Goal: Task Accomplishment & Management: Use online tool/utility

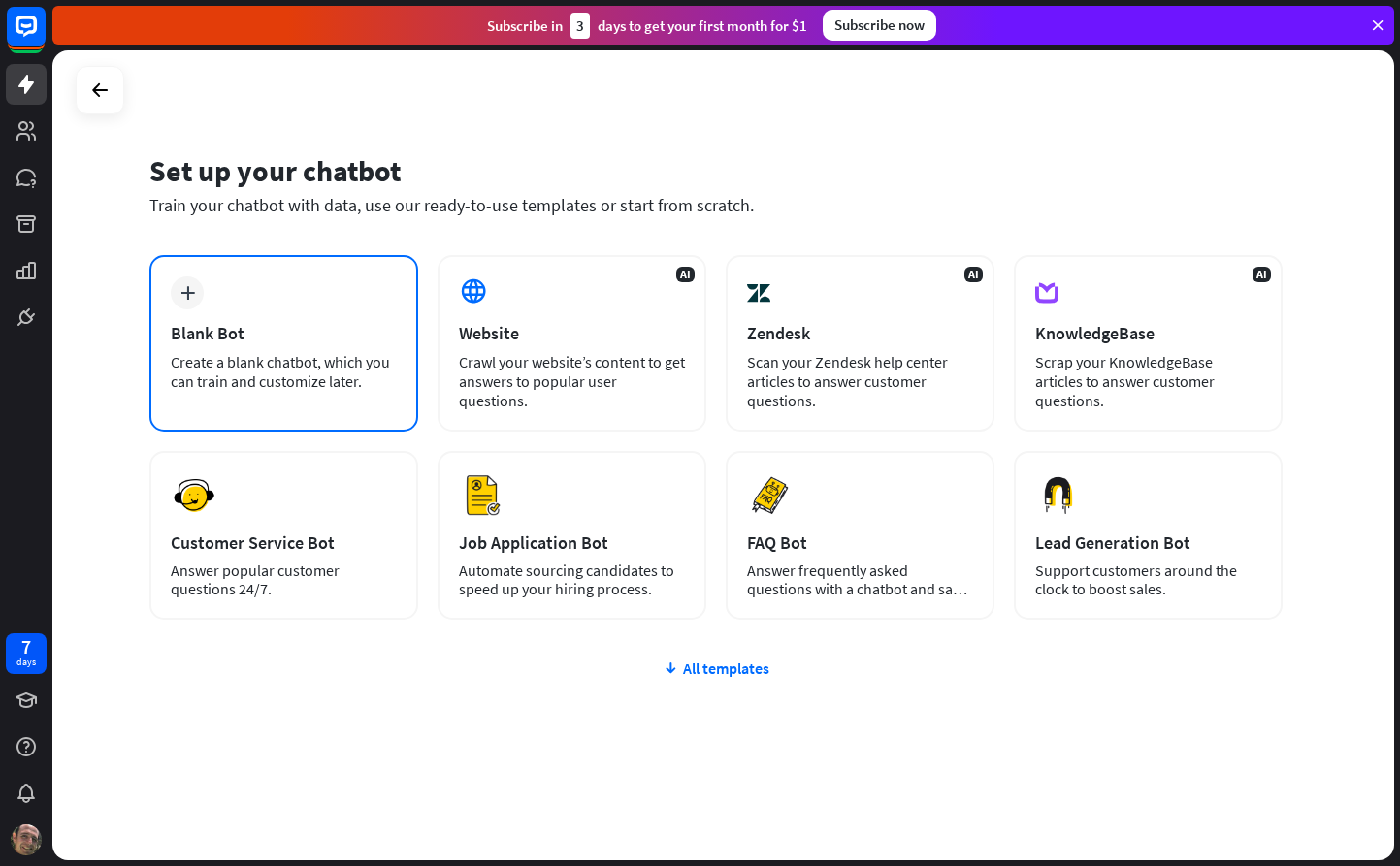
click at [215, 334] on div "Blank Bot" at bounding box center [283, 333] width 226 height 22
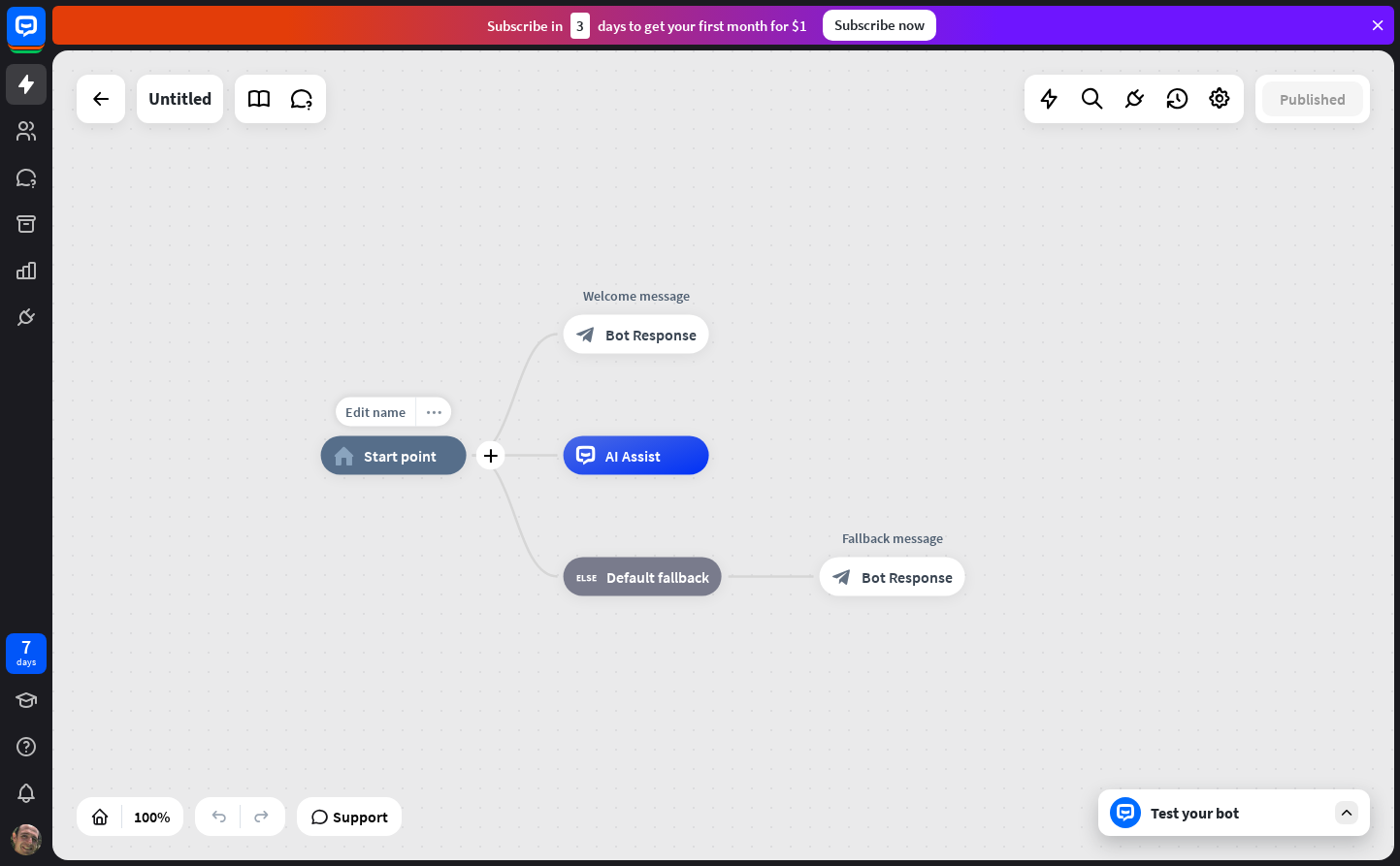
click at [426, 410] on icon "more_horiz" at bounding box center [434, 412] width 16 height 15
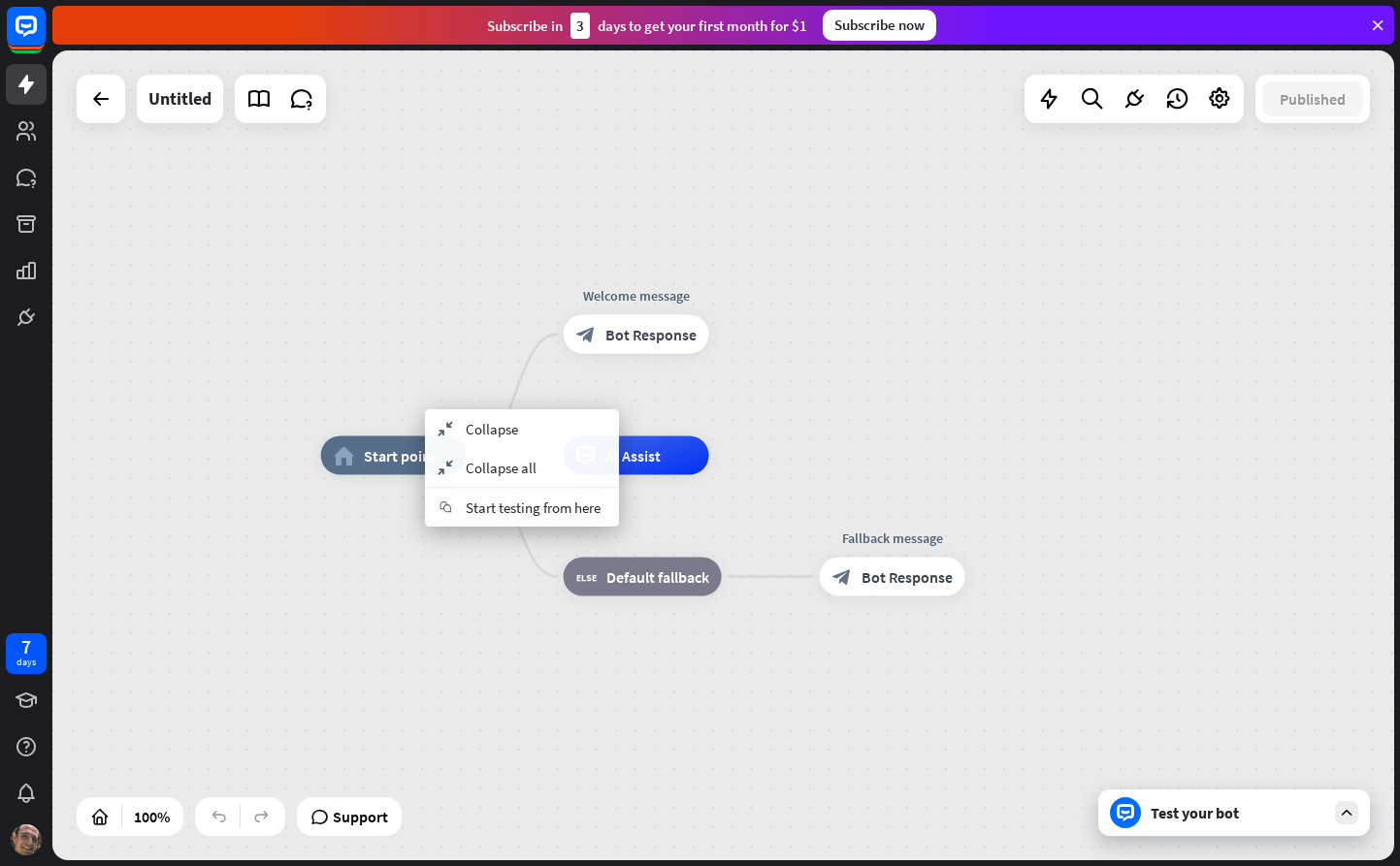
click at [1339, 806] on icon at bounding box center [1347, 813] width 17 height 17
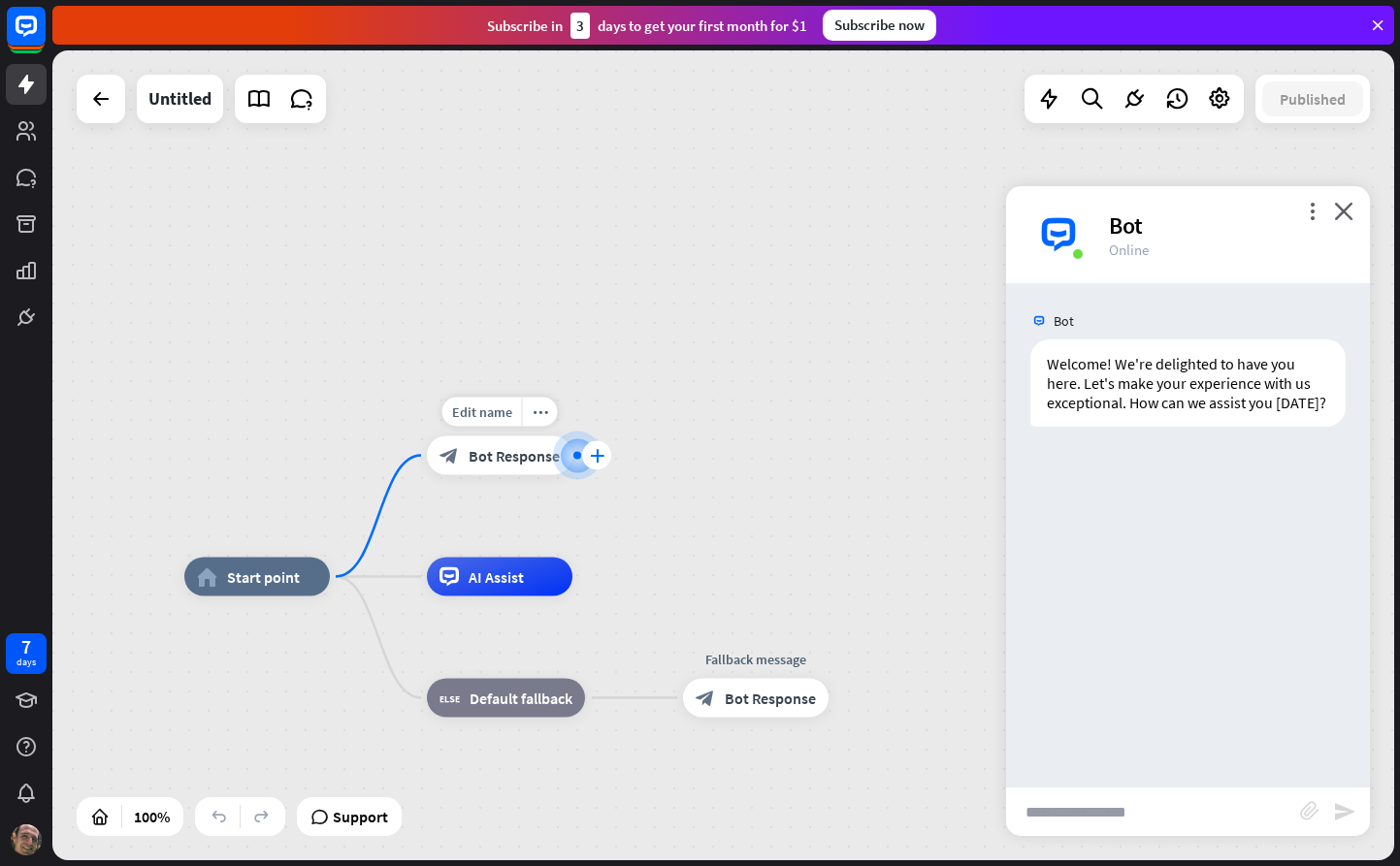
click at [594, 455] on icon "plus" at bounding box center [597, 456] width 15 height 14
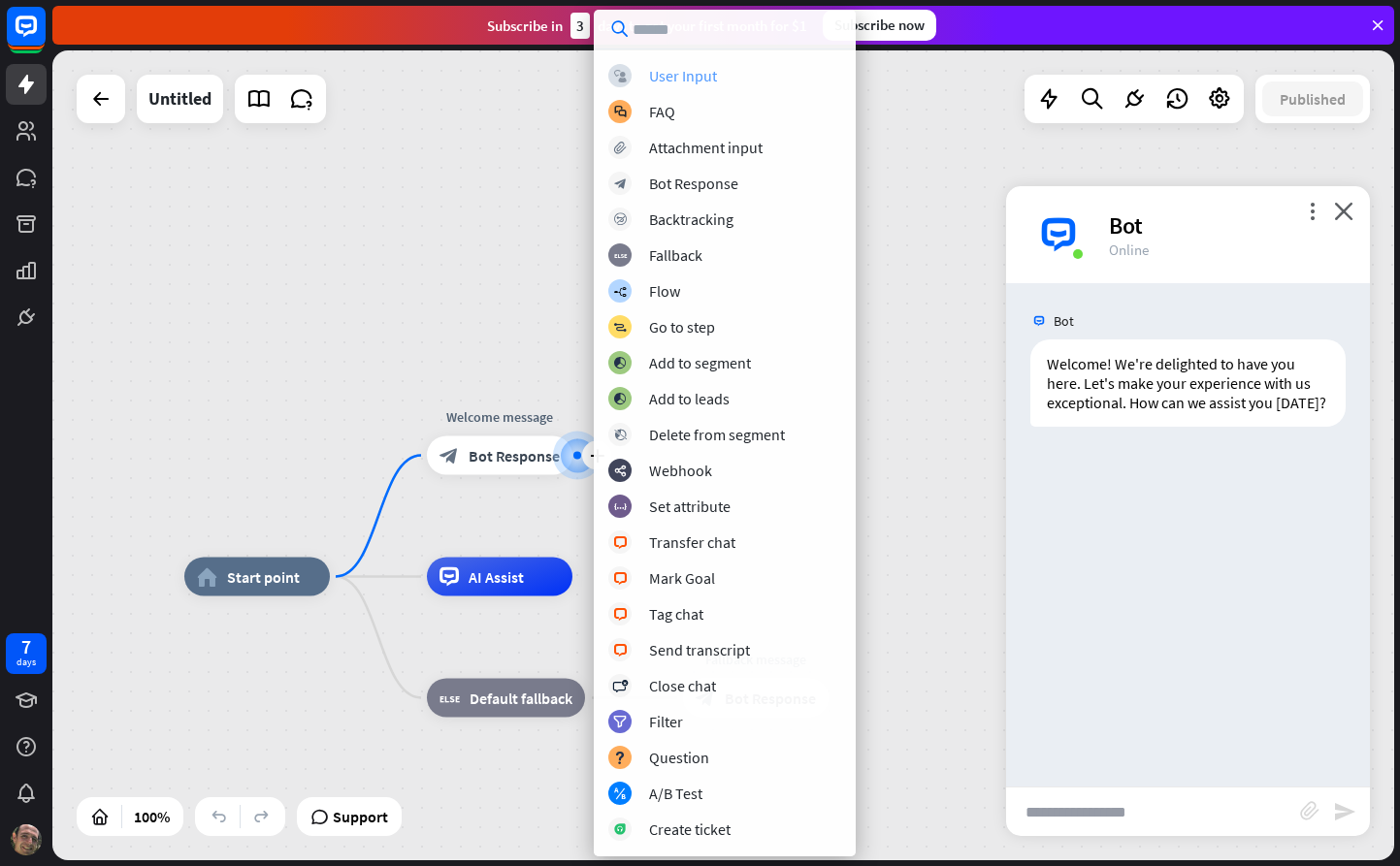
click at [704, 78] on div "User Input" at bounding box center [683, 76] width 68 height 19
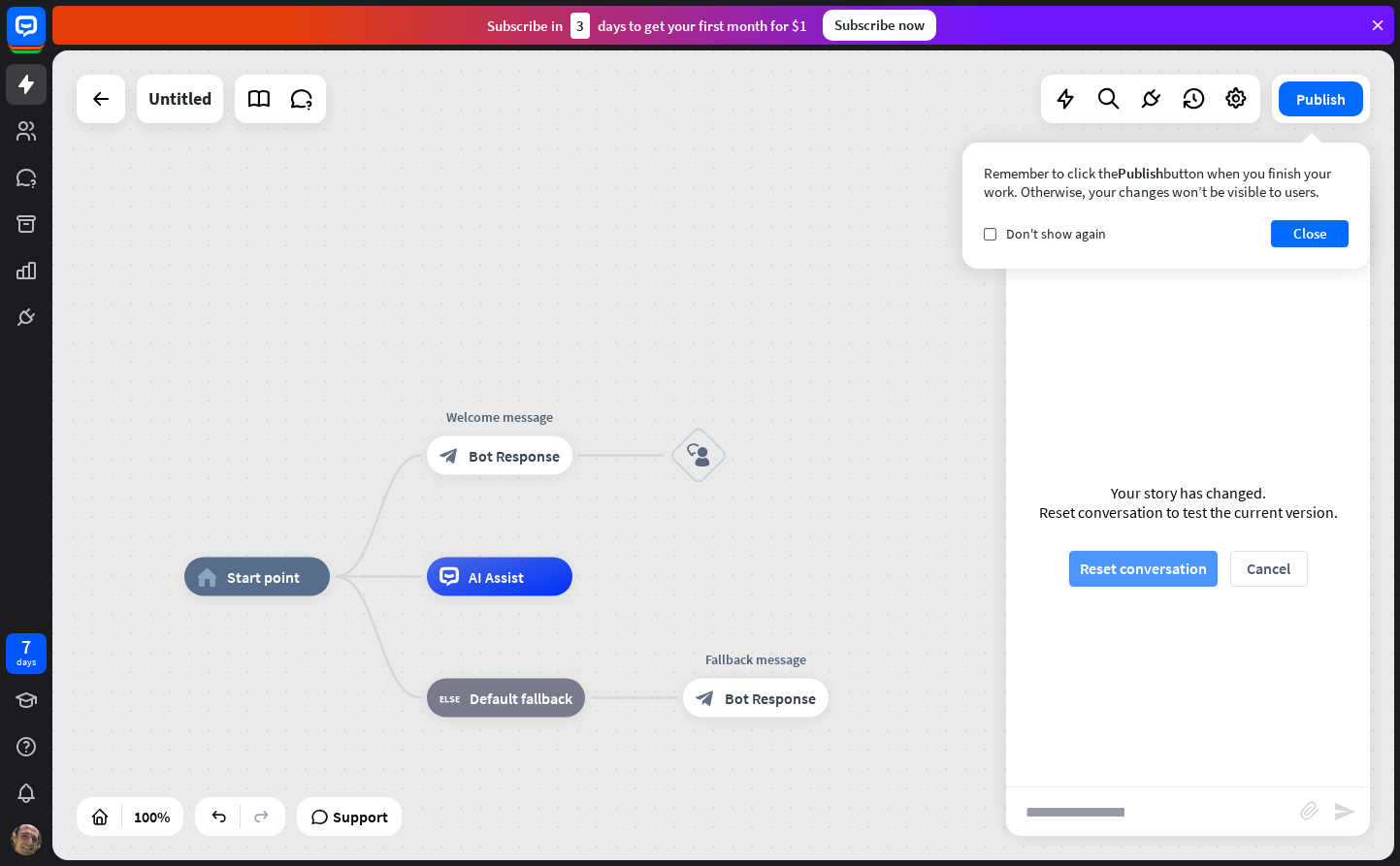
click at [1164, 568] on button "Reset conversation" at bounding box center [1143, 569] width 149 height 36
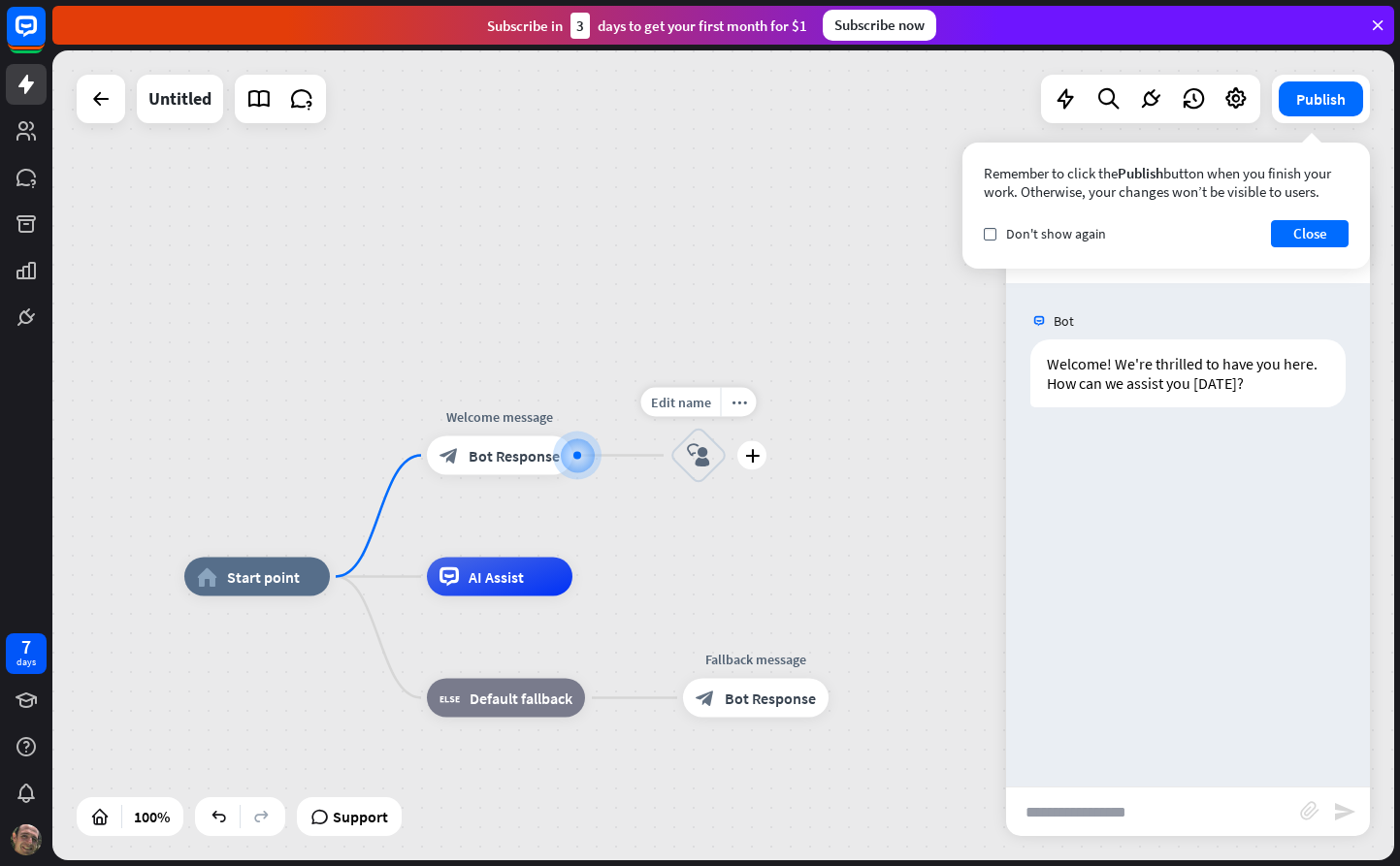
click at [697, 460] on icon "block_user_input" at bounding box center [698, 456] width 23 height 23
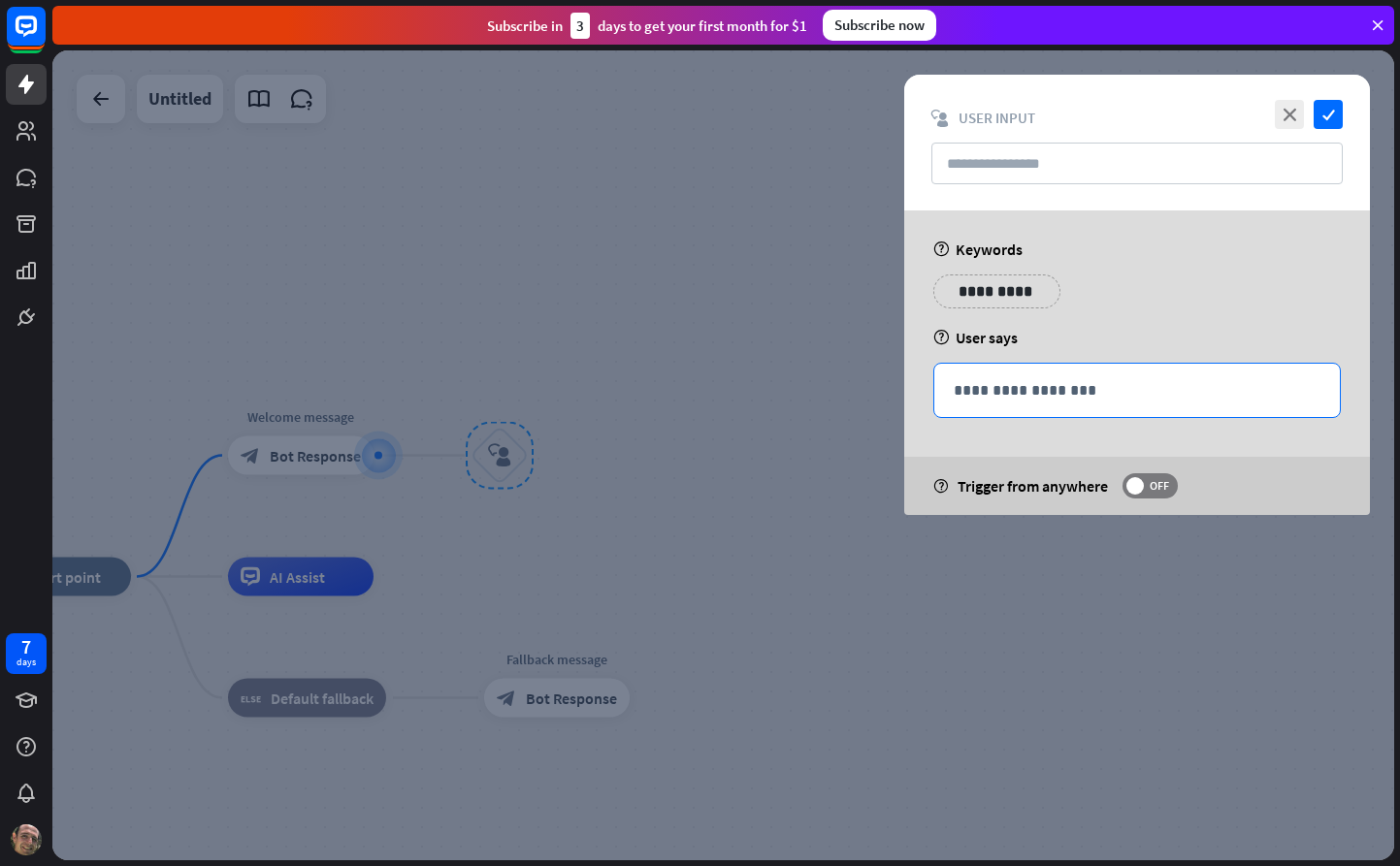
click at [1070, 391] on p "**********" at bounding box center [1137, 390] width 367 height 24
click at [1051, 158] on input "text" at bounding box center [1137, 163] width 412 height 42
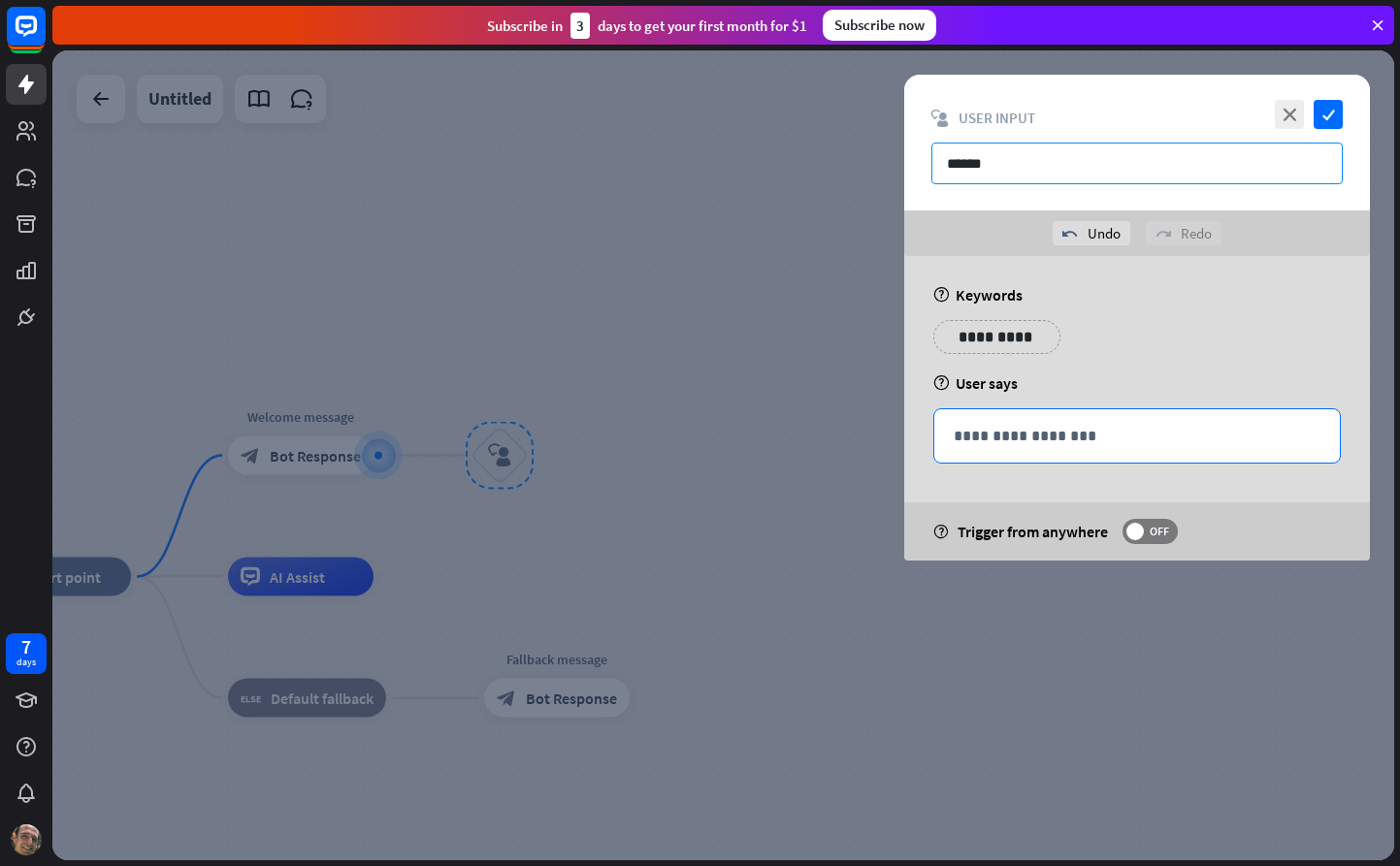
type input "******"
click at [1002, 430] on p "**********" at bounding box center [1137, 436] width 367 height 24
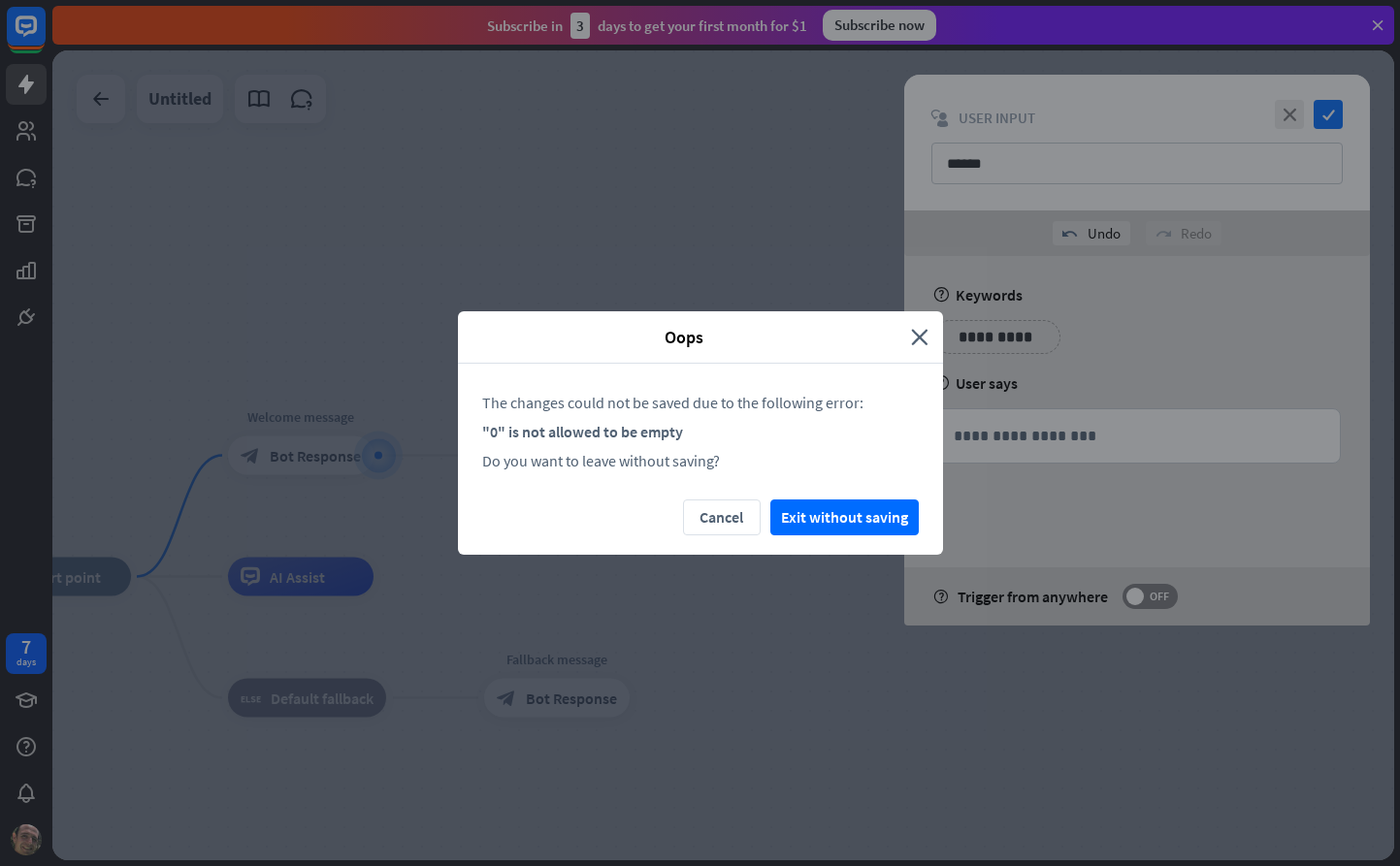
drag, startPoint x: 706, startPoint y: 522, endPoint x: 965, endPoint y: 421, distance: 278.0
click at [706, 522] on button "Cancel" at bounding box center [721, 517] width 78 height 36
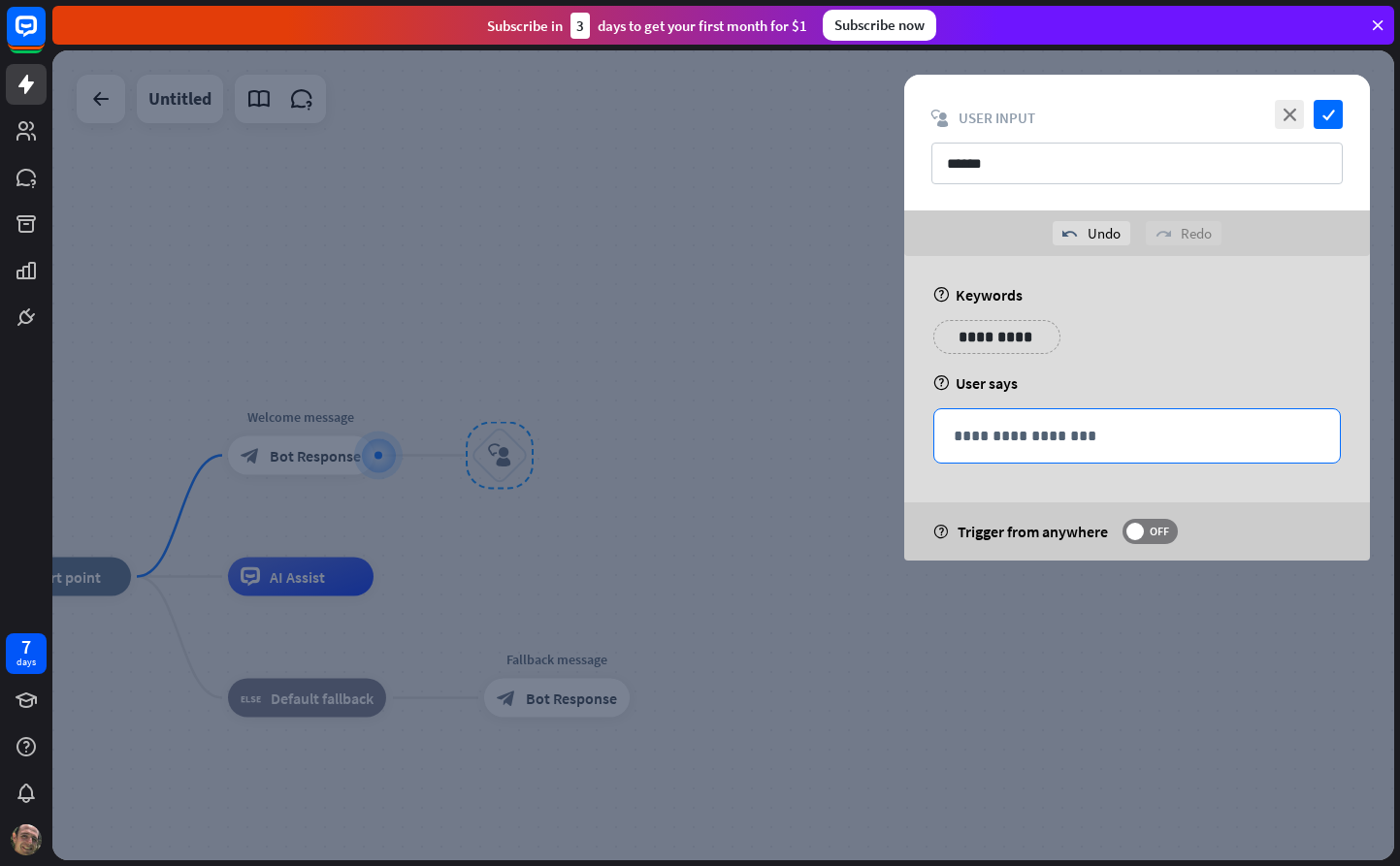
click at [1084, 434] on p "**********" at bounding box center [1137, 436] width 367 height 24
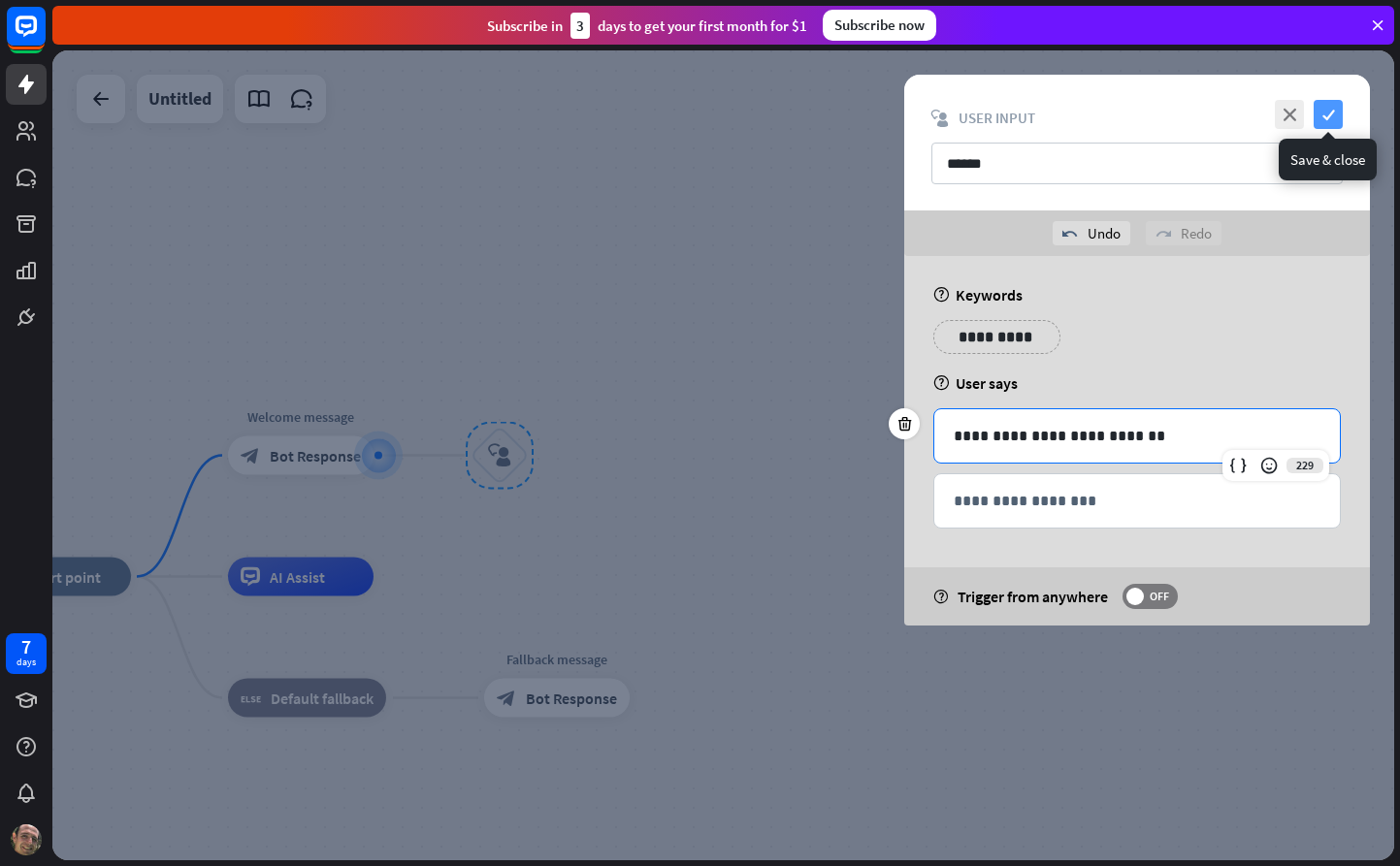
click at [1326, 117] on icon "check" at bounding box center [1328, 115] width 29 height 29
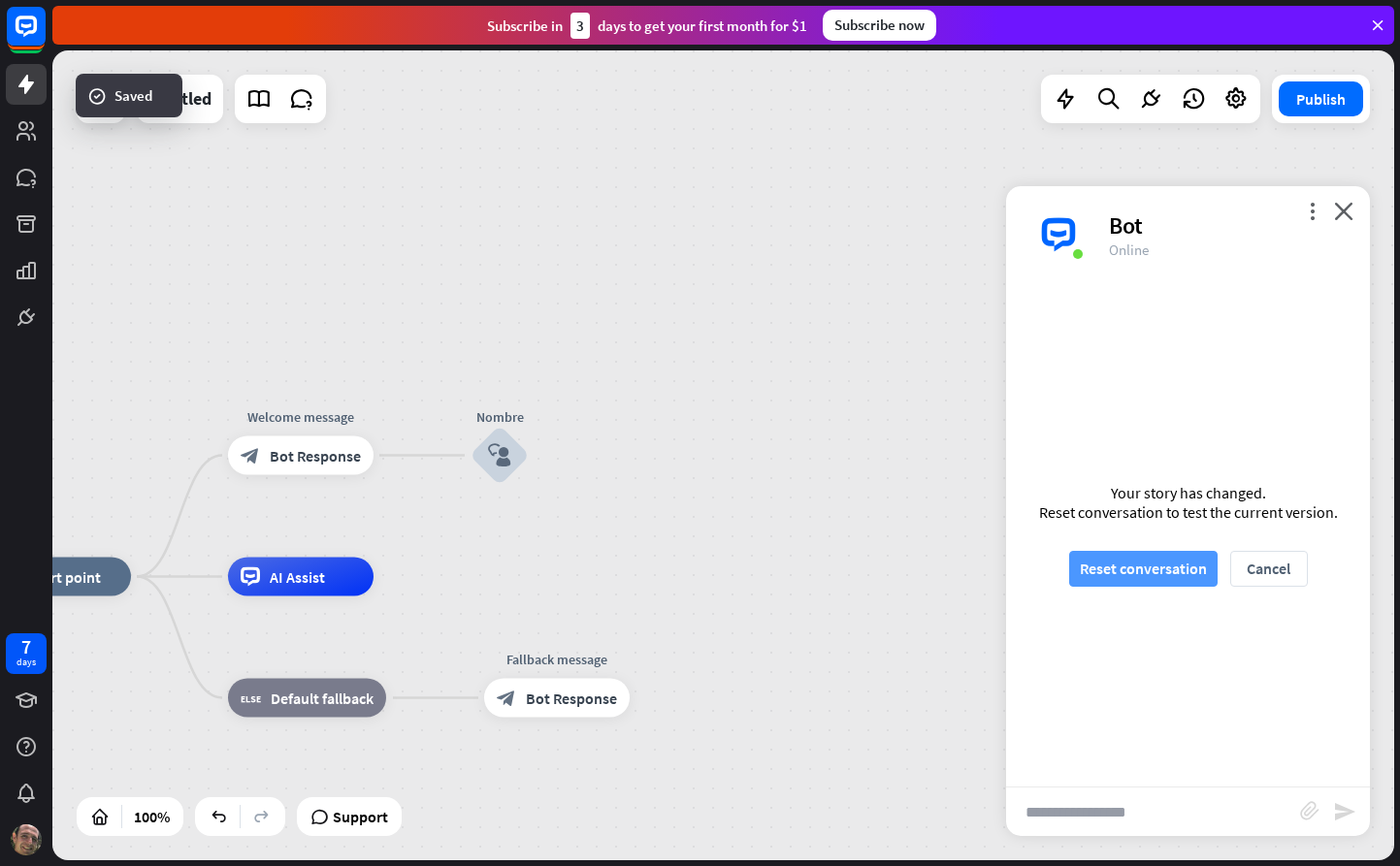
click at [1136, 573] on button "Reset conversation" at bounding box center [1143, 569] width 149 height 36
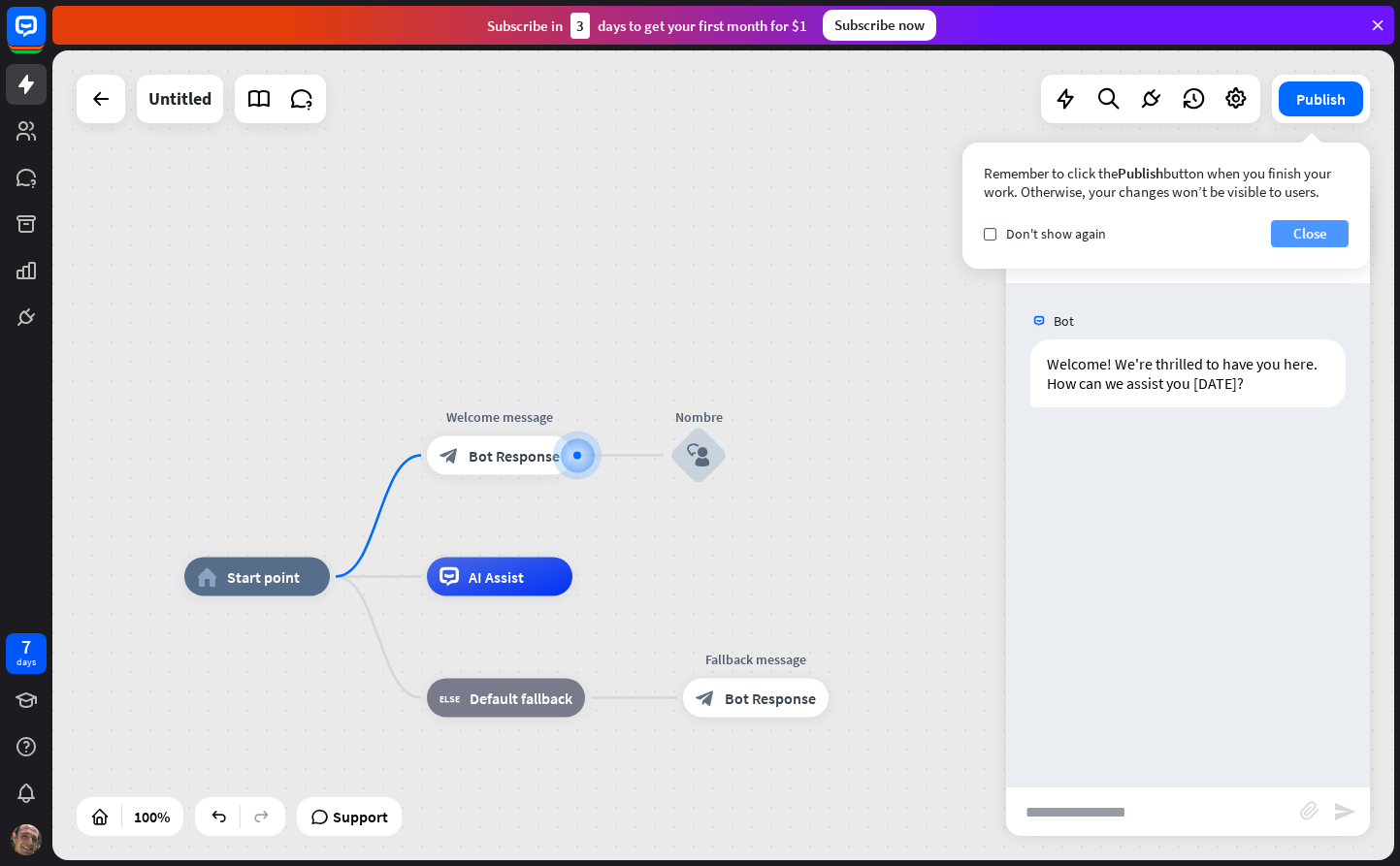
click at [1317, 235] on button "Close" at bounding box center [1310, 234] width 78 height 27
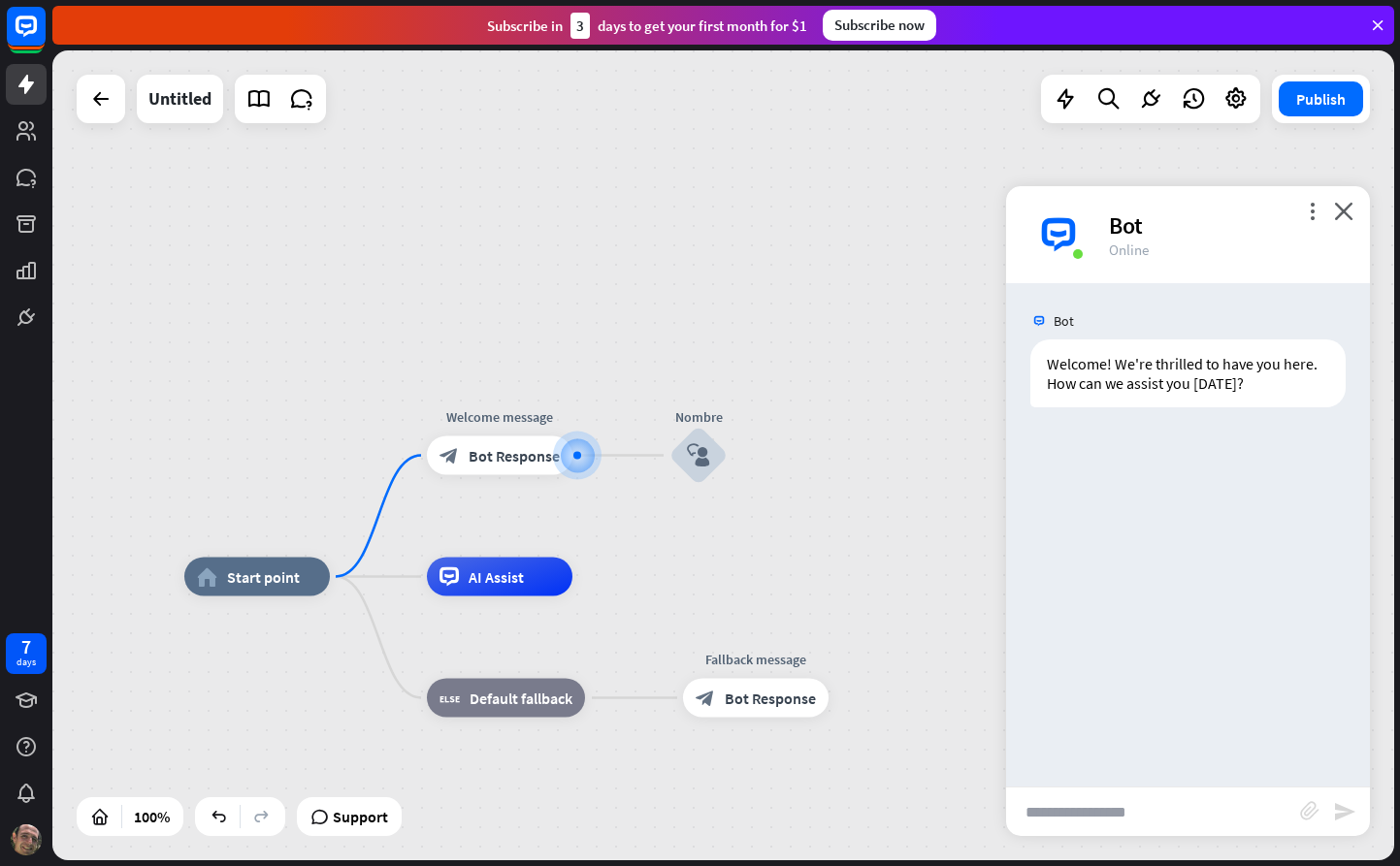
click at [1104, 823] on input "text" at bounding box center [1152, 812] width 294 height 49
type input "**********"
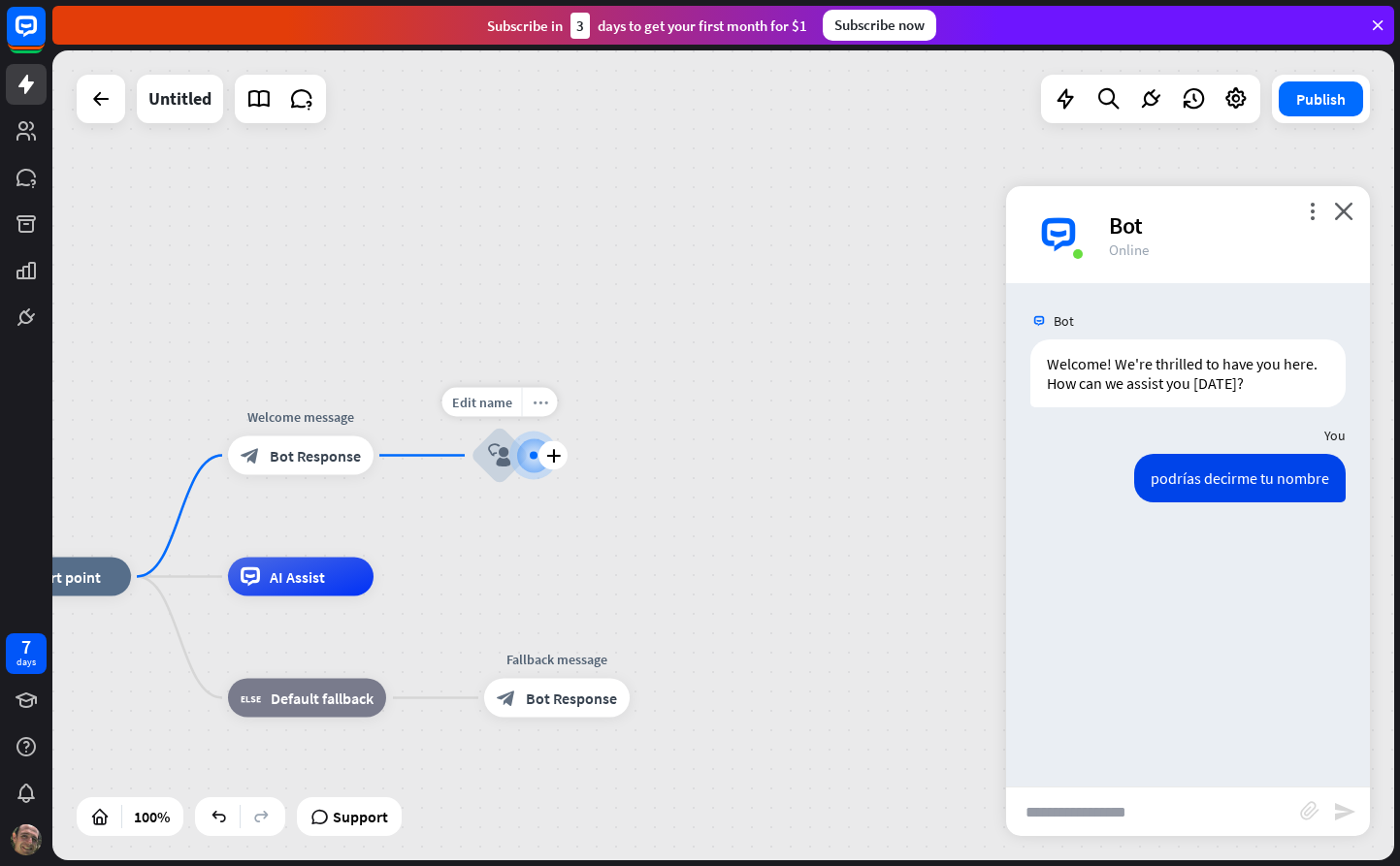
click at [534, 408] on icon "more_horiz" at bounding box center [541, 402] width 16 height 15
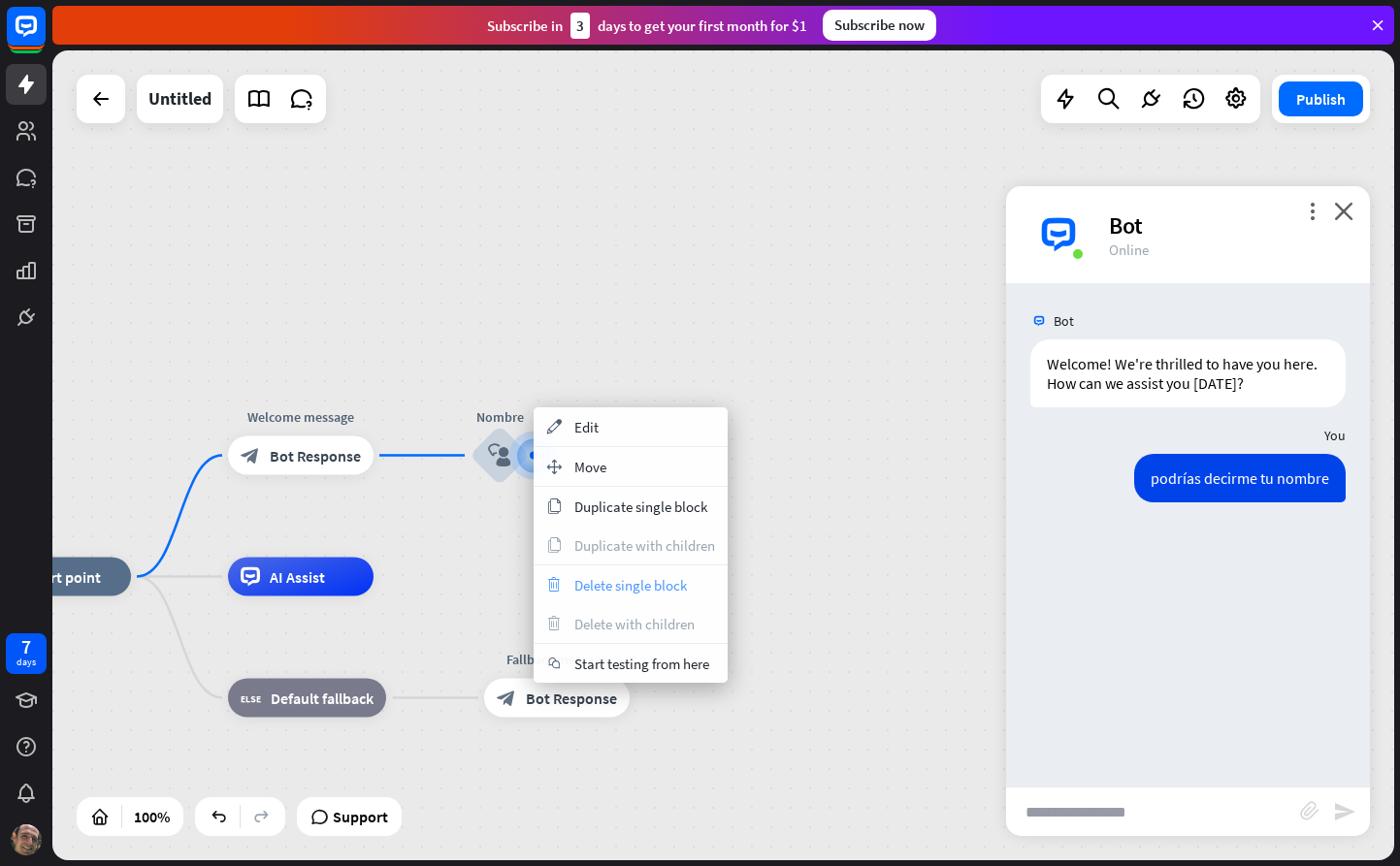
click at [615, 597] on div "trash Delete single block" at bounding box center [631, 585] width 194 height 39
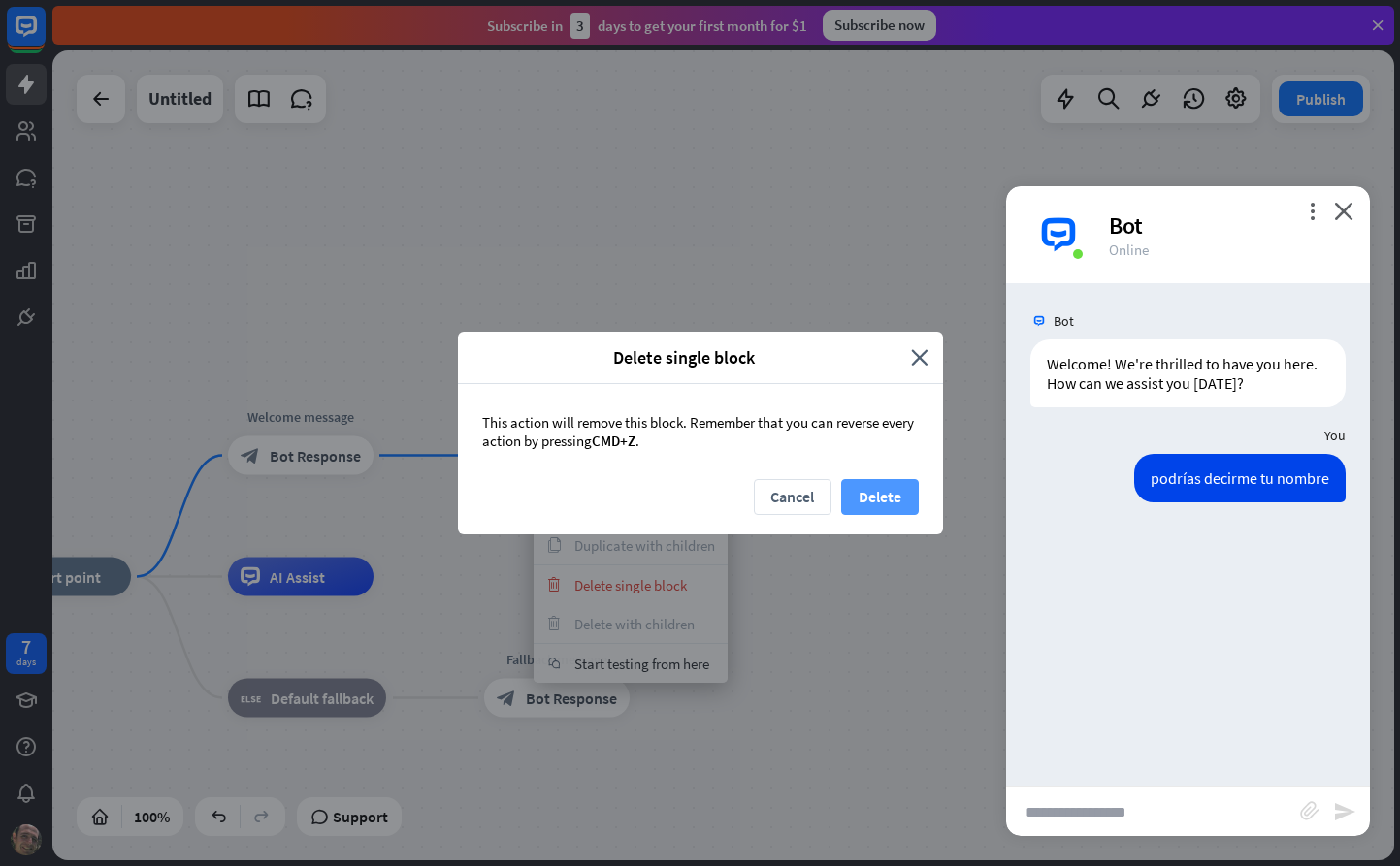
click at [865, 494] on button "Delete" at bounding box center [880, 497] width 78 height 36
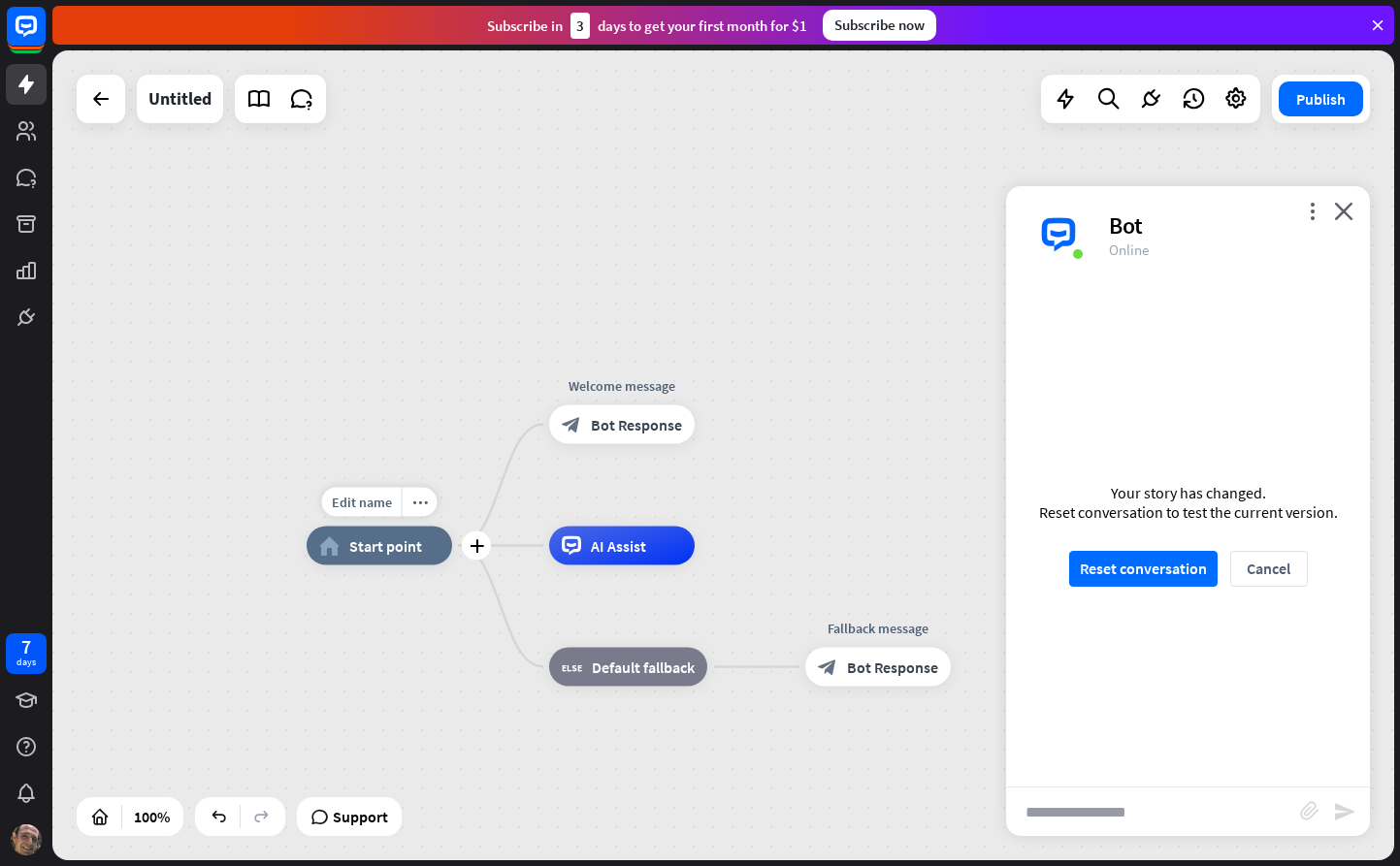
click at [389, 539] on span "Start point" at bounding box center [385, 547] width 73 height 19
click at [416, 503] on icon "more_horiz" at bounding box center [420, 502] width 16 height 15
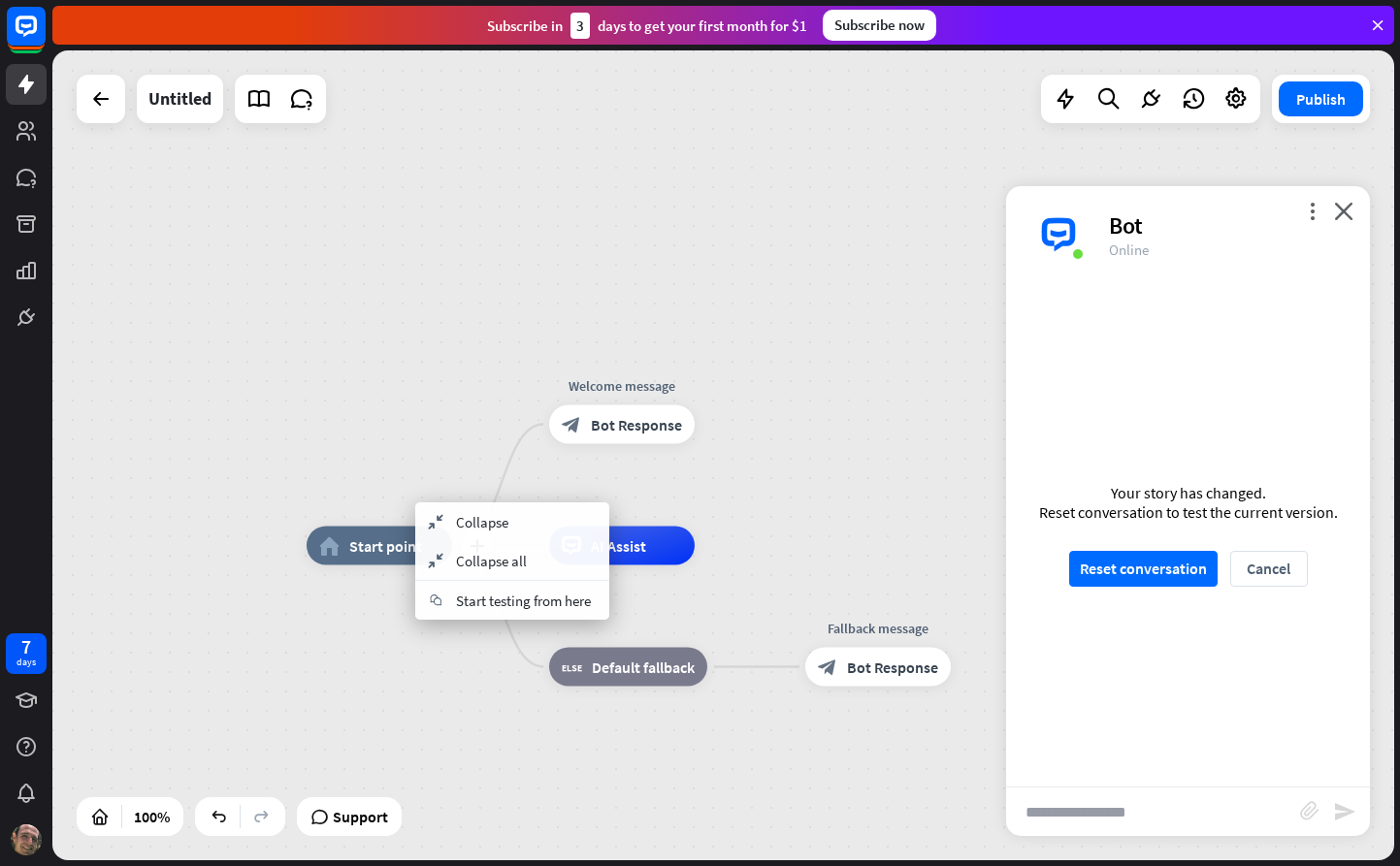
drag, startPoint x: 363, startPoint y: 552, endPoint x: 383, endPoint y: 521, distance: 36.9
click at [363, 552] on span "Start point" at bounding box center [385, 547] width 73 height 19
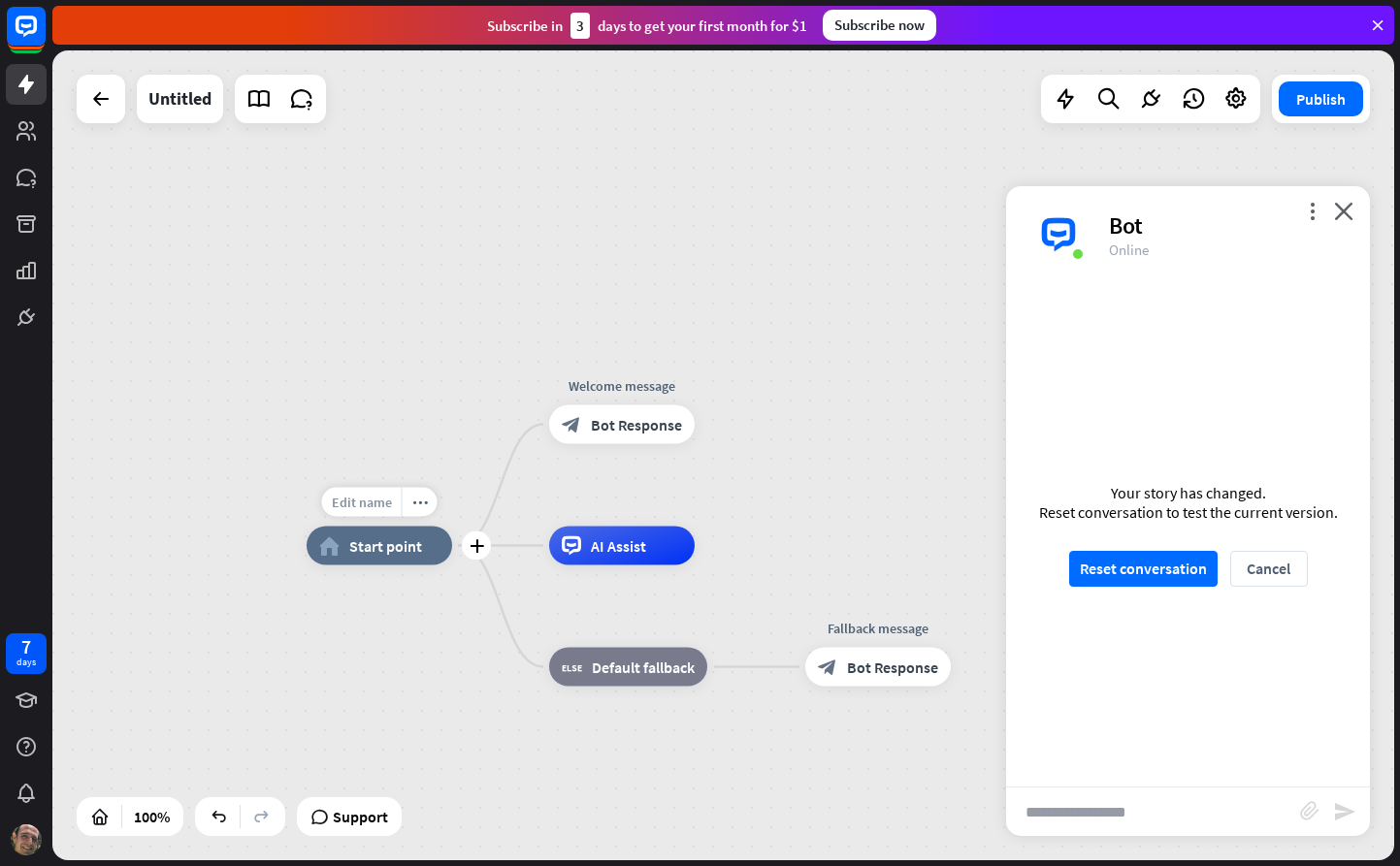
click at [385, 499] on span "Edit name" at bounding box center [362, 503] width 60 height 17
click at [470, 545] on icon "plus" at bounding box center [477, 547] width 15 height 14
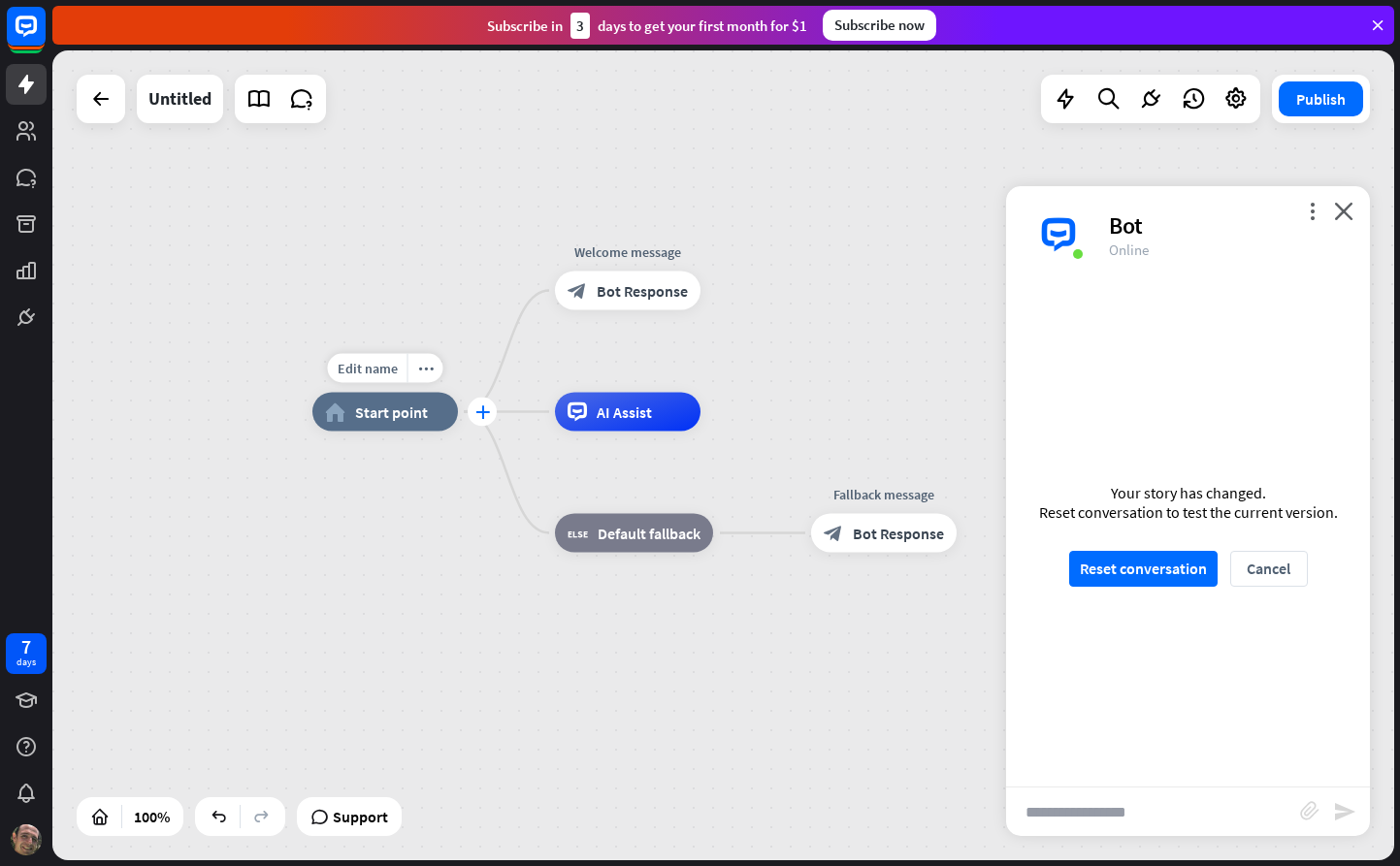
click at [481, 407] on icon "plus" at bounding box center [483, 413] width 15 height 14
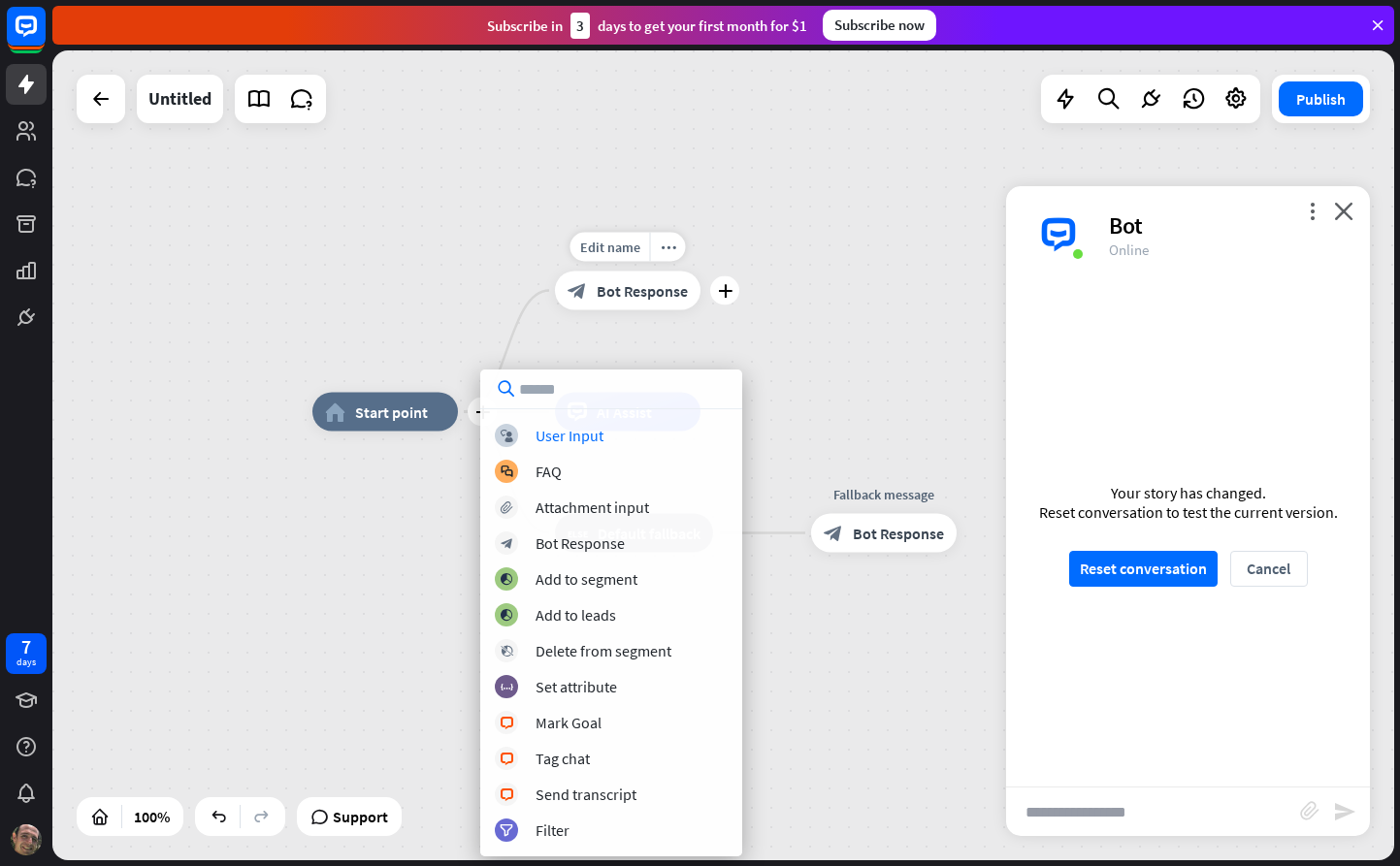
click at [610, 286] on span "Bot Response" at bounding box center [643, 291] width 91 height 19
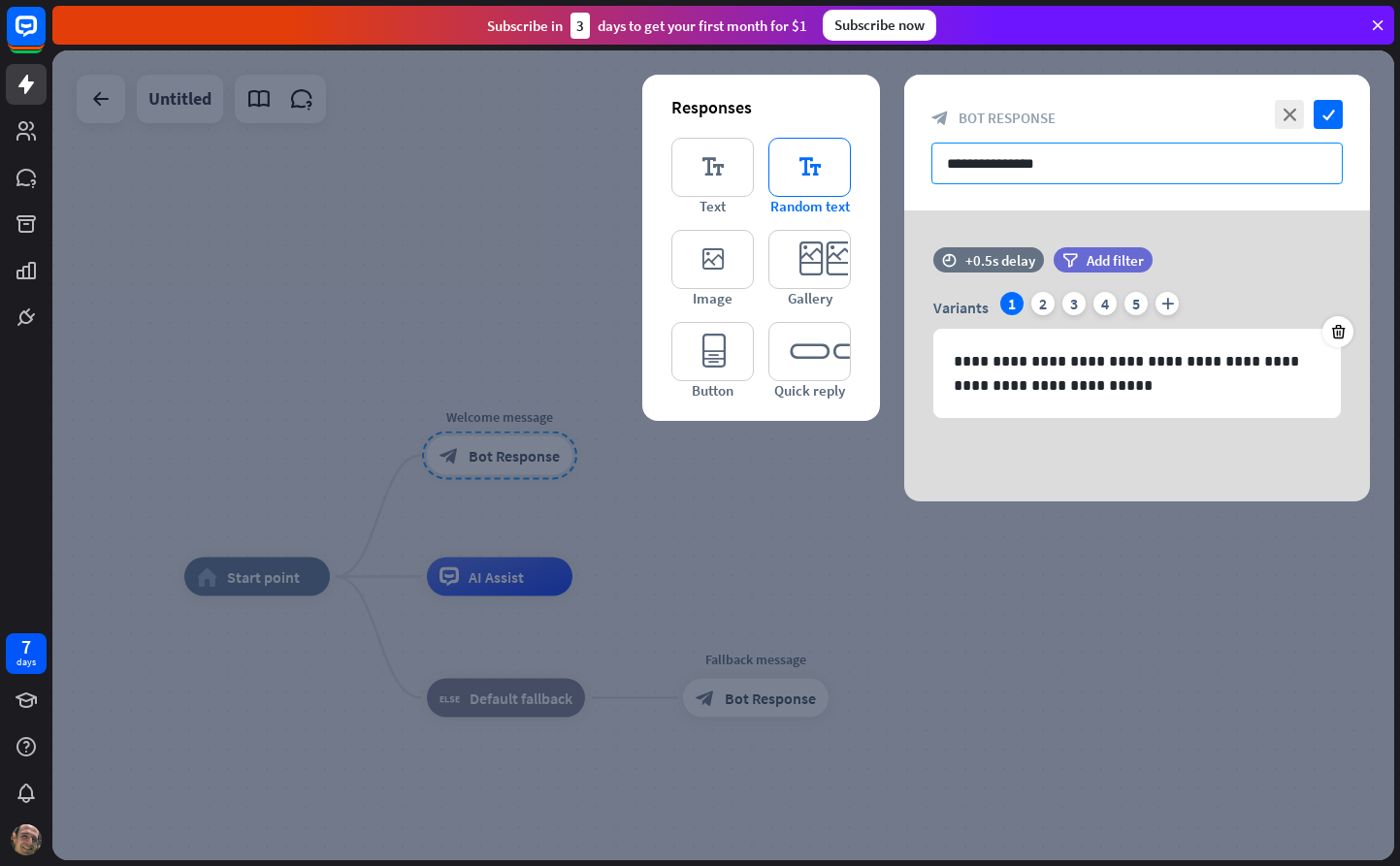
drag, startPoint x: 1092, startPoint y: 168, endPoint x: 846, endPoint y: 161, distance: 246.1
click at [904, 156] on div "**********" at bounding box center [1137, 288] width 466 height 427
click at [824, 349] on icon "editor_quick_replies" at bounding box center [809, 351] width 83 height 59
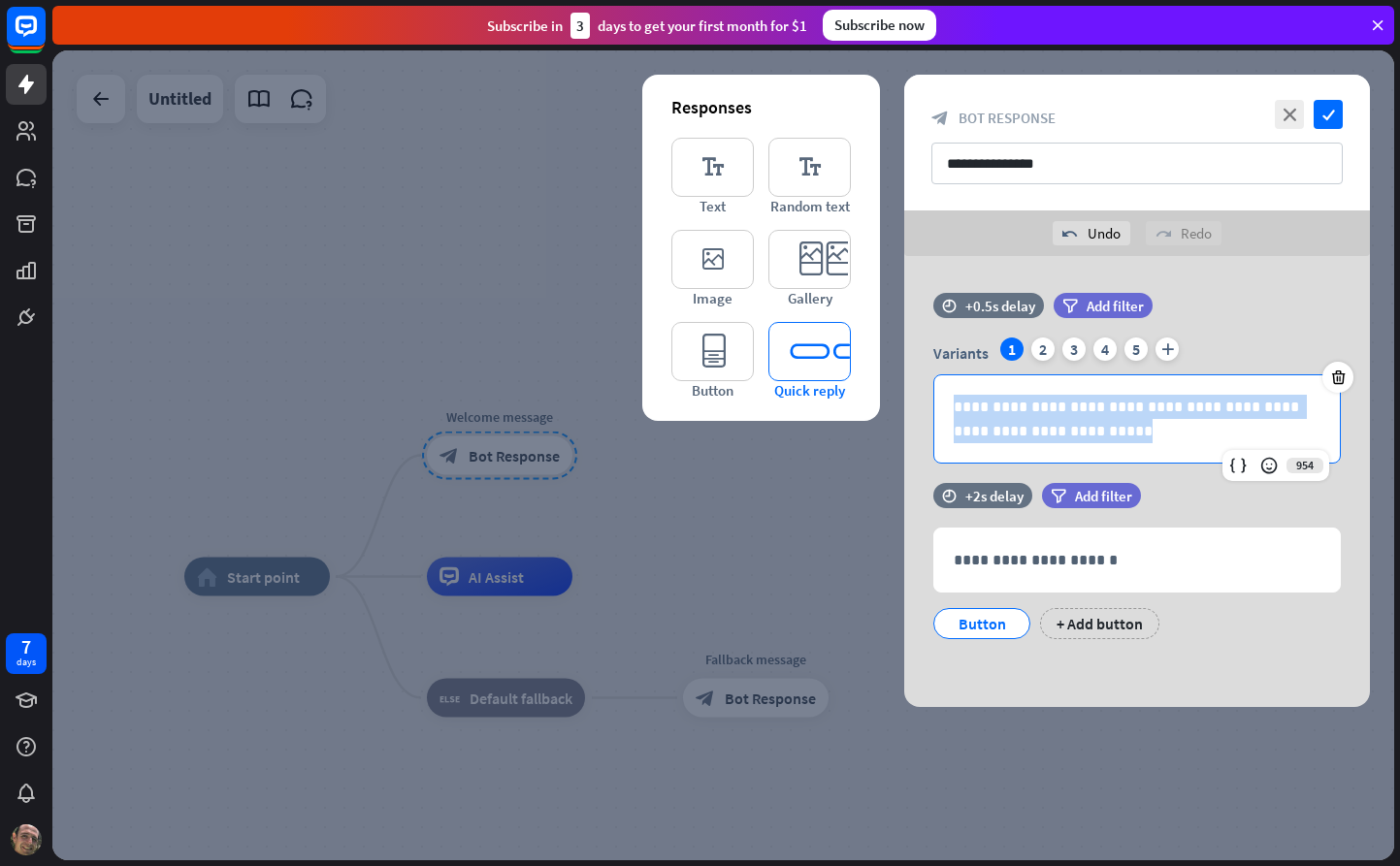
drag, startPoint x: 1070, startPoint y: 429, endPoint x: 805, endPoint y: 384, distance: 268.8
click at [904, 384] on div "**********" at bounding box center [1137, 482] width 466 height 451
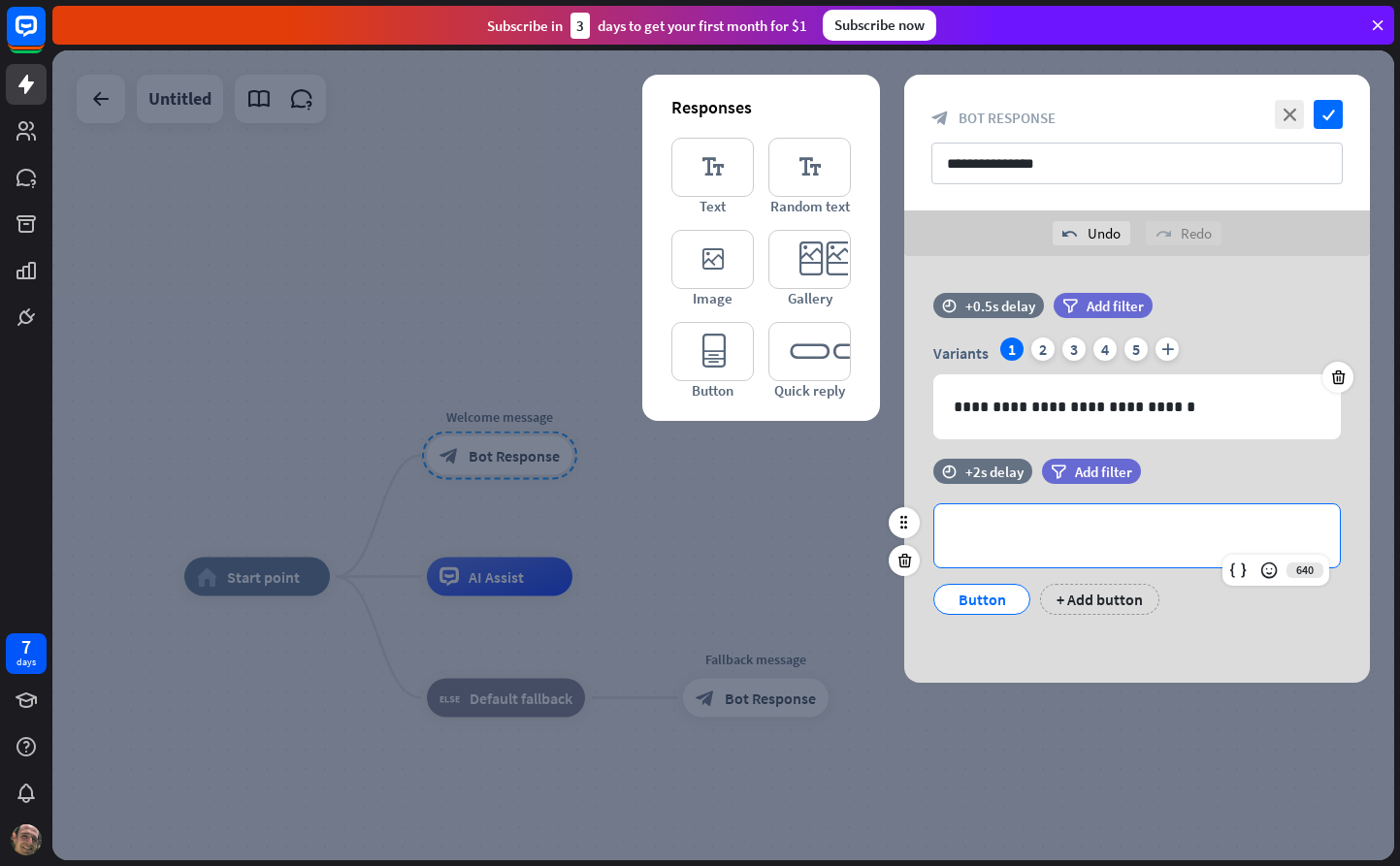
click at [992, 533] on p "**********" at bounding box center [1137, 536] width 367 height 24
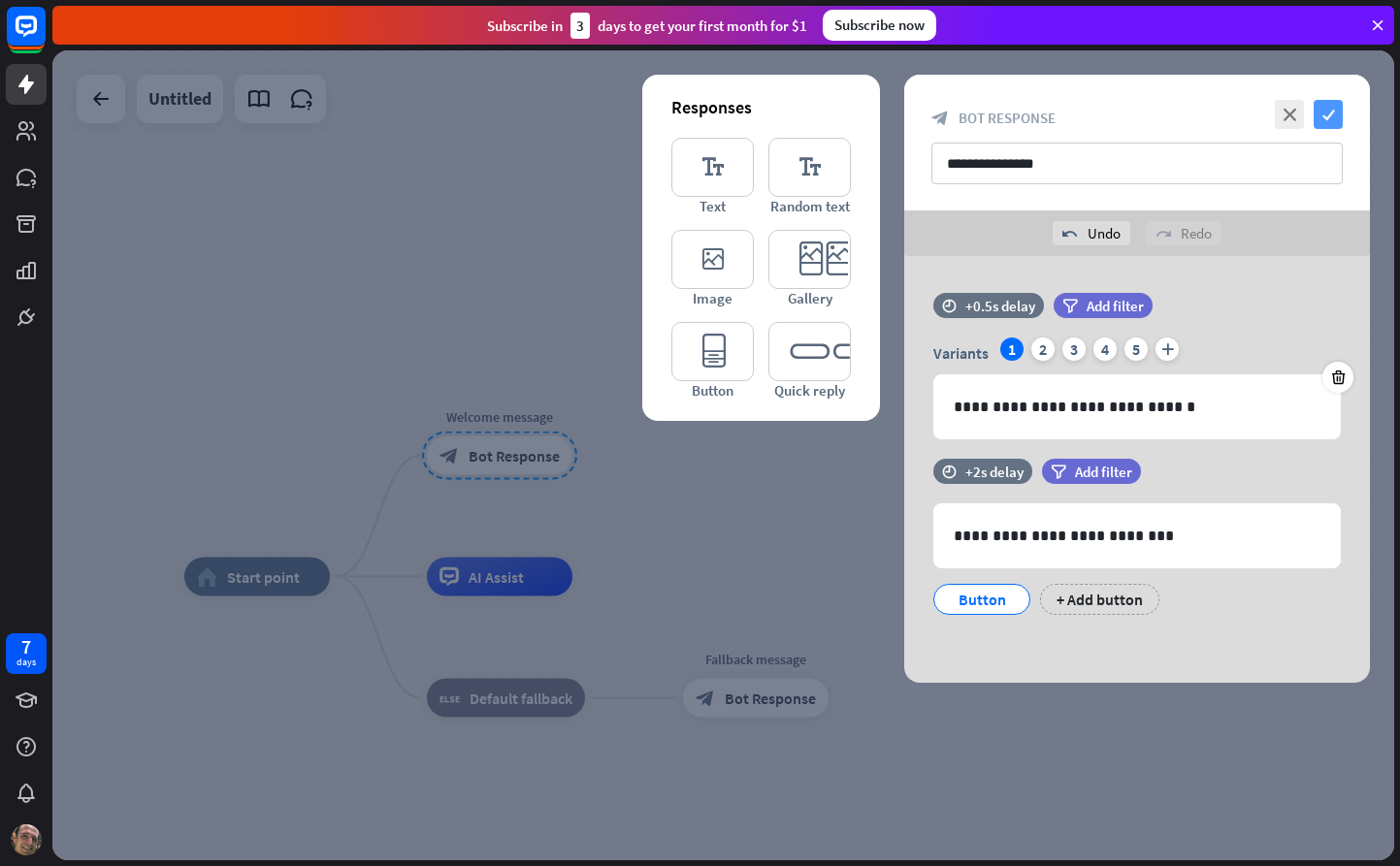
click at [1329, 114] on icon "check" at bounding box center [1328, 115] width 29 height 29
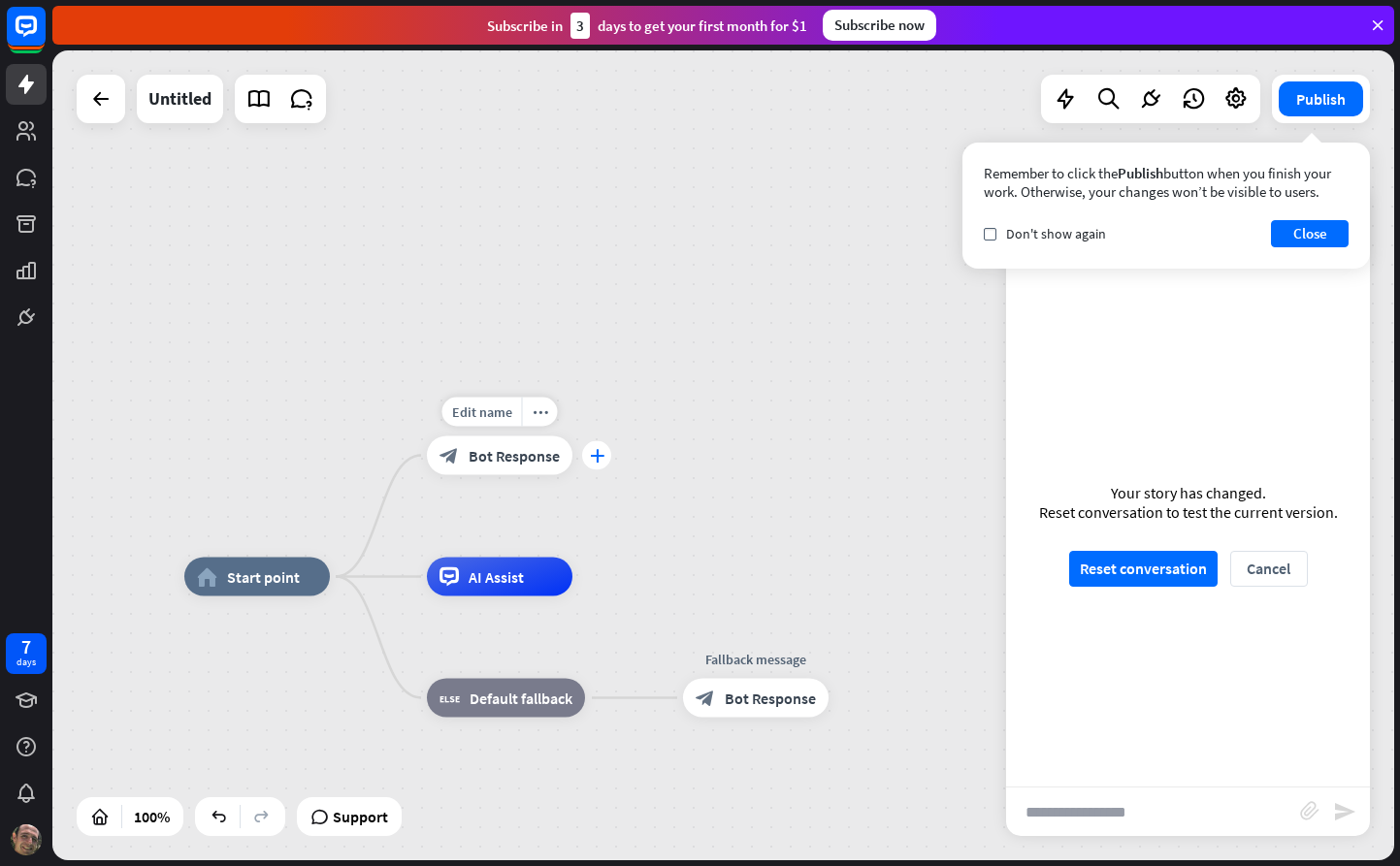
click at [593, 457] on icon "plus" at bounding box center [597, 456] width 15 height 14
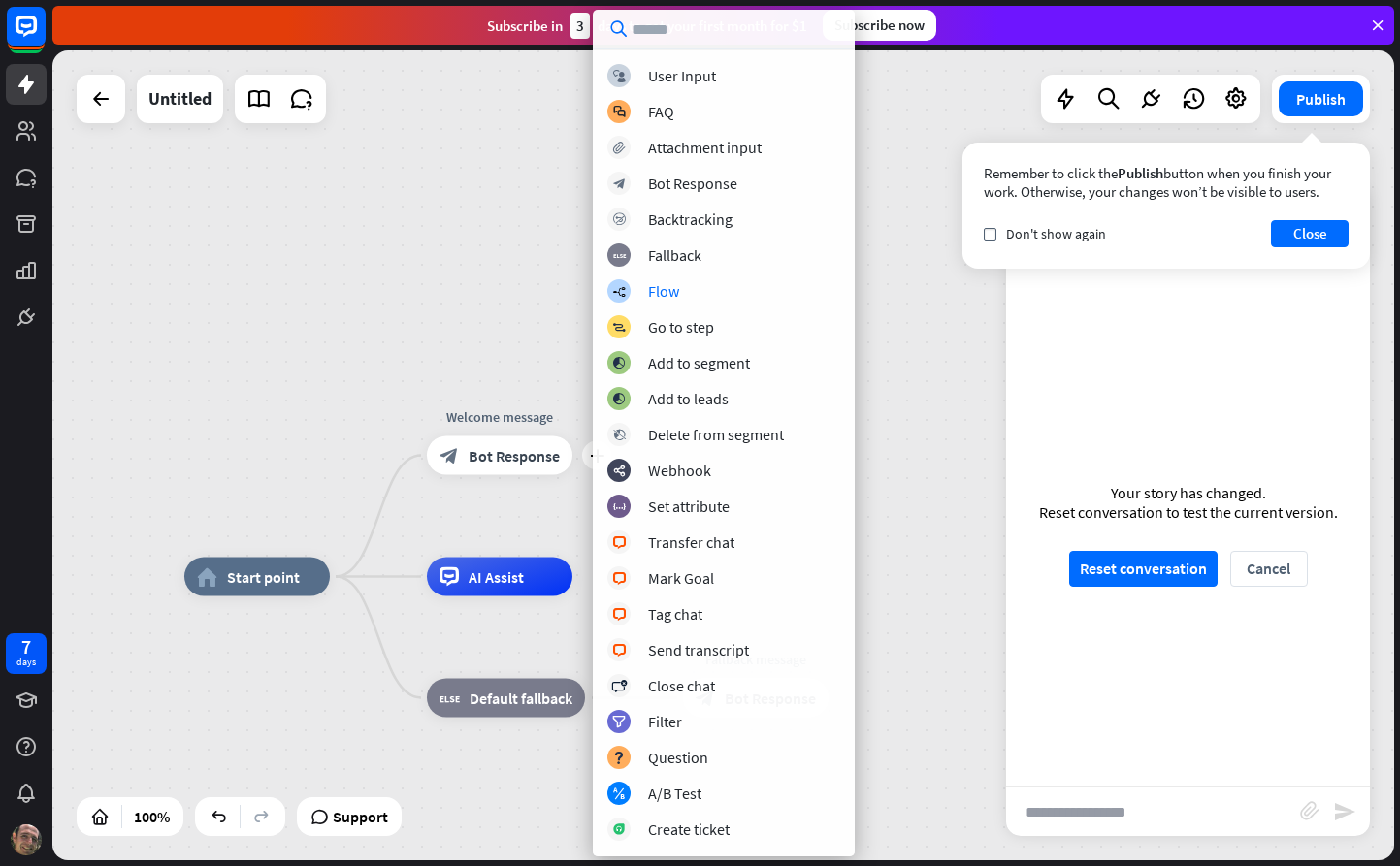
click at [483, 515] on div "home_2 Start point plus Welcome message block_bot_response Bot Response AI Assi…" at bounding box center [723, 455] width 1342 height 810
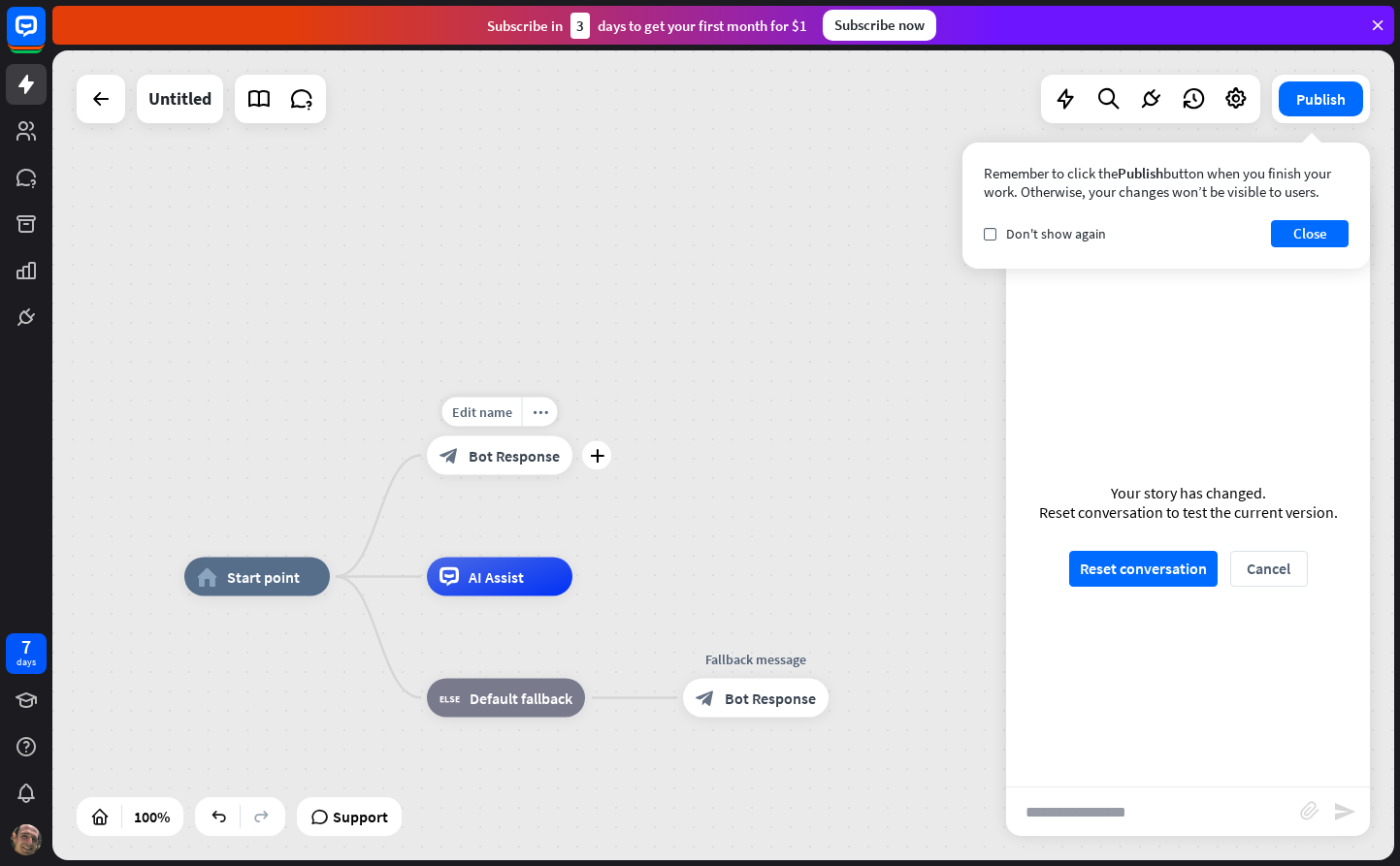
click at [509, 465] on span "Bot Response" at bounding box center [515, 456] width 91 height 19
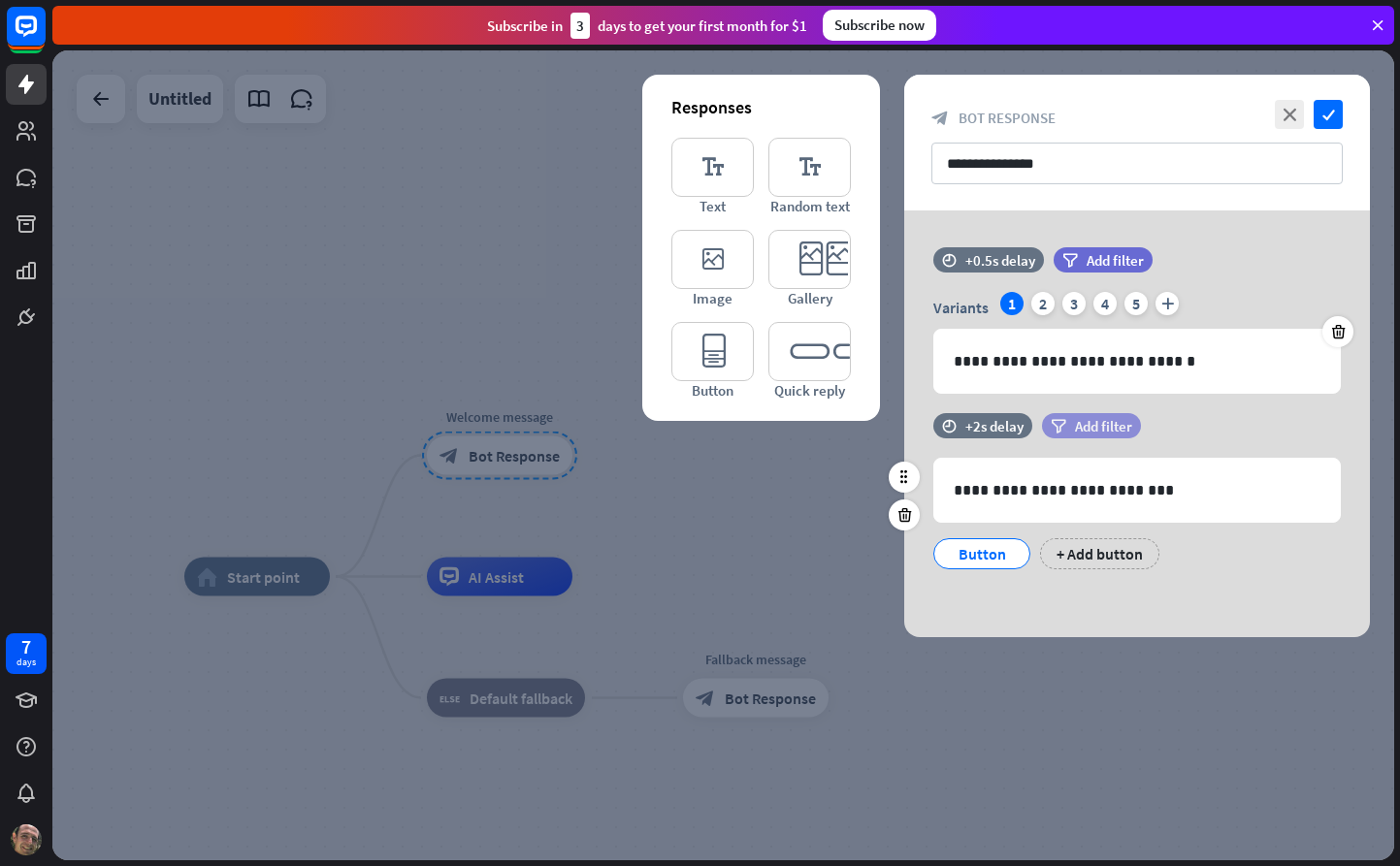
click at [1132, 431] on div "filter Add filter" at bounding box center [1091, 426] width 99 height 25
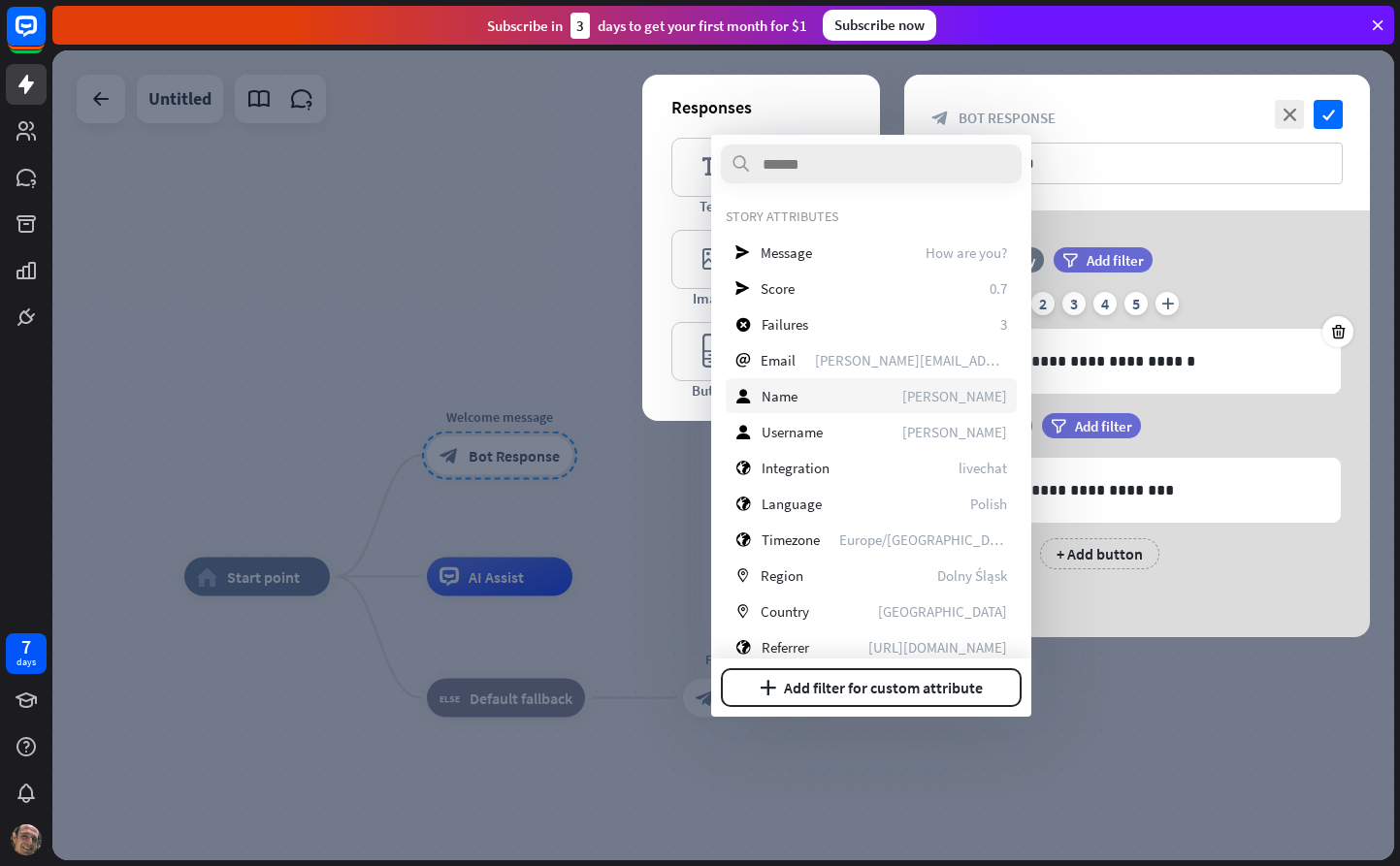
click at [914, 399] on div "user Name [PERSON_NAME]" at bounding box center [871, 396] width 291 height 35
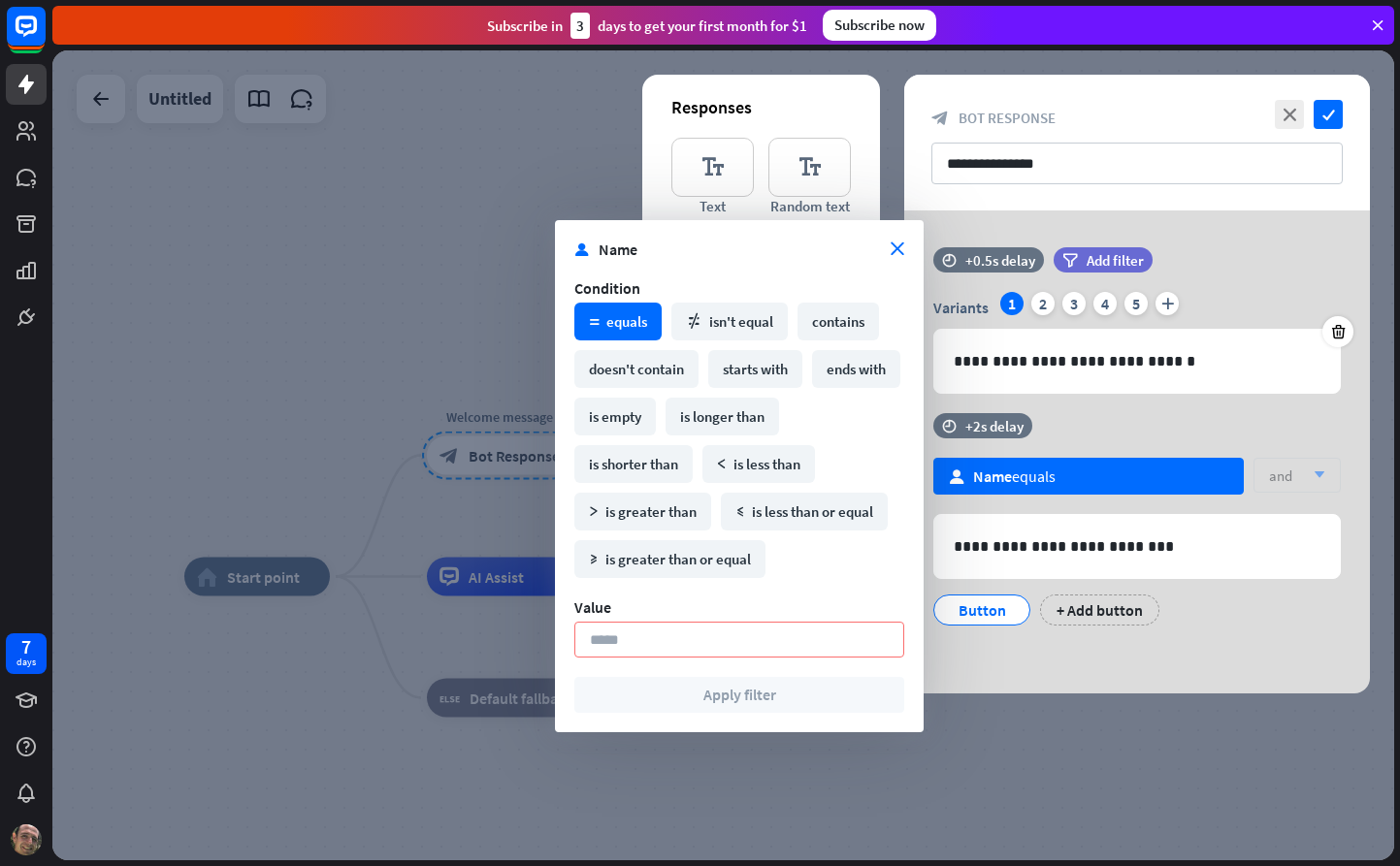
click at [894, 244] on icon "close" at bounding box center [897, 250] width 14 height 14
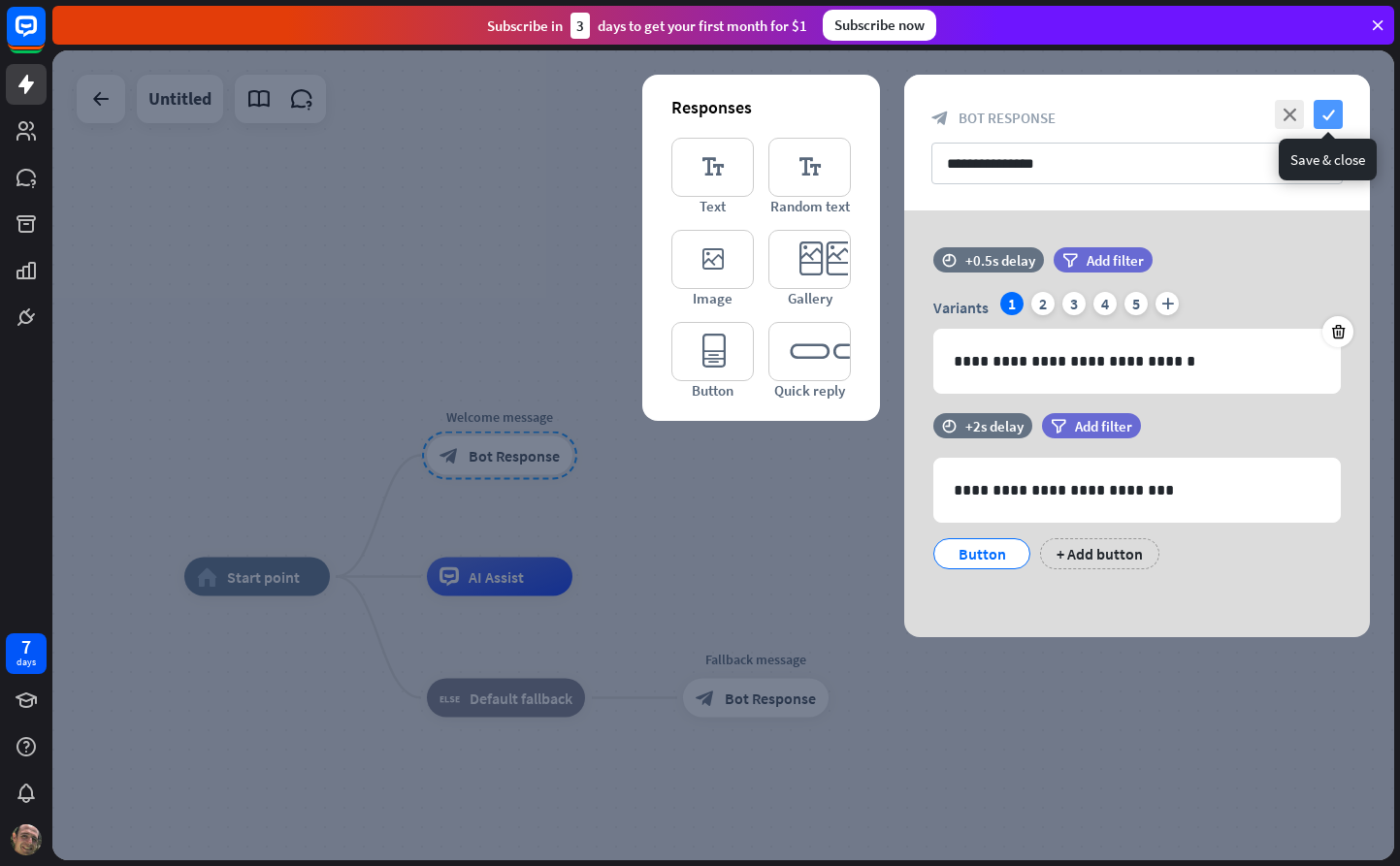
click at [1324, 114] on icon "check" at bounding box center [1328, 115] width 29 height 29
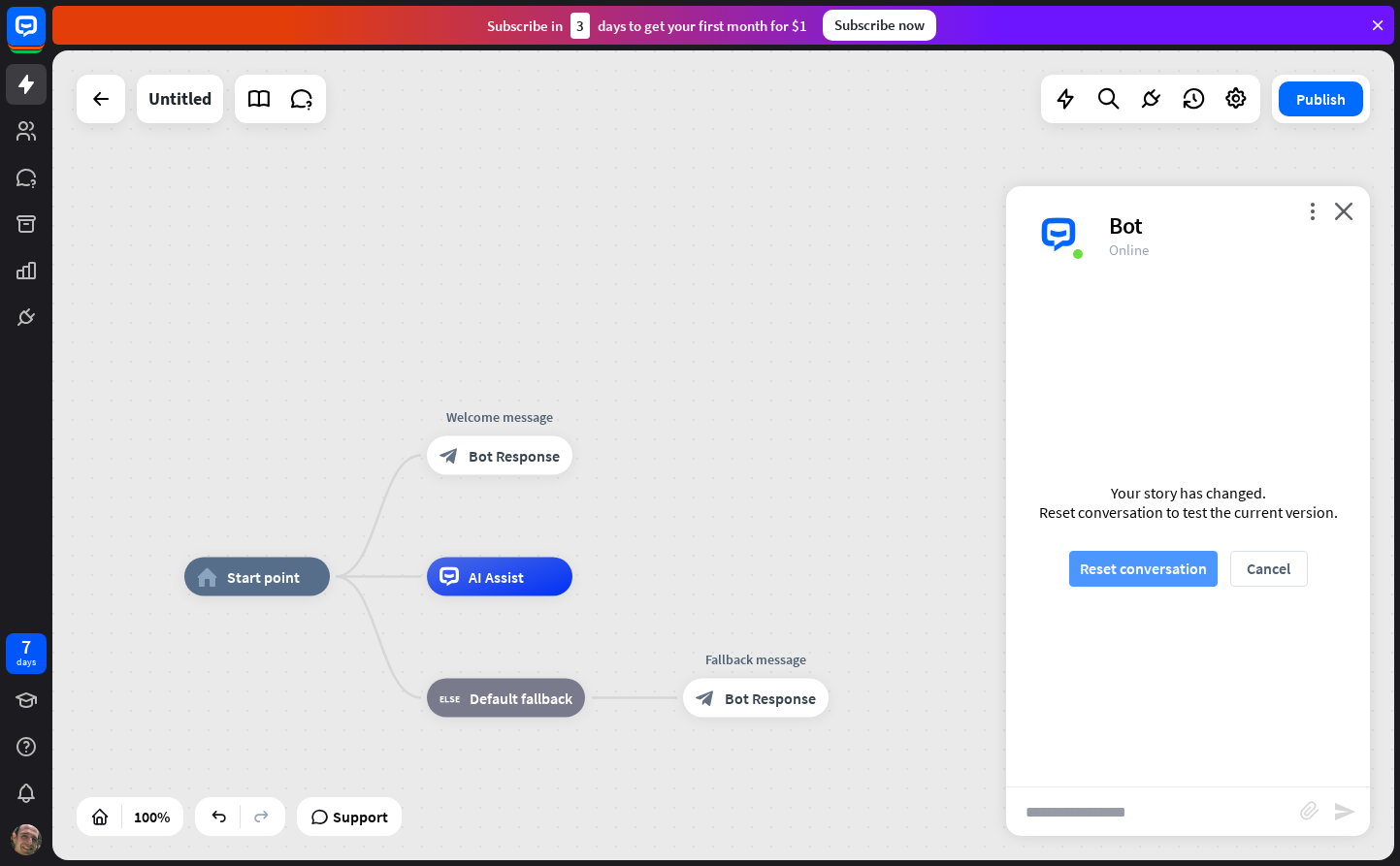
click at [1178, 579] on button "Reset conversation" at bounding box center [1143, 569] width 149 height 36
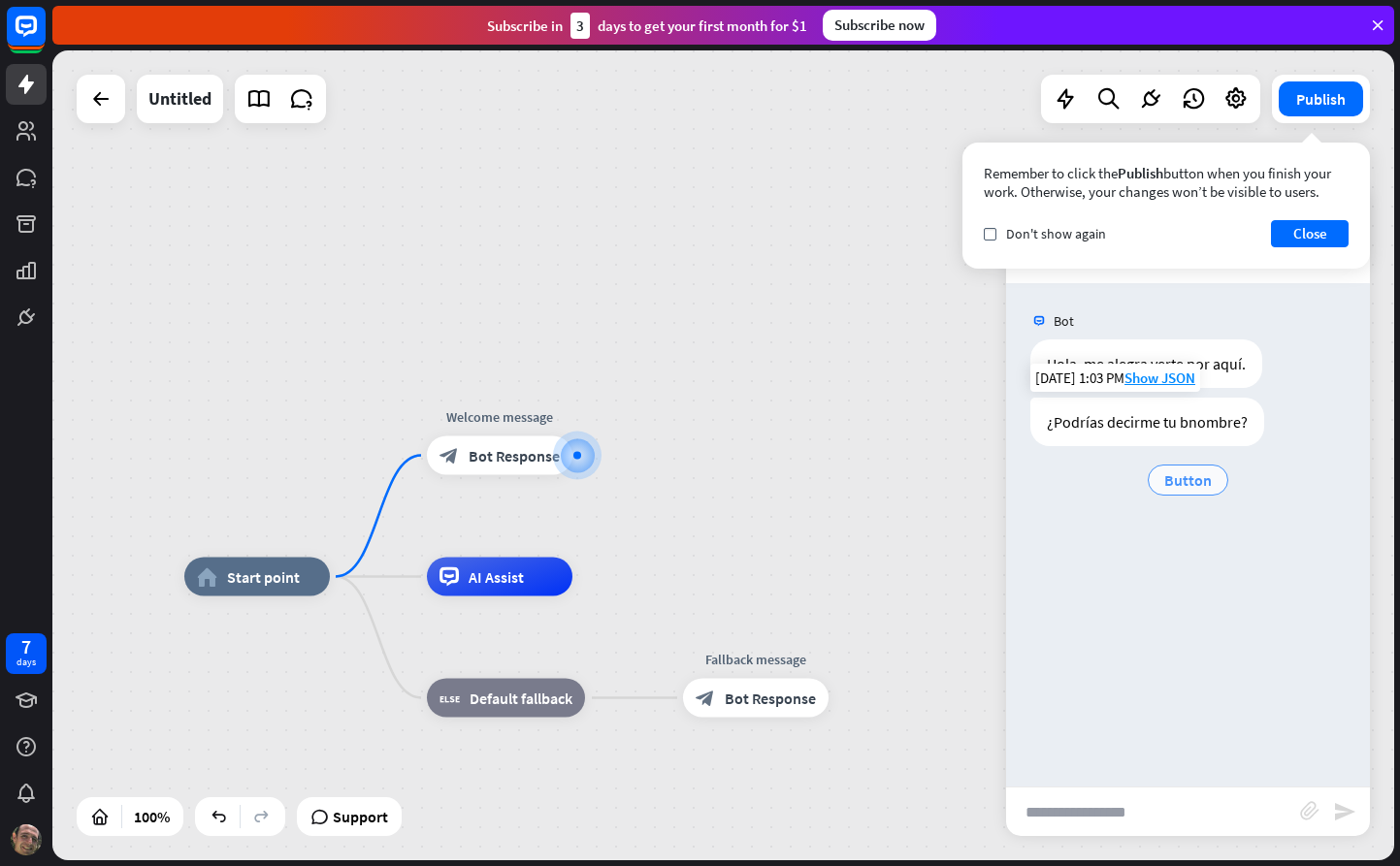
click at [1193, 478] on span "Button" at bounding box center [1187, 481] width 48 height 19
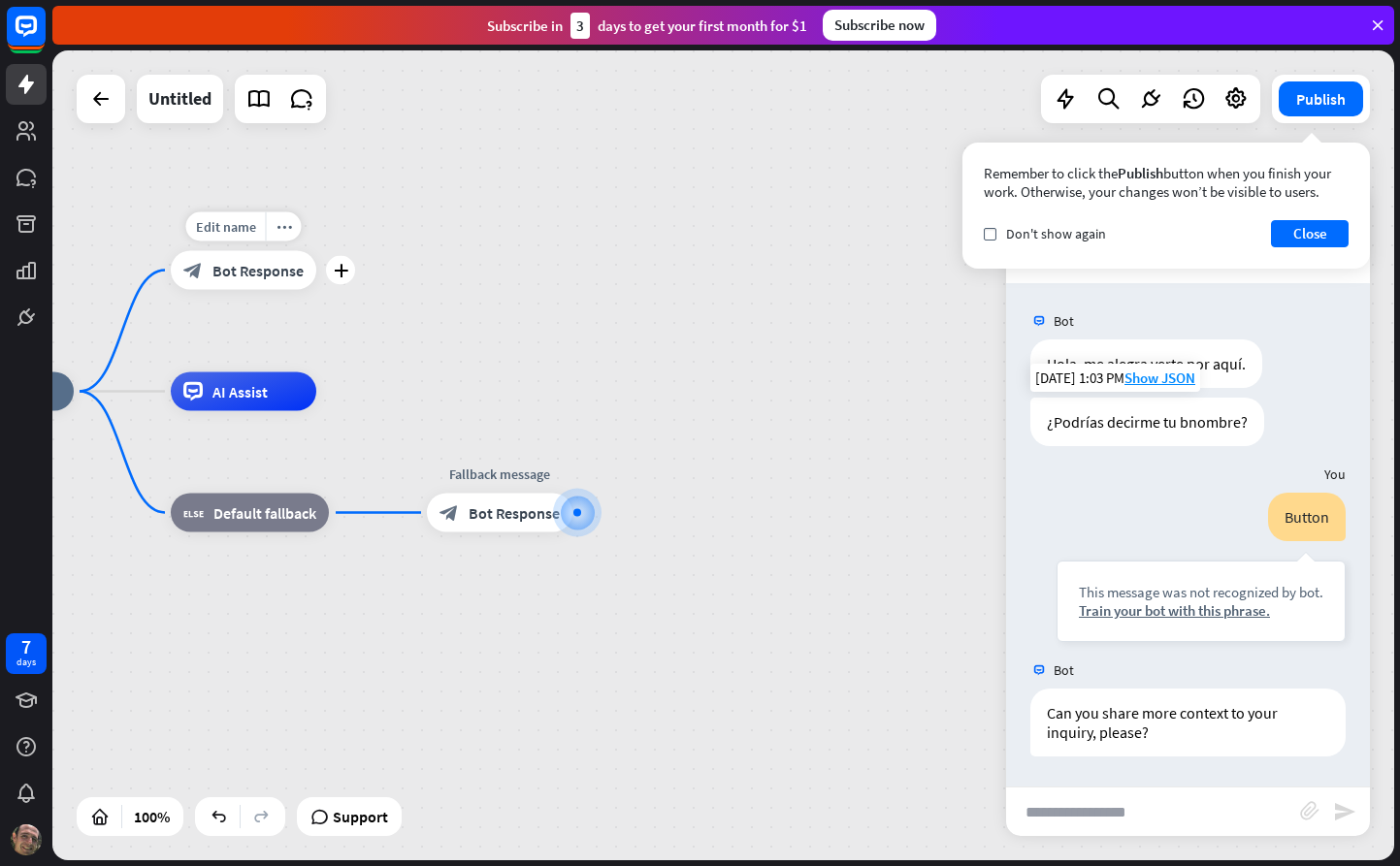
click at [262, 277] on span "Bot Response" at bounding box center [258, 271] width 91 height 19
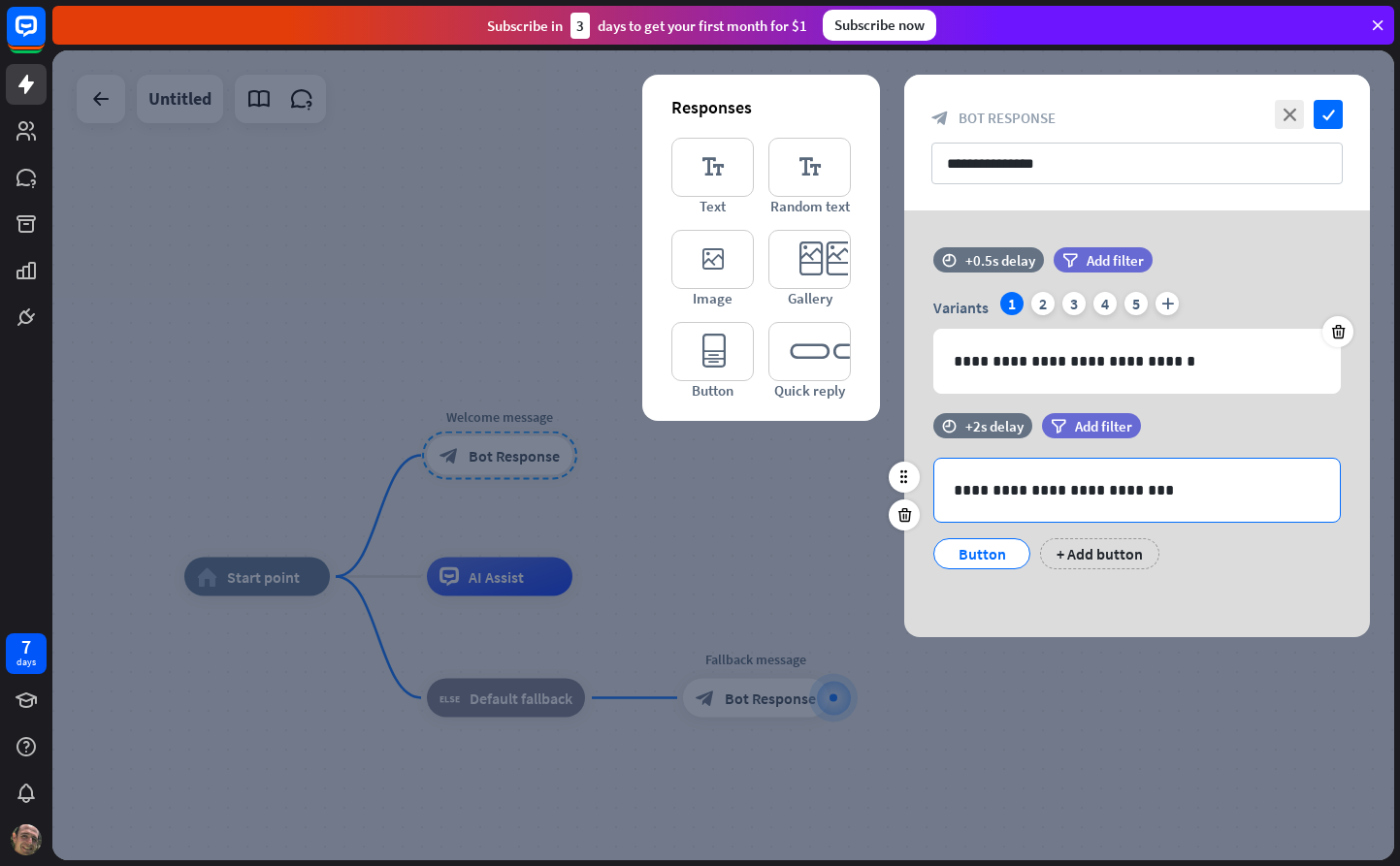
click at [1316, 494] on p "**********" at bounding box center [1137, 490] width 367 height 24
click at [910, 517] on icon at bounding box center [904, 516] width 18 height 17
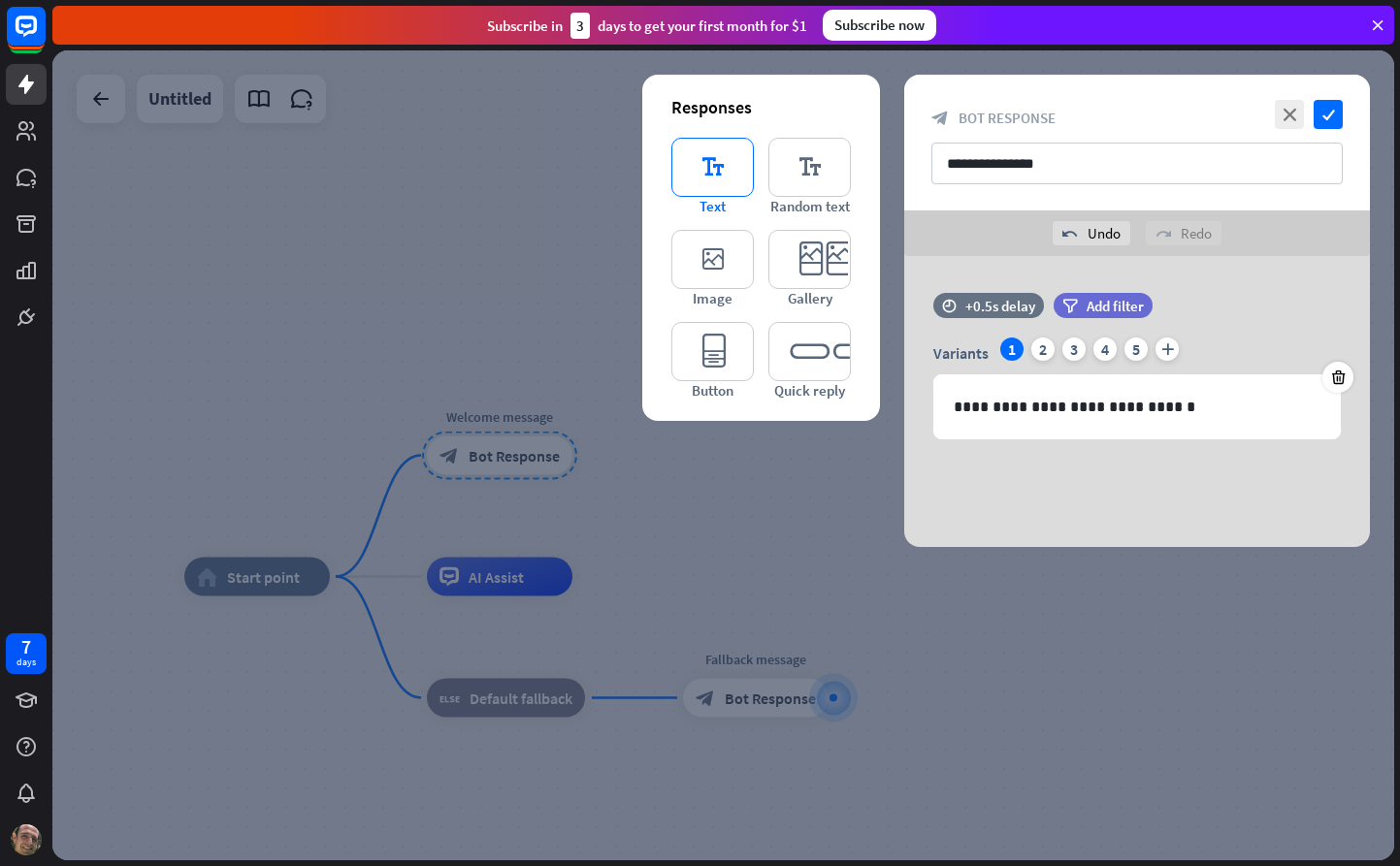
click at [733, 171] on icon "editor_text" at bounding box center [712, 167] width 83 height 59
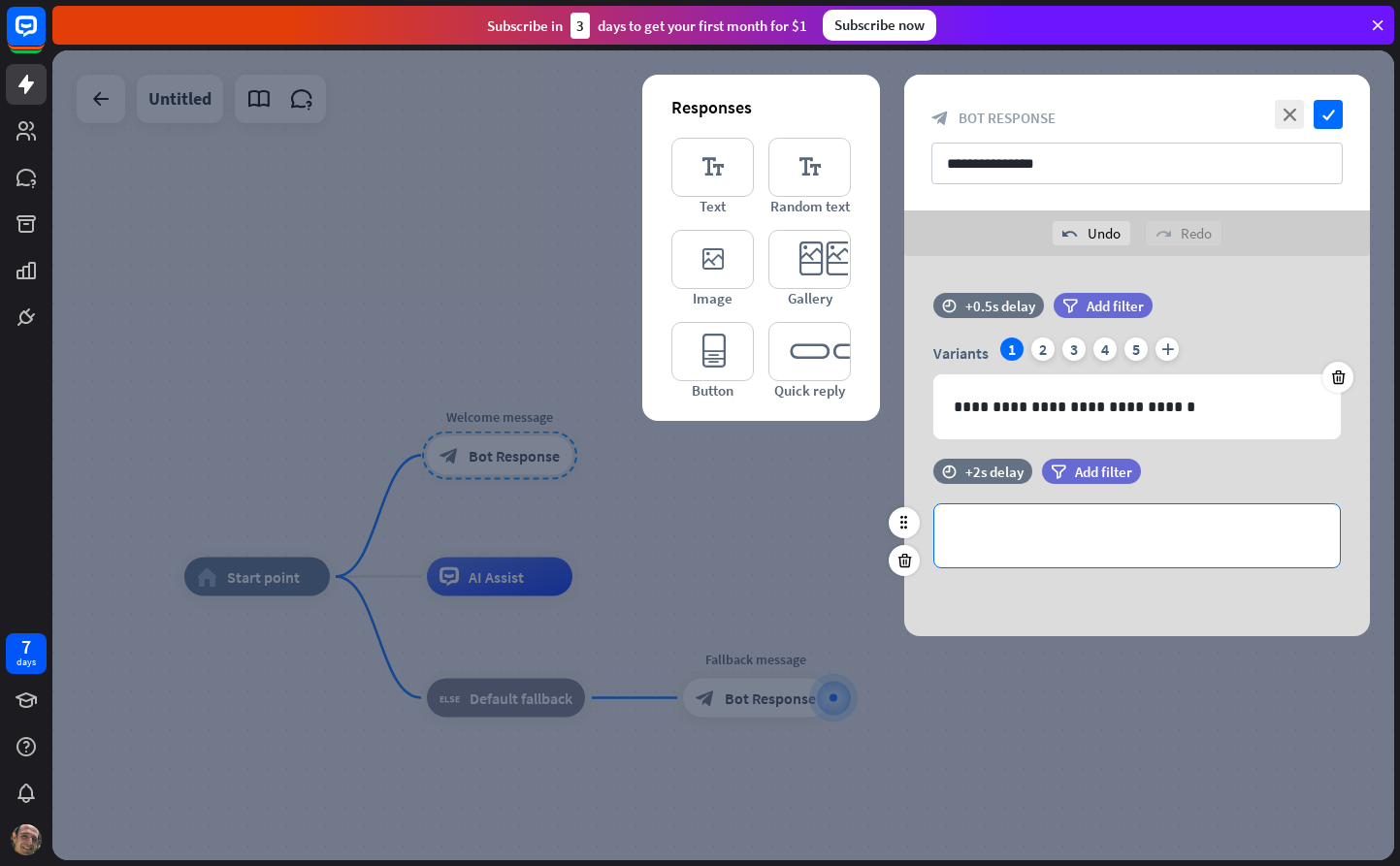
click at [1073, 532] on p "**********" at bounding box center [1137, 536] width 367 height 24
drag, startPoint x: 1150, startPoint y: 534, endPoint x: 904, endPoint y: 529, distance: 246.1
click at [904, 522] on div "**********" at bounding box center [1137, 523] width 466 height 129
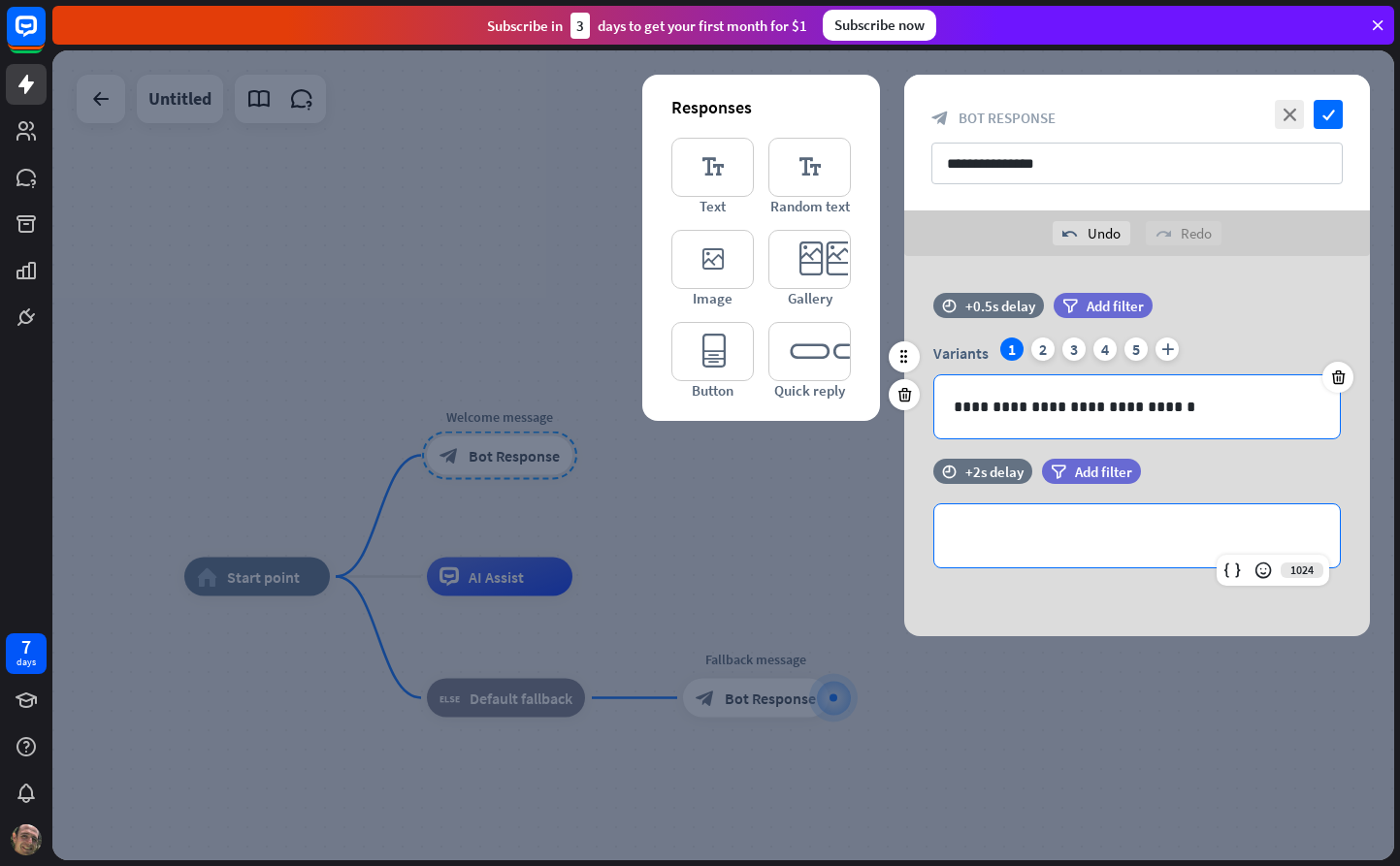
click at [1216, 410] on p "**********" at bounding box center [1137, 407] width 367 height 24
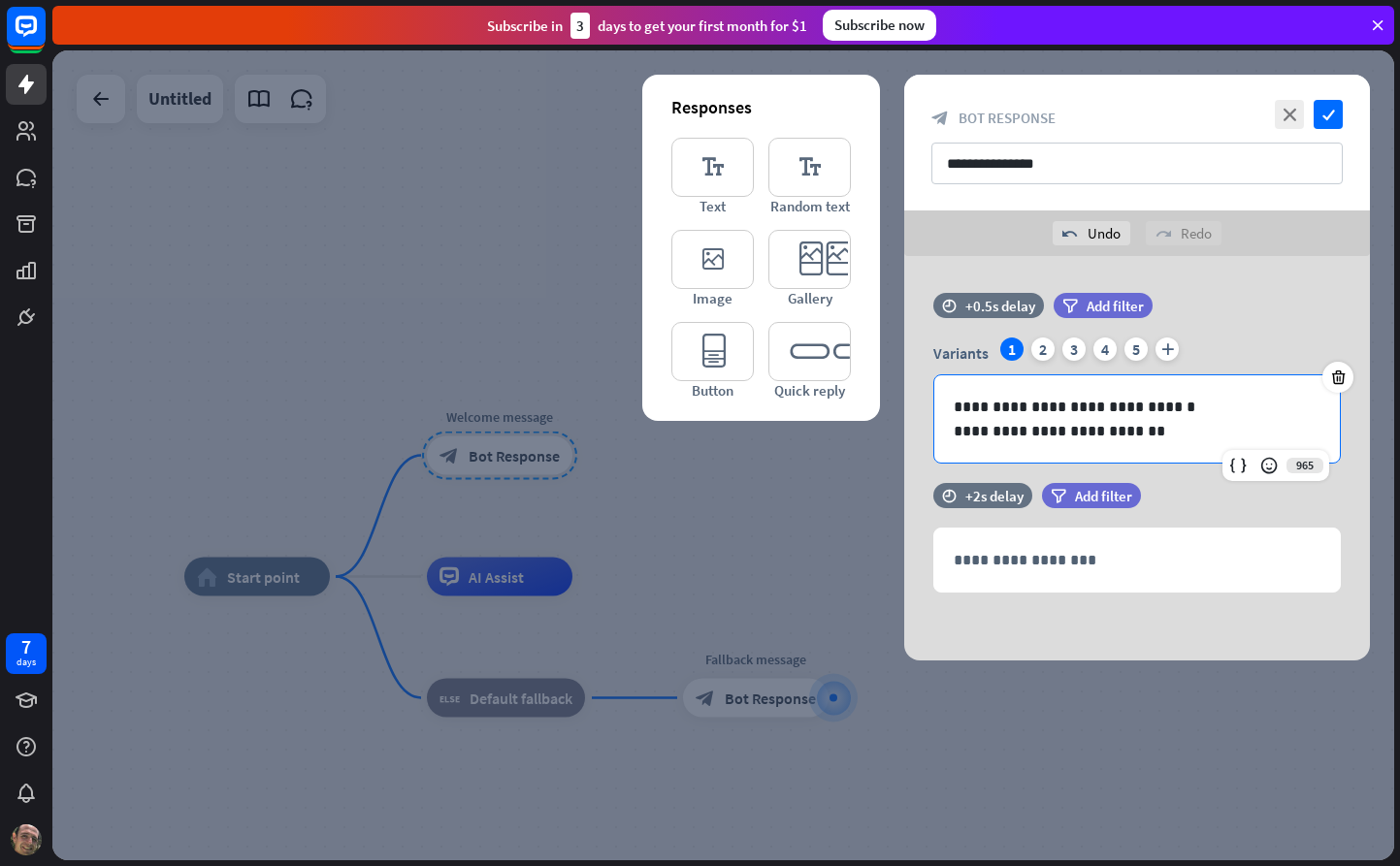
click at [910, 586] on icon at bounding box center [904, 585] width 18 height 17
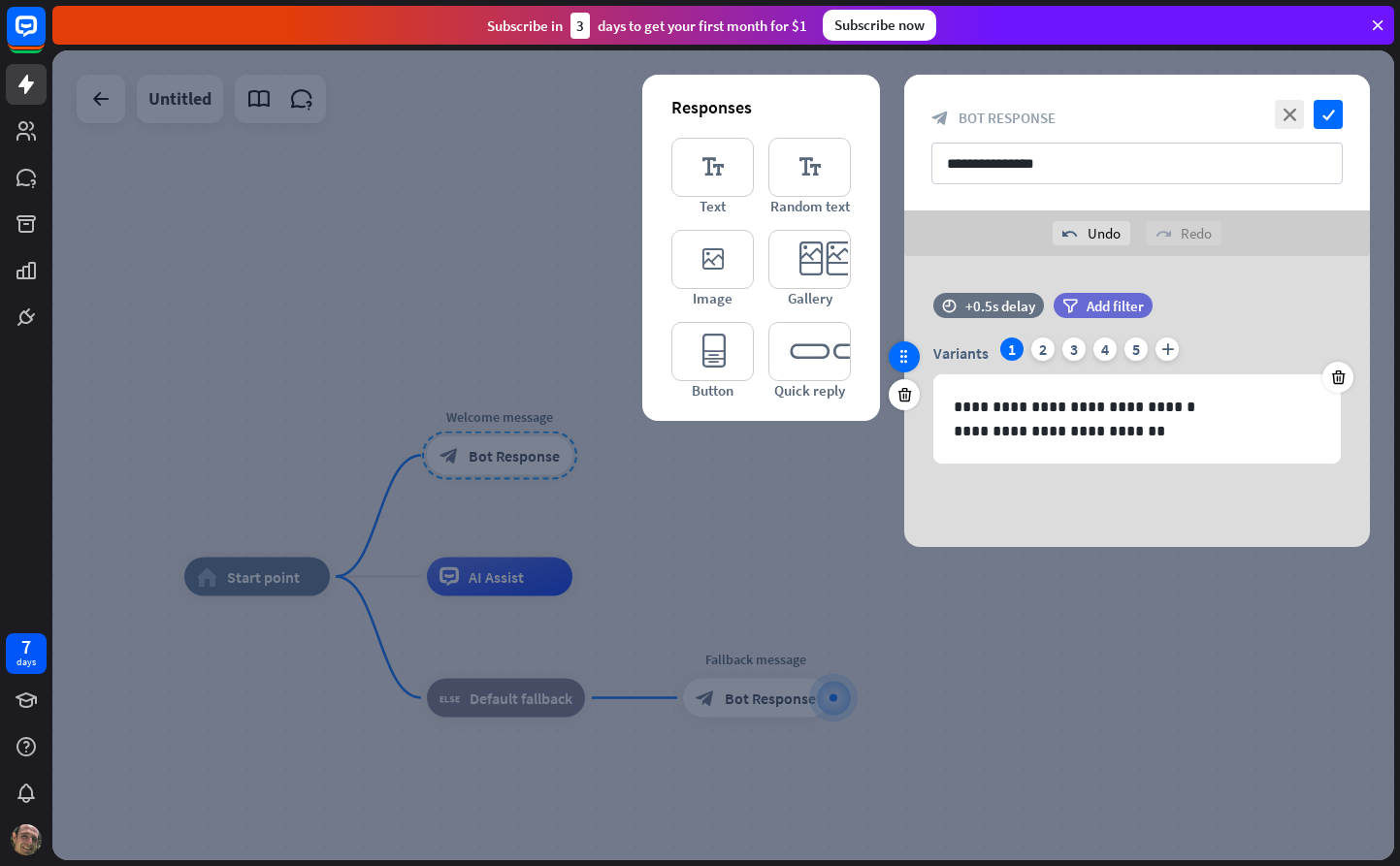
click at [906, 360] on icon at bounding box center [904, 357] width 17 height 17
click at [1257, 506] on div "**********" at bounding box center [1137, 402] width 466 height 291
drag, startPoint x: 1040, startPoint y: 347, endPoint x: 1029, endPoint y: 349, distance: 11.2
click at [1039, 347] on div "2" at bounding box center [1043, 350] width 23 height 23
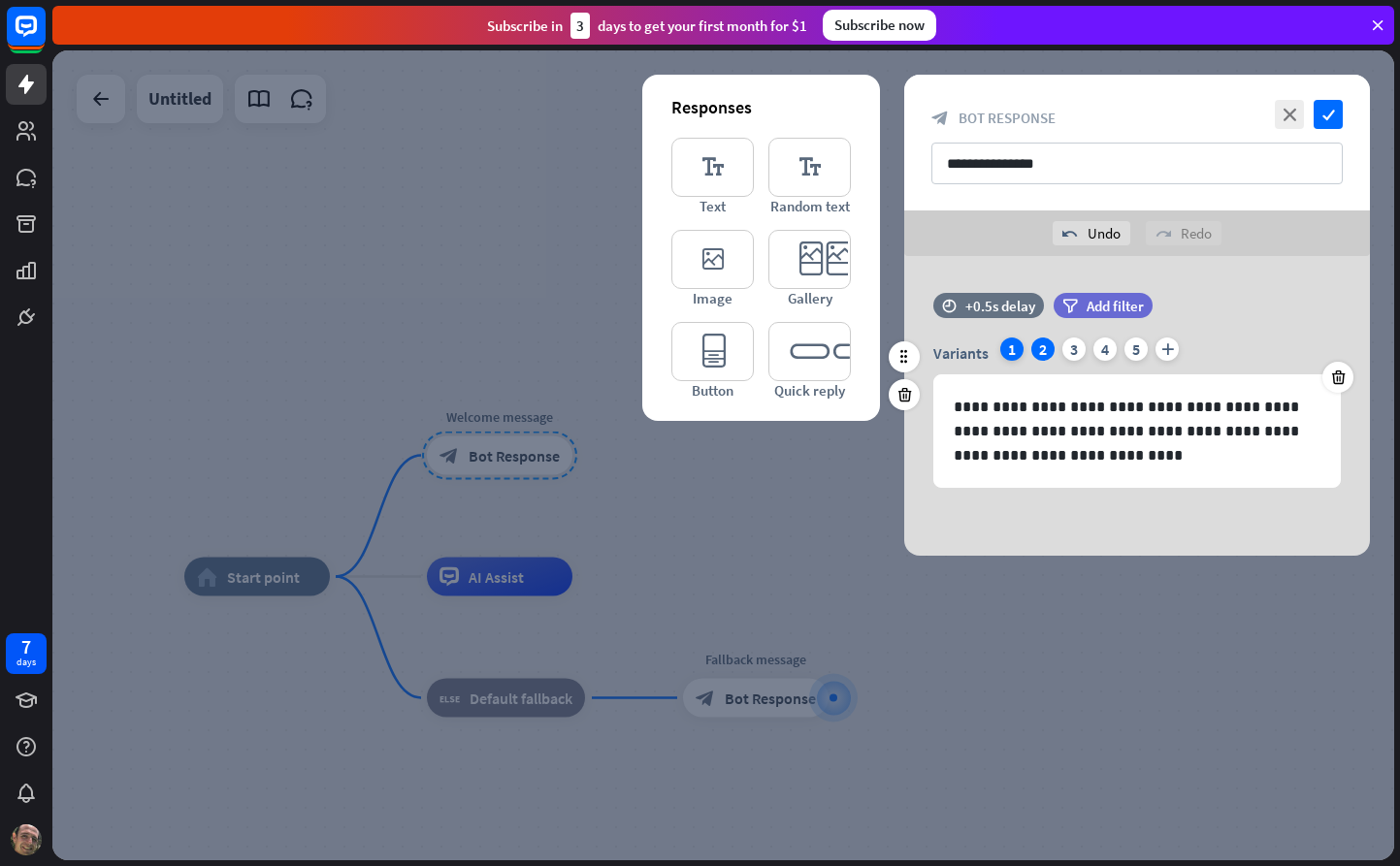
click at [1010, 351] on div "1" at bounding box center [1012, 350] width 23 height 23
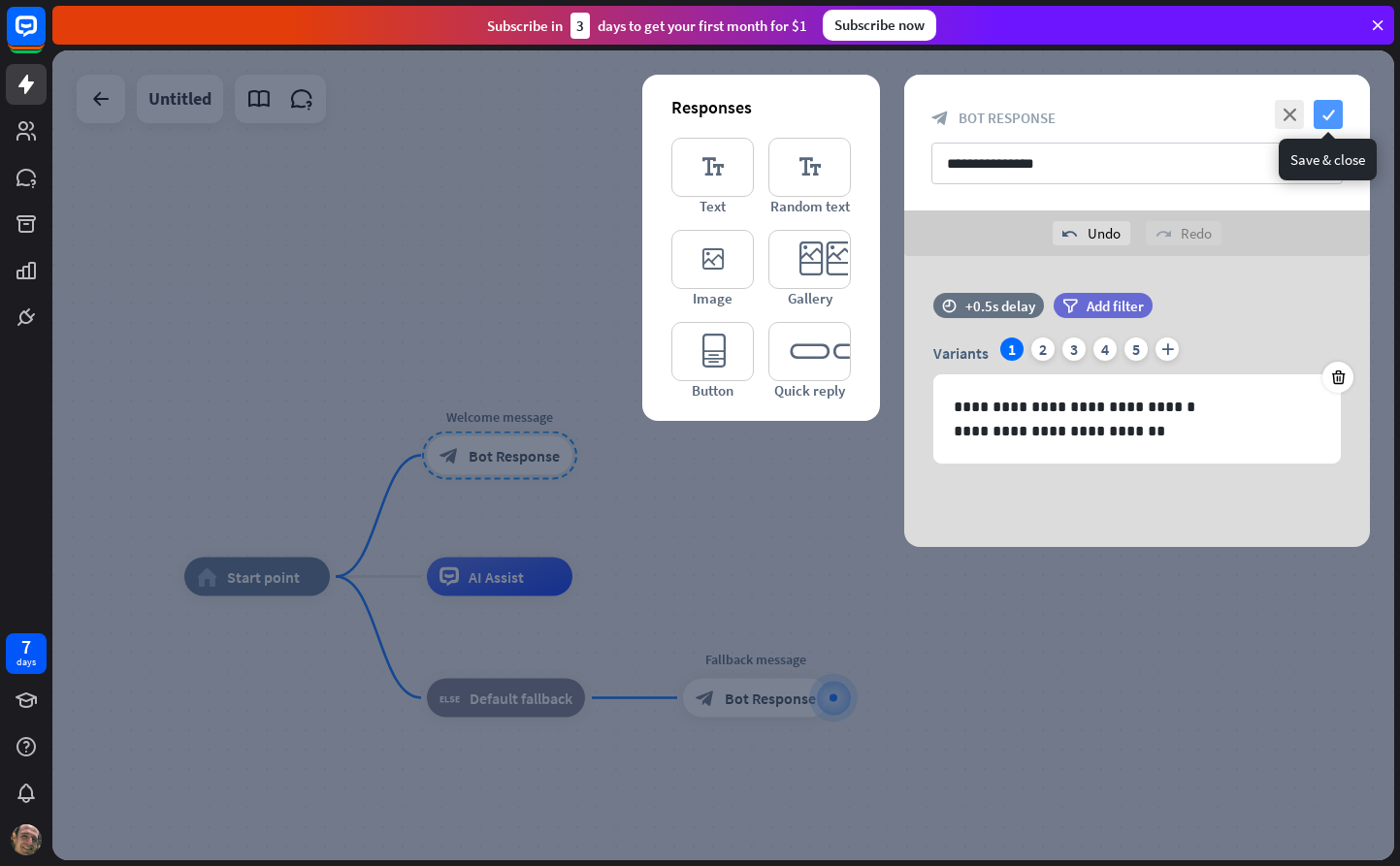
click at [1334, 115] on icon "check" at bounding box center [1328, 115] width 29 height 29
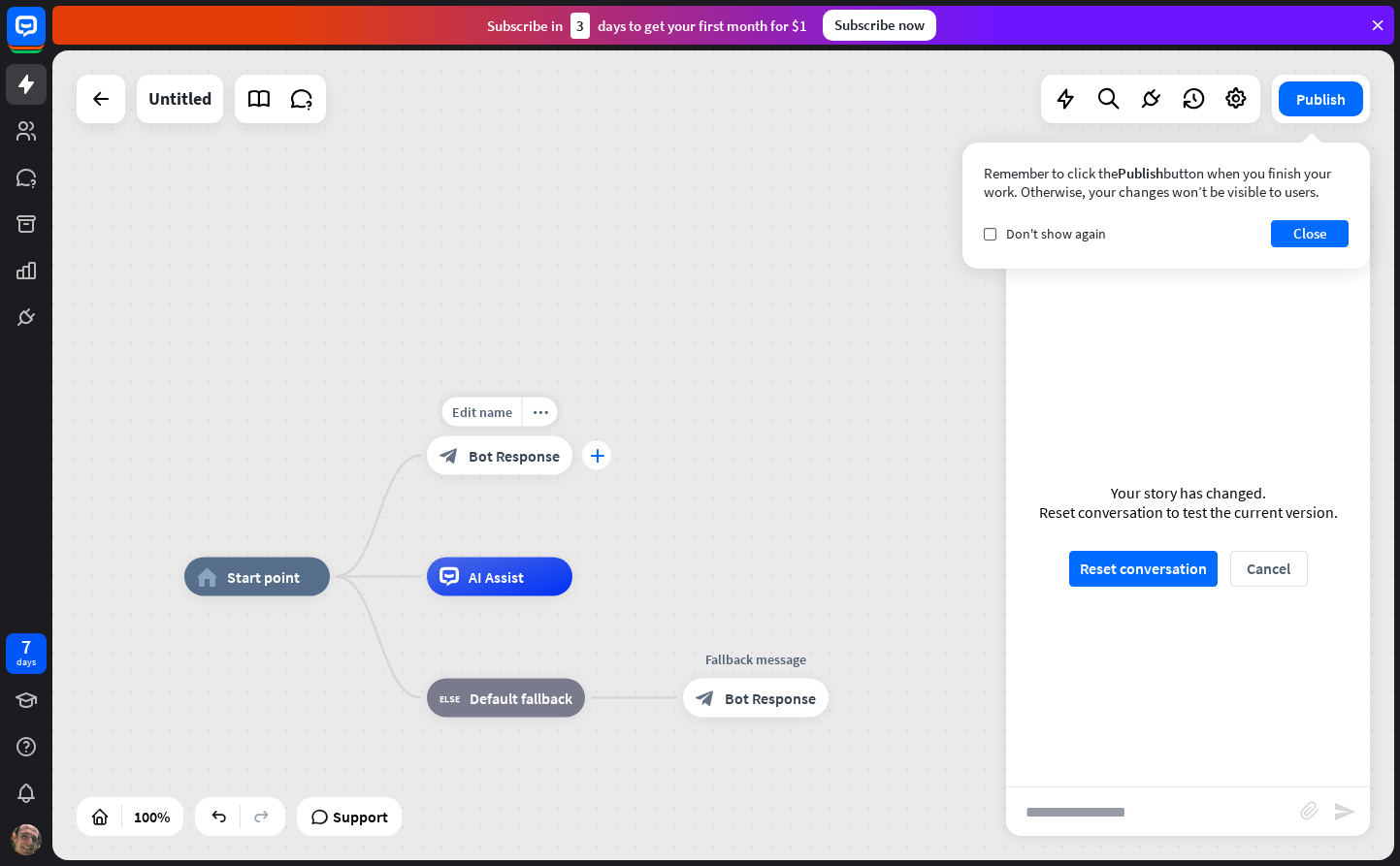
click at [586, 454] on div "plus" at bounding box center [597, 456] width 29 height 29
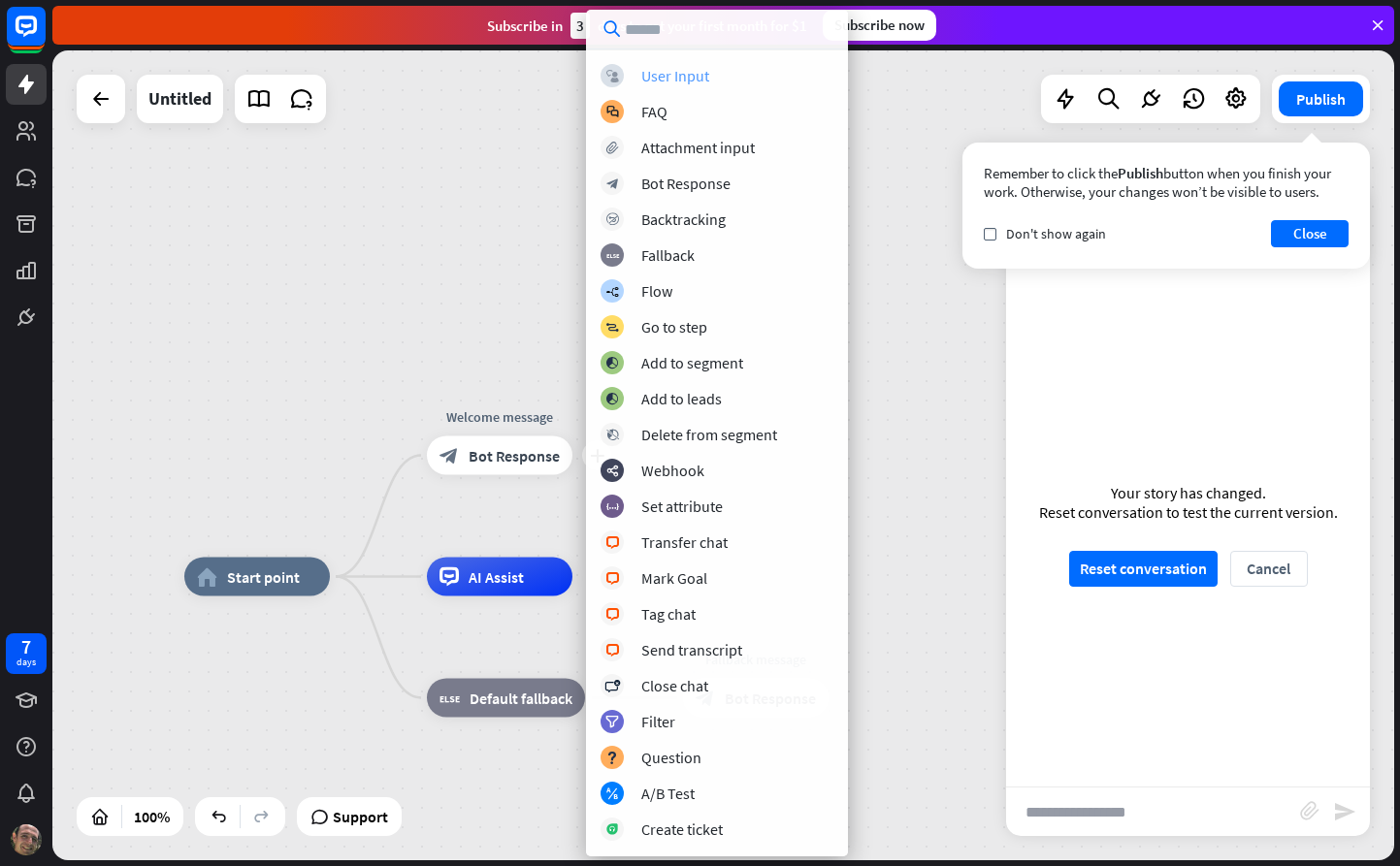
click at [683, 70] on div "User Input" at bounding box center [675, 76] width 68 height 19
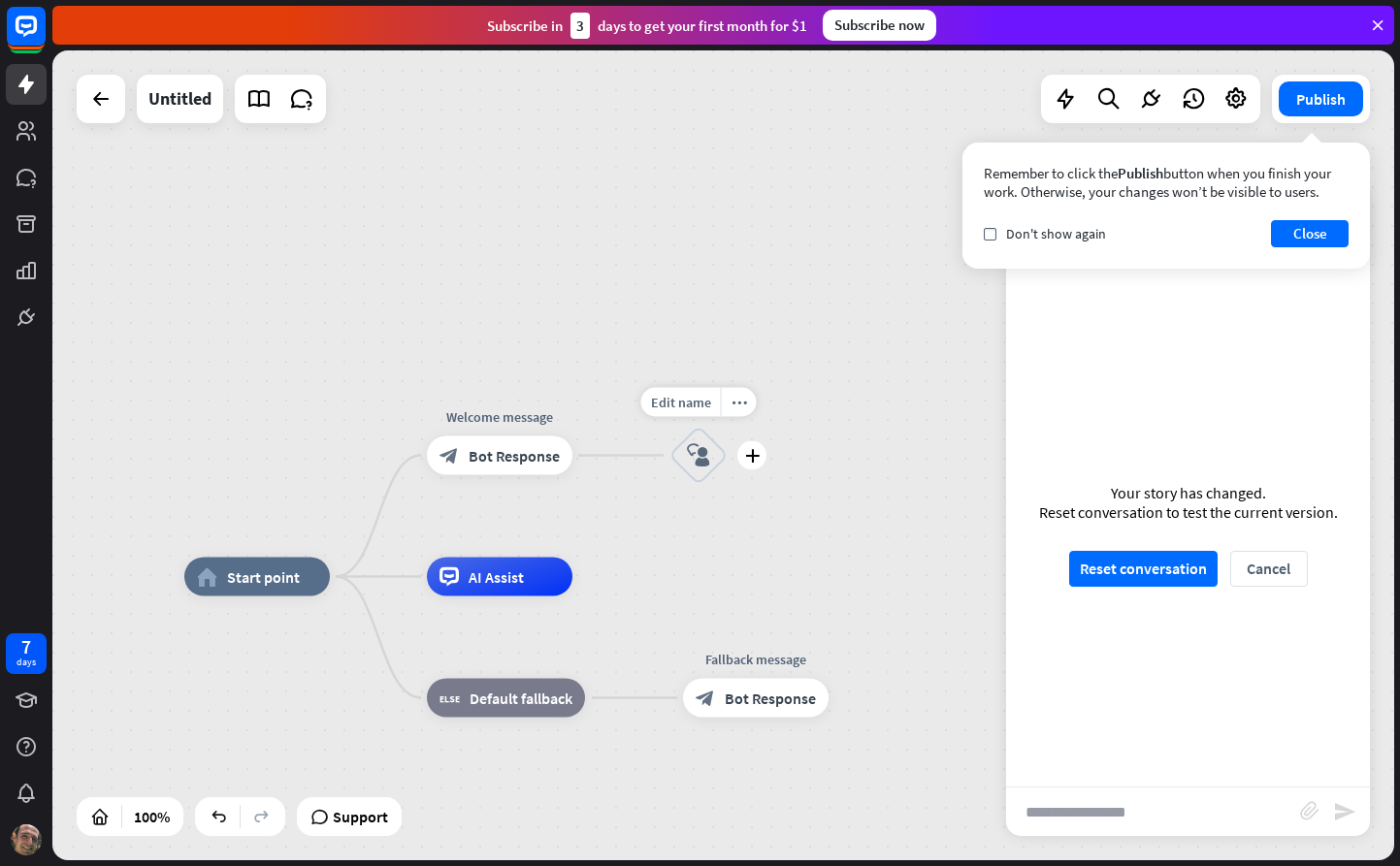
click at [692, 449] on icon "block_user_input" at bounding box center [698, 456] width 23 height 23
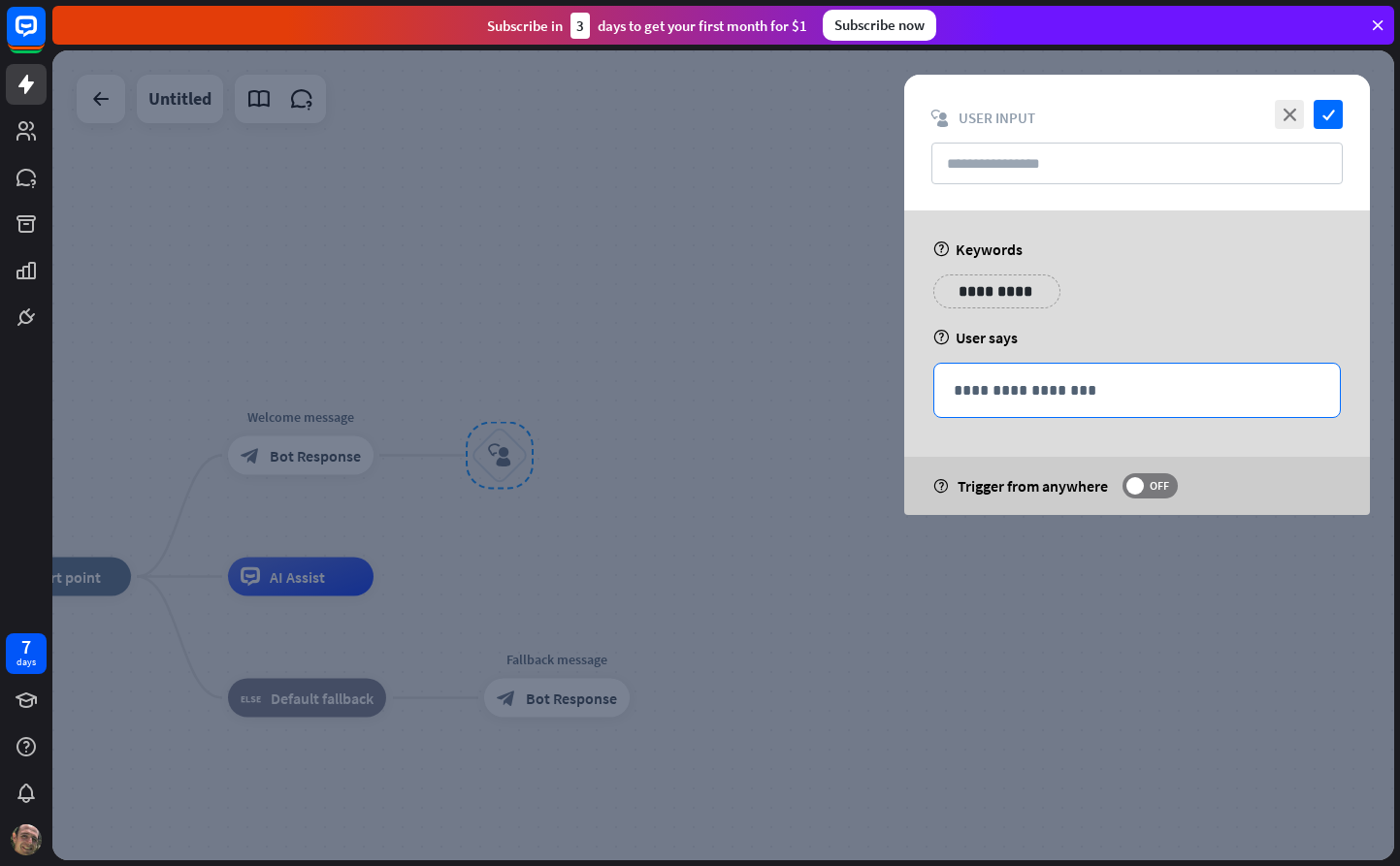
click at [1020, 397] on p "**********" at bounding box center [1137, 390] width 367 height 24
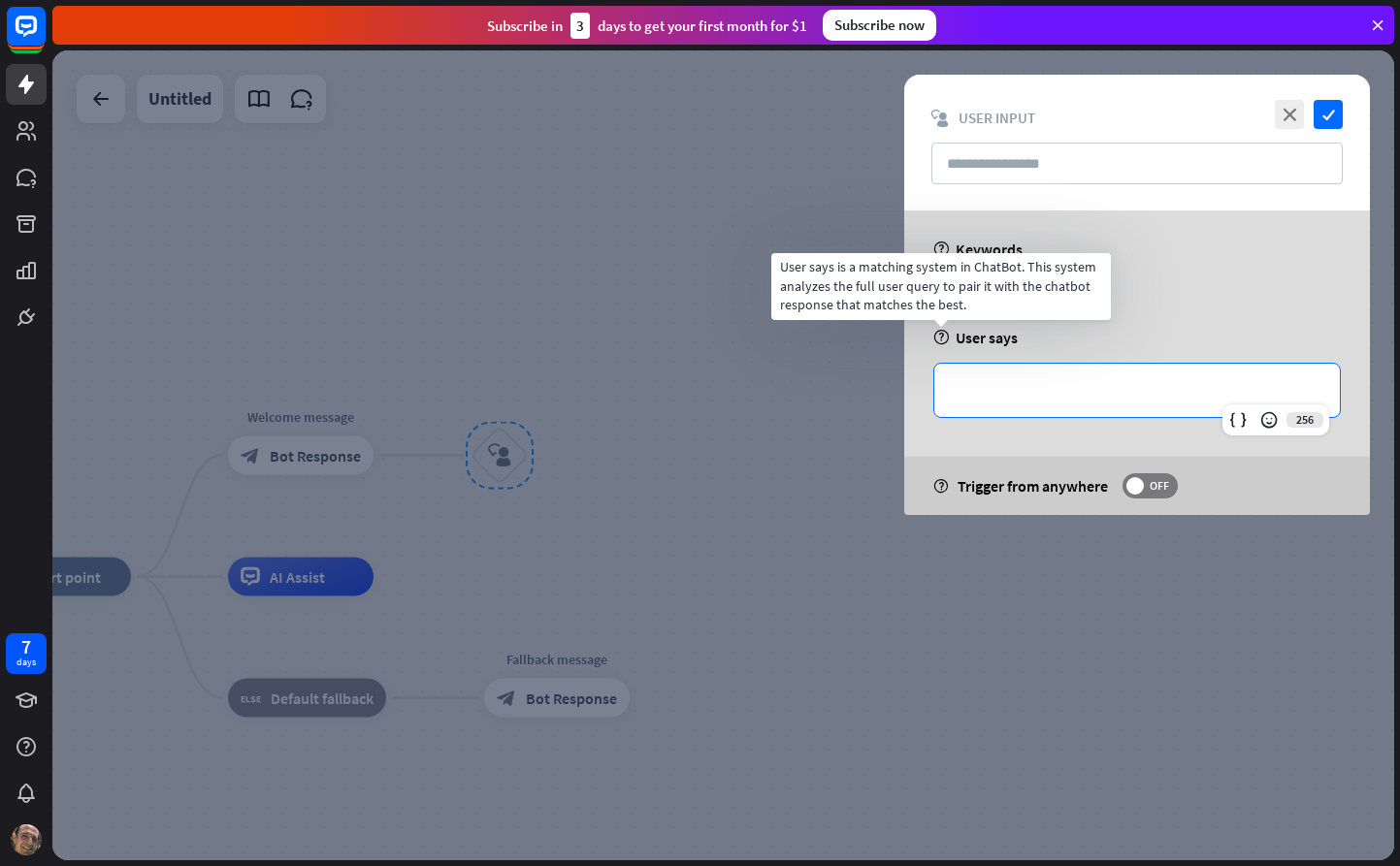
click at [938, 339] on icon "help" at bounding box center [941, 338] width 17 height 16
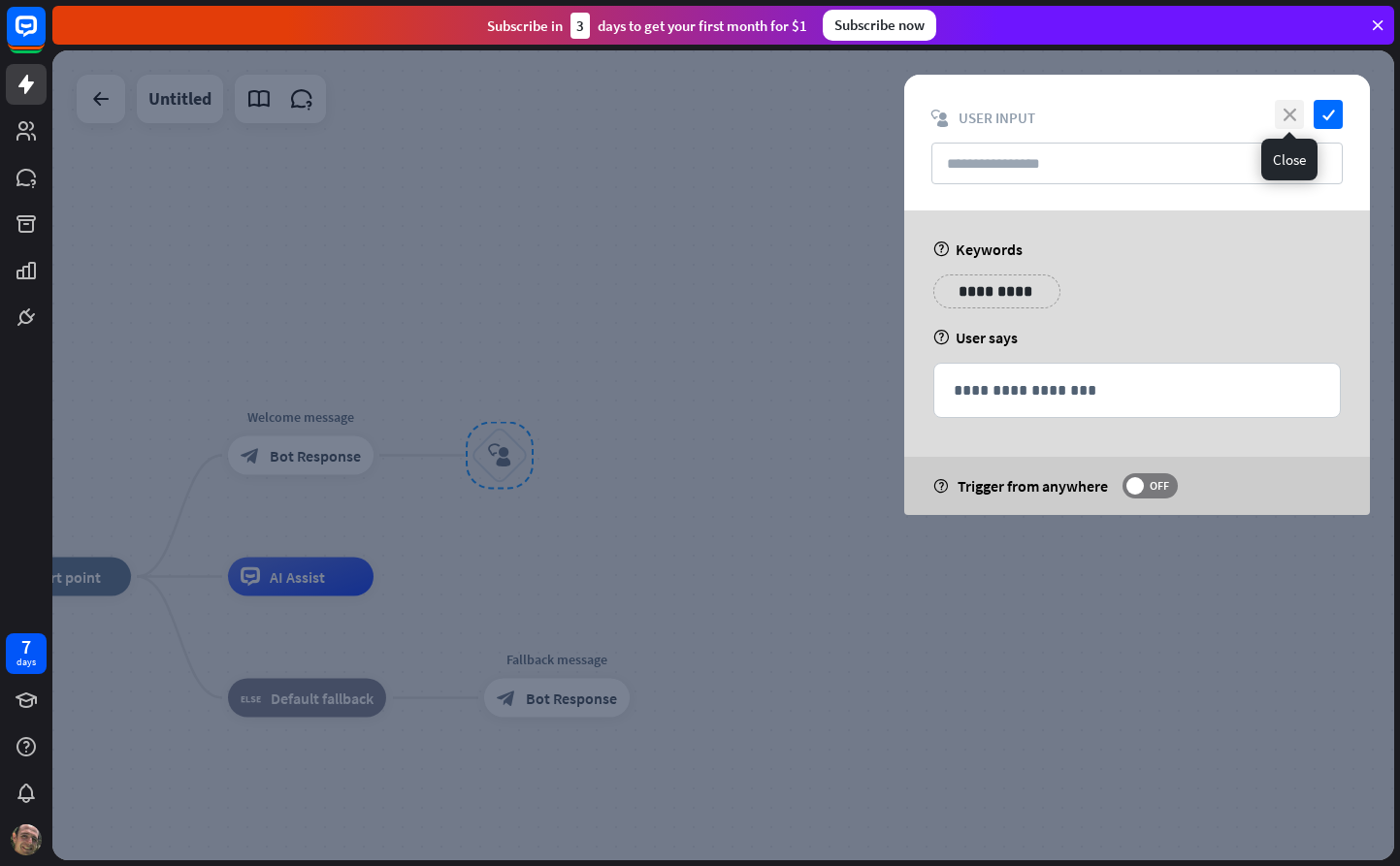
click at [1293, 113] on icon "close" at bounding box center [1289, 115] width 29 height 29
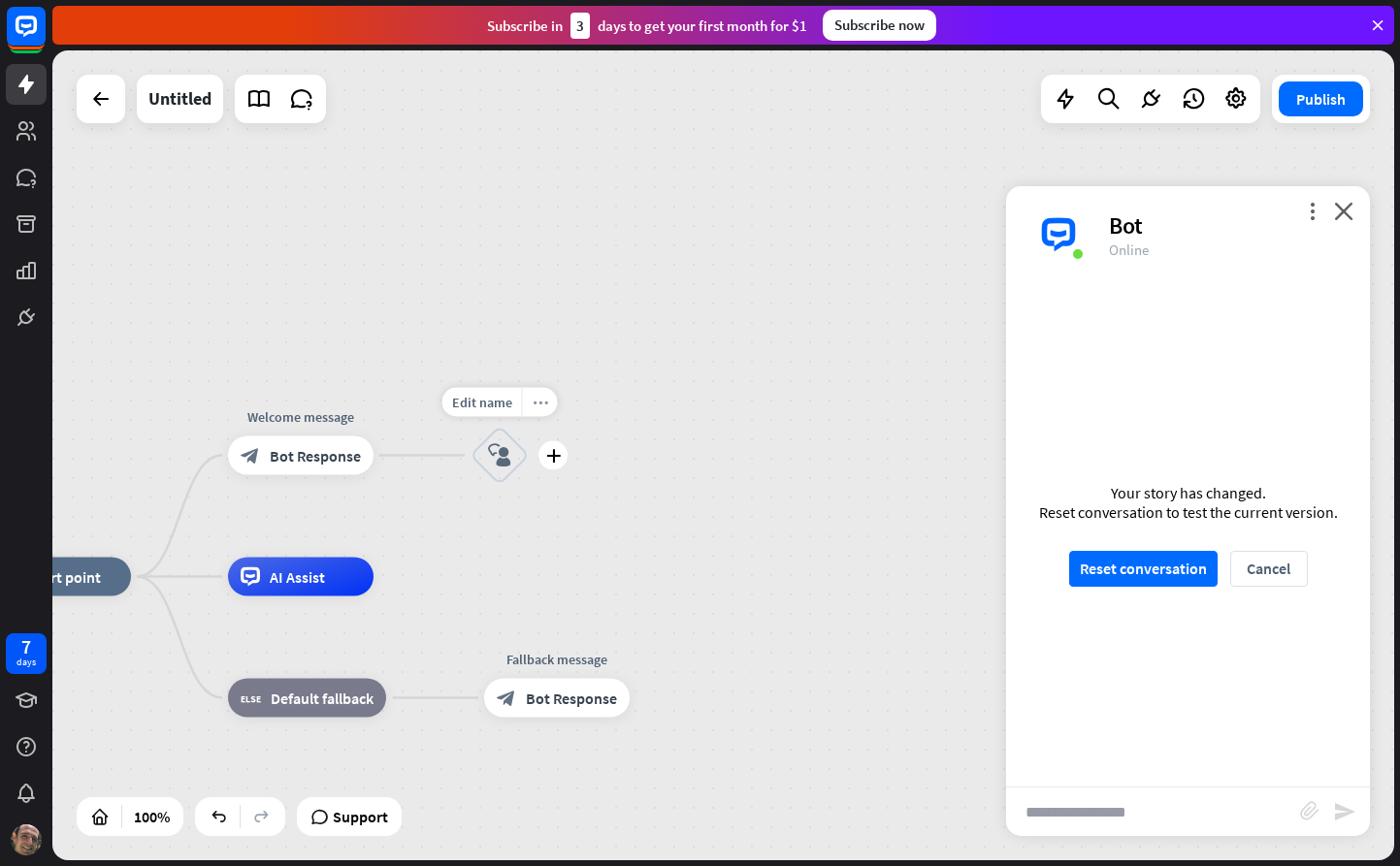
click at [531, 400] on div "more_horiz" at bounding box center [540, 403] width 36 height 29
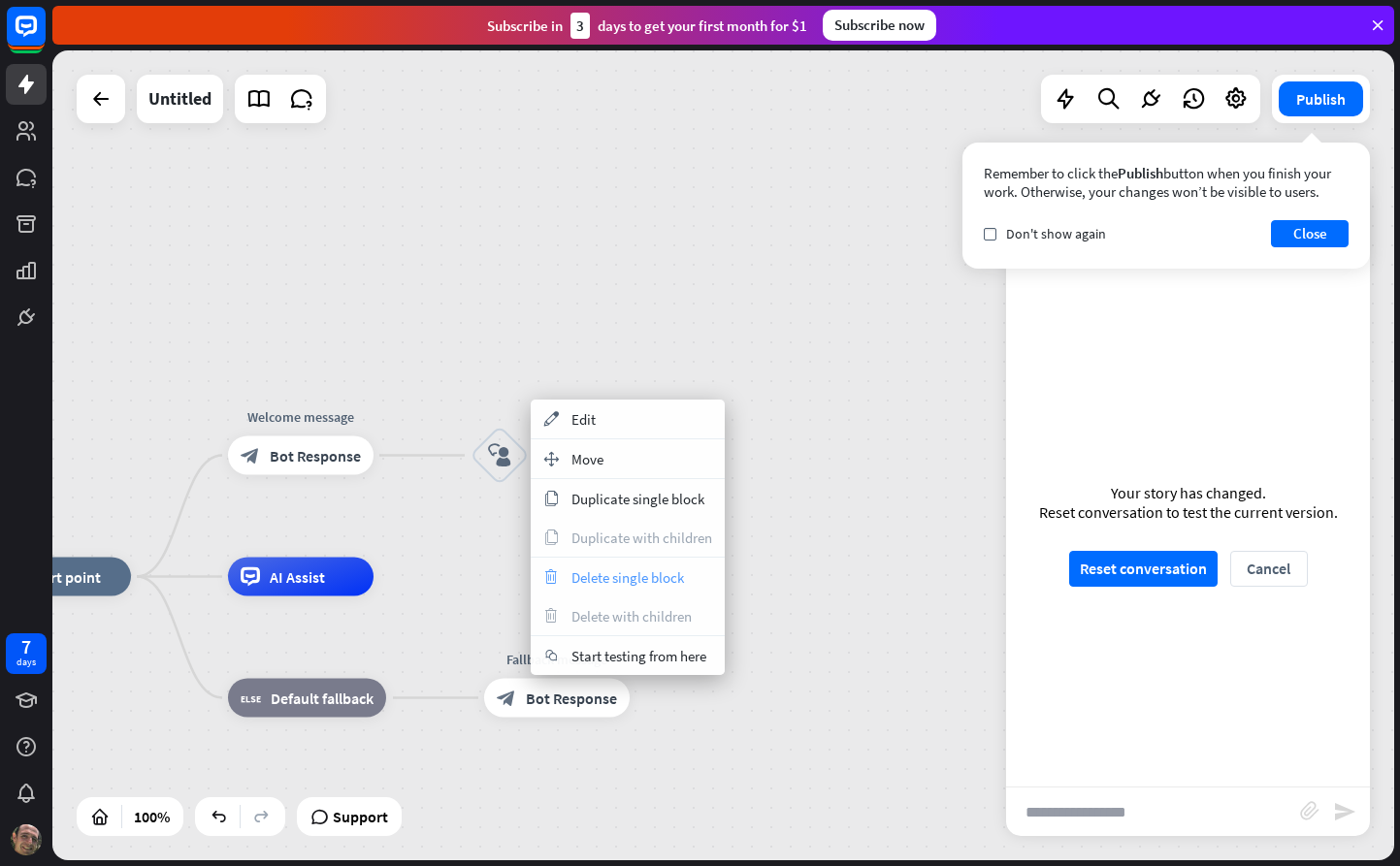
click at [617, 573] on span "Delete single block" at bounding box center [628, 578] width 113 height 18
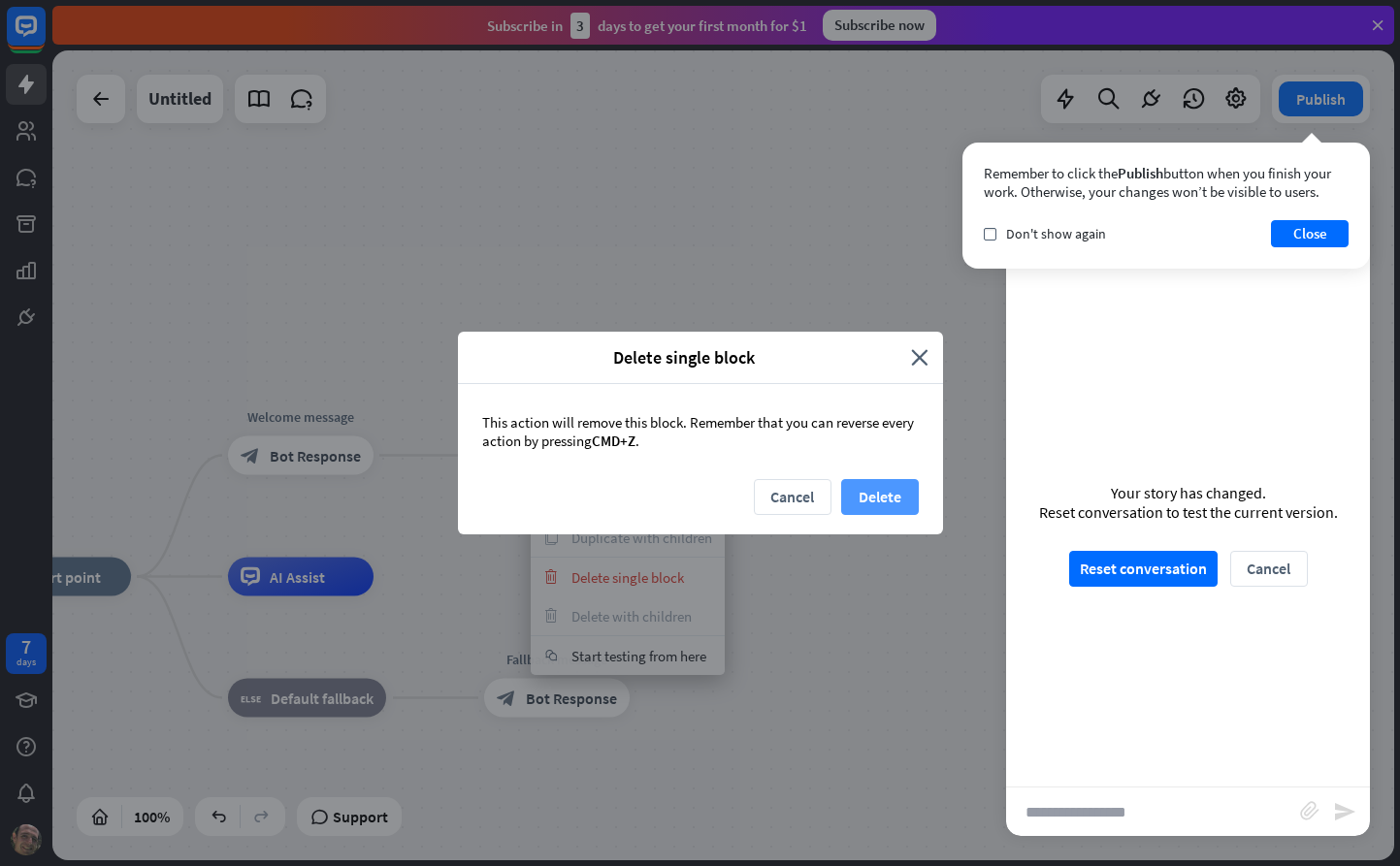
click at [865, 495] on button "Delete" at bounding box center [880, 497] width 78 height 36
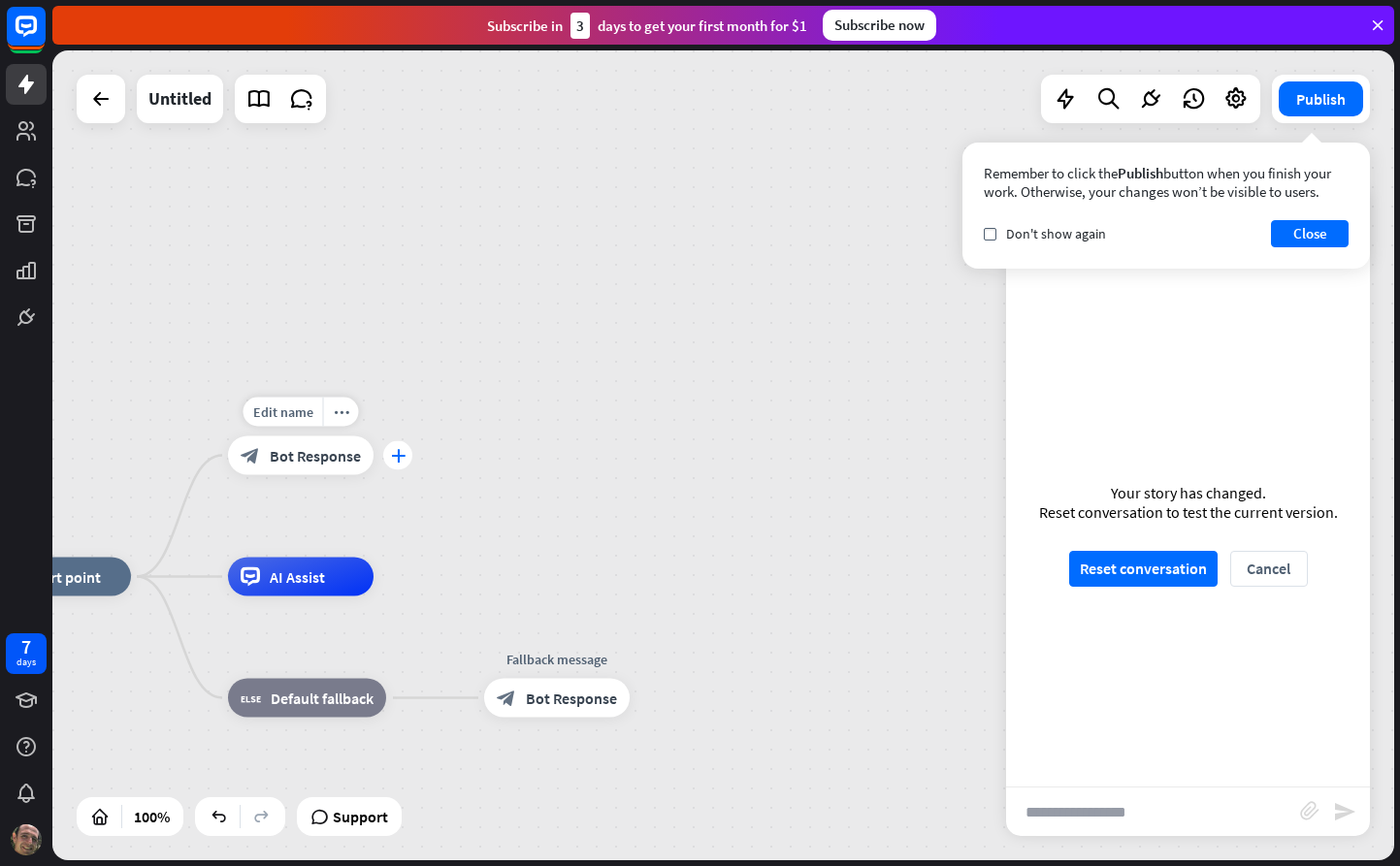
click at [397, 459] on icon "plus" at bounding box center [398, 456] width 15 height 14
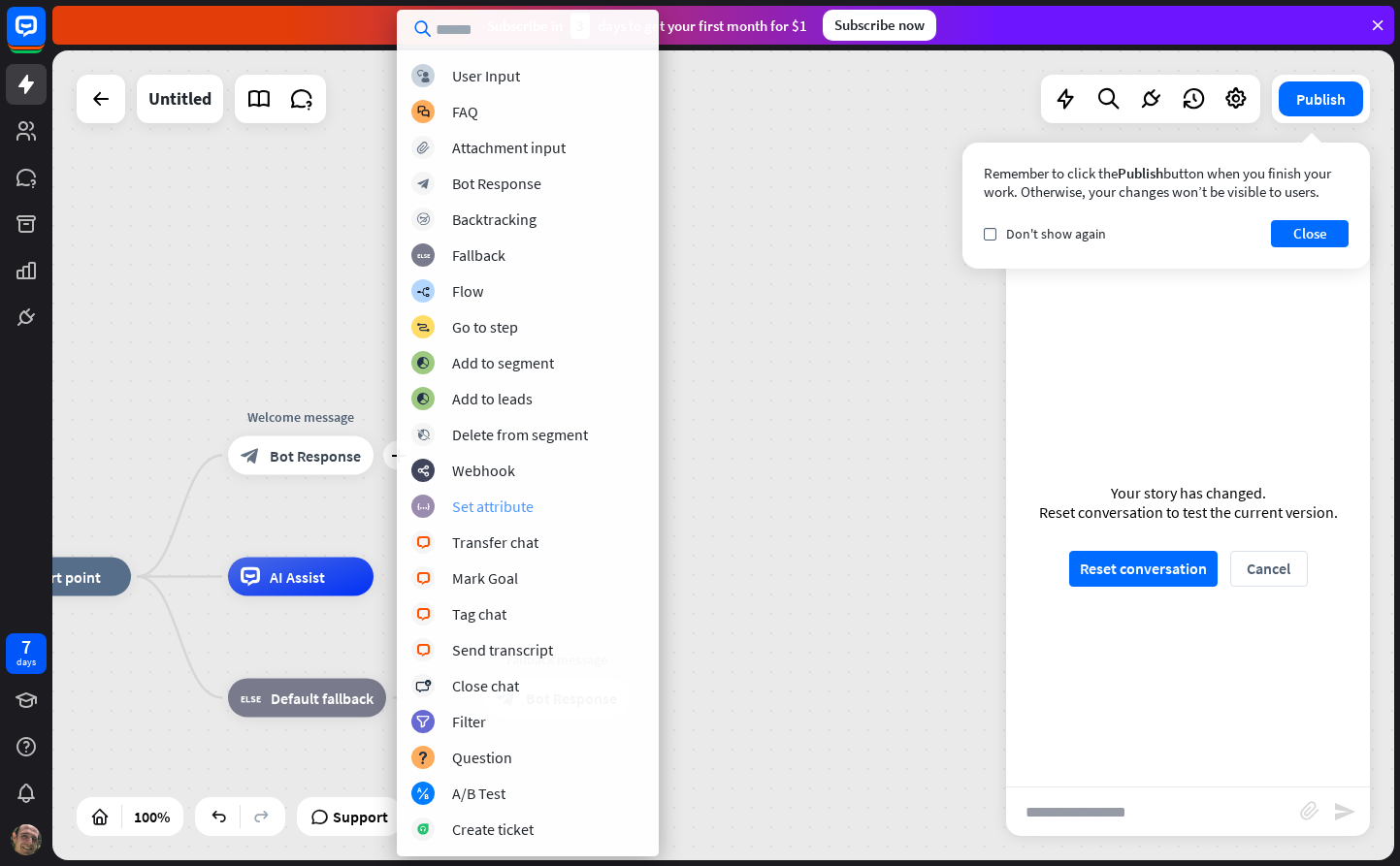
click at [488, 506] on div "Set attribute" at bounding box center [493, 507] width 82 height 19
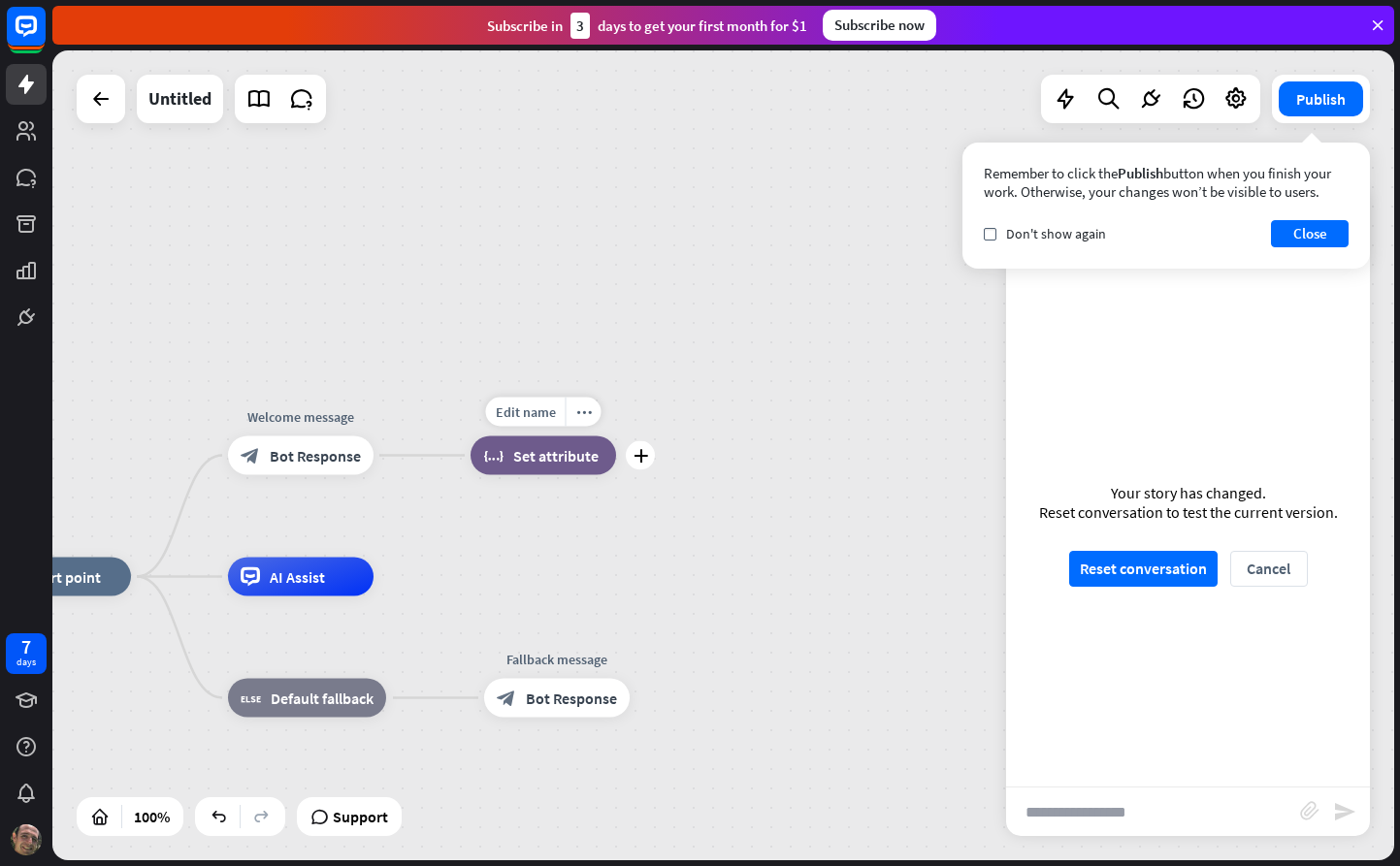
click at [569, 454] on span "Set attribute" at bounding box center [556, 456] width 85 height 19
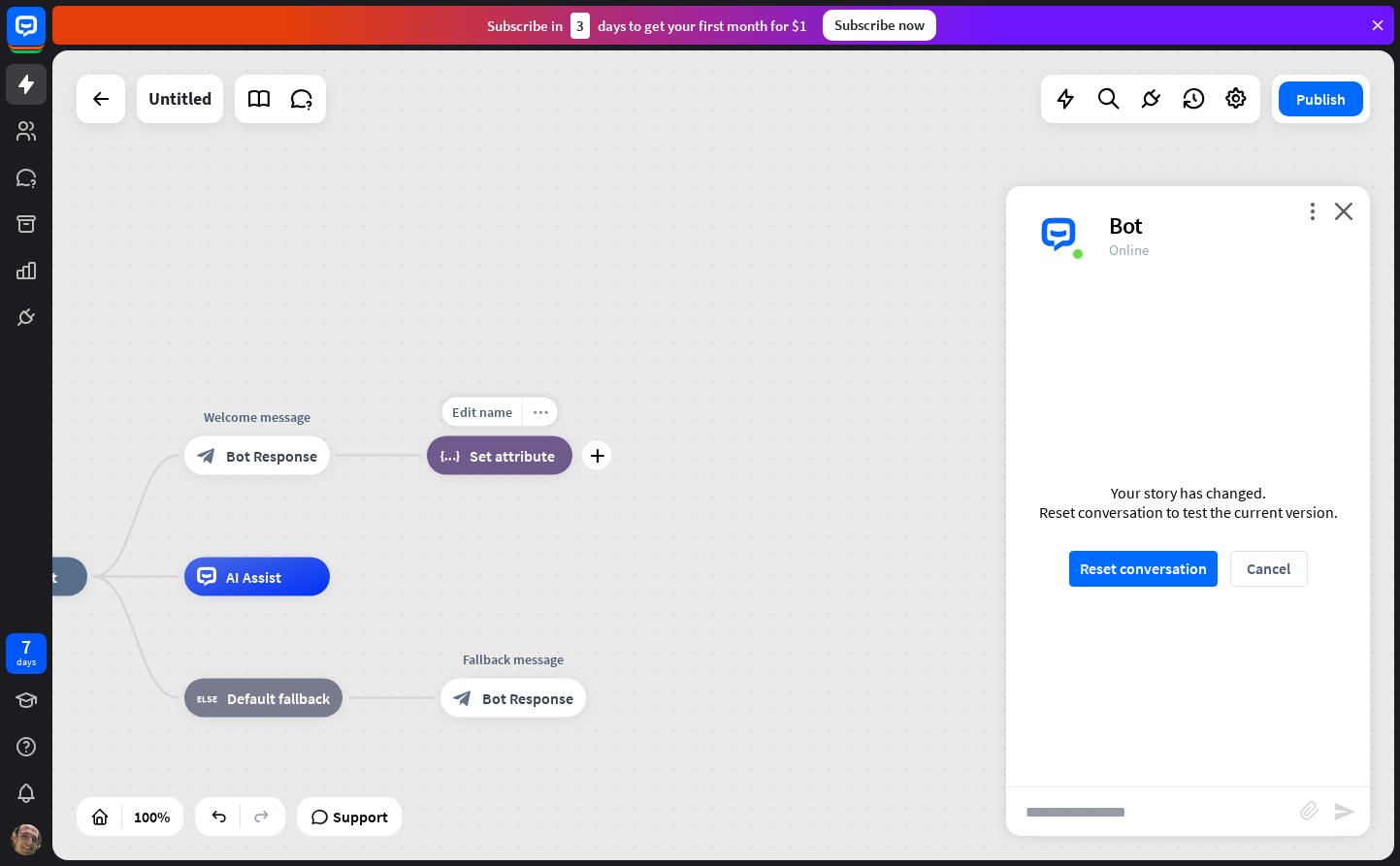
click at [550, 418] on div "more_horiz" at bounding box center [540, 413] width 36 height 29
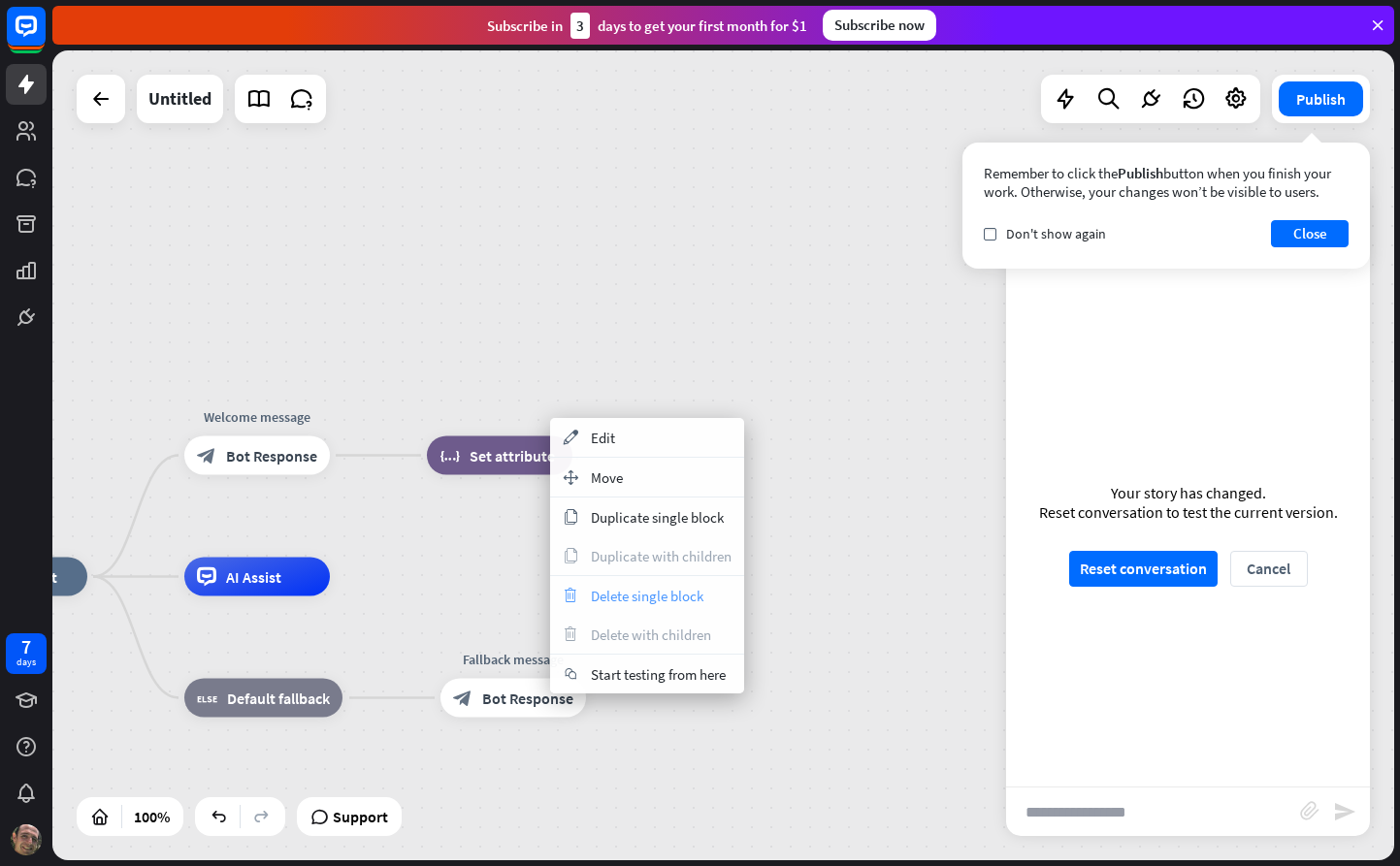
click at [636, 600] on span "Delete single block" at bounding box center [648, 596] width 113 height 18
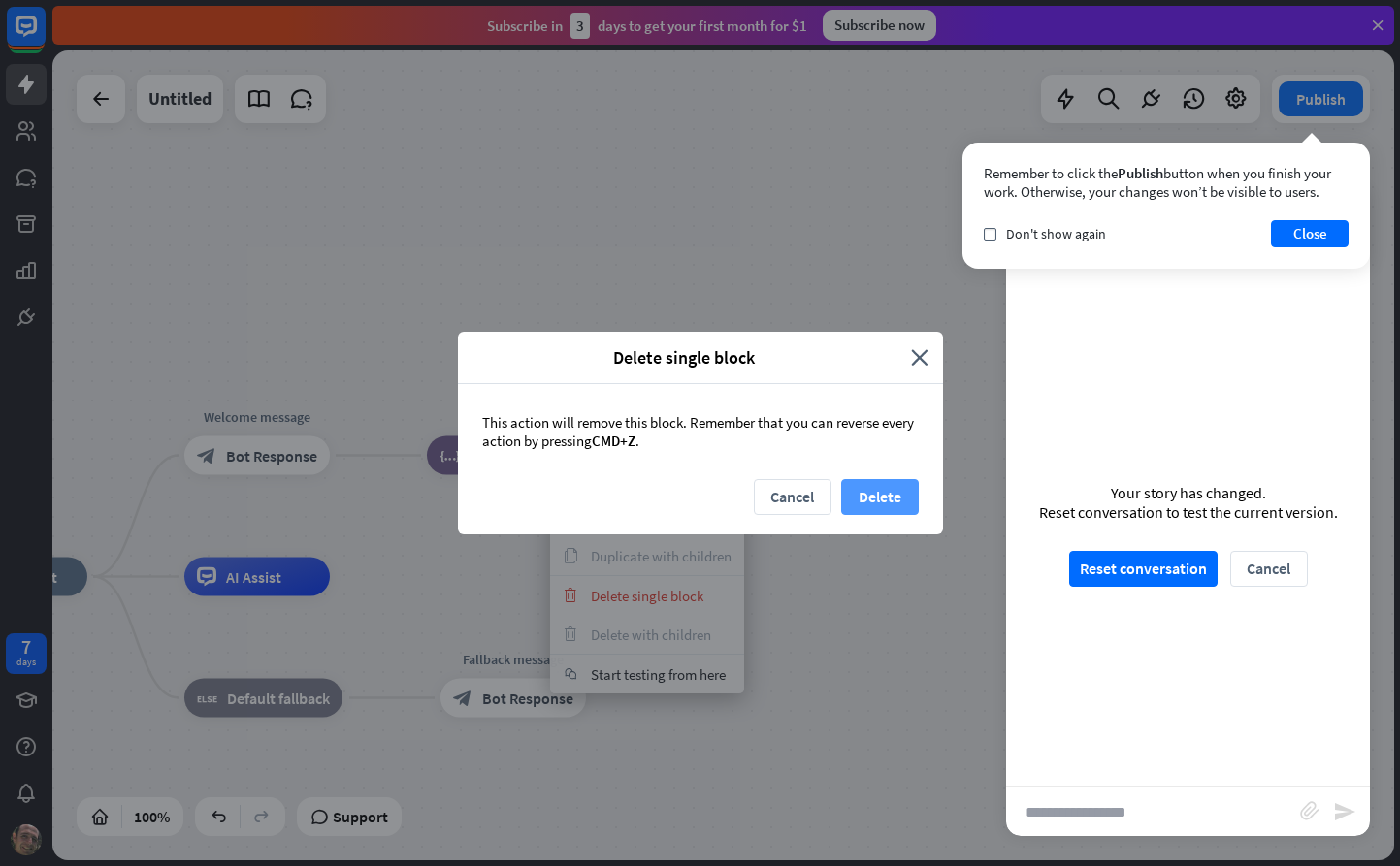
click at [876, 500] on button "Delete" at bounding box center [880, 497] width 78 height 36
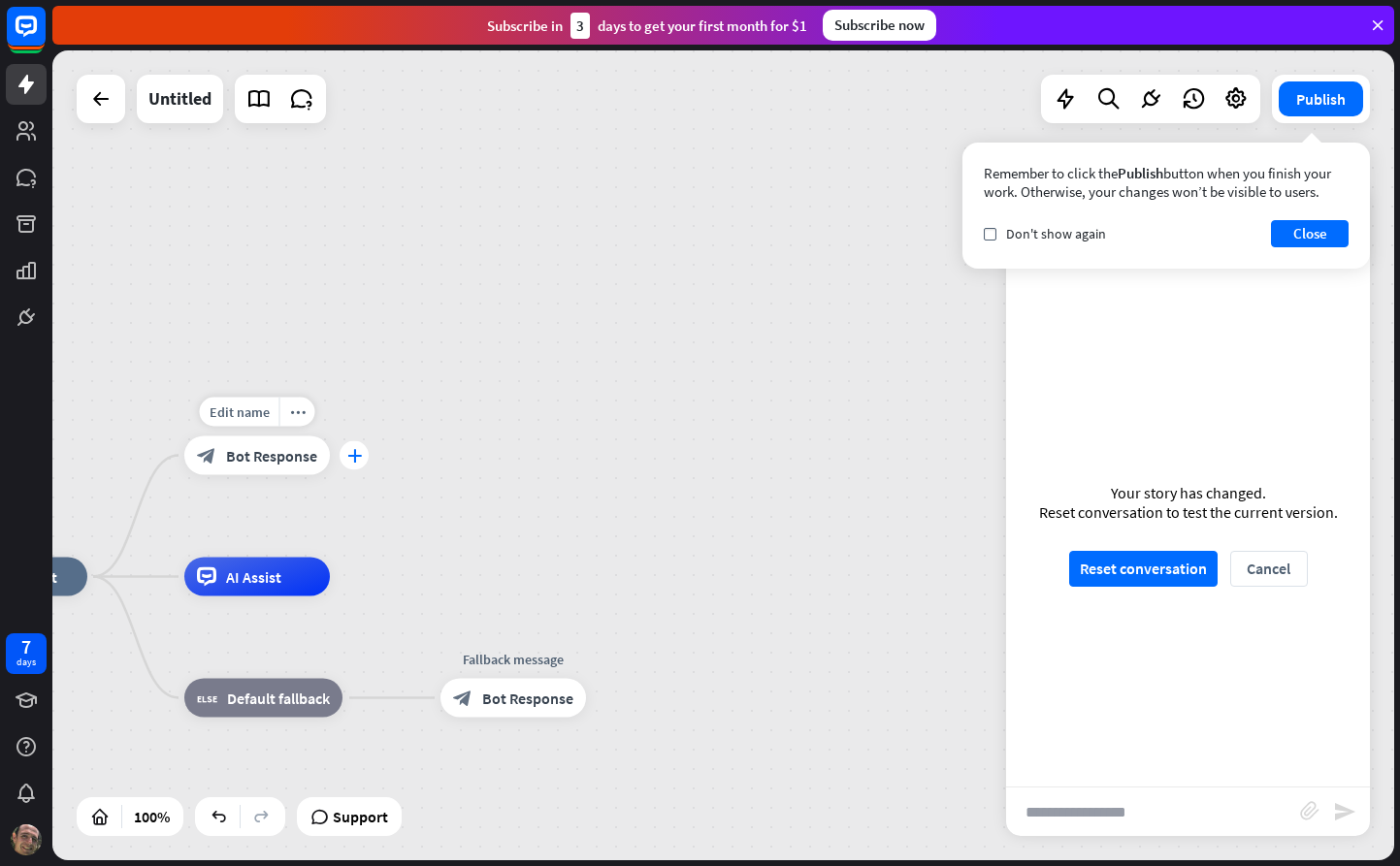
click at [352, 456] on icon "plus" at bounding box center [354, 456] width 15 height 14
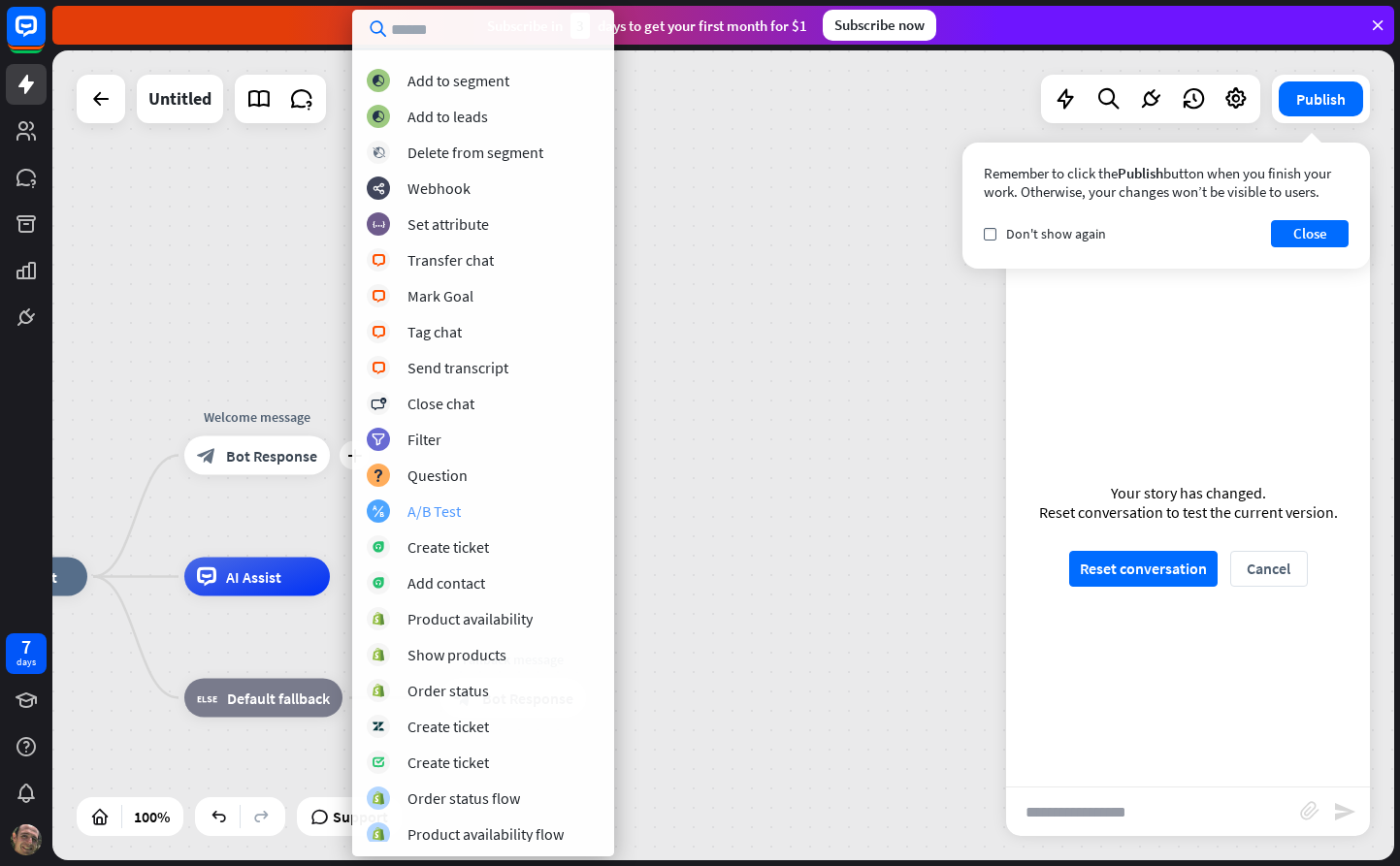
scroll to position [286, 0]
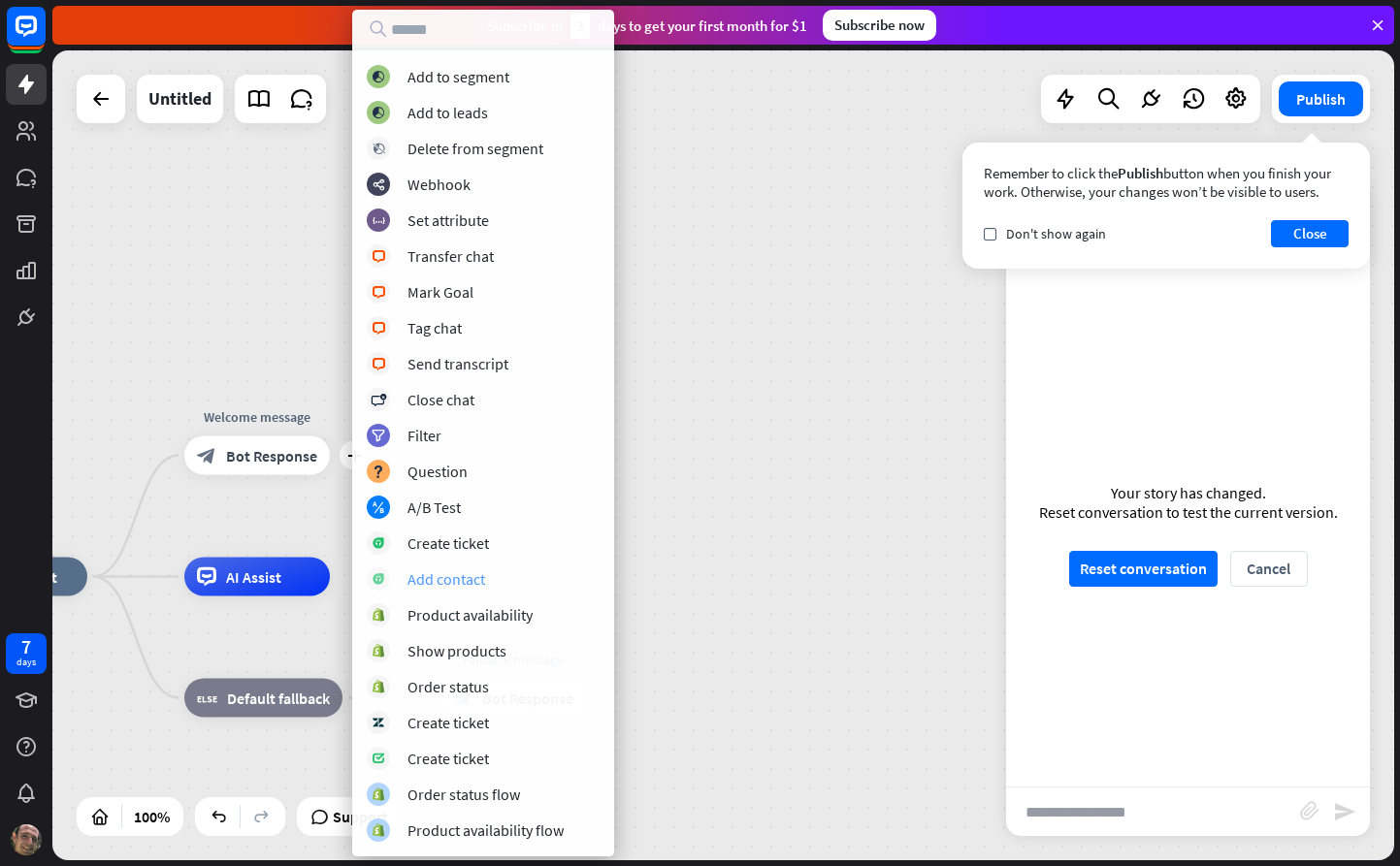
click at [486, 583] on div "Add contact" at bounding box center [483, 580] width 233 height 23
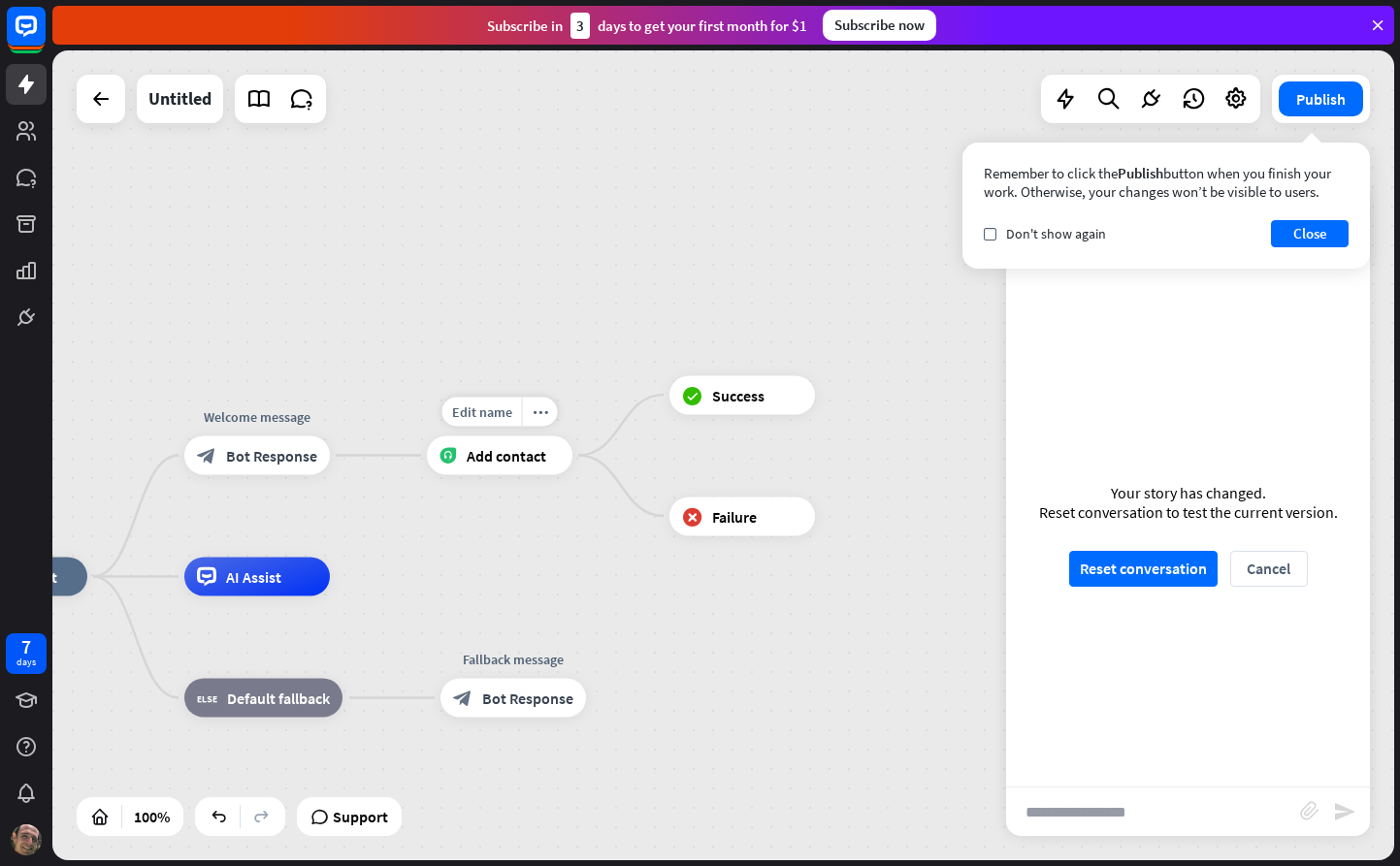
click at [507, 465] on span "Add contact" at bounding box center [507, 456] width 80 height 19
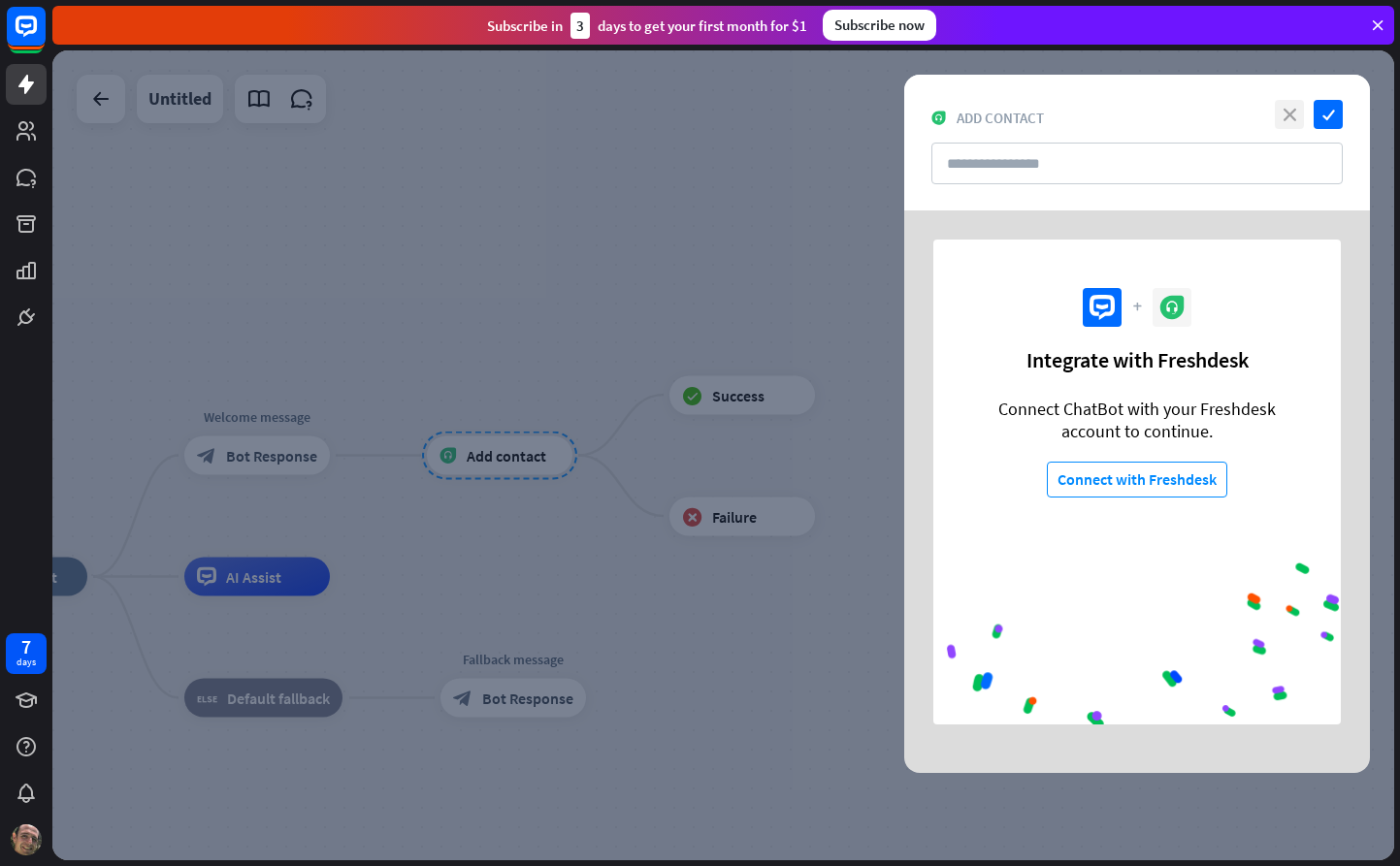
click at [1288, 120] on icon "close" at bounding box center [1289, 115] width 29 height 29
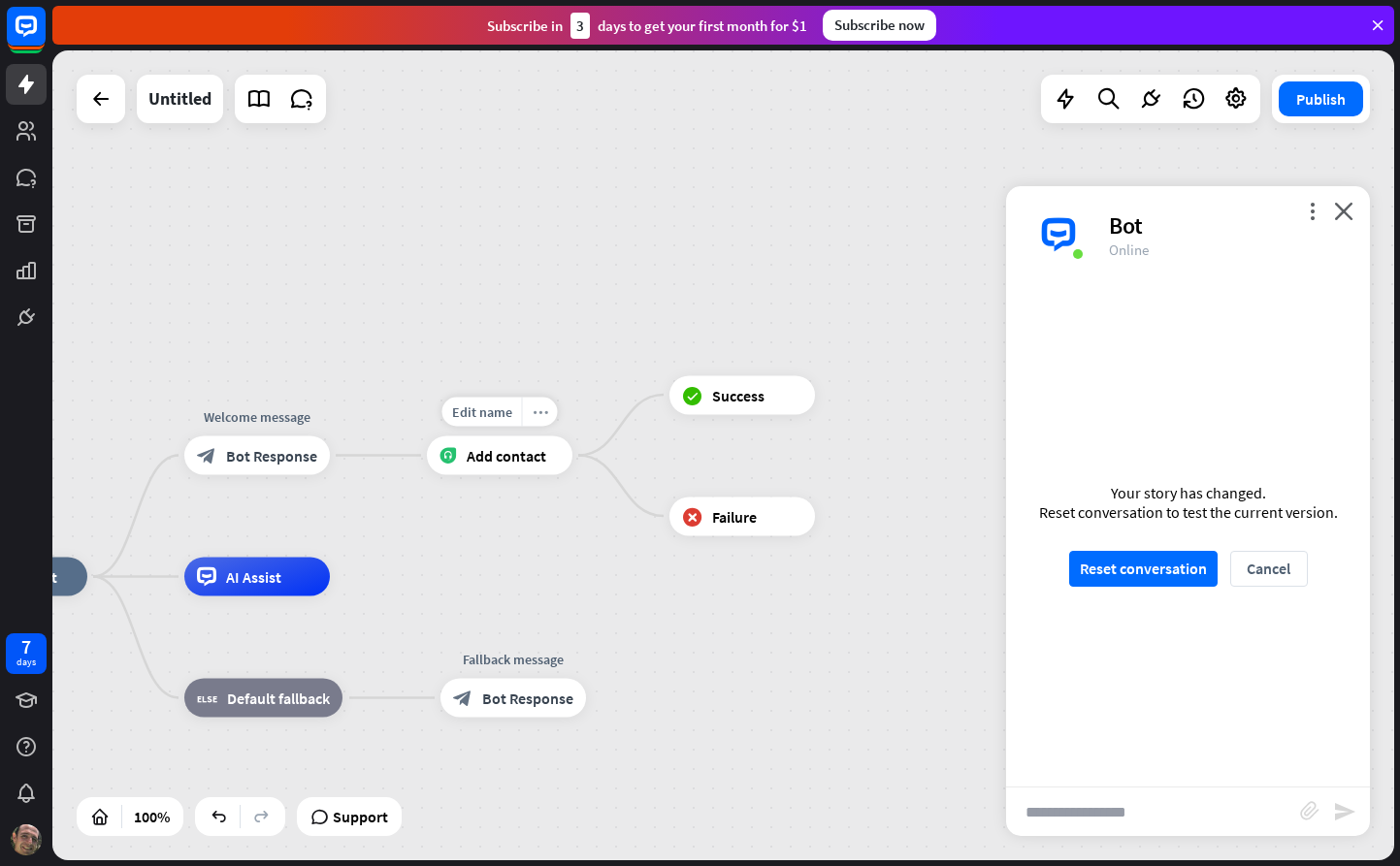
click at [543, 412] on icon "more_horiz" at bounding box center [541, 412] width 16 height 15
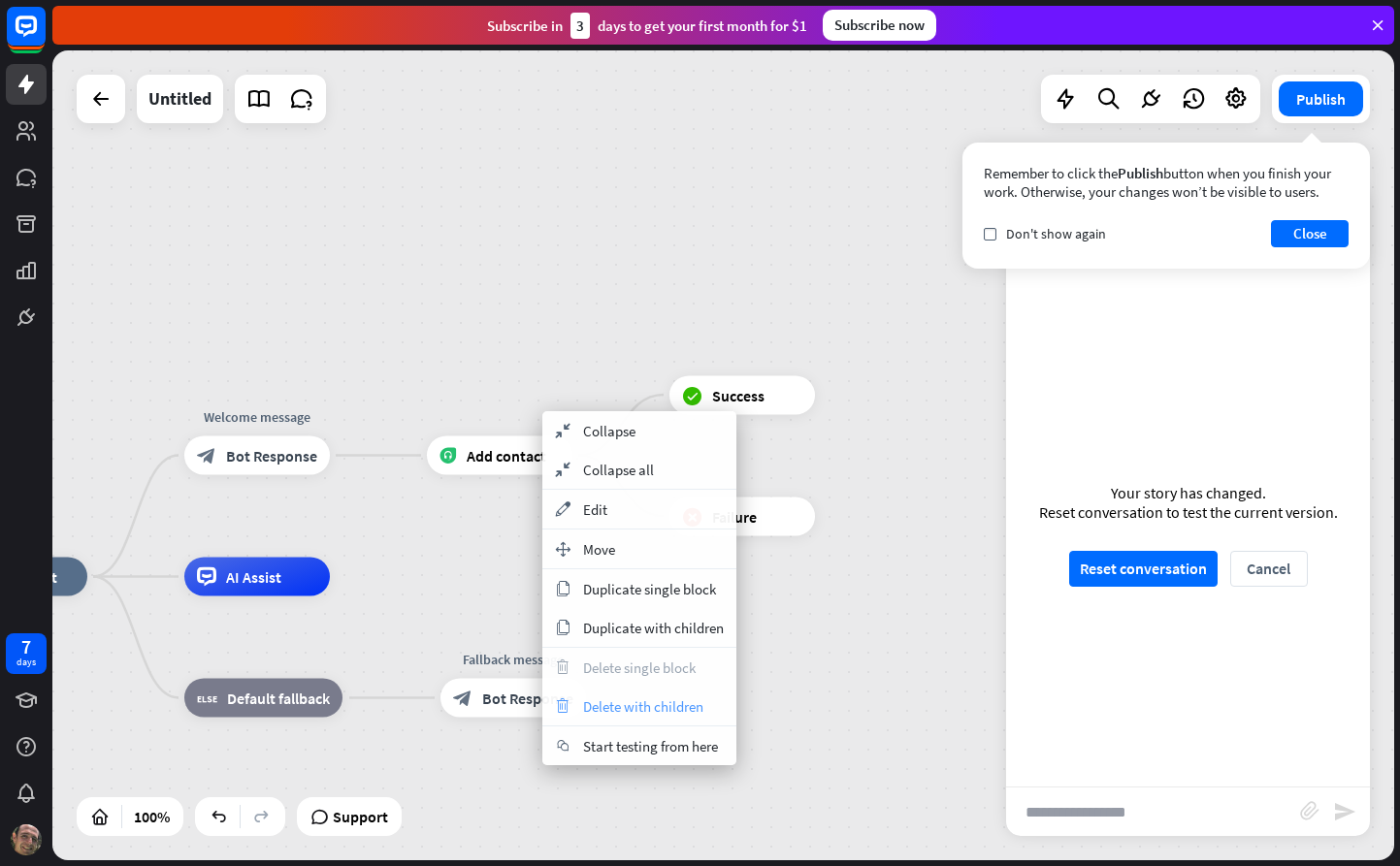
click at [600, 708] on span "Delete with children" at bounding box center [644, 706] width 120 height 18
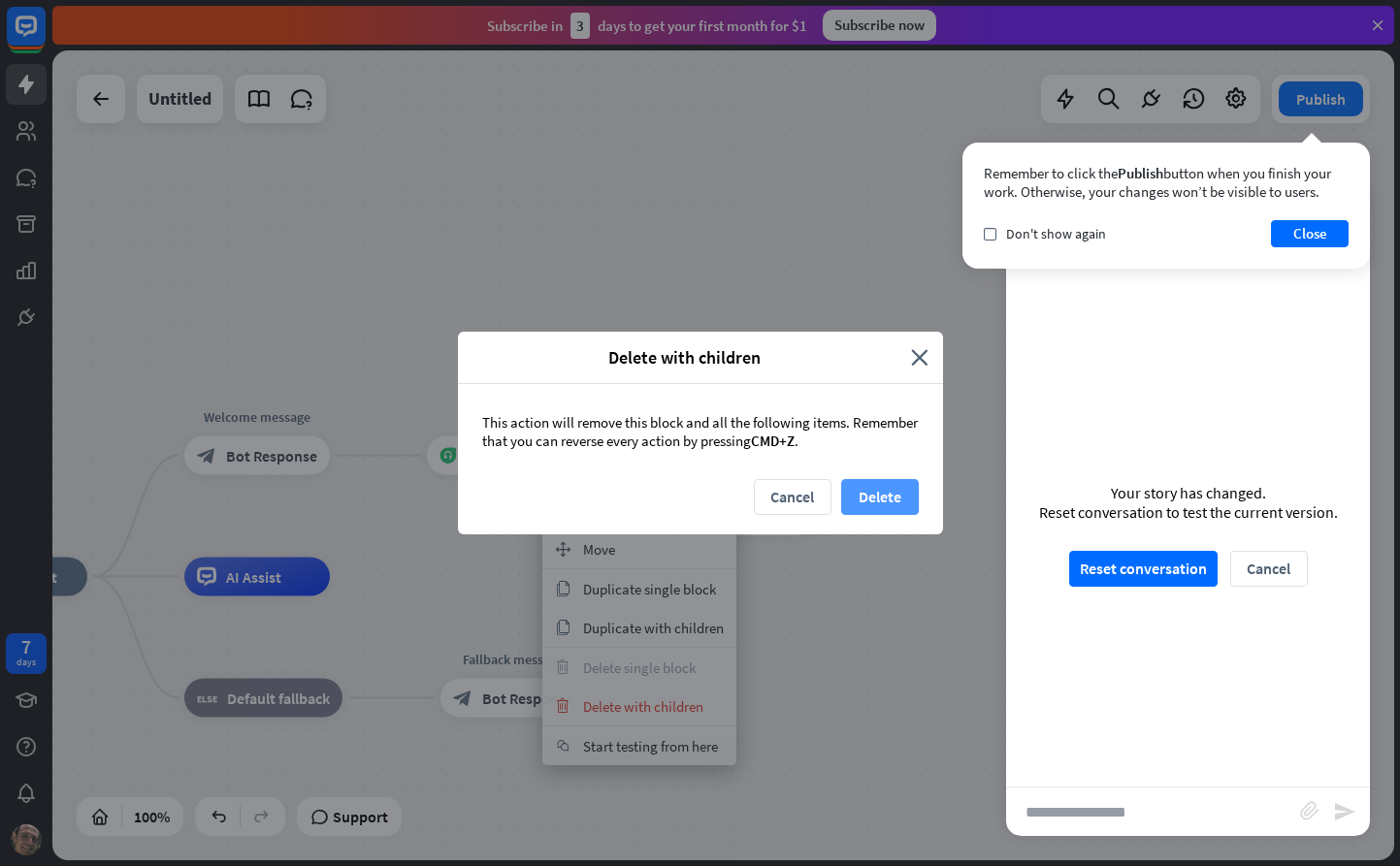
click at [878, 508] on button "Delete" at bounding box center [880, 497] width 78 height 36
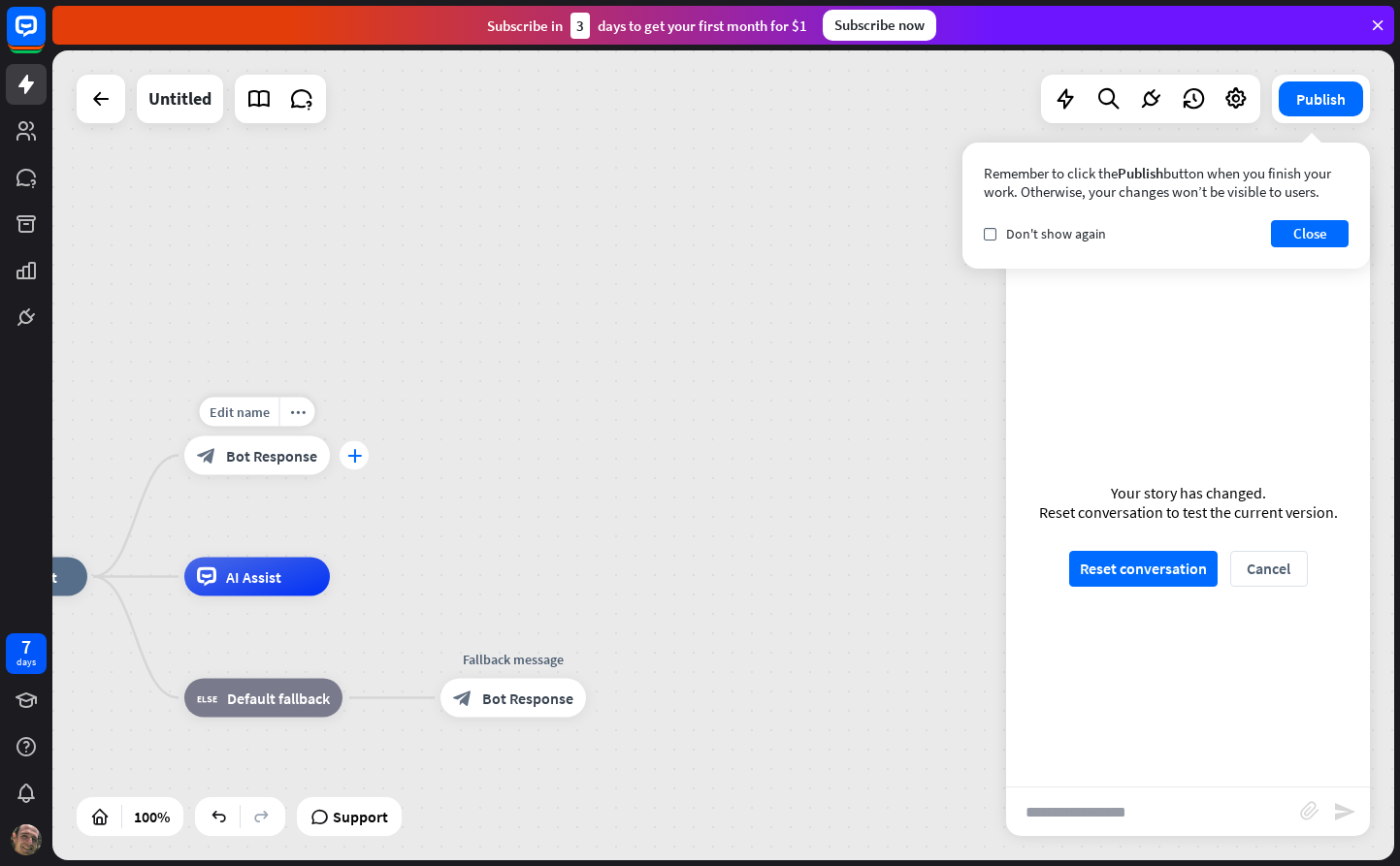
click at [351, 458] on icon "plus" at bounding box center [354, 456] width 15 height 14
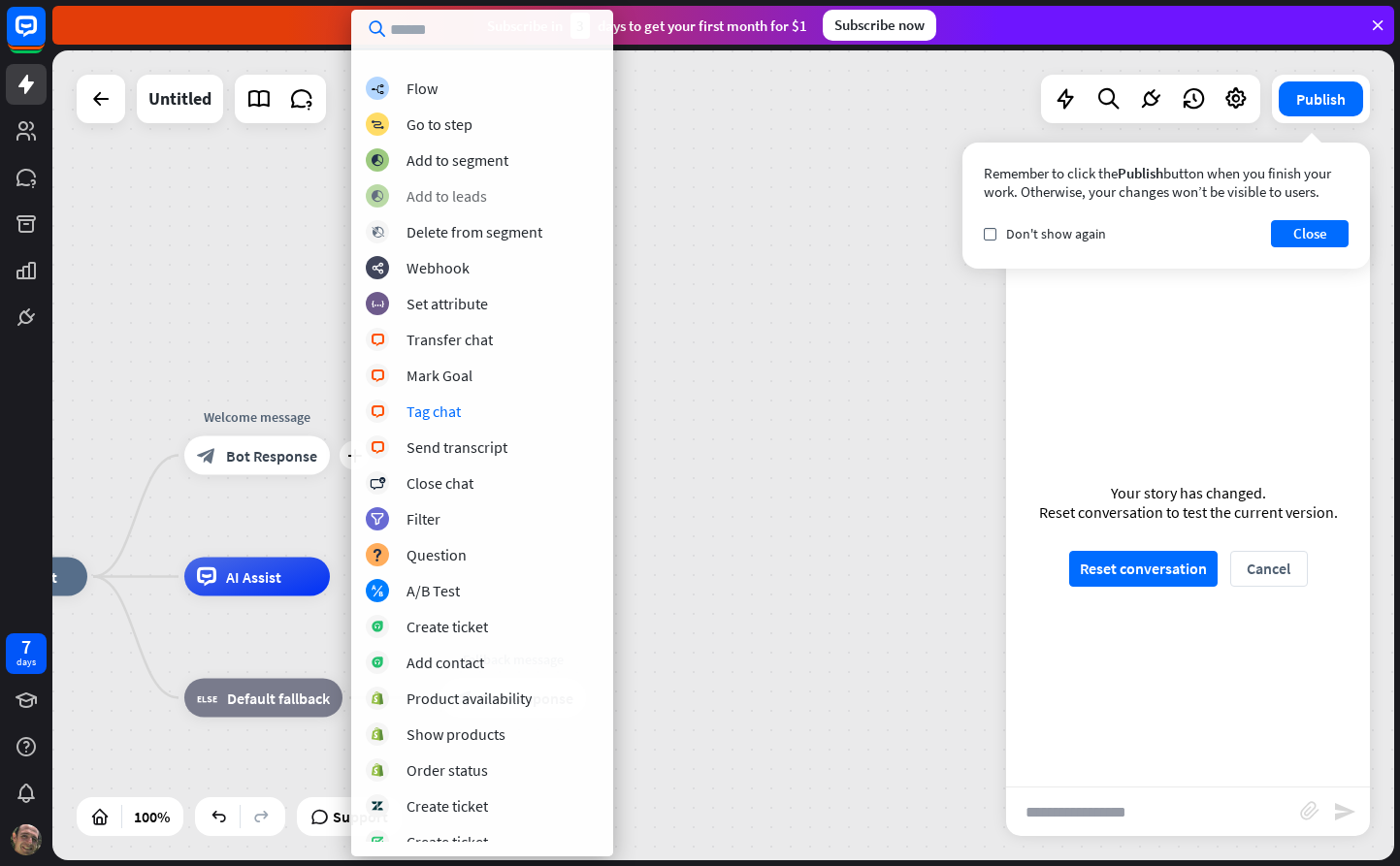
scroll to position [286, 0]
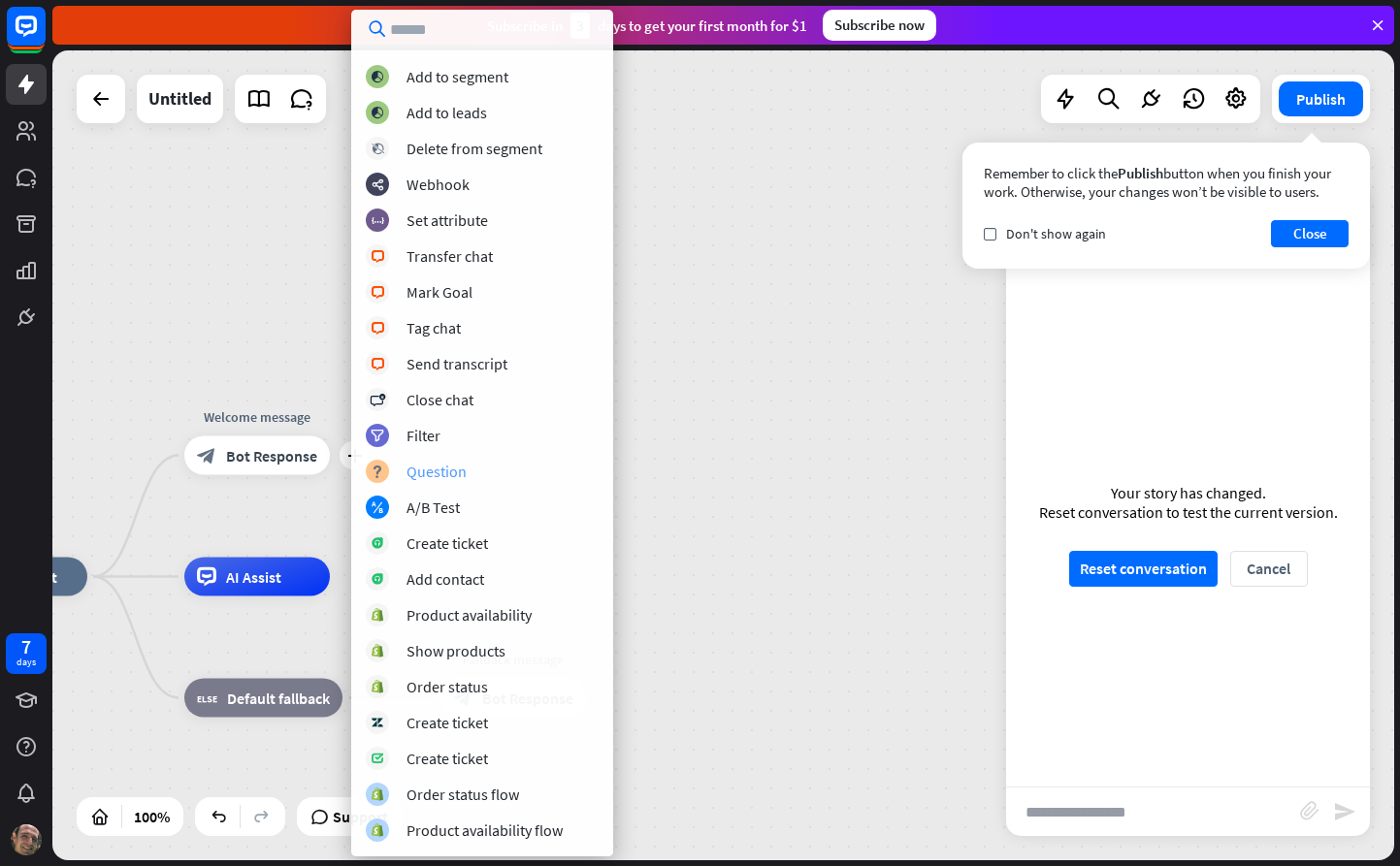
click at [407, 477] on div "Question" at bounding box center [437, 472] width 60 height 19
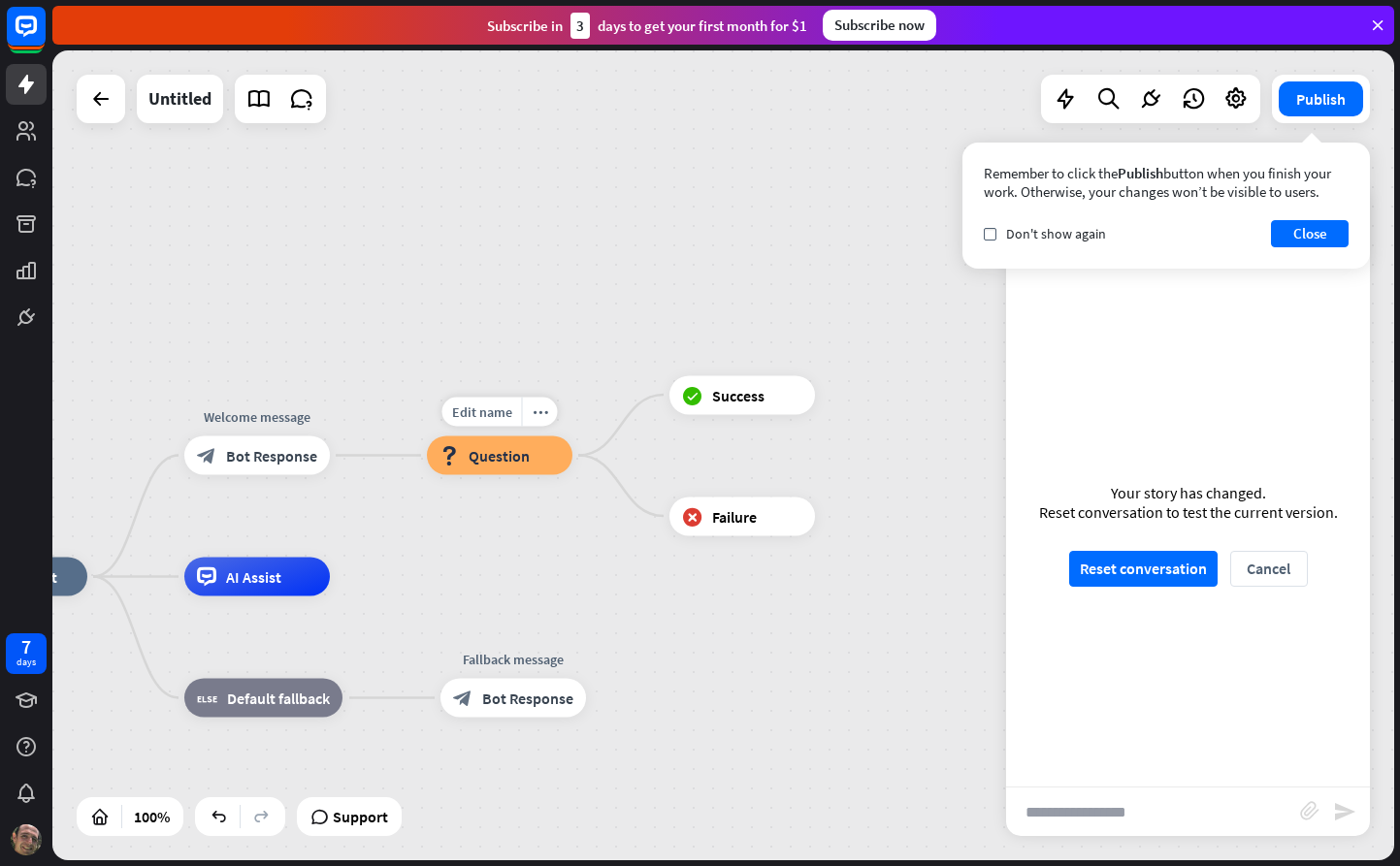
click at [490, 465] on span "Question" at bounding box center [499, 456] width 61 height 19
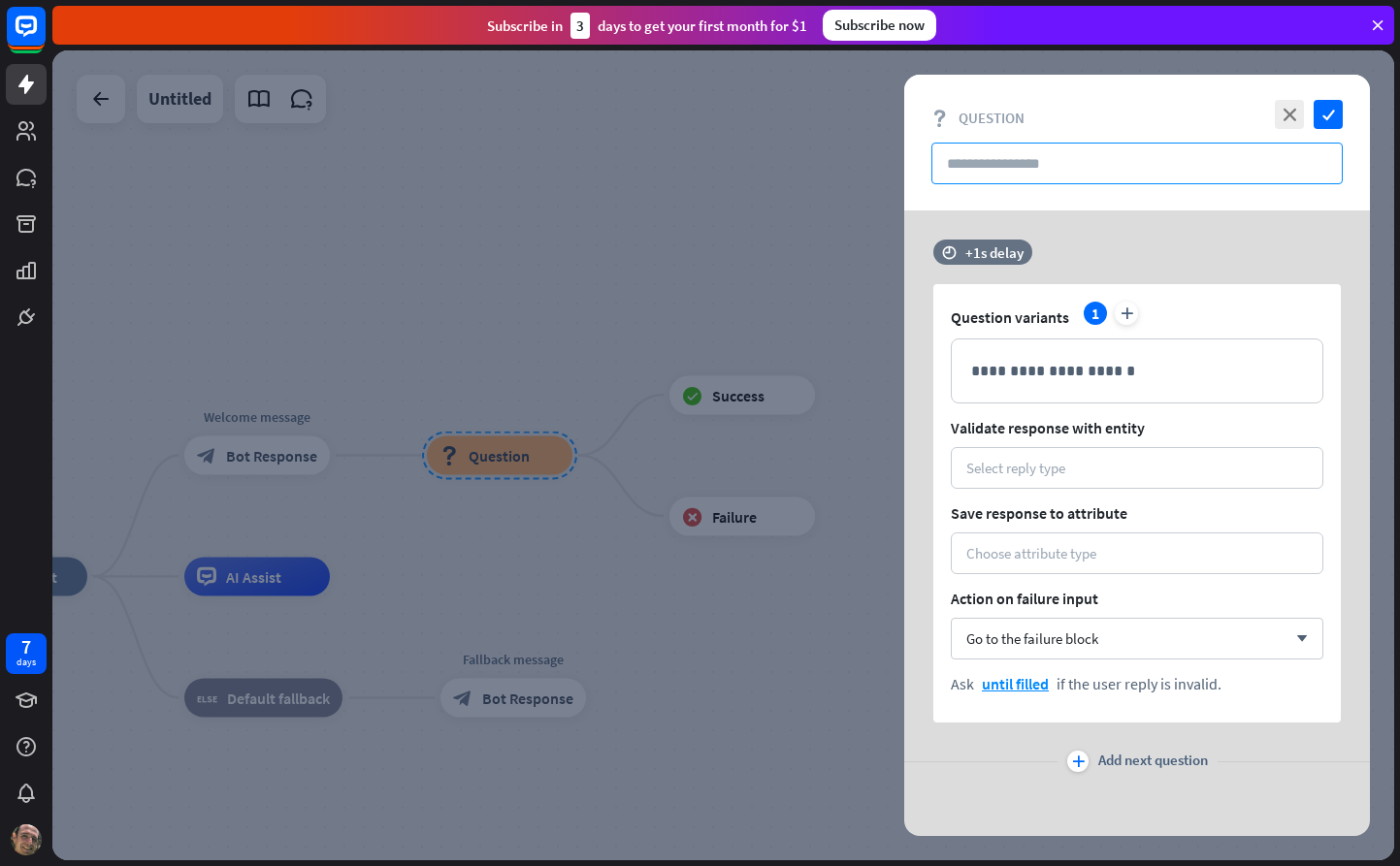
click at [1092, 168] on input "text" at bounding box center [1137, 163] width 412 height 42
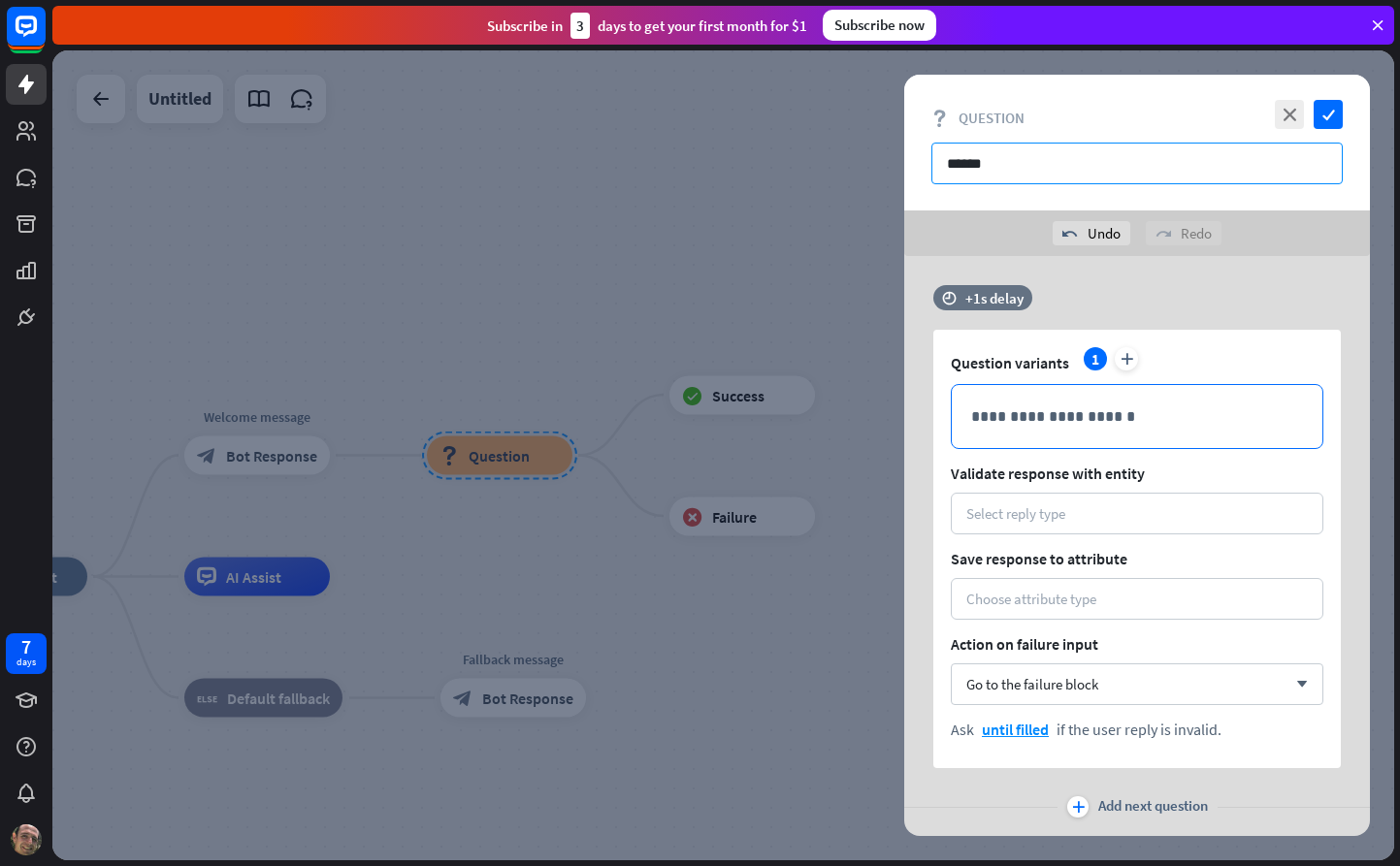
type input "******"
click at [1099, 427] on p "**********" at bounding box center [1137, 416] width 332 height 24
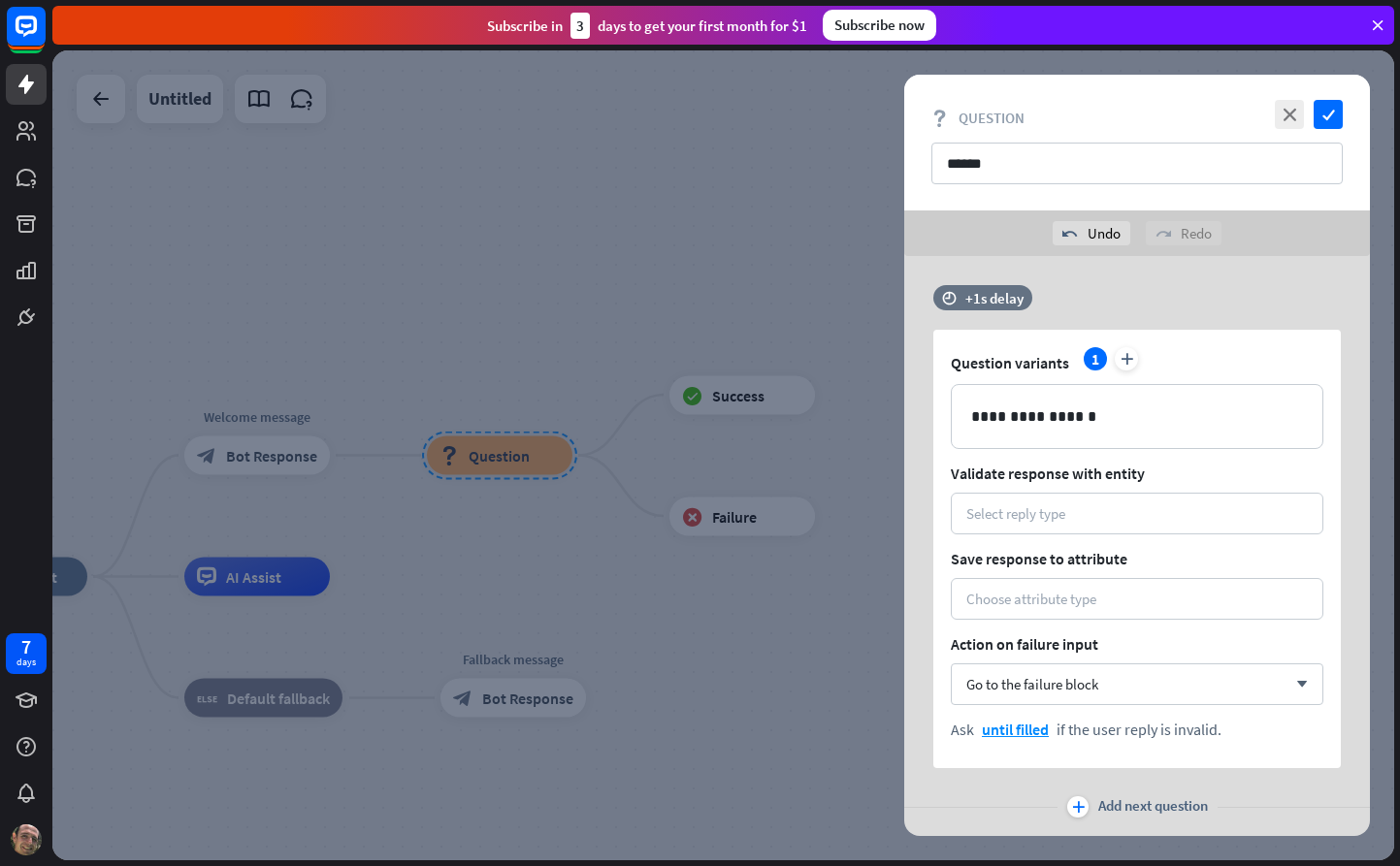
click at [1119, 477] on span "Validate response with entity" at bounding box center [1137, 474] width 373 height 19
click at [1088, 605] on div "Choose attribute type" at bounding box center [1031, 599] width 130 height 18
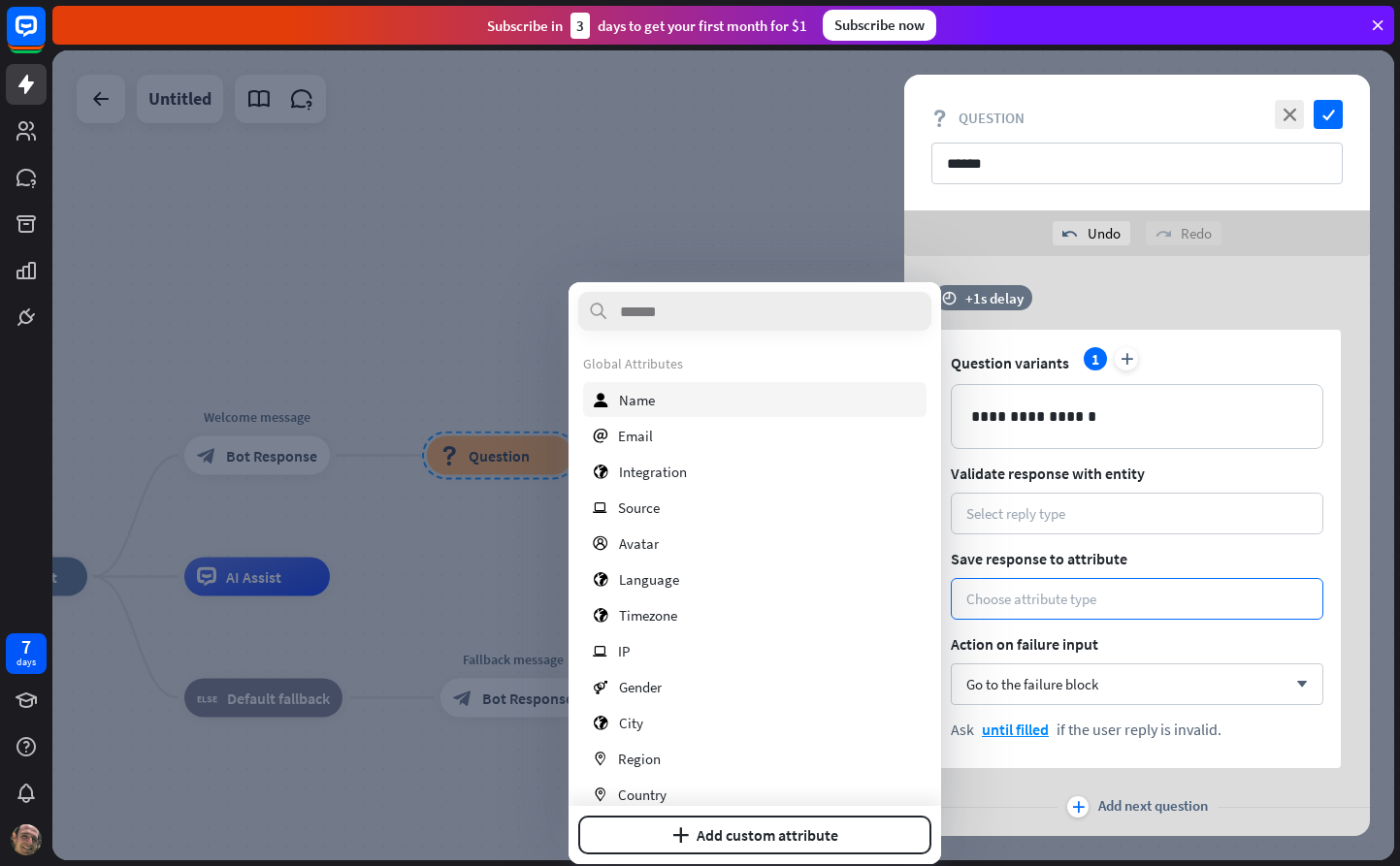
click at [656, 401] on div "user Name" at bounding box center [755, 400] width 344 height 35
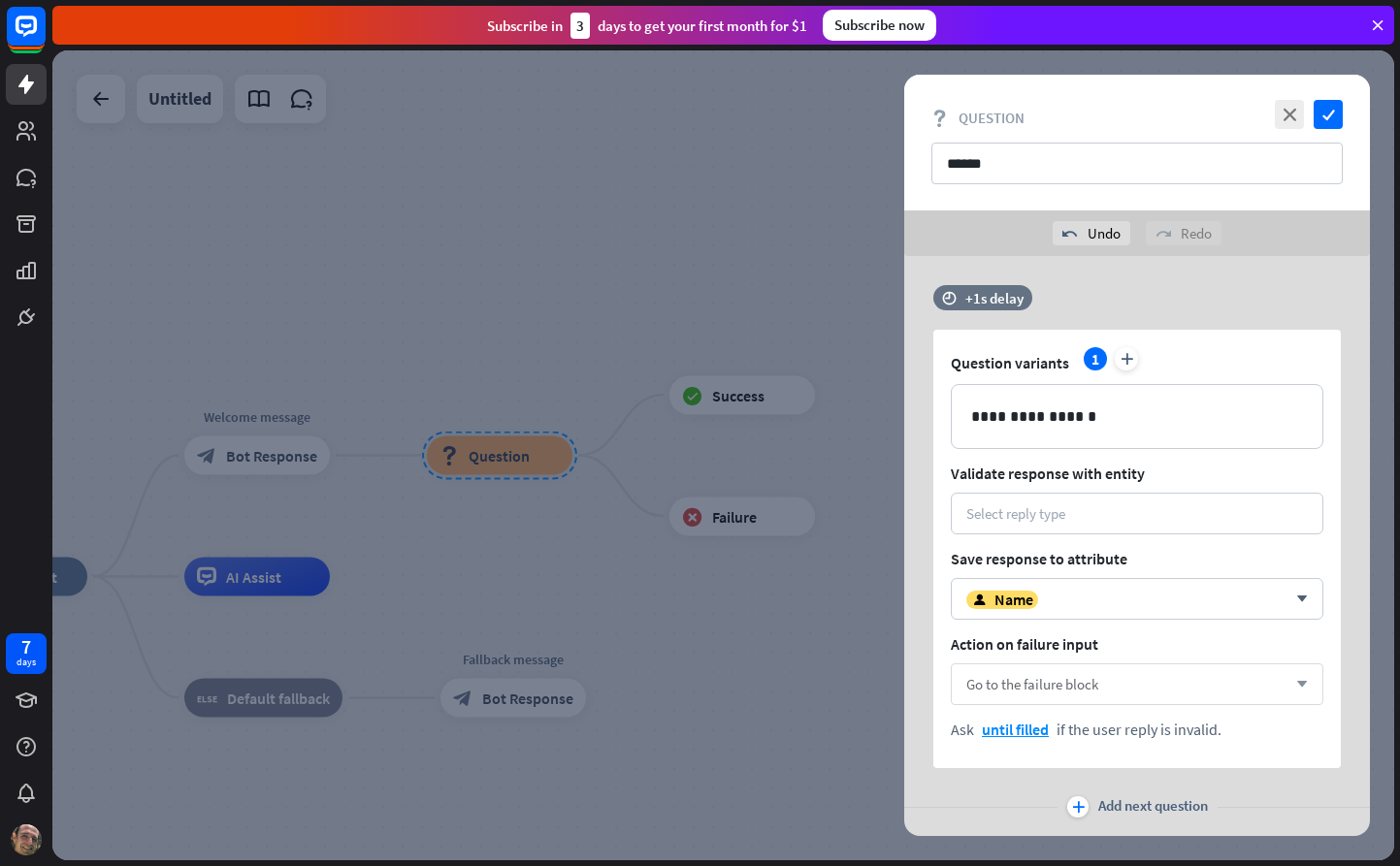
click at [1243, 685] on div "Go to the failure block arrow_down" at bounding box center [1137, 683] width 373 height 42
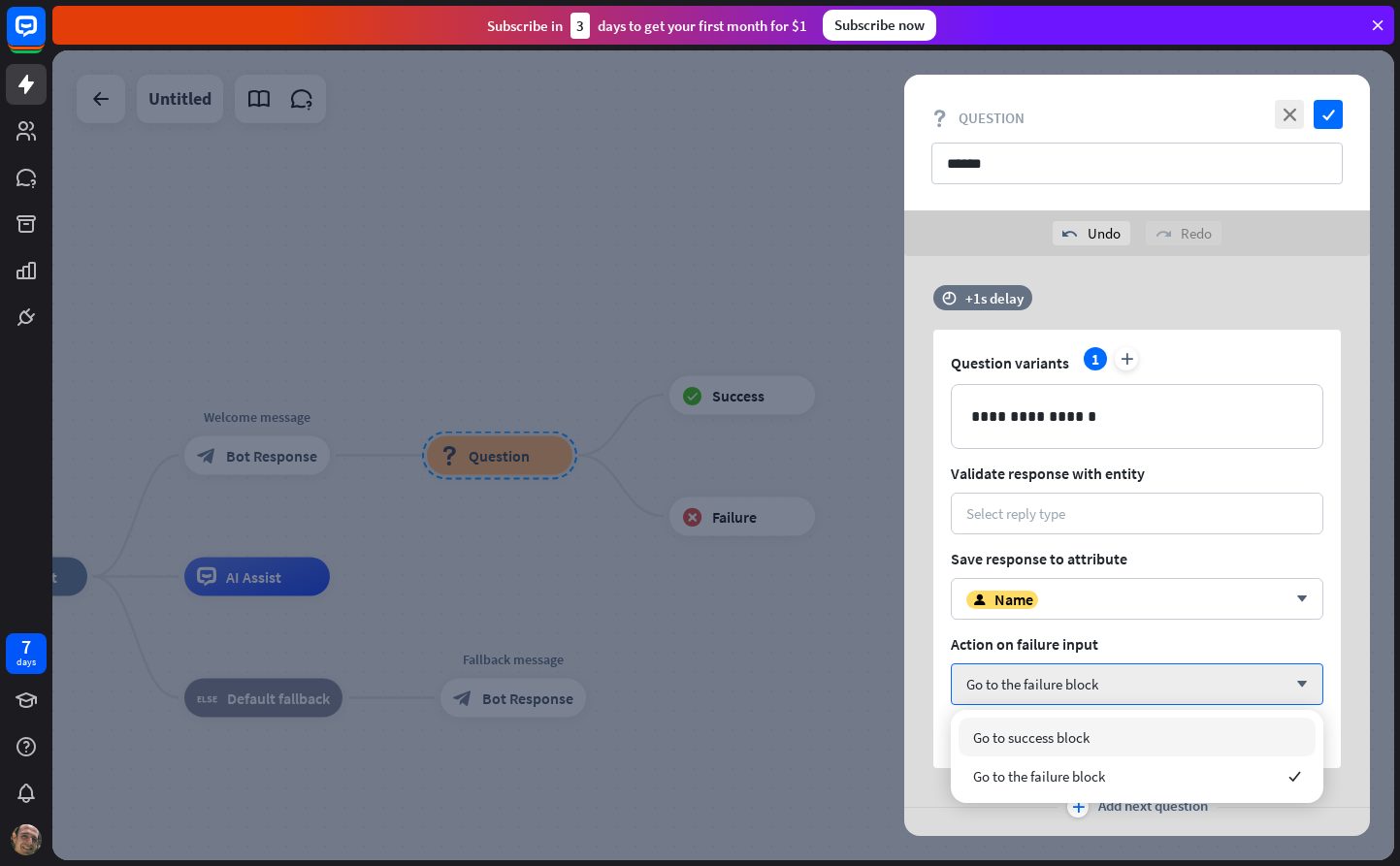
click at [813, 595] on div at bounding box center [723, 455] width 1342 height 810
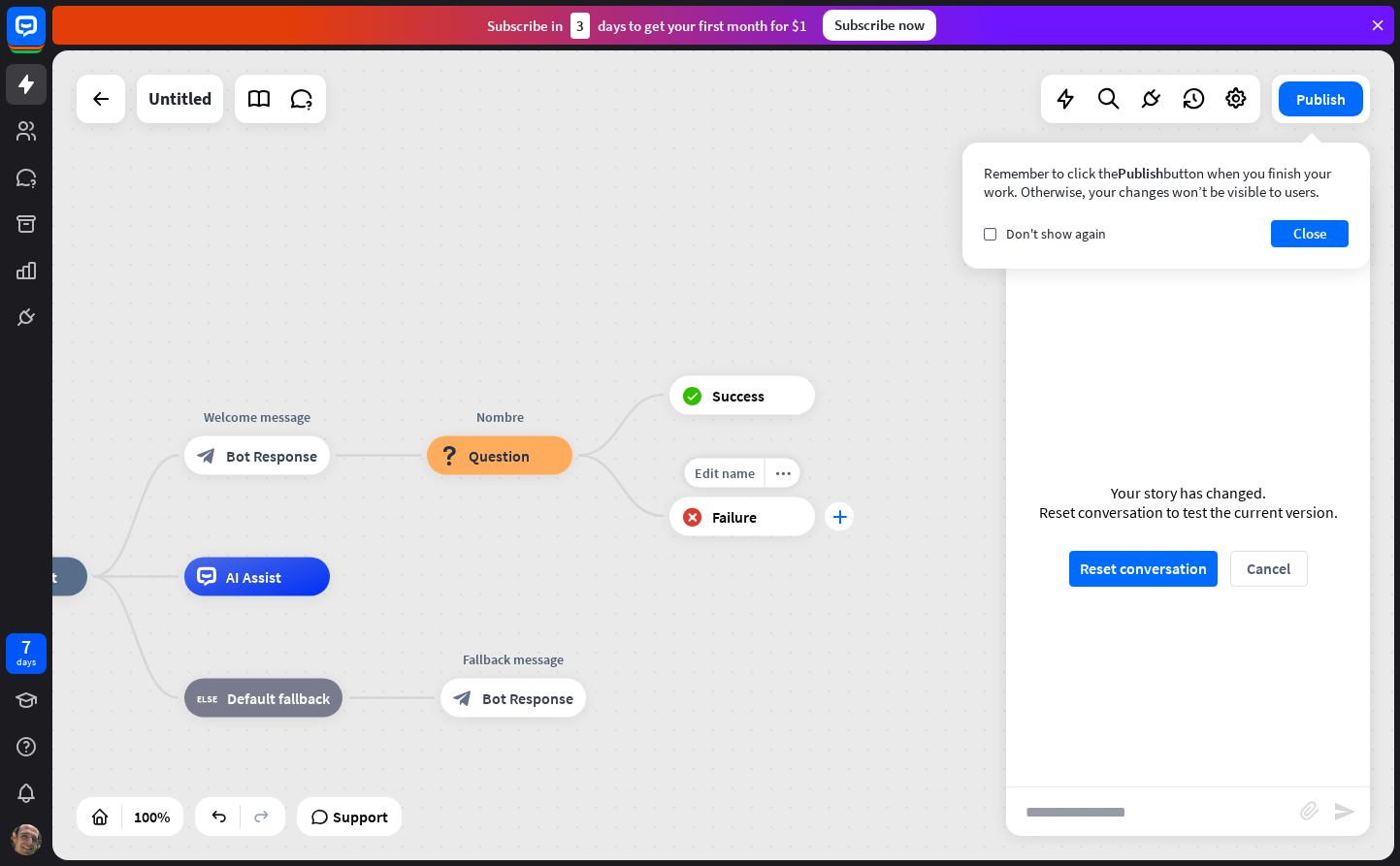
click at [839, 524] on div "plus" at bounding box center [839, 516] width 29 height 29
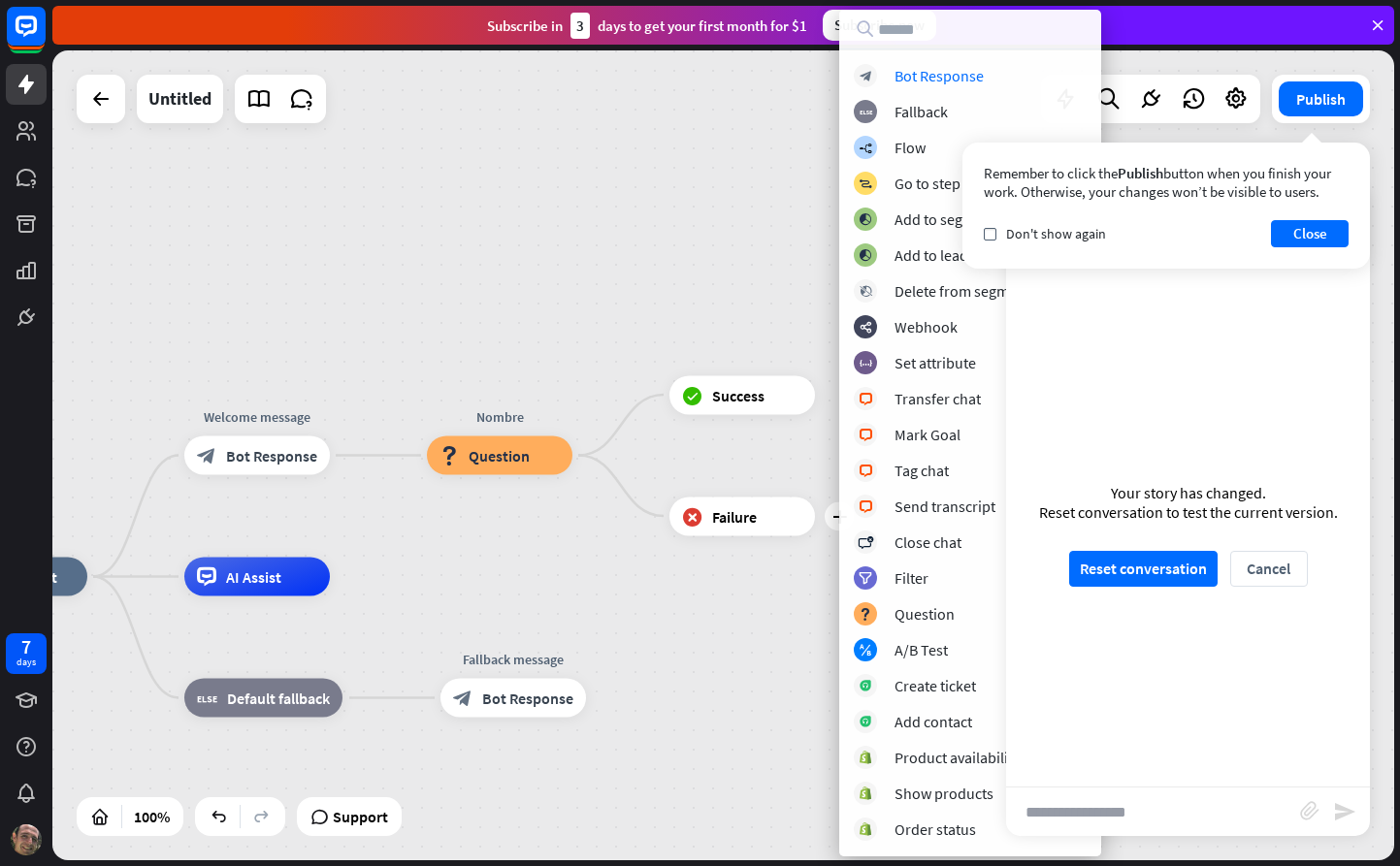
drag, startPoint x: 724, startPoint y: 270, endPoint x: 726, endPoint y: 292, distance: 22.1
click at [723, 270] on div "home_2 Start point Welcome message block_bot_response Bot Response Nombre block…" at bounding box center [723, 455] width 1342 height 810
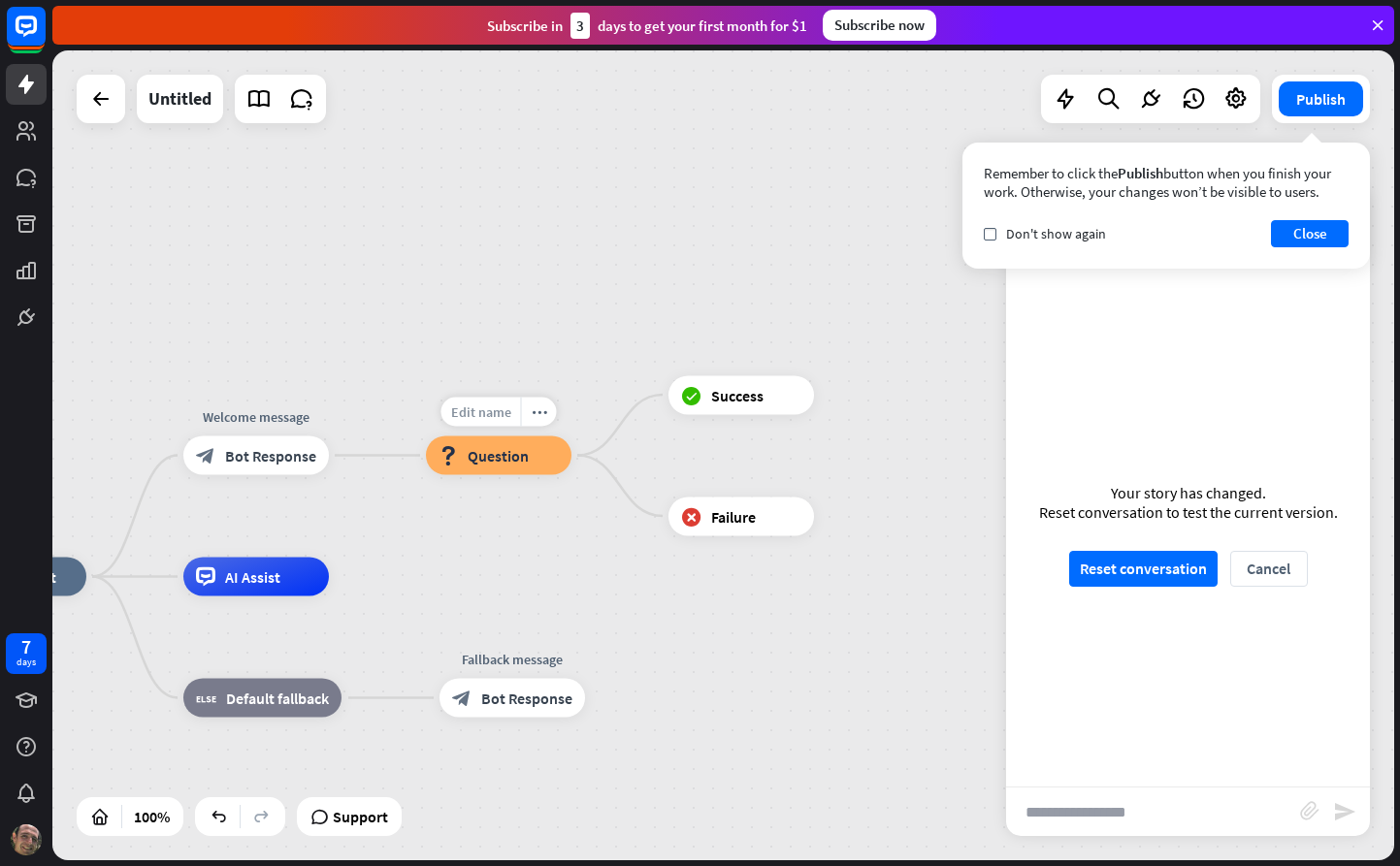
drag, startPoint x: 837, startPoint y: 523, endPoint x: 456, endPoint y: 402, distance: 399.8
click at [781, 517] on div "block_failure Failure" at bounding box center [741, 516] width 146 height 39
click at [835, 514] on icon "plus" at bounding box center [838, 516] width 15 height 14
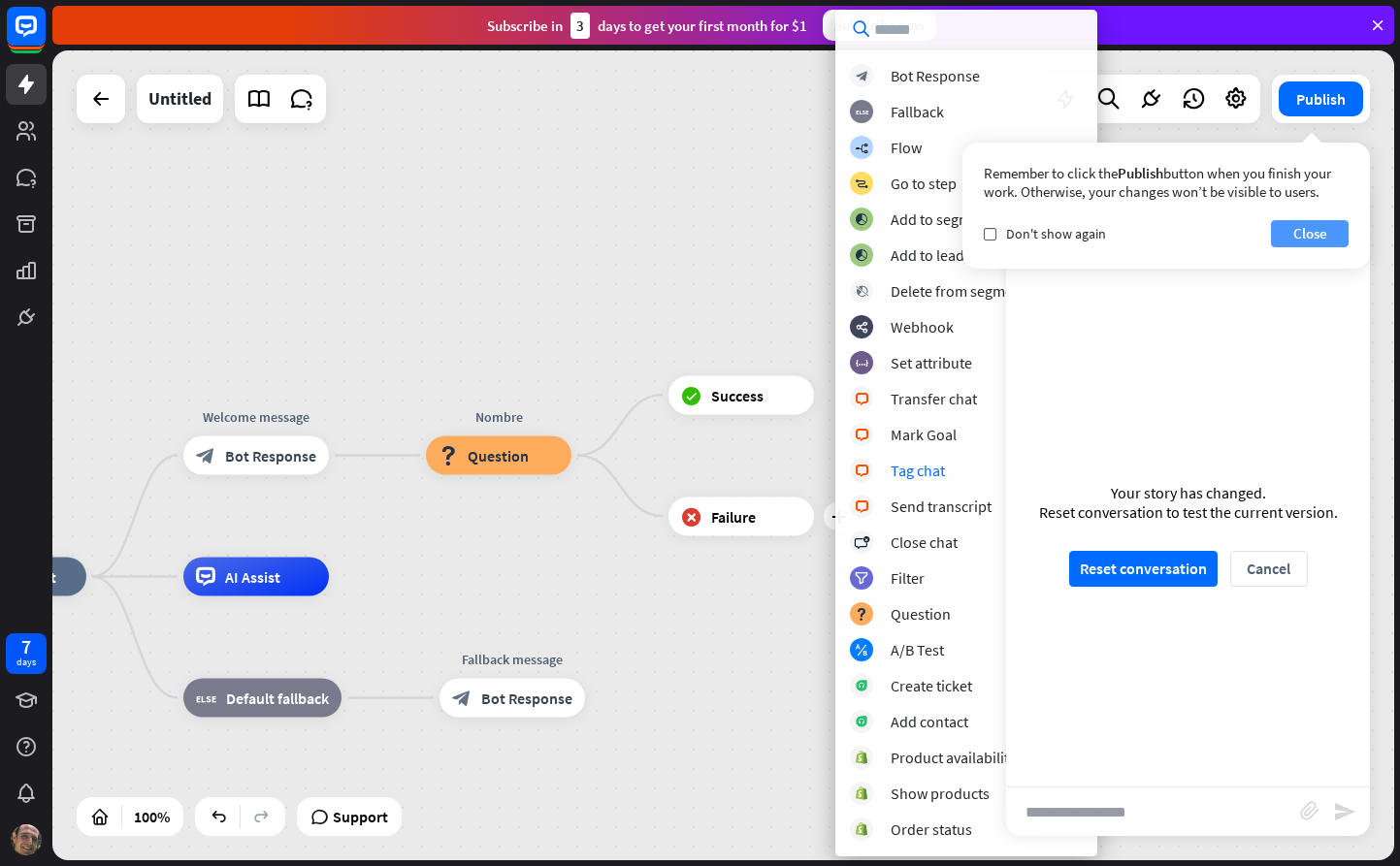
click at [1299, 235] on button "Close" at bounding box center [1310, 234] width 78 height 27
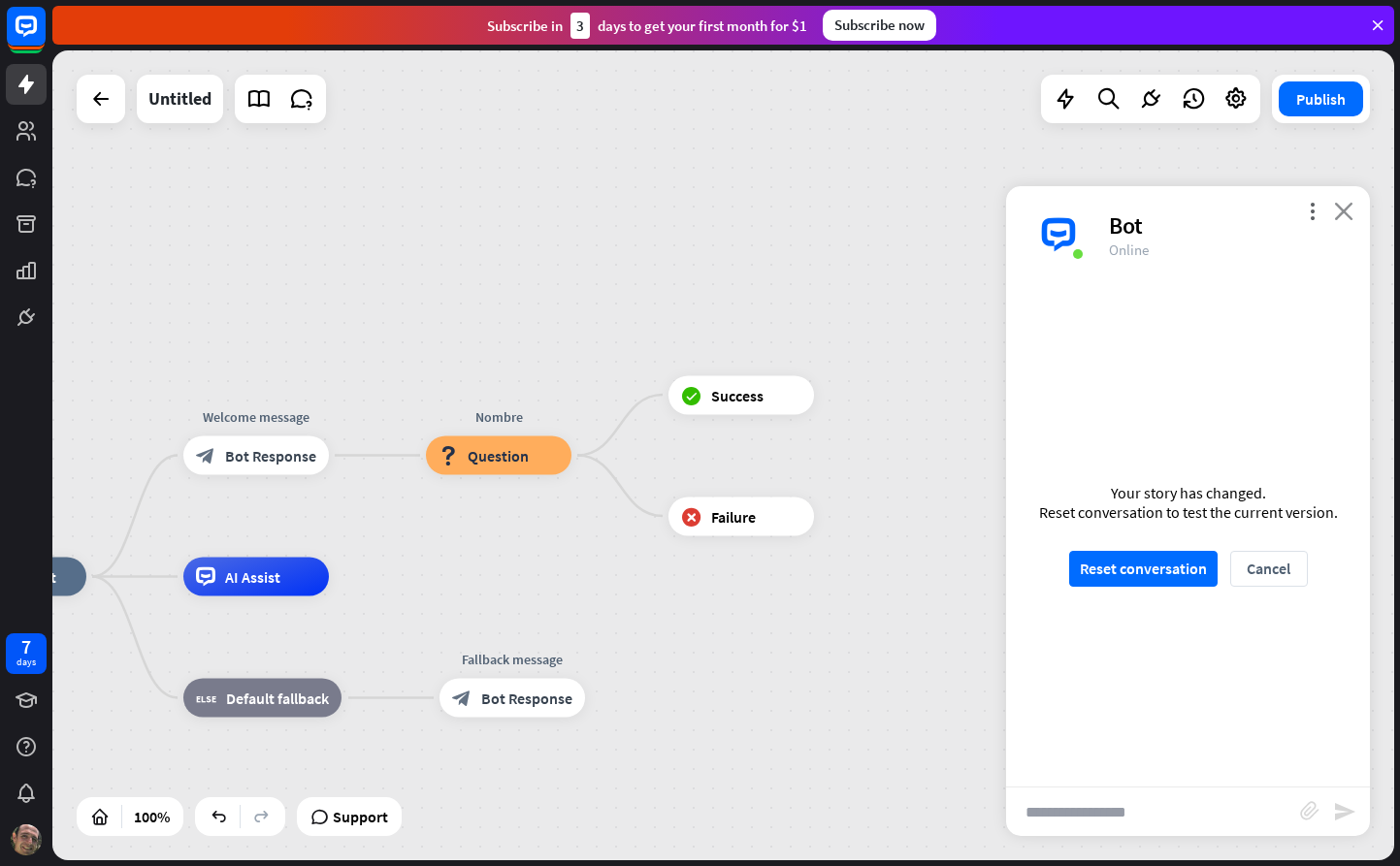
click at [1352, 218] on div "more_vert close Bot Online" at bounding box center [1187, 235] width 364 height 97
drag, startPoint x: 1351, startPoint y: 207, endPoint x: 1348, endPoint y: 219, distance: 12.4
click at [1351, 207] on icon "close" at bounding box center [1344, 211] width 19 height 18
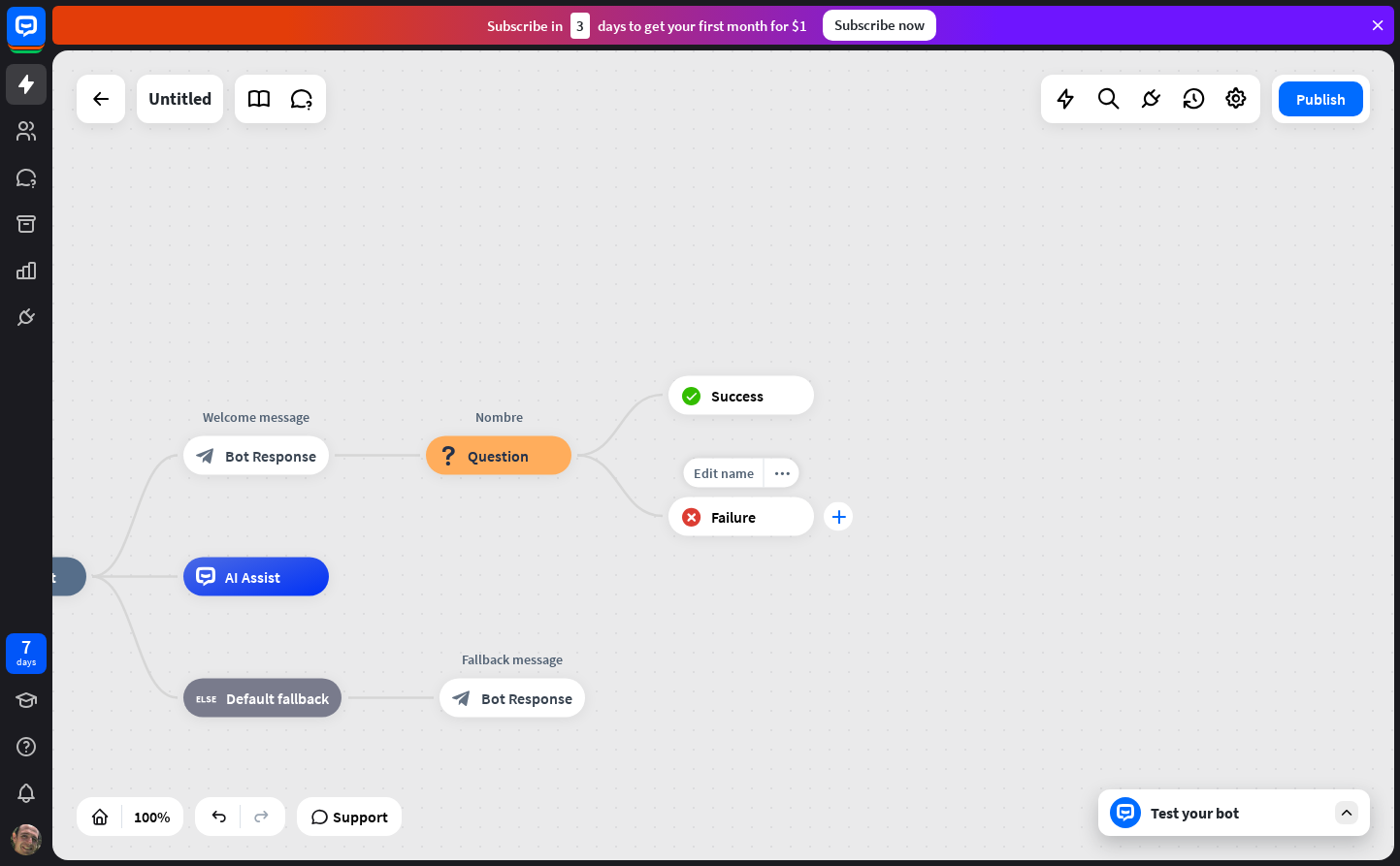
click at [835, 513] on icon "plus" at bounding box center [838, 516] width 15 height 14
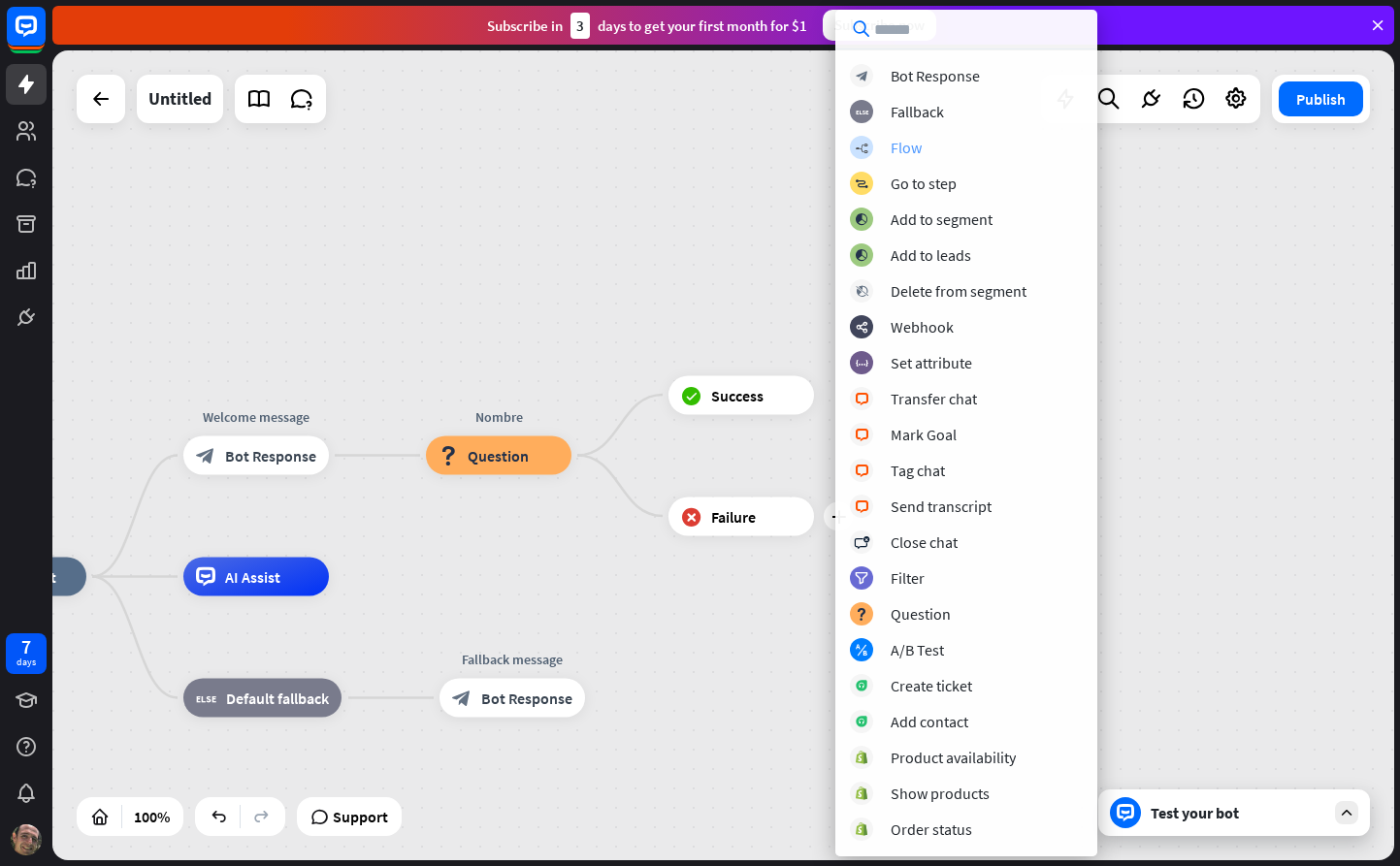
click at [892, 150] on div "Flow" at bounding box center [906, 148] width 31 height 19
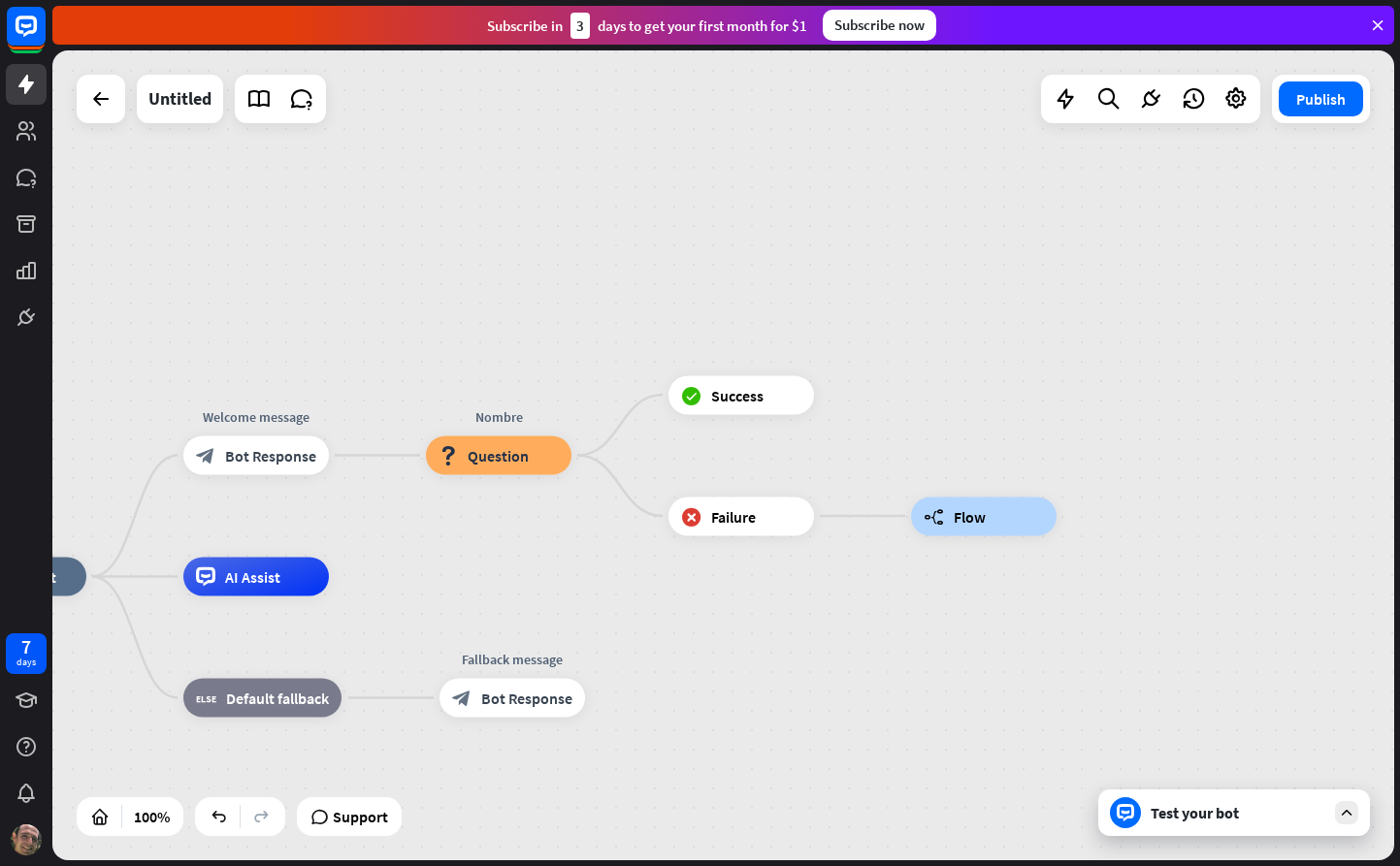
drag, startPoint x: 982, startPoint y: 452, endPoint x: 983, endPoint y: 430, distance: 22.0
click at [982, 425] on div "home_2 Start point Welcome message block_bot_response Bot Response Nombre block…" at bounding box center [723, 455] width 1342 height 810
click at [982, 507] on div "builder_tree Flow" at bounding box center [983, 516] width 146 height 39
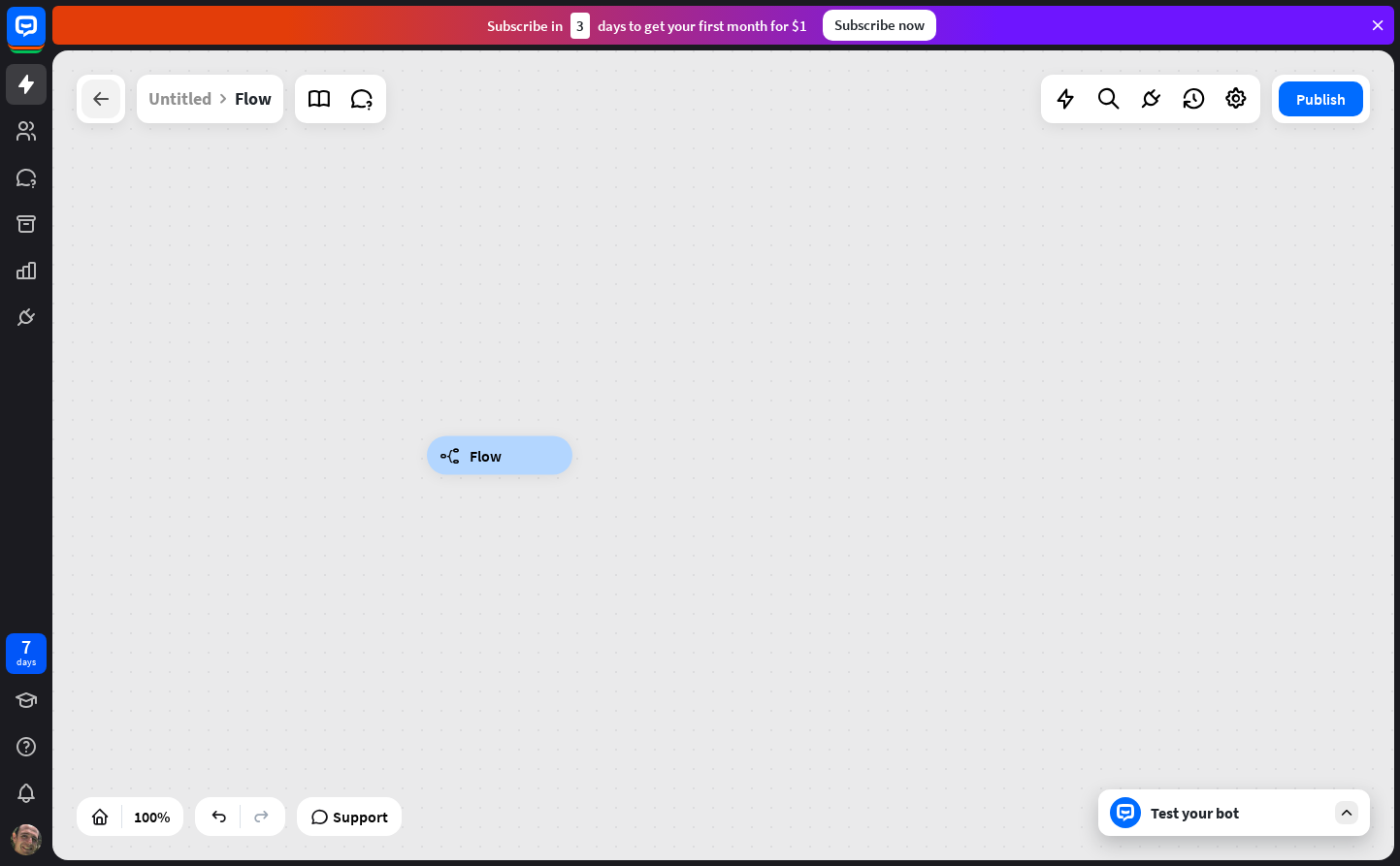
click at [99, 101] on icon at bounding box center [101, 99] width 23 height 23
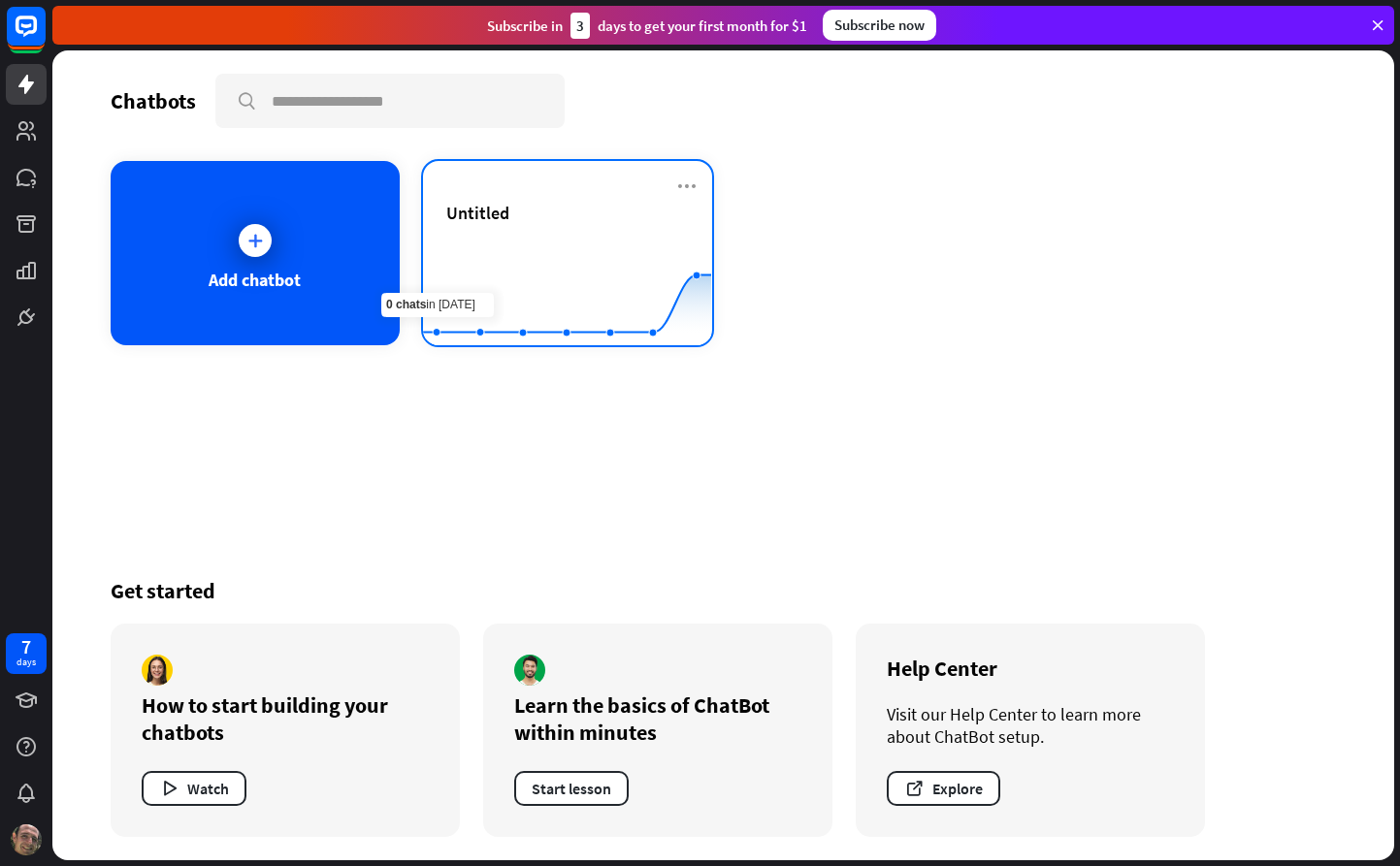
click at [510, 221] on div "Untitled" at bounding box center [568, 213] width 243 height 22
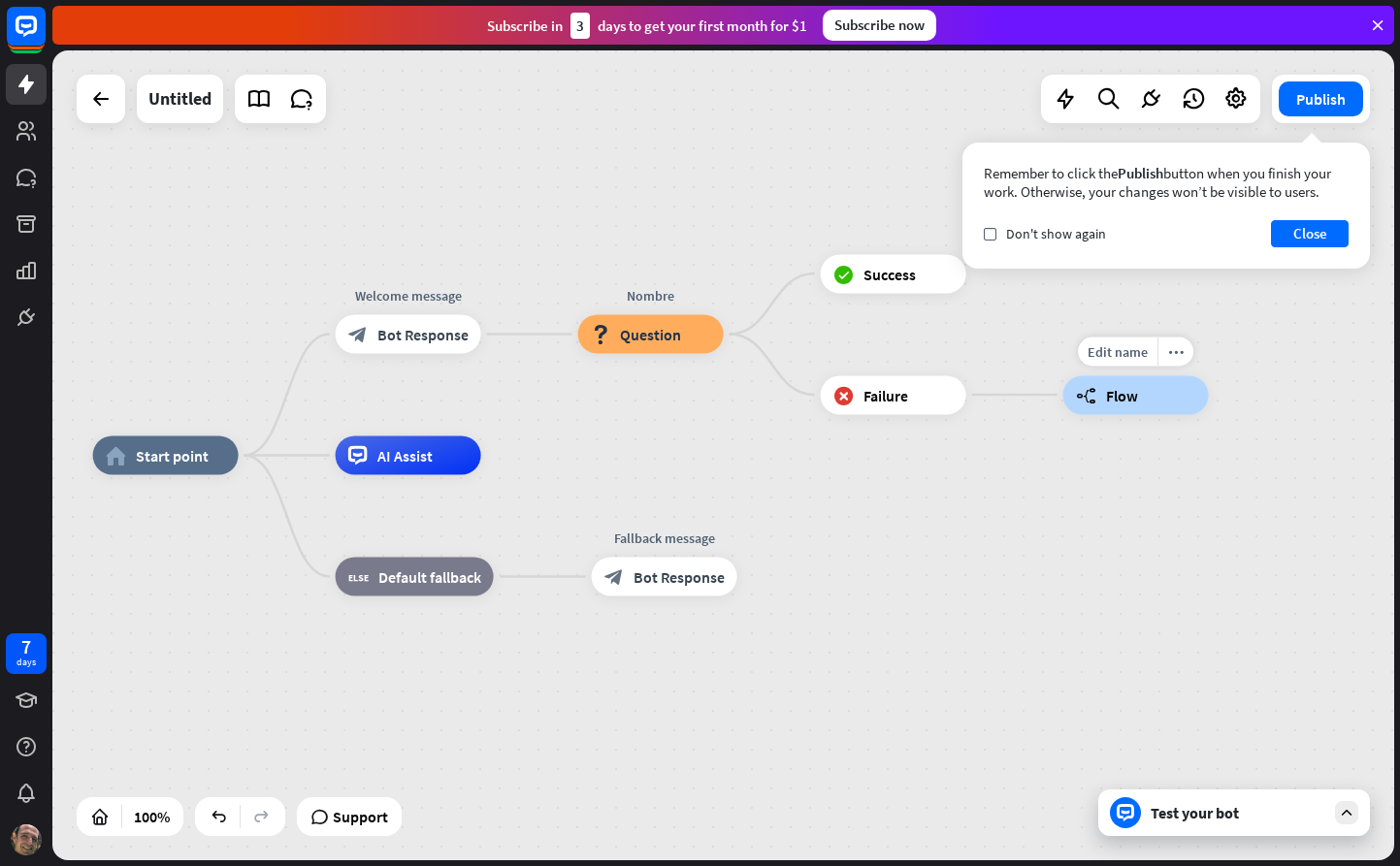
click at [1146, 402] on div "builder_tree Flow" at bounding box center [1136, 395] width 146 height 39
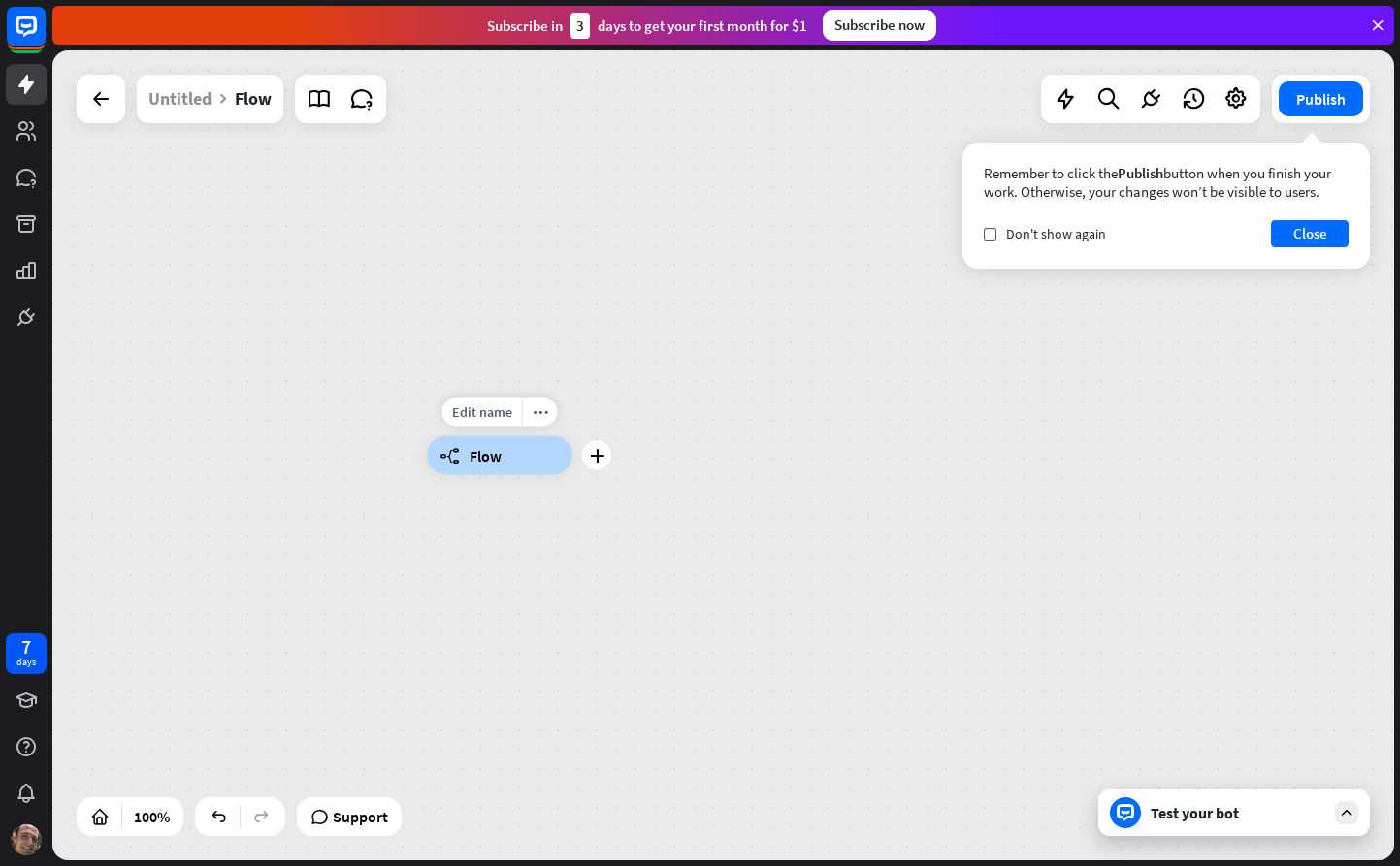
click at [504, 462] on div "builder_tree Flow" at bounding box center [500, 456] width 146 height 39
click at [111, 99] on icon at bounding box center [101, 99] width 23 height 23
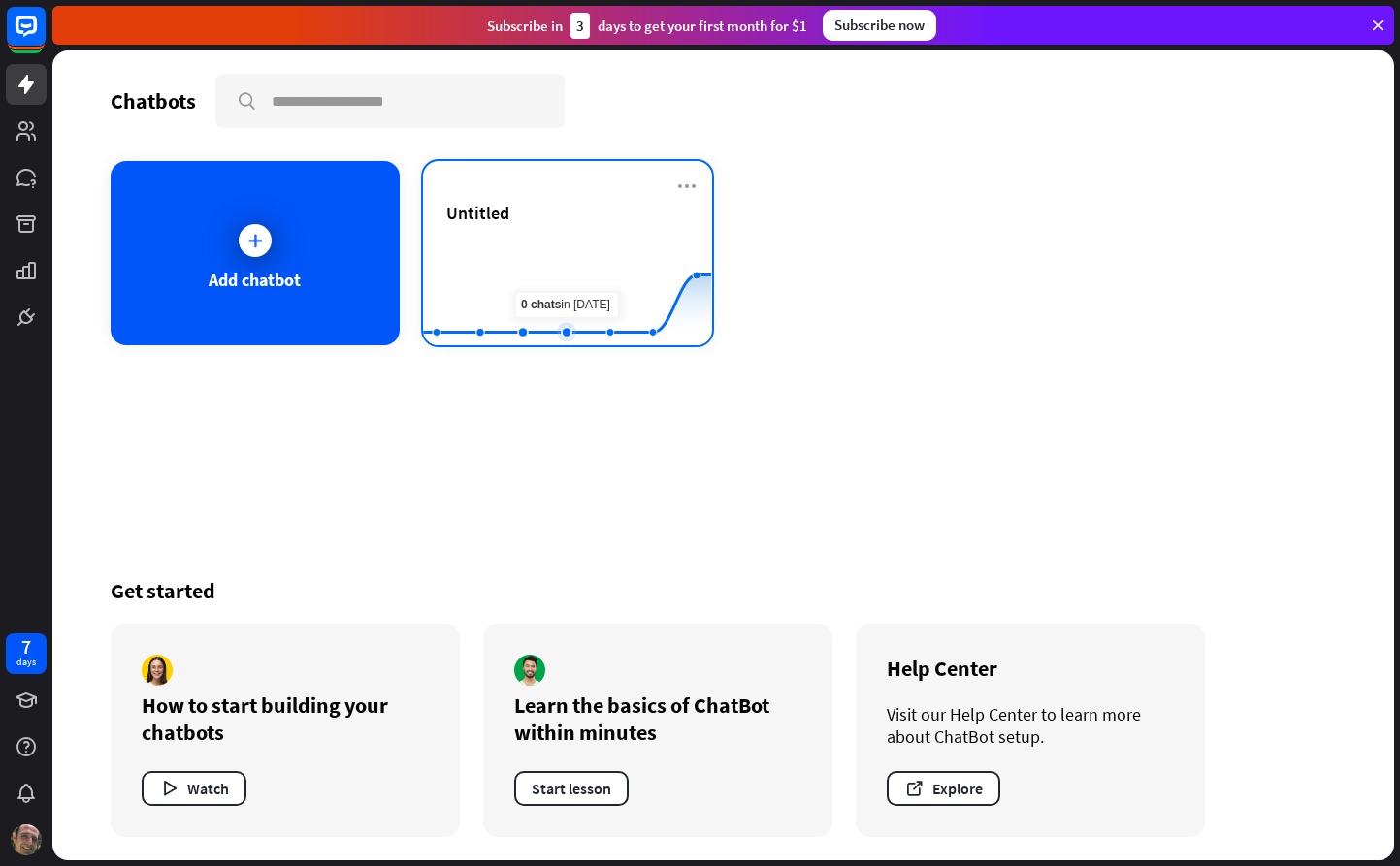
click at [558, 250] on rect at bounding box center [567, 297] width 288 height 121
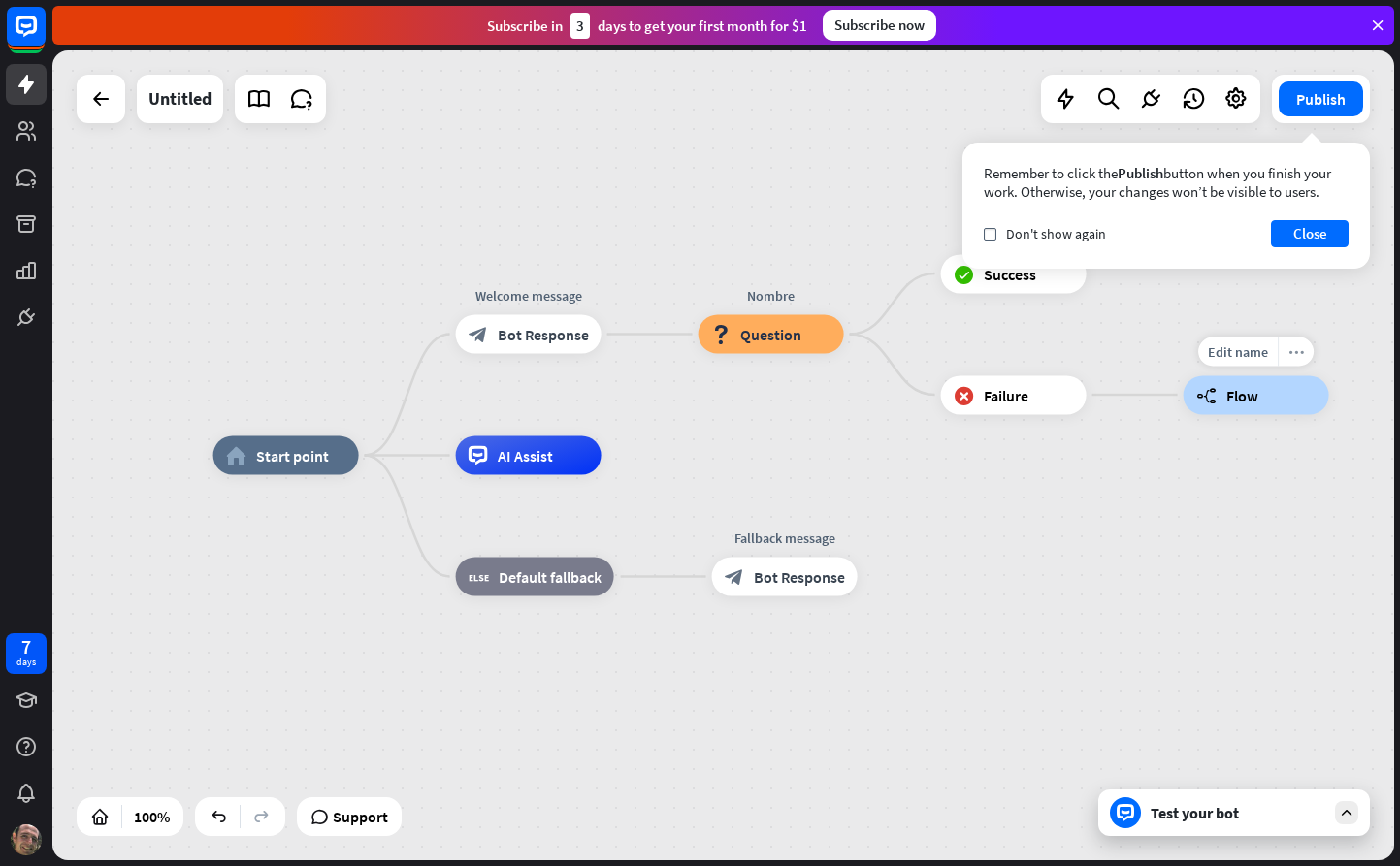
click at [1293, 356] on icon "more_horiz" at bounding box center [1296, 351] width 16 height 15
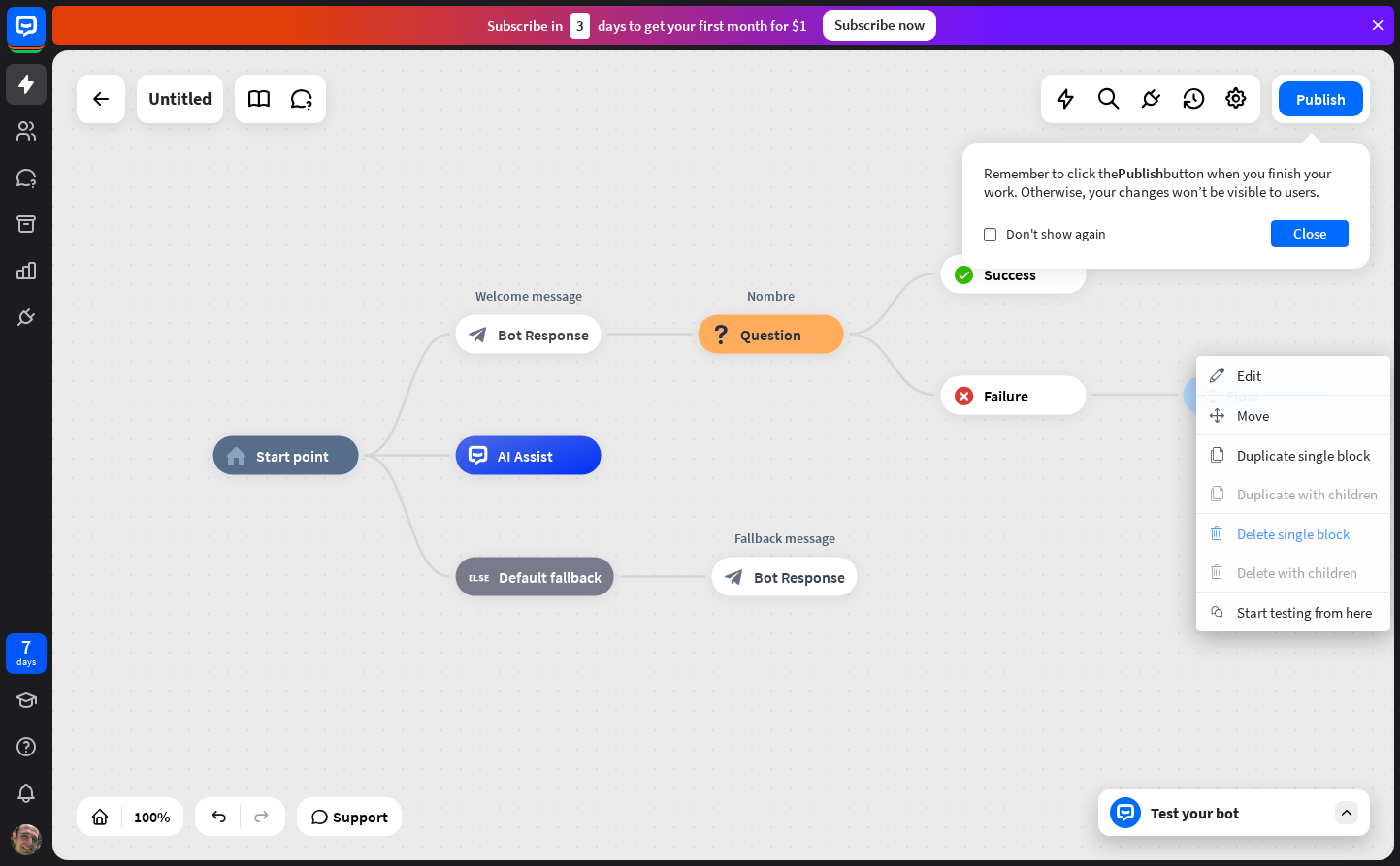
click at [1297, 525] on span "Delete single block" at bounding box center [1293, 534] width 113 height 18
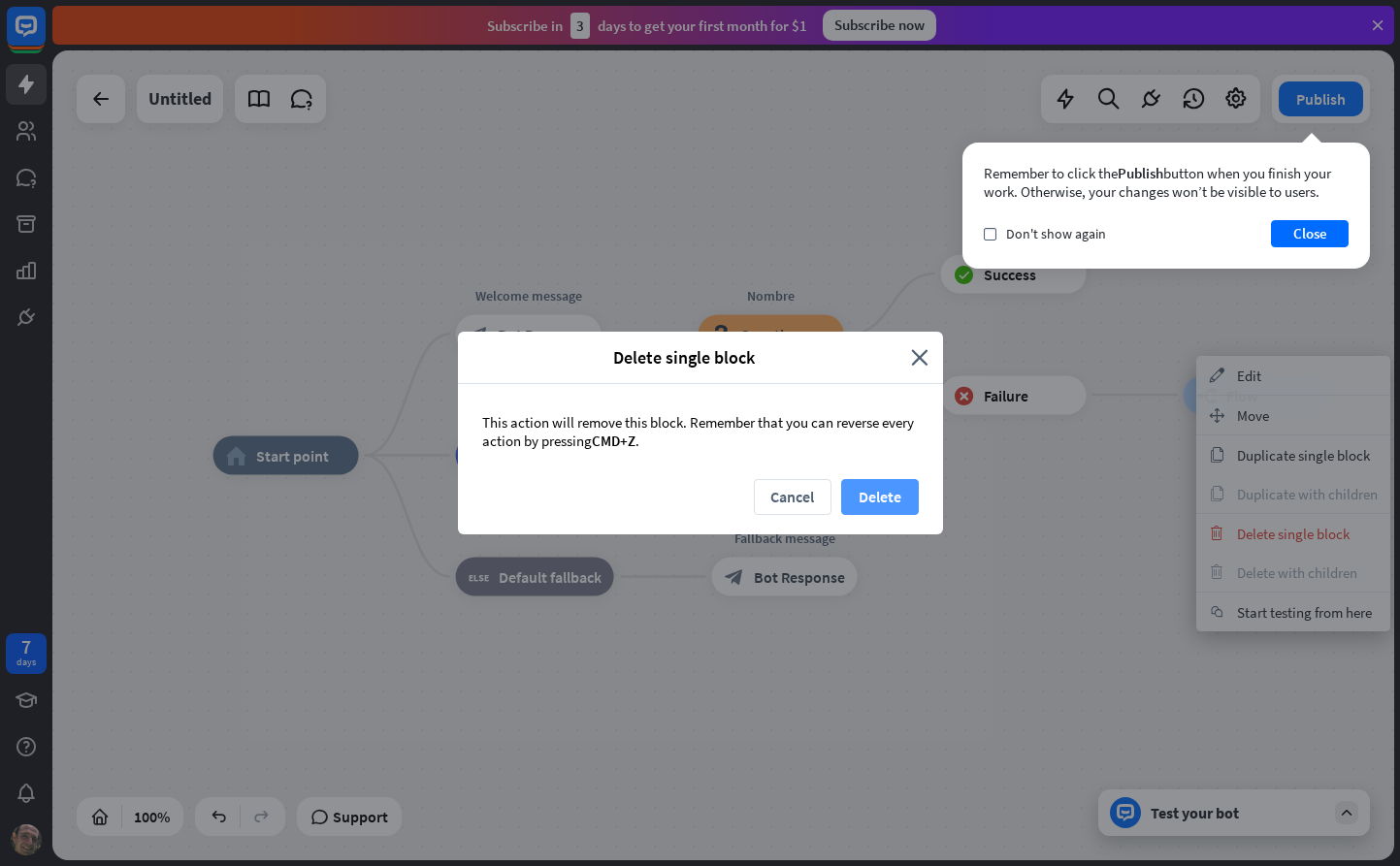
click at [905, 504] on button "Delete" at bounding box center [880, 497] width 78 height 36
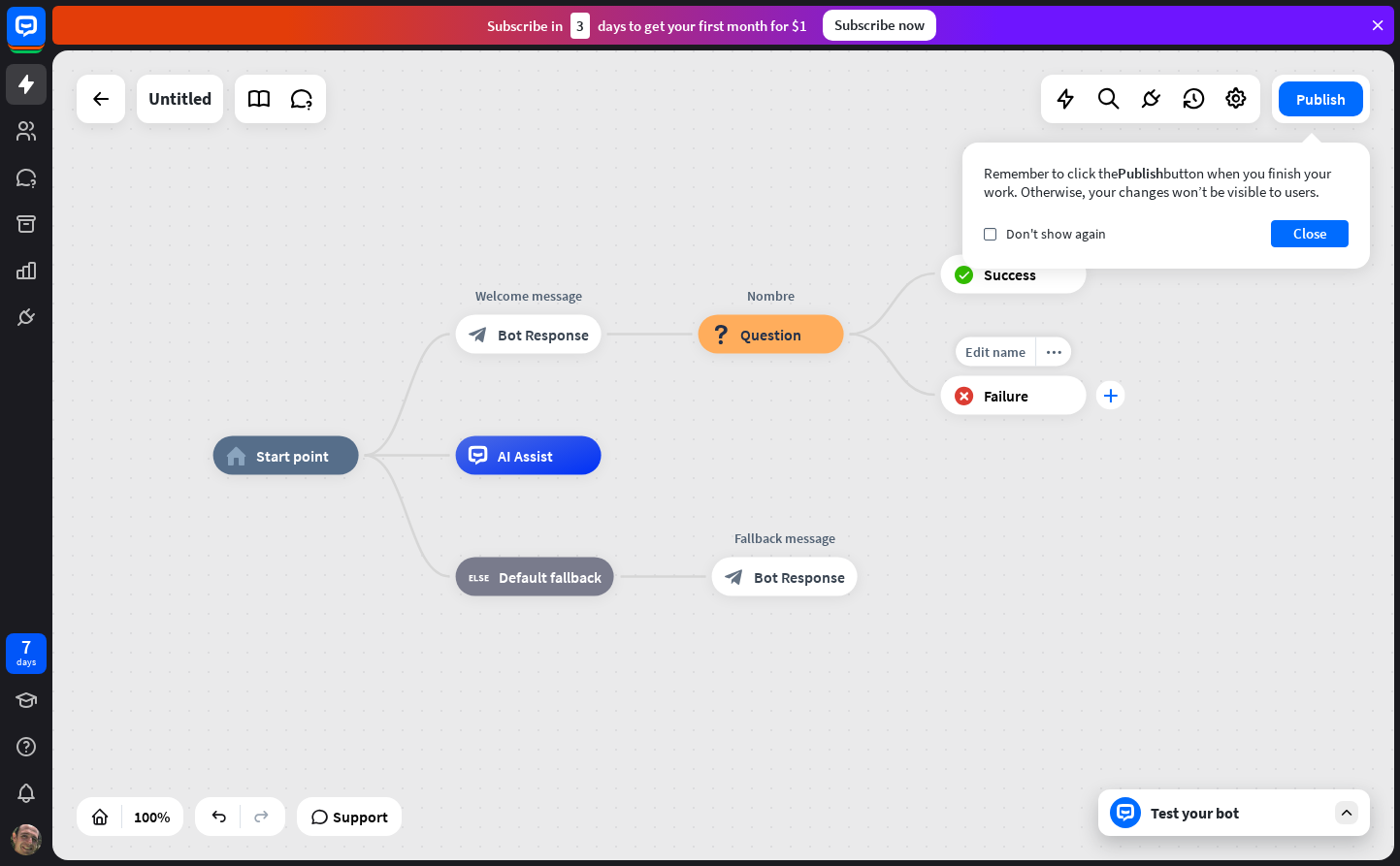
click at [1106, 394] on icon "plus" at bounding box center [1110, 395] width 15 height 14
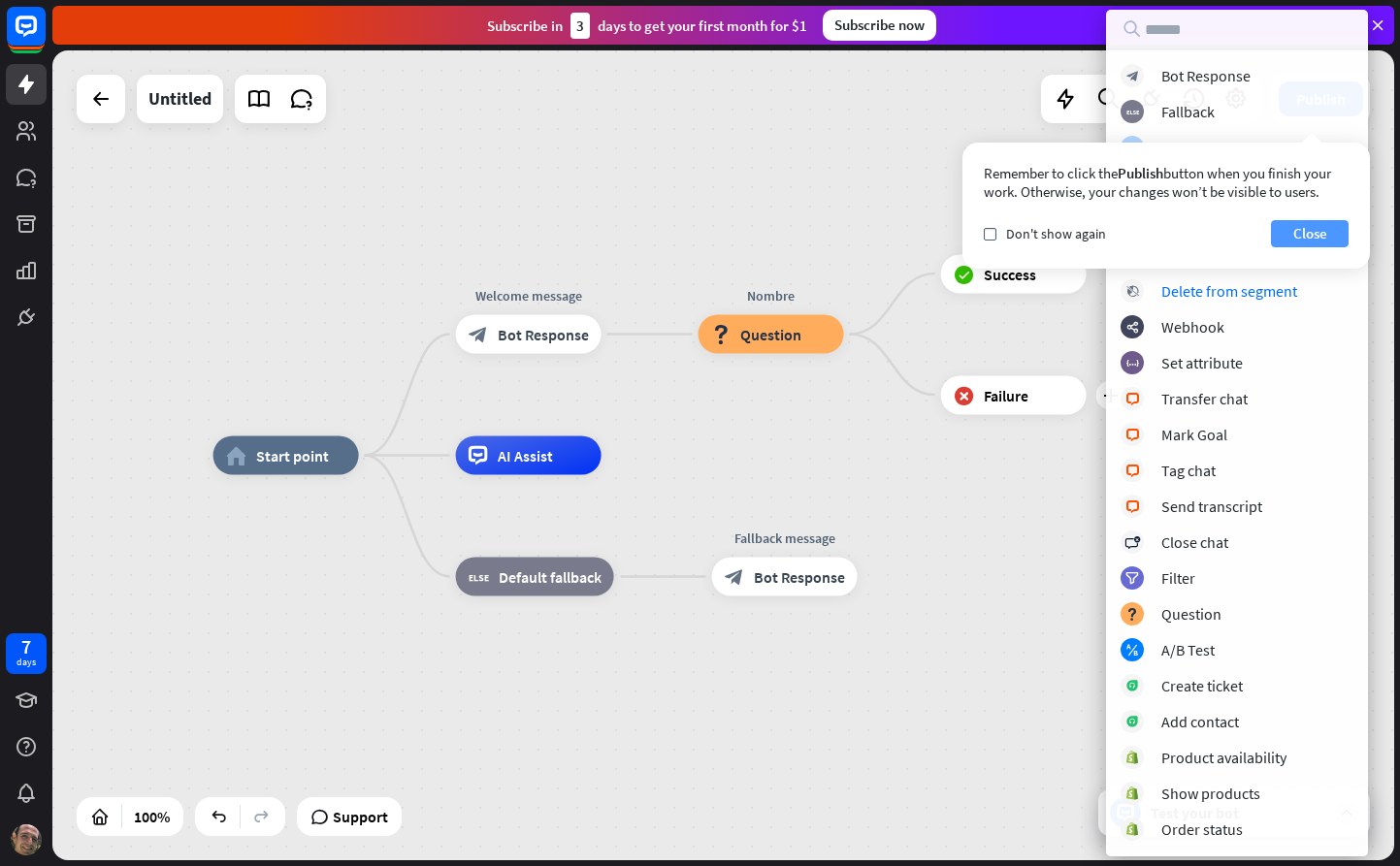
click at [1303, 244] on button "Close" at bounding box center [1310, 234] width 78 height 27
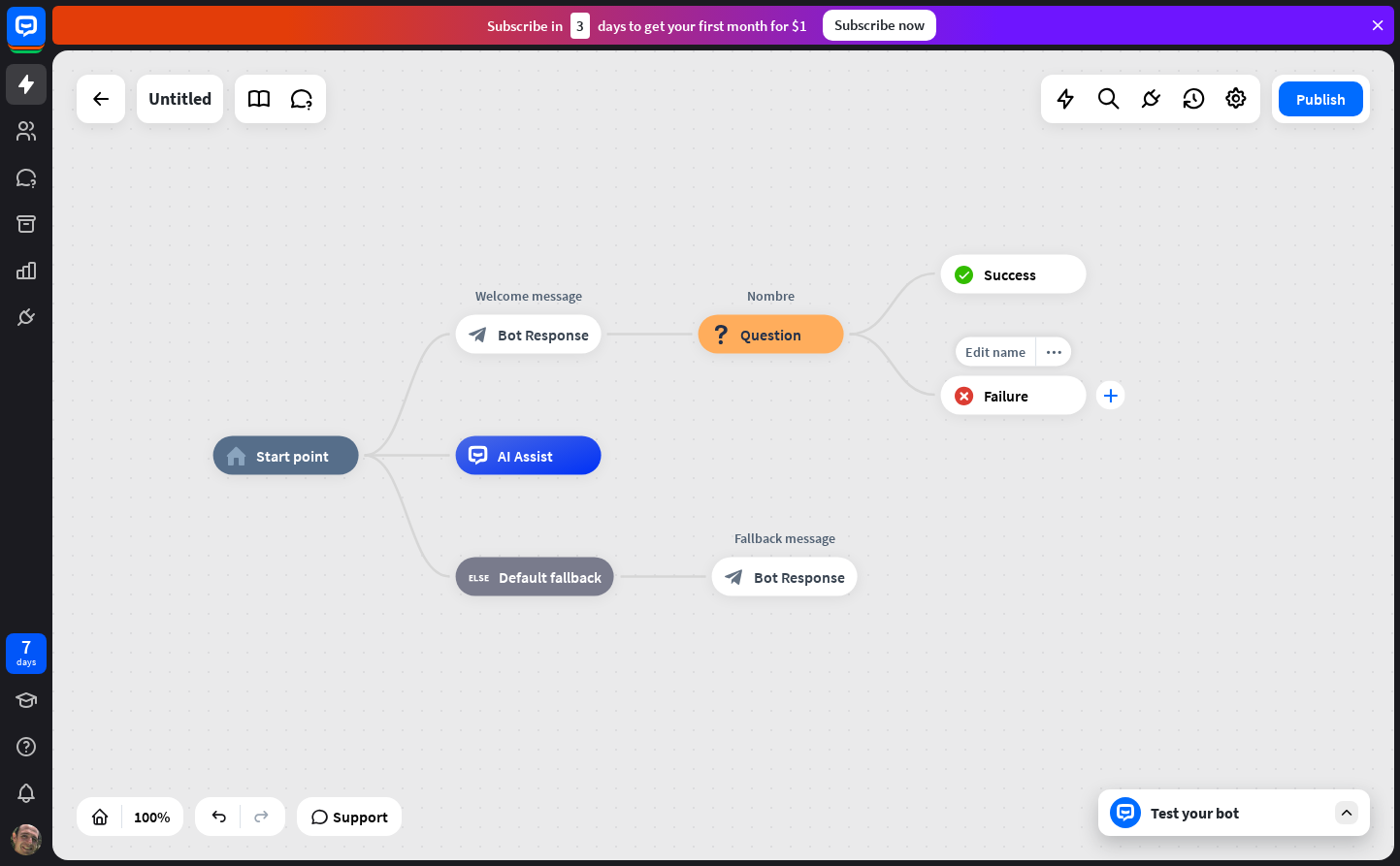
click at [1117, 401] on icon "plus" at bounding box center [1110, 395] width 15 height 14
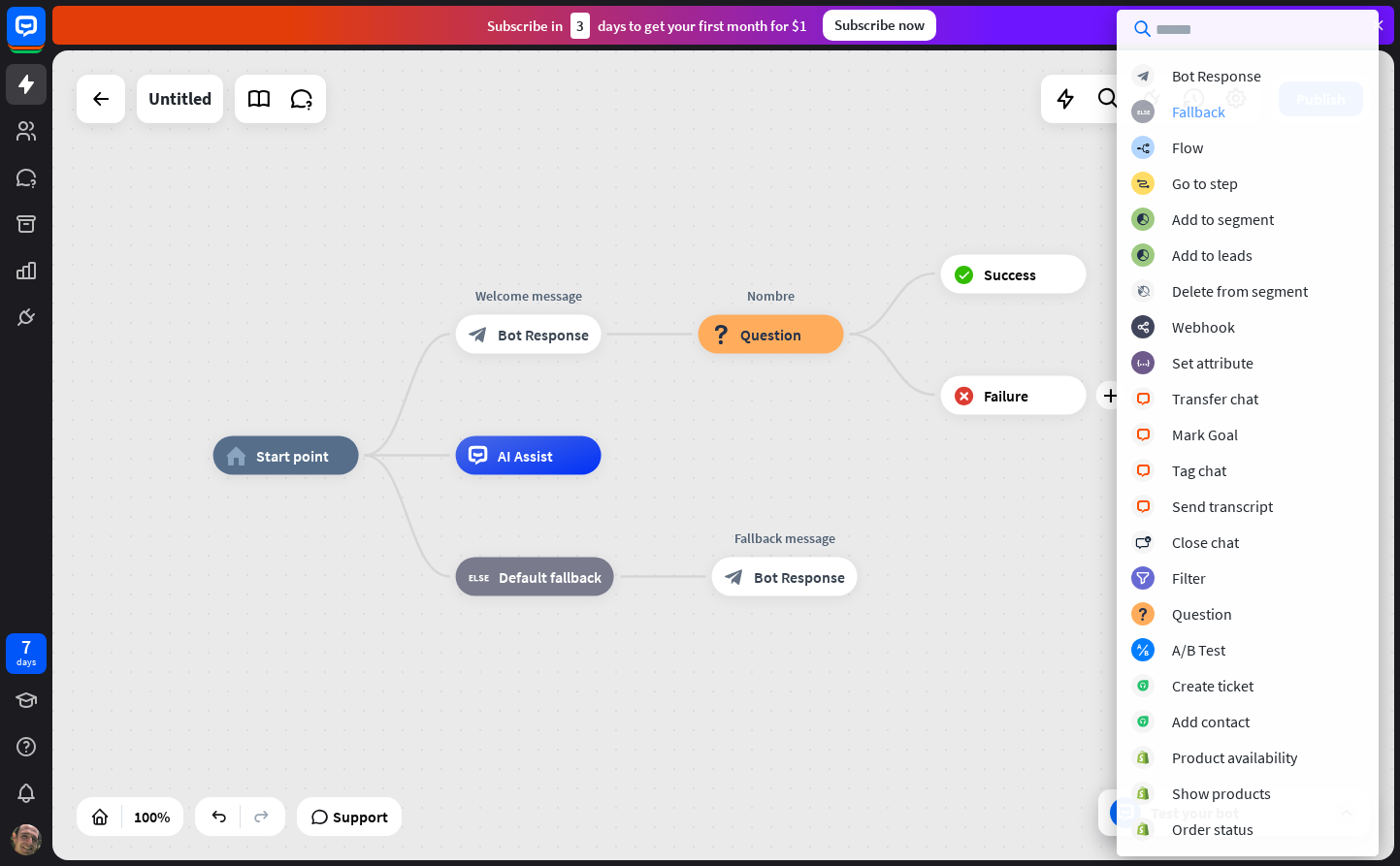
click at [1179, 111] on div "Fallback" at bounding box center [1198, 112] width 53 height 19
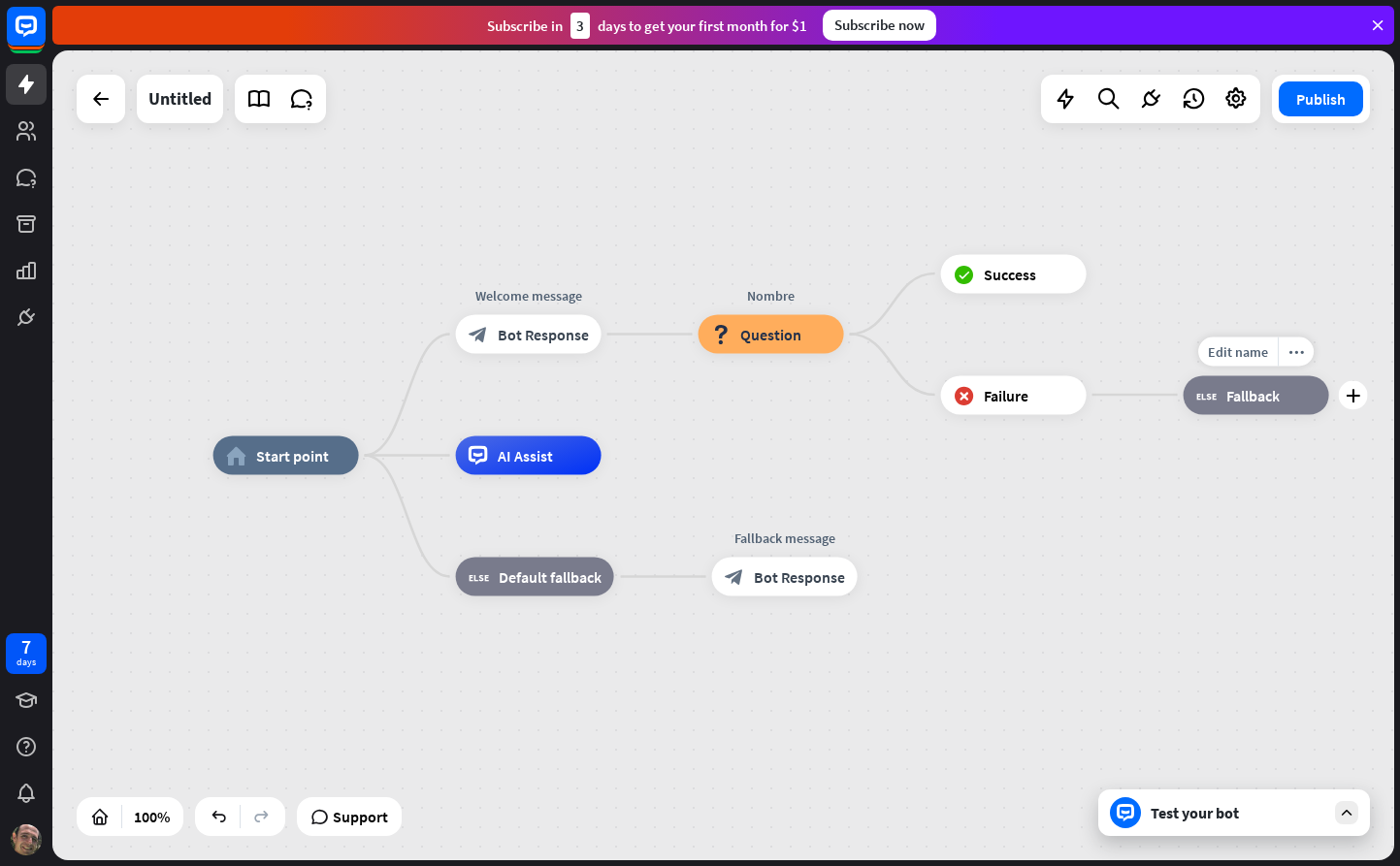
click at [1234, 406] on div "block_fallback Fallback" at bounding box center [1256, 395] width 146 height 39
click at [1299, 348] on icon "more_horiz" at bounding box center [1296, 351] width 16 height 15
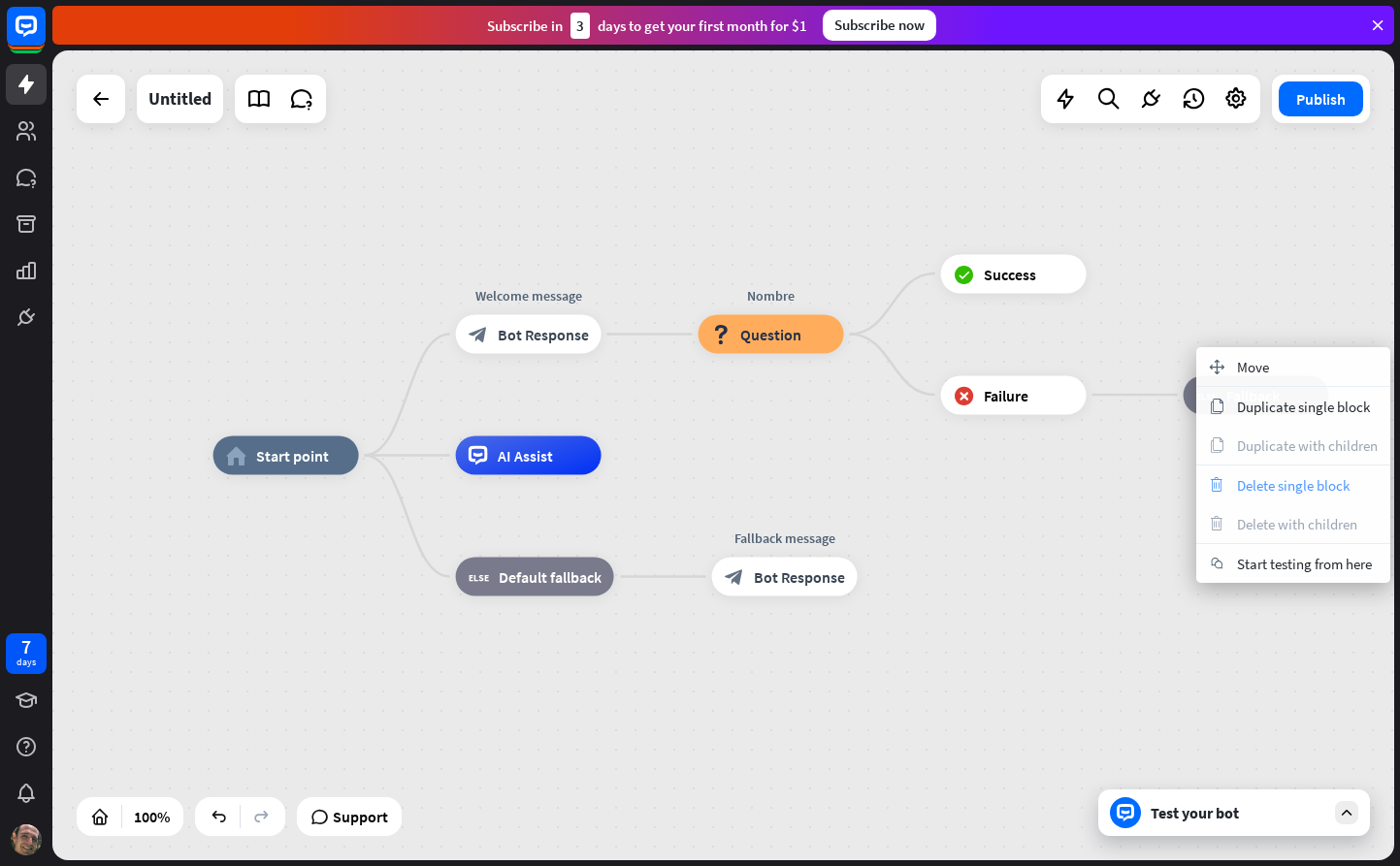
click at [1301, 477] on span "Delete single block" at bounding box center [1293, 485] width 113 height 18
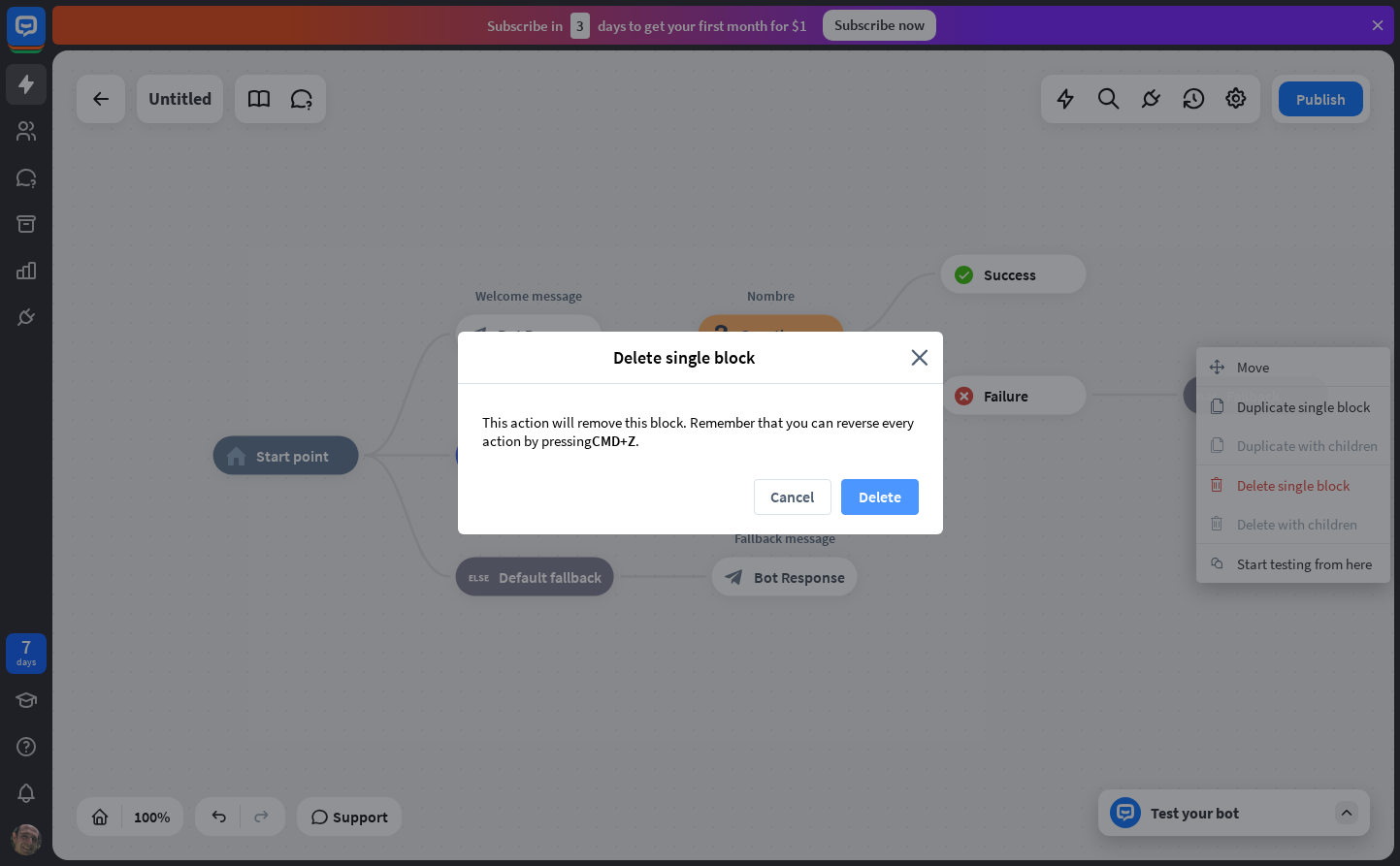
click at [879, 495] on button "Delete" at bounding box center [880, 497] width 78 height 36
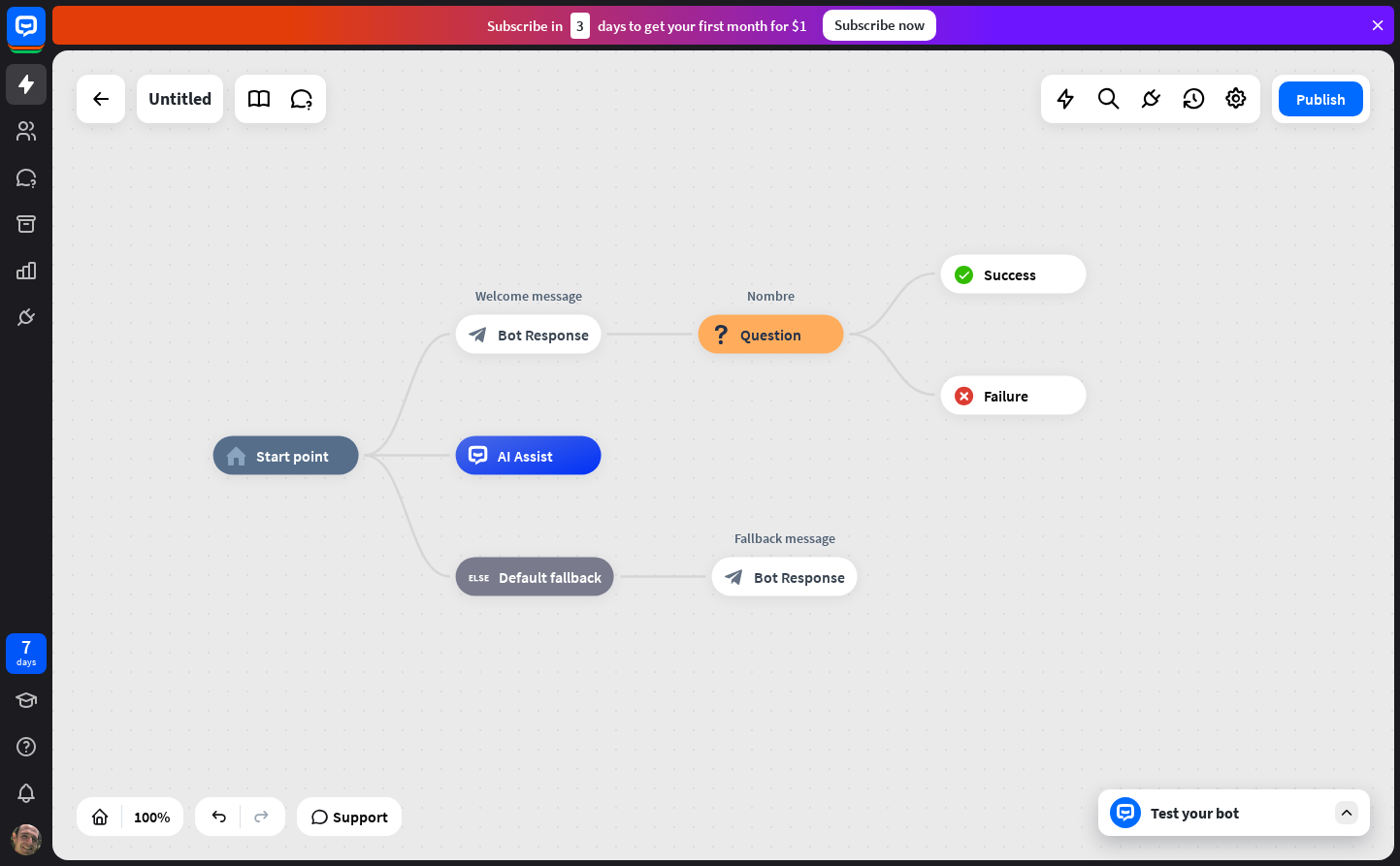
click at [1215, 816] on div "Test your bot" at bounding box center [1238, 813] width 175 height 19
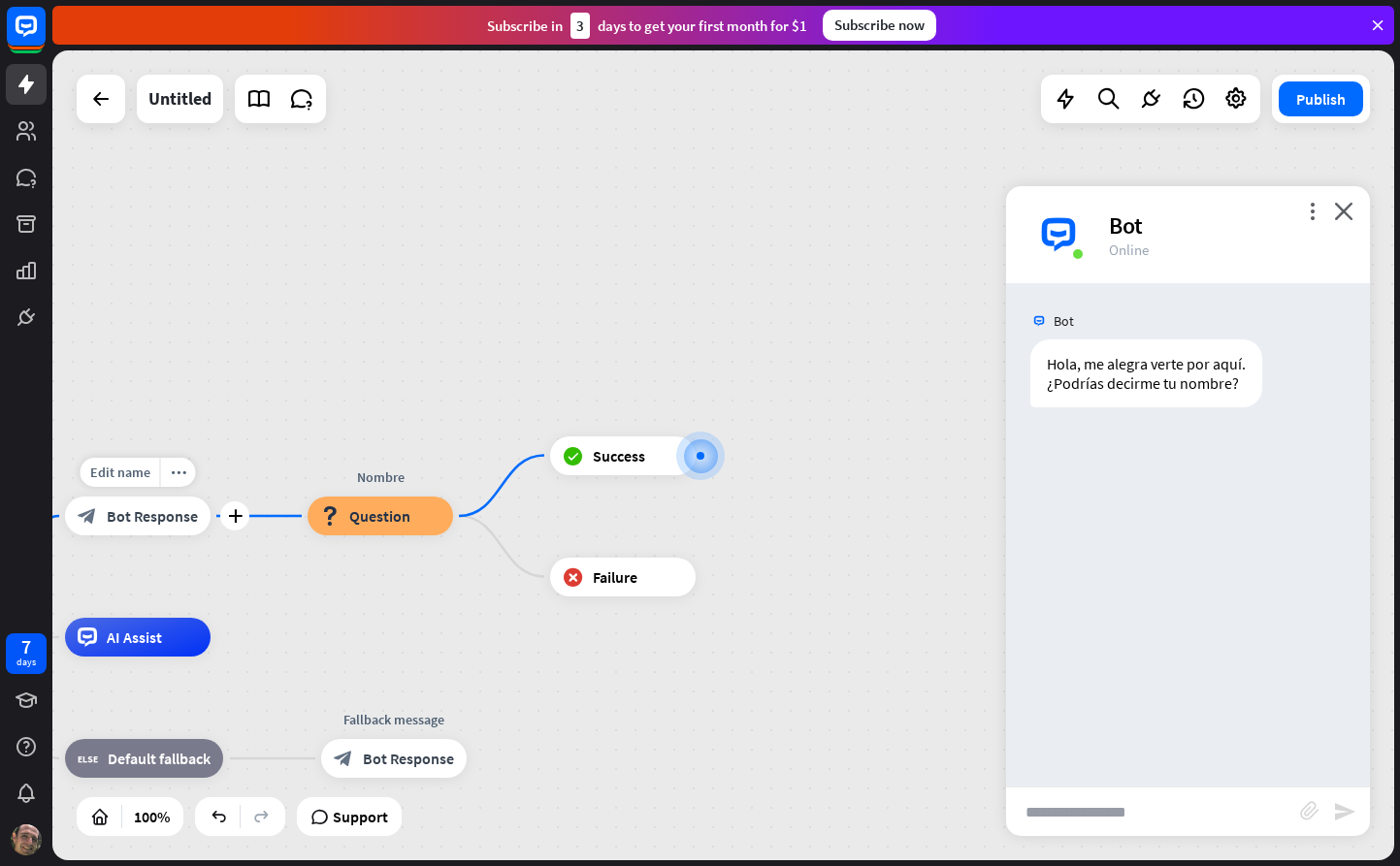
click at [174, 523] on span "Bot Response" at bounding box center [152, 516] width 91 height 19
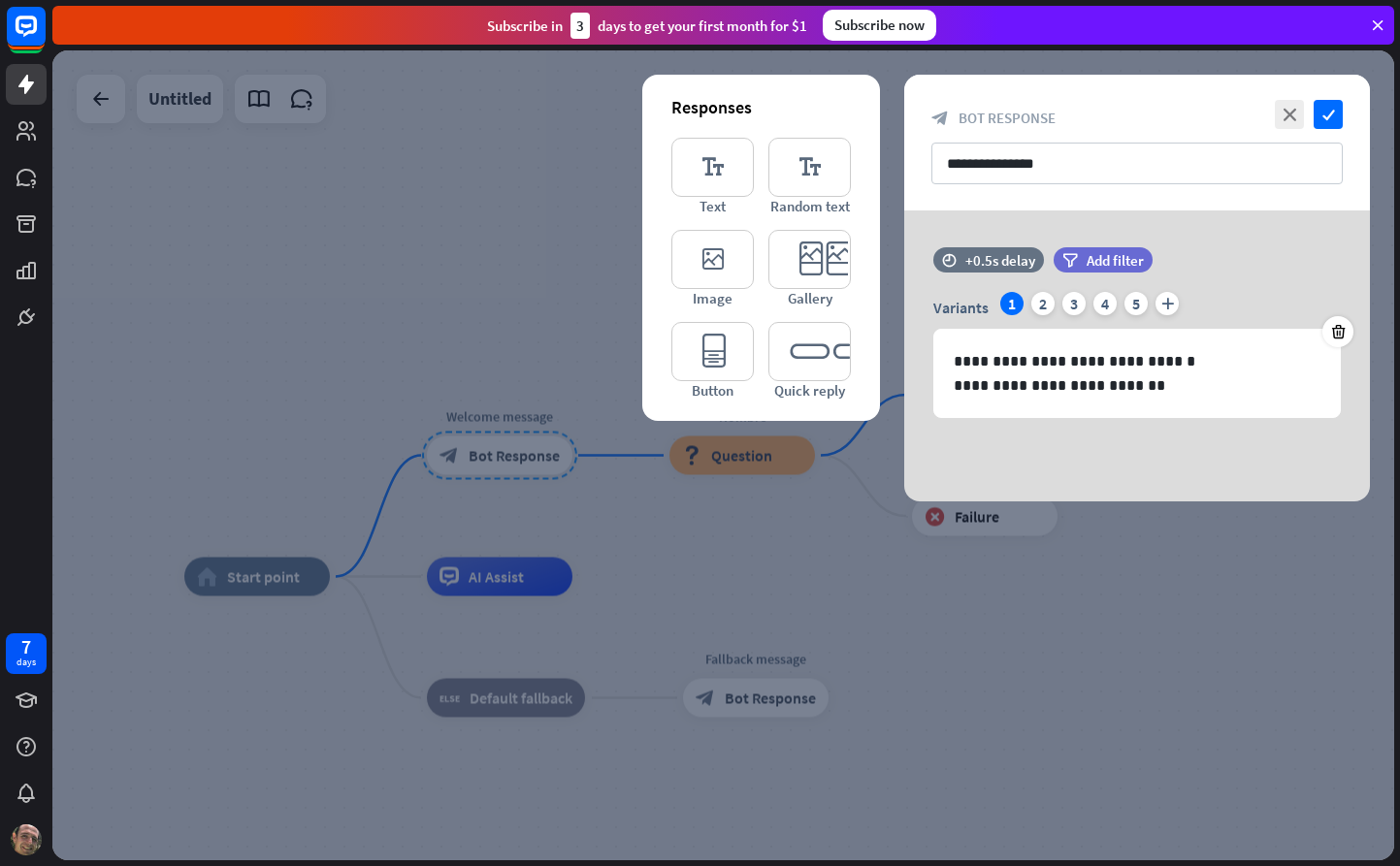
click at [767, 466] on div at bounding box center [723, 455] width 1342 height 810
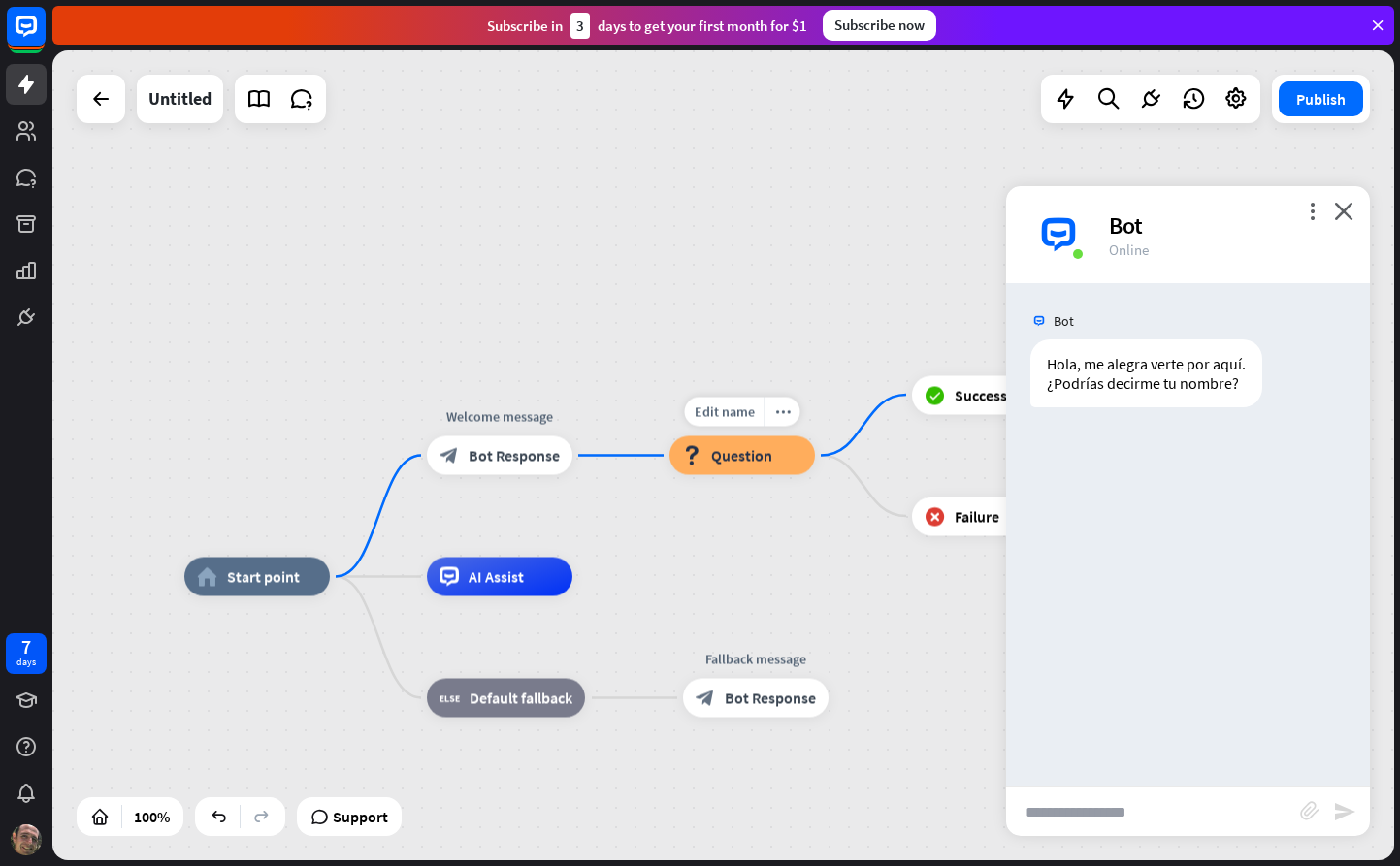
click at [767, 461] on span "Question" at bounding box center [741, 456] width 61 height 19
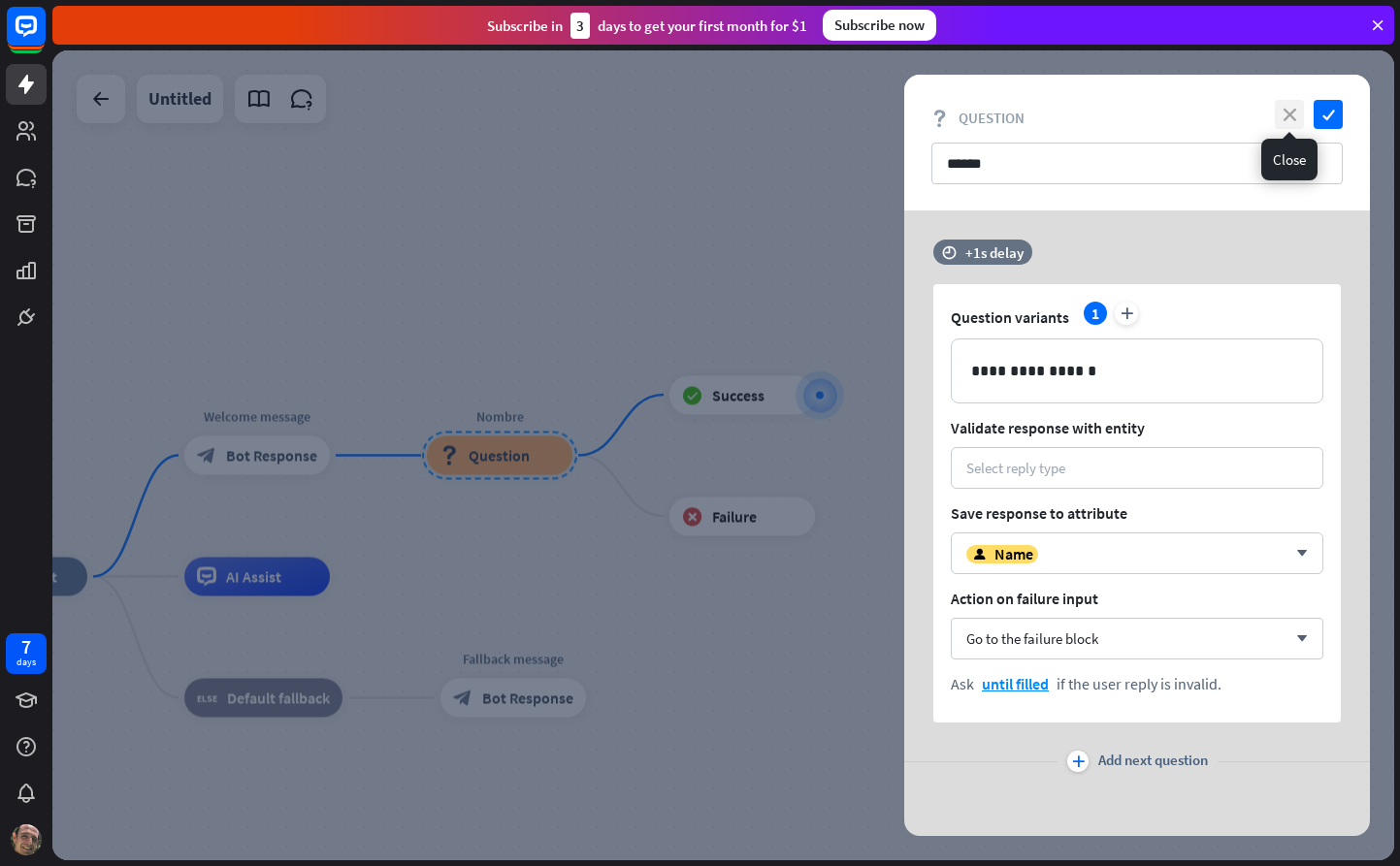
click at [1294, 116] on icon "close" at bounding box center [1289, 115] width 29 height 29
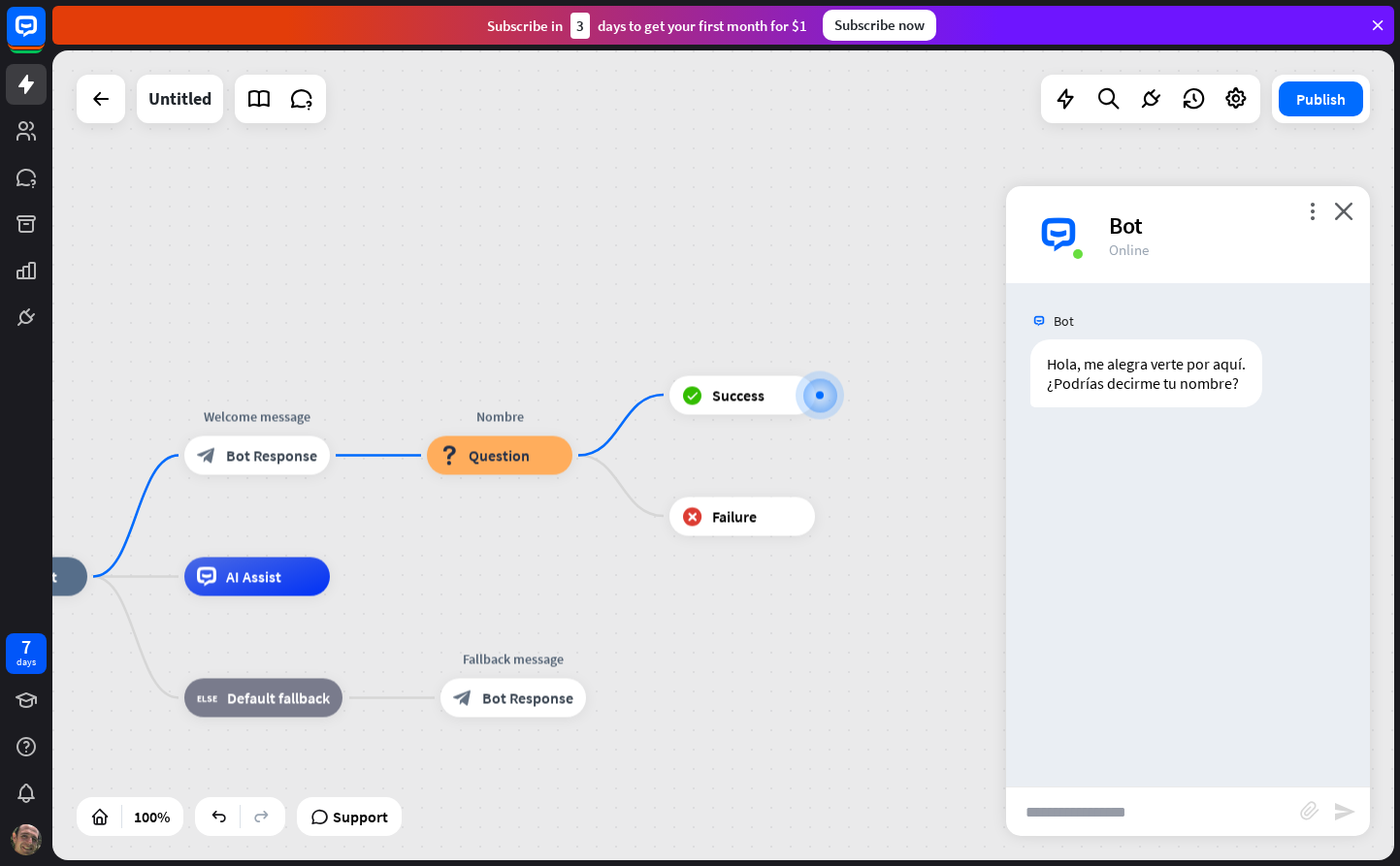
click at [1137, 804] on input "text" at bounding box center [1152, 812] width 294 height 49
type input "*"
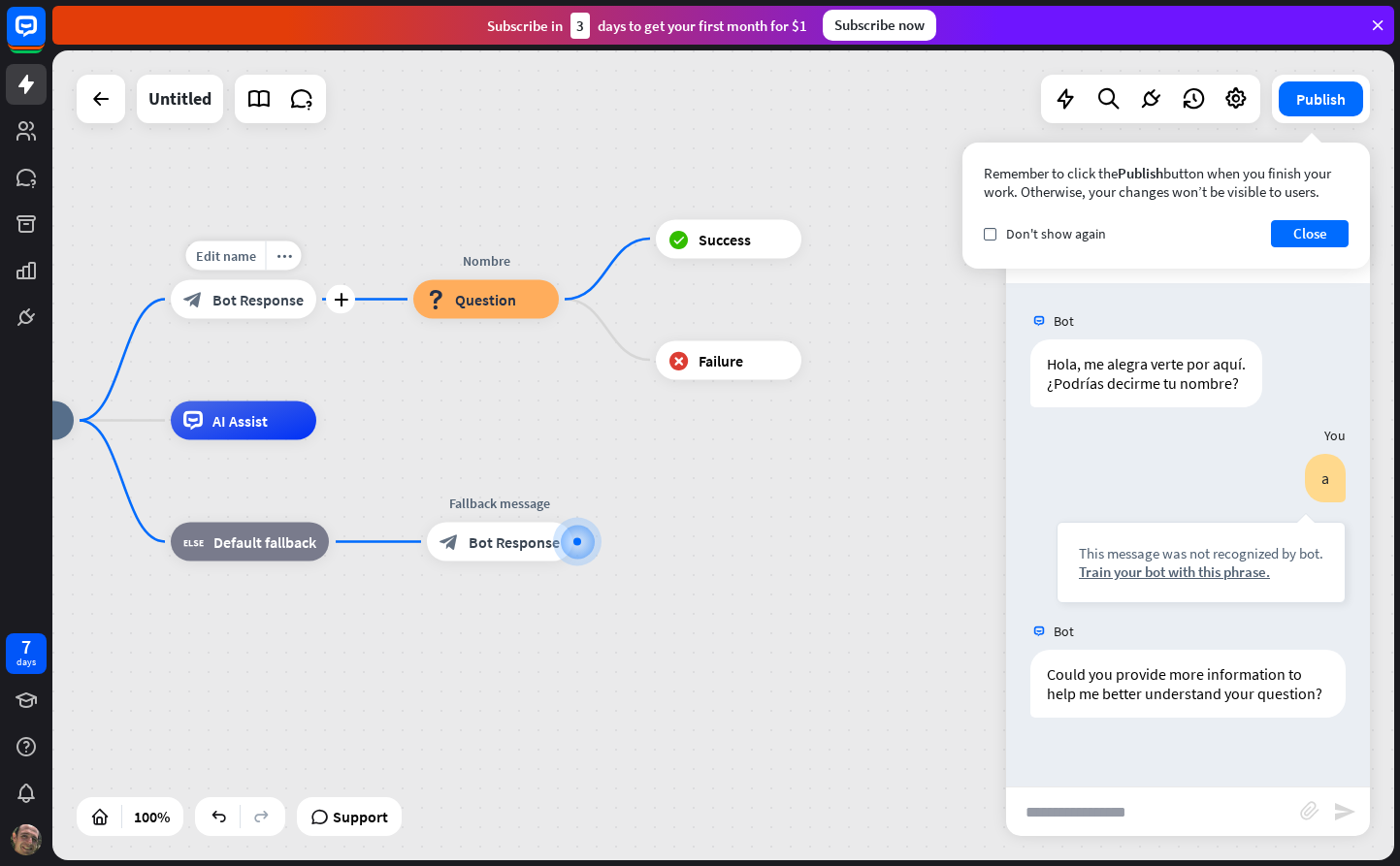
click at [291, 300] on span "Bot Response" at bounding box center [258, 300] width 91 height 19
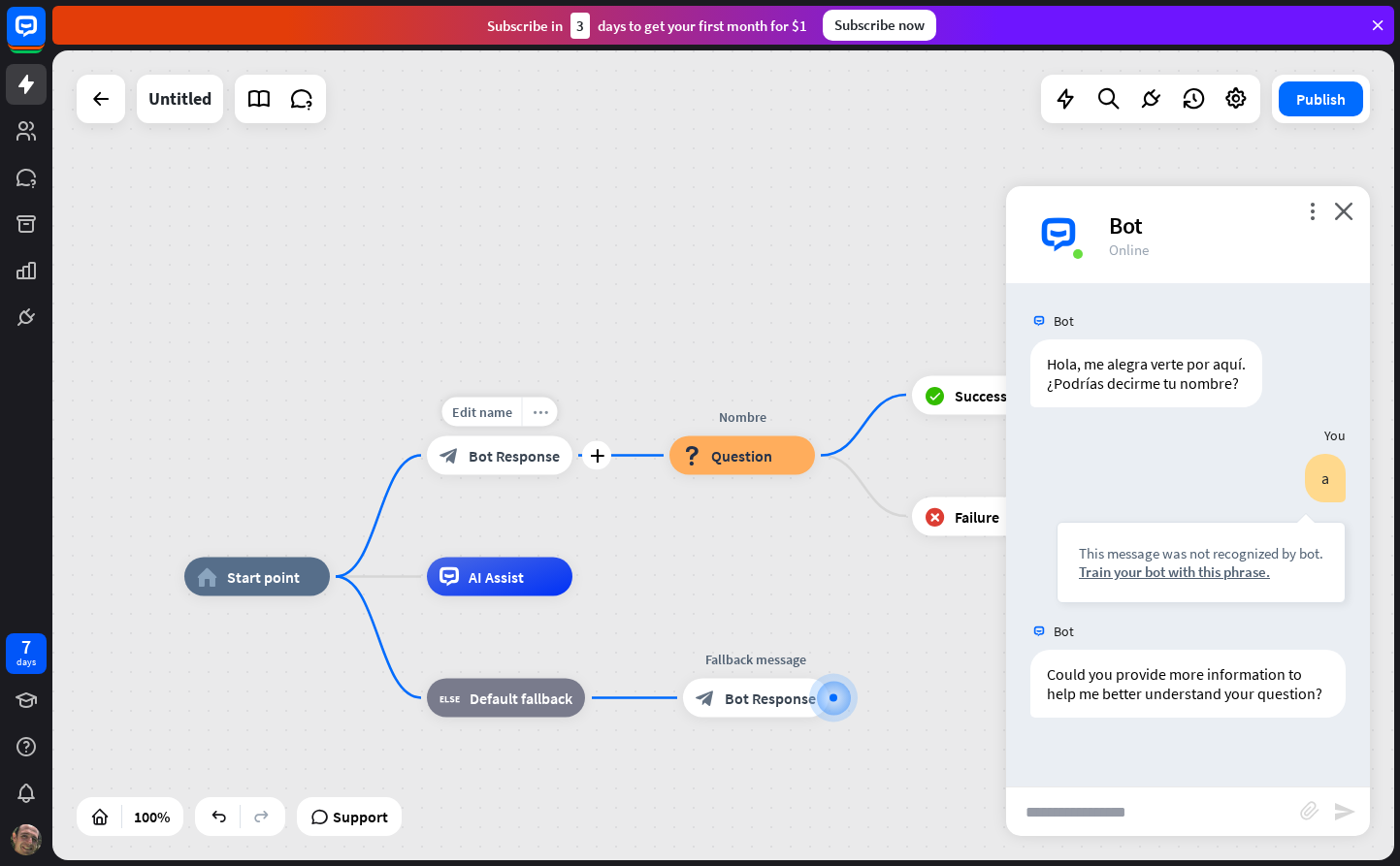
click at [547, 411] on icon "more_horiz" at bounding box center [541, 412] width 16 height 15
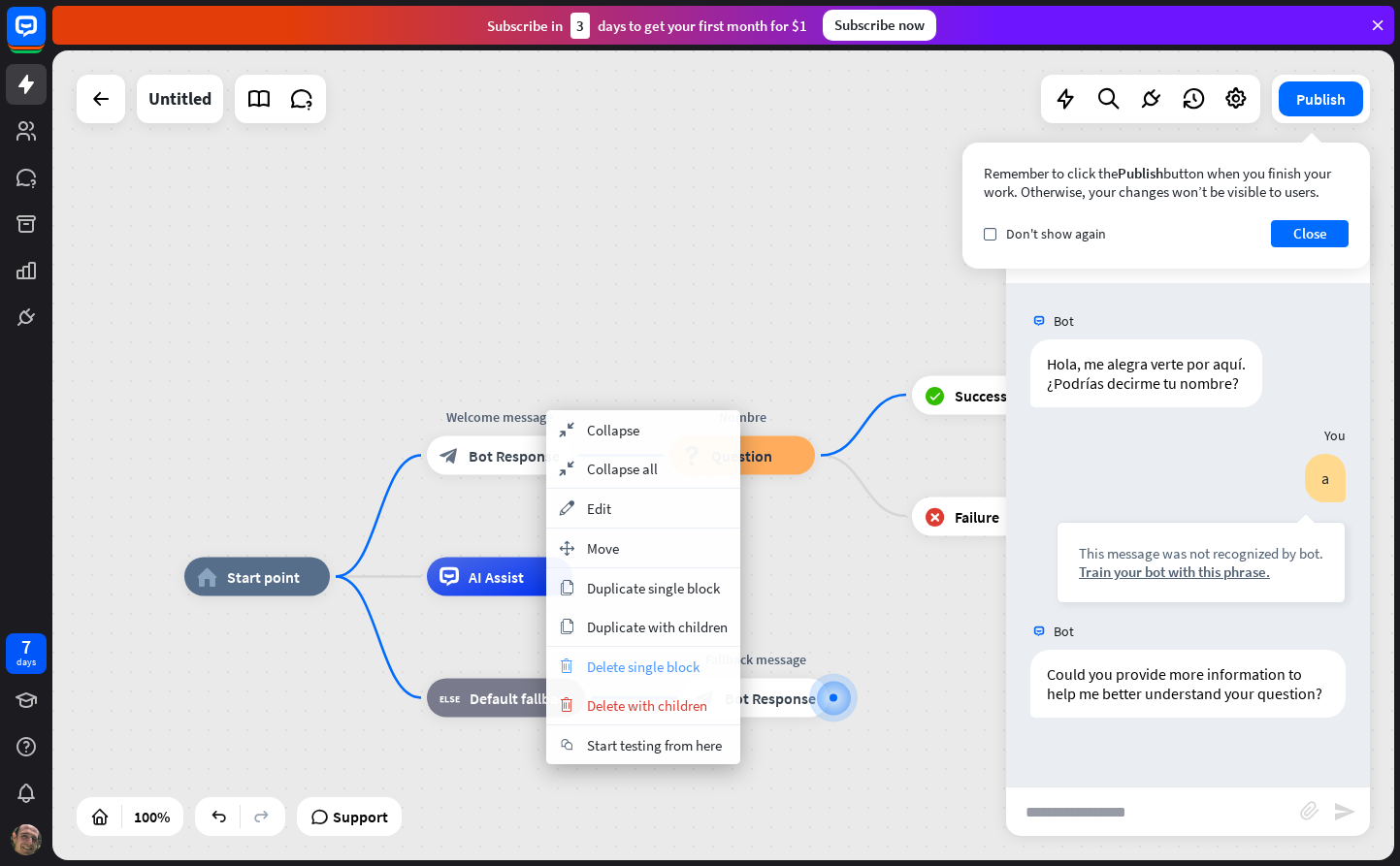
click at [695, 663] on span "Delete single block" at bounding box center [644, 666] width 113 height 18
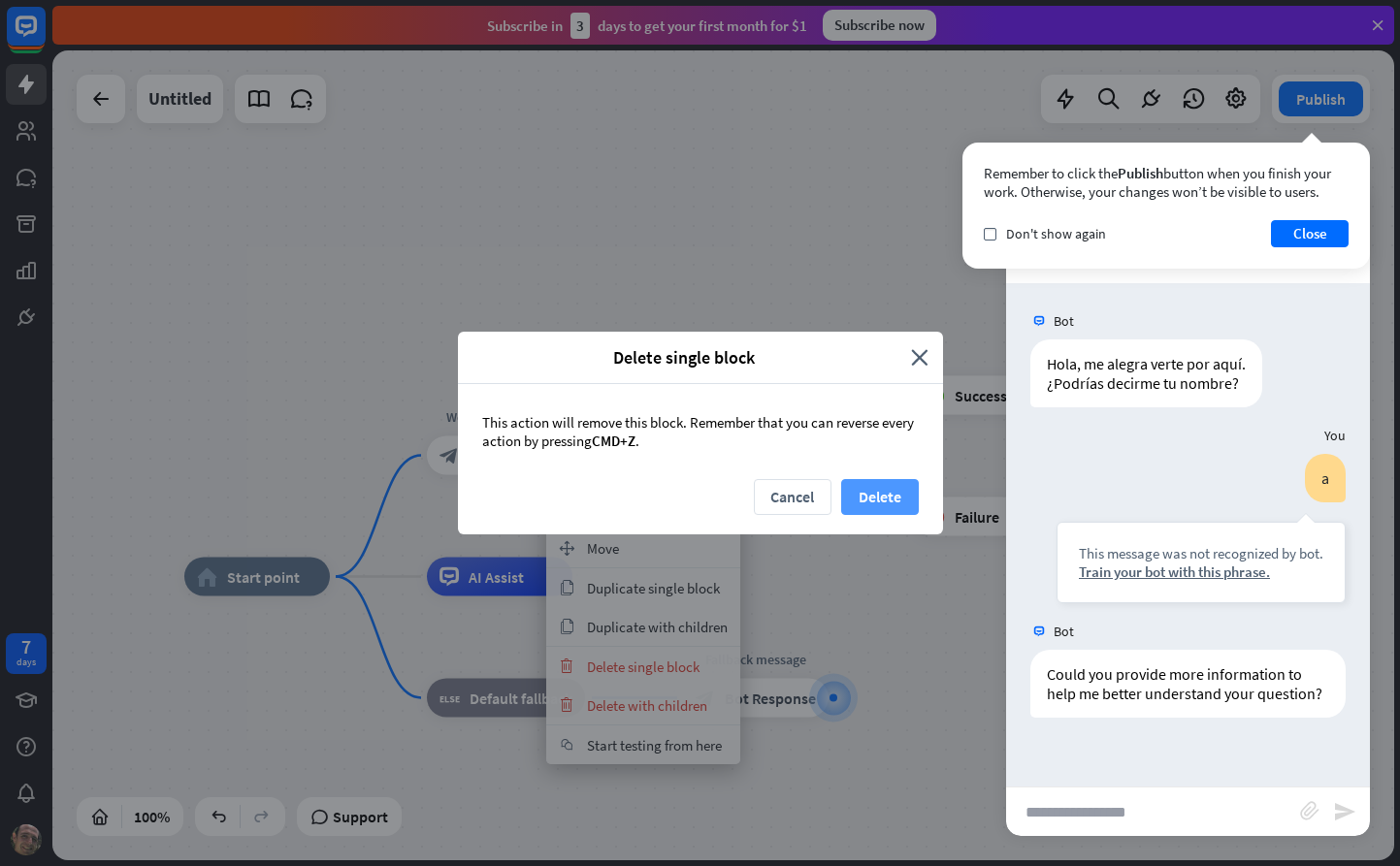
click at [897, 496] on button "Delete" at bounding box center [880, 497] width 78 height 36
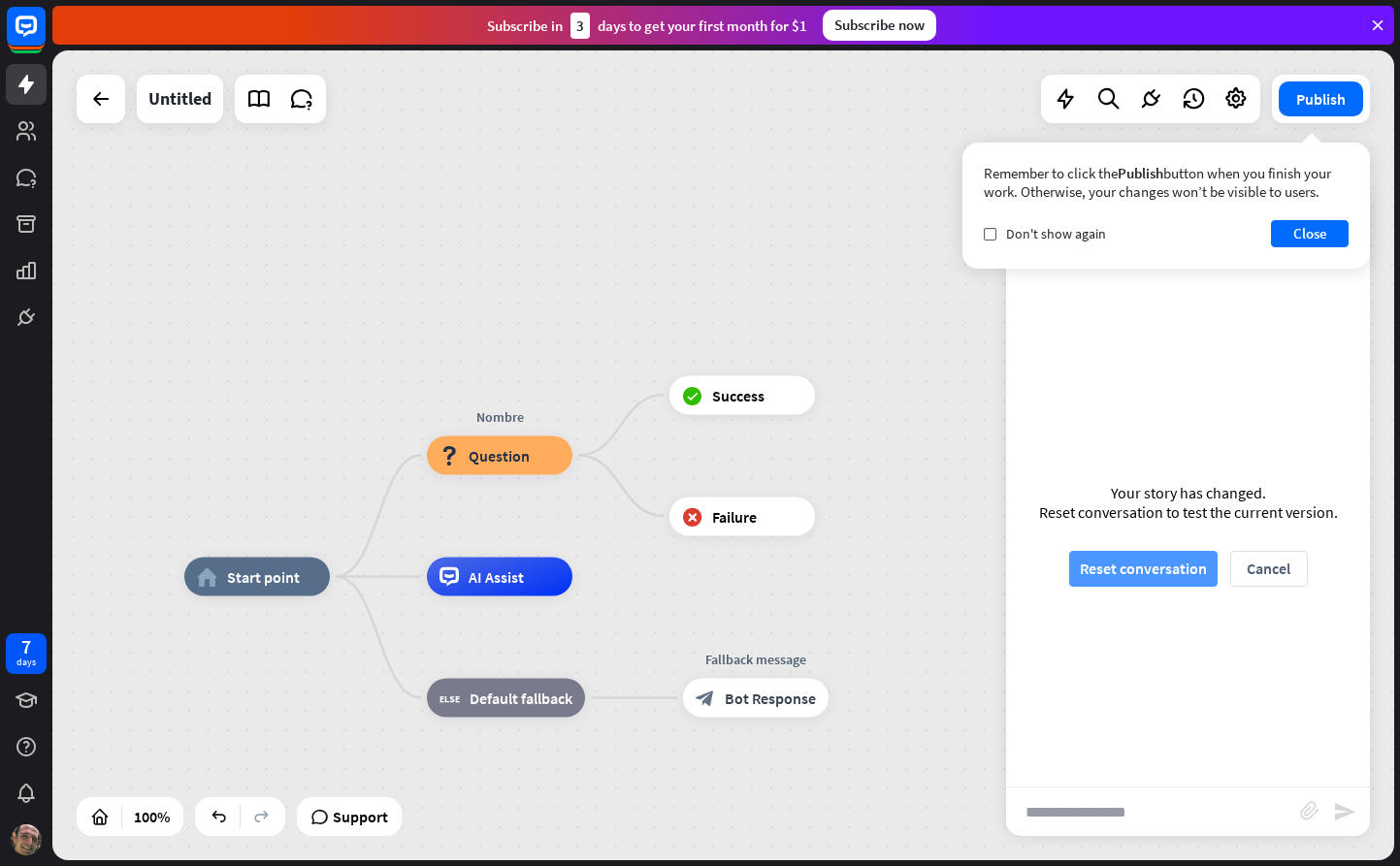
click at [1107, 564] on button "Reset conversation" at bounding box center [1143, 569] width 149 height 36
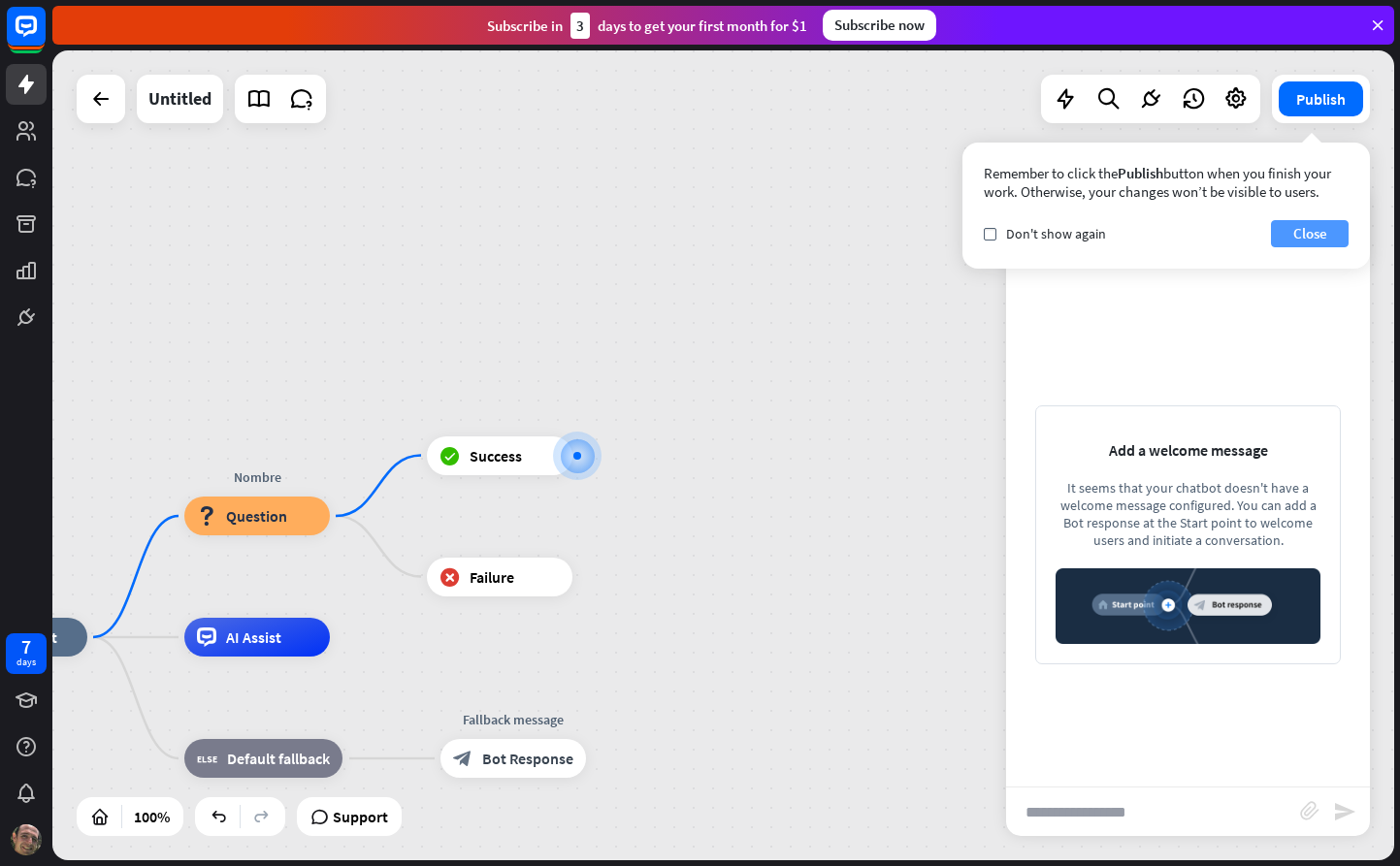
click at [1308, 240] on button "Close" at bounding box center [1310, 234] width 78 height 27
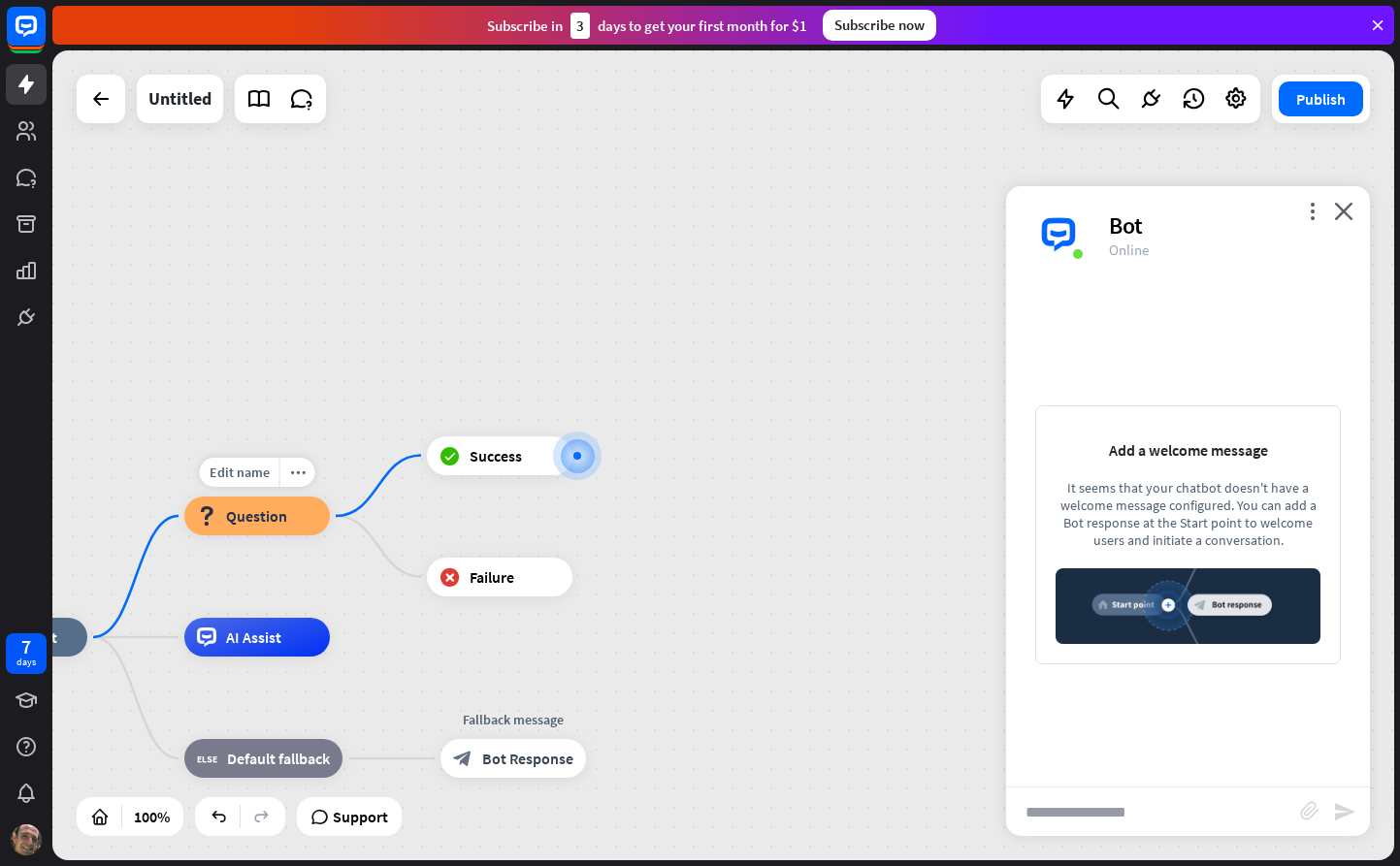
click at [260, 516] on span "Question" at bounding box center [256, 516] width 61 height 19
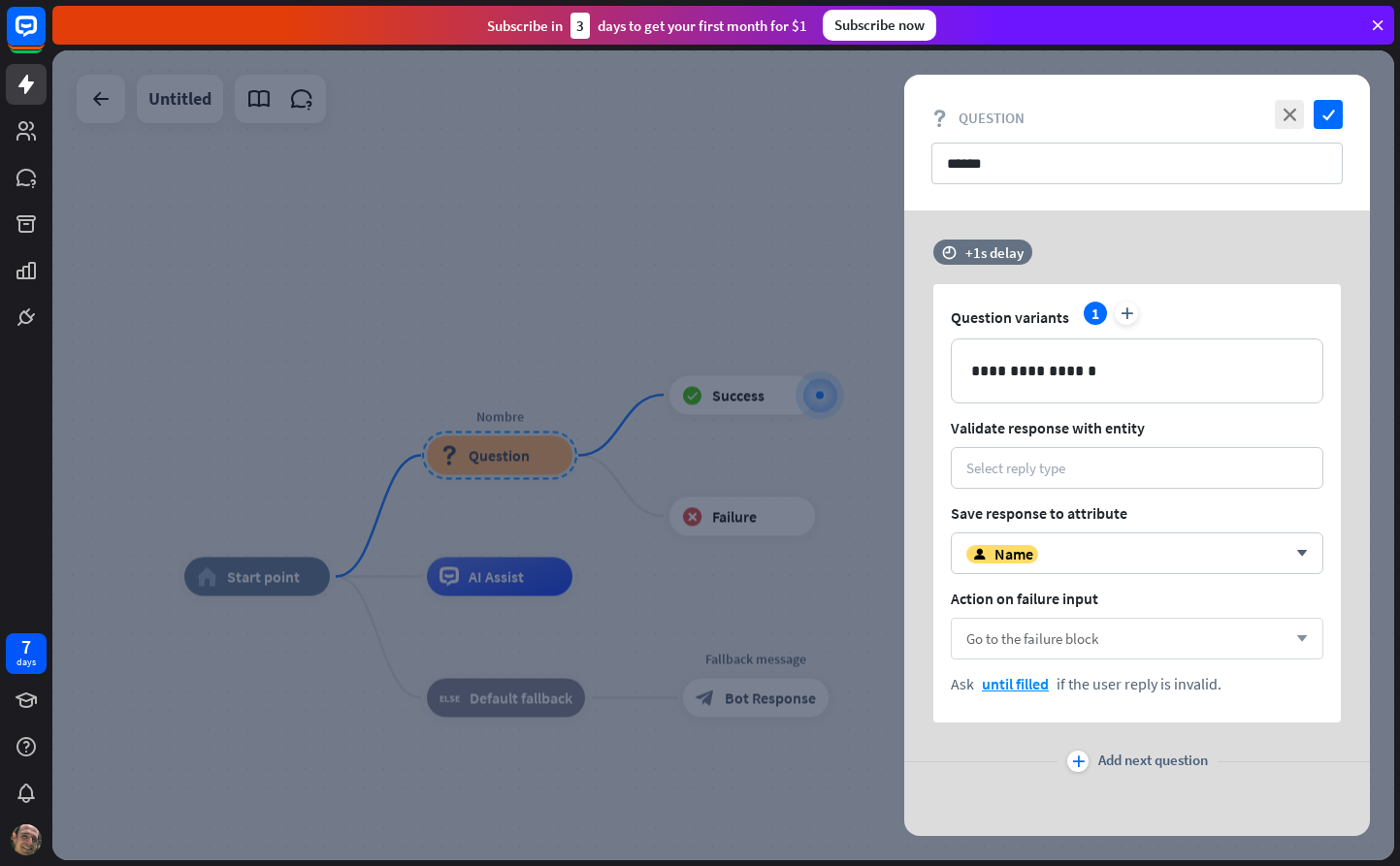
click at [1274, 633] on div "Go to the failure block arrow_down" at bounding box center [1137, 638] width 373 height 42
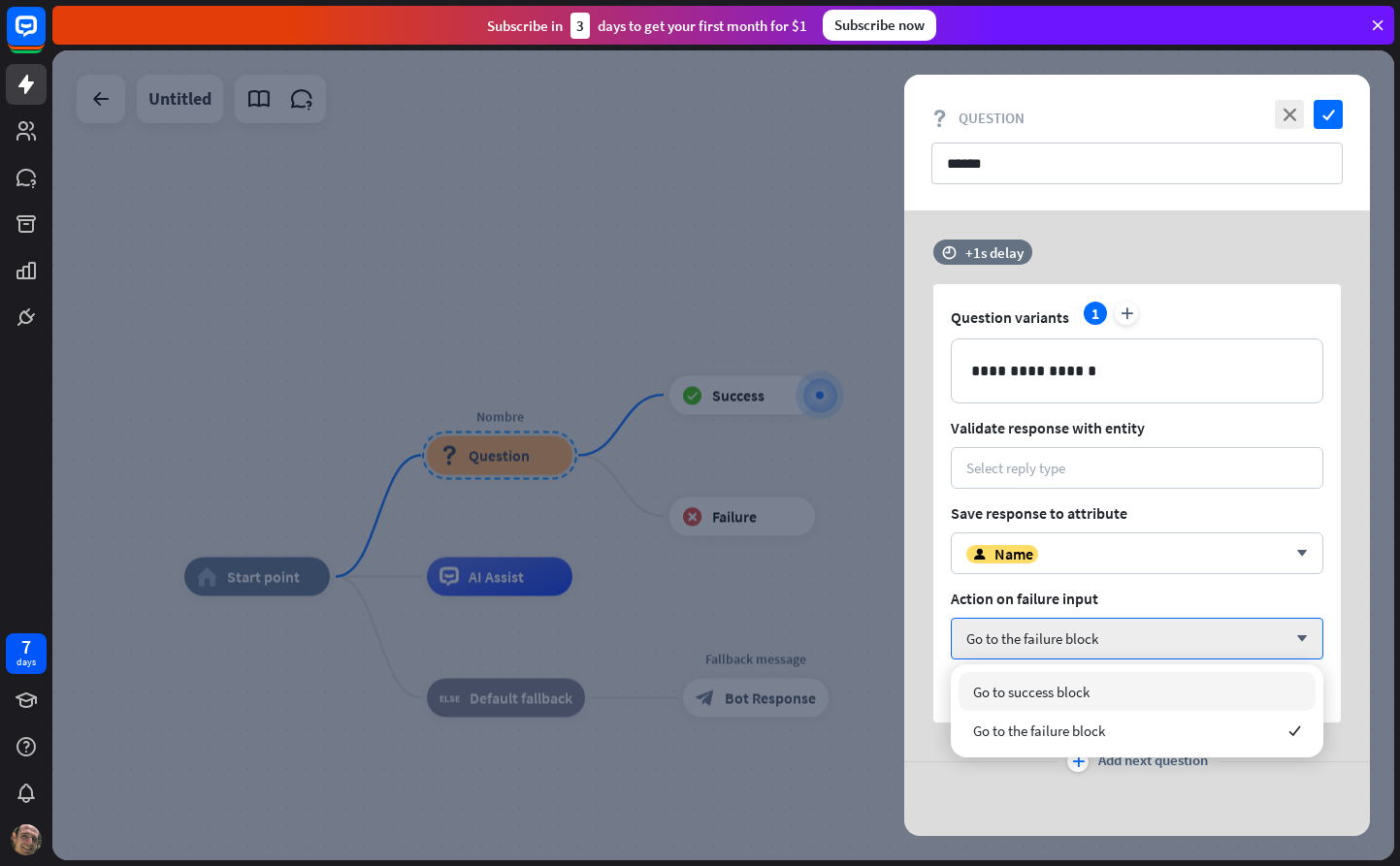
click at [1181, 596] on span "Action on failure input" at bounding box center [1137, 599] width 373 height 19
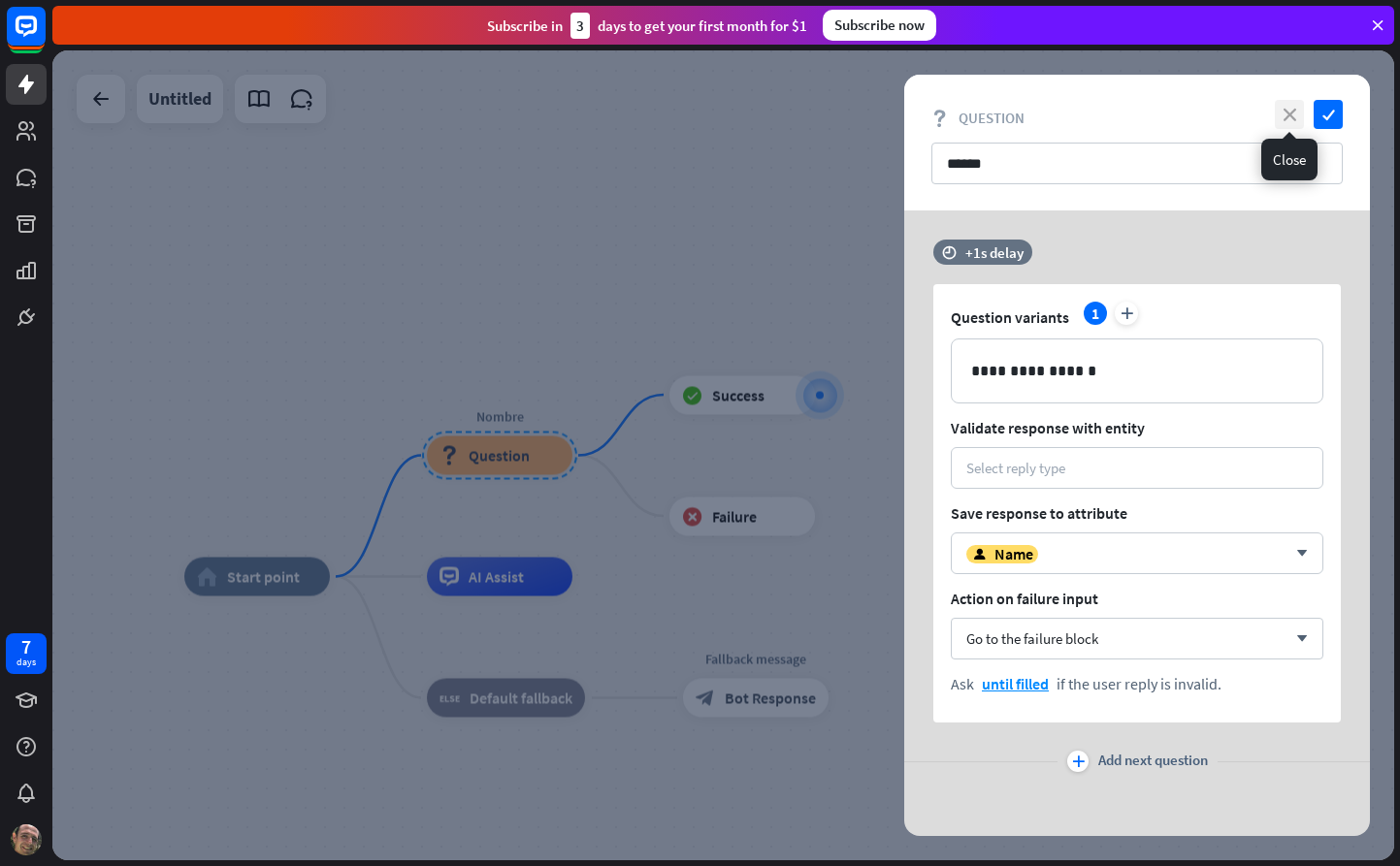
click at [1285, 110] on icon "close" at bounding box center [1289, 115] width 29 height 29
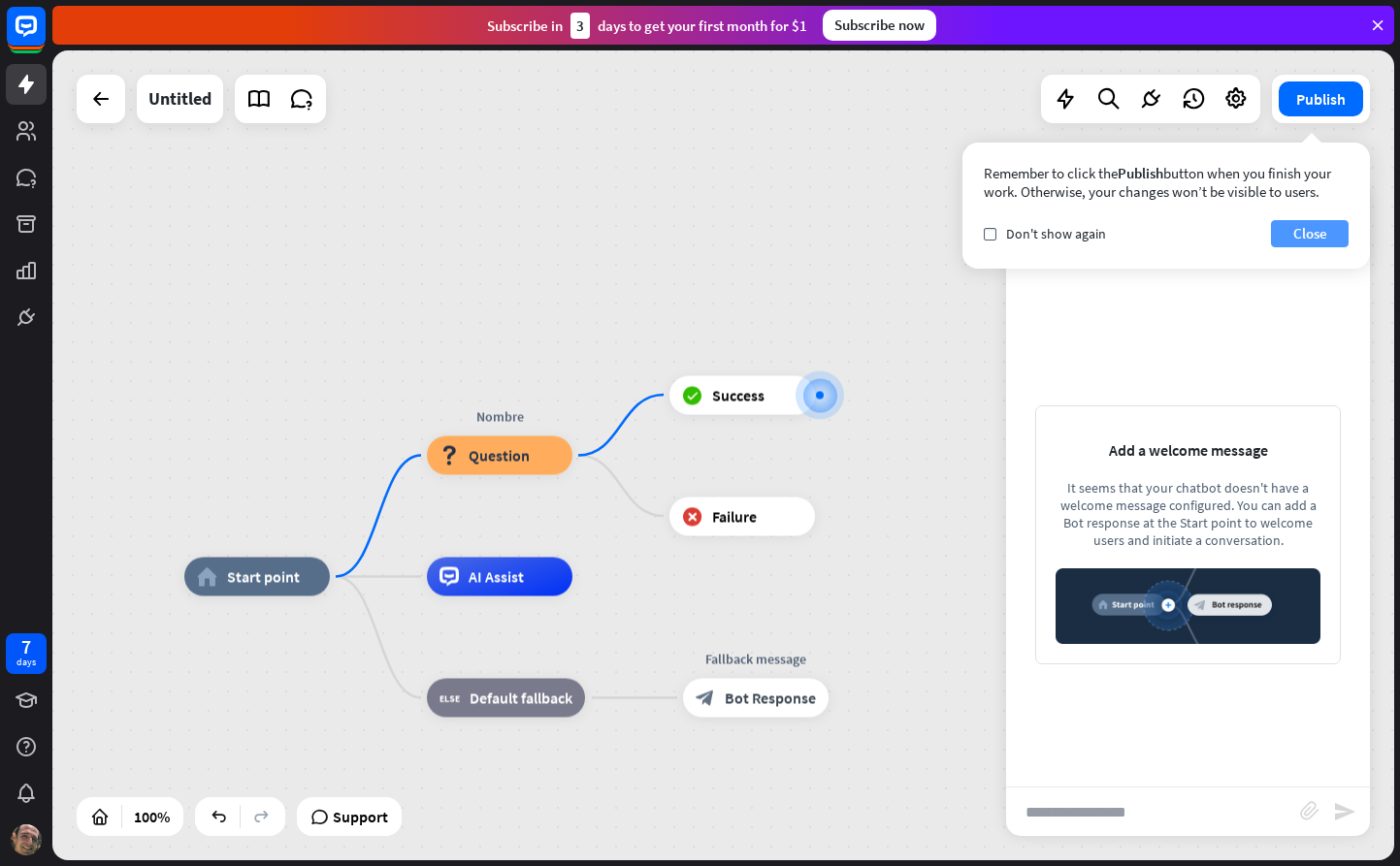
click at [1297, 234] on button "Close" at bounding box center [1310, 234] width 78 height 27
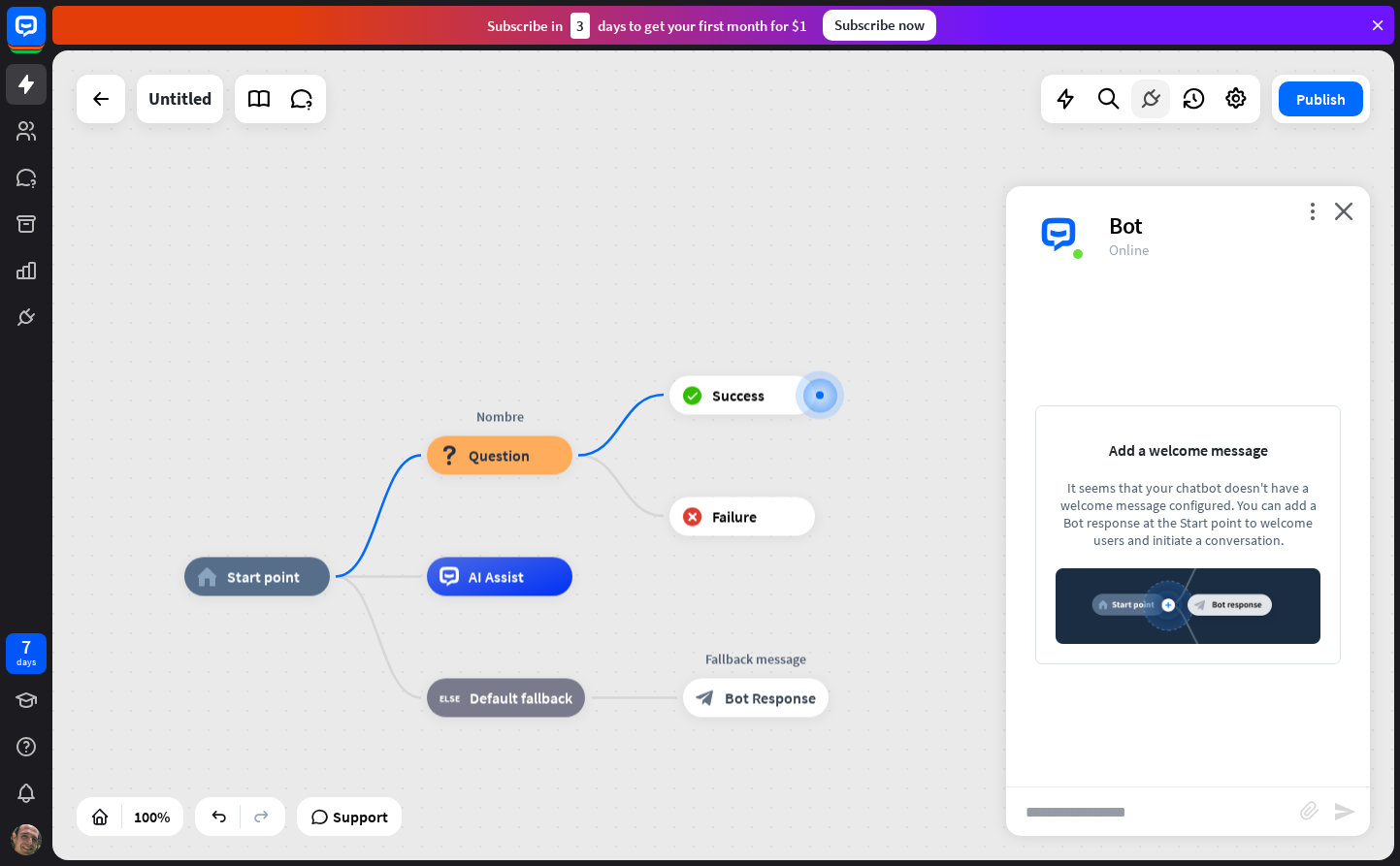
click at [1155, 96] on icon at bounding box center [1150, 99] width 25 height 25
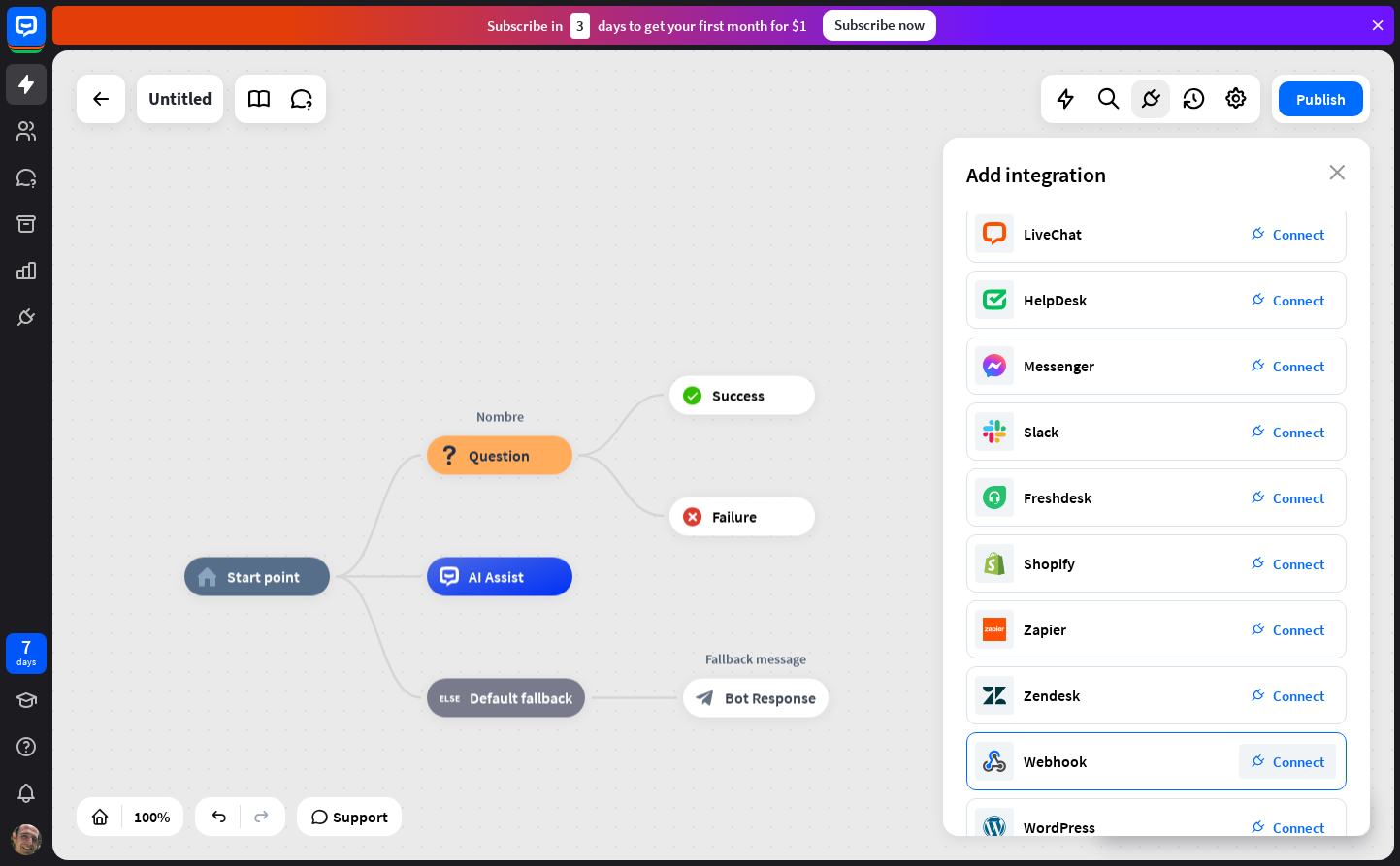
scroll to position [117, 0]
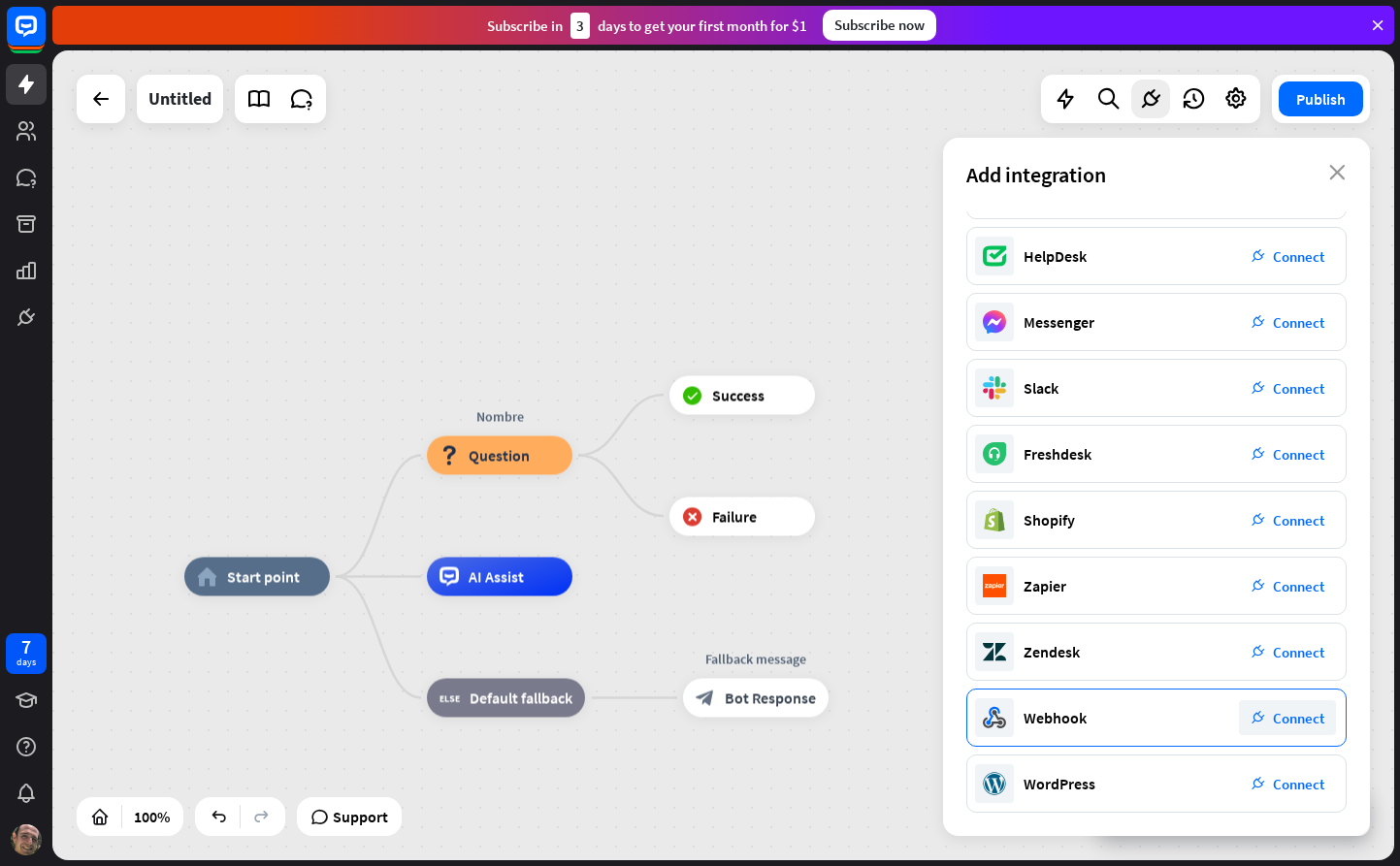
click at [1251, 716] on icon "plug_integration" at bounding box center [1258, 717] width 14 height 14
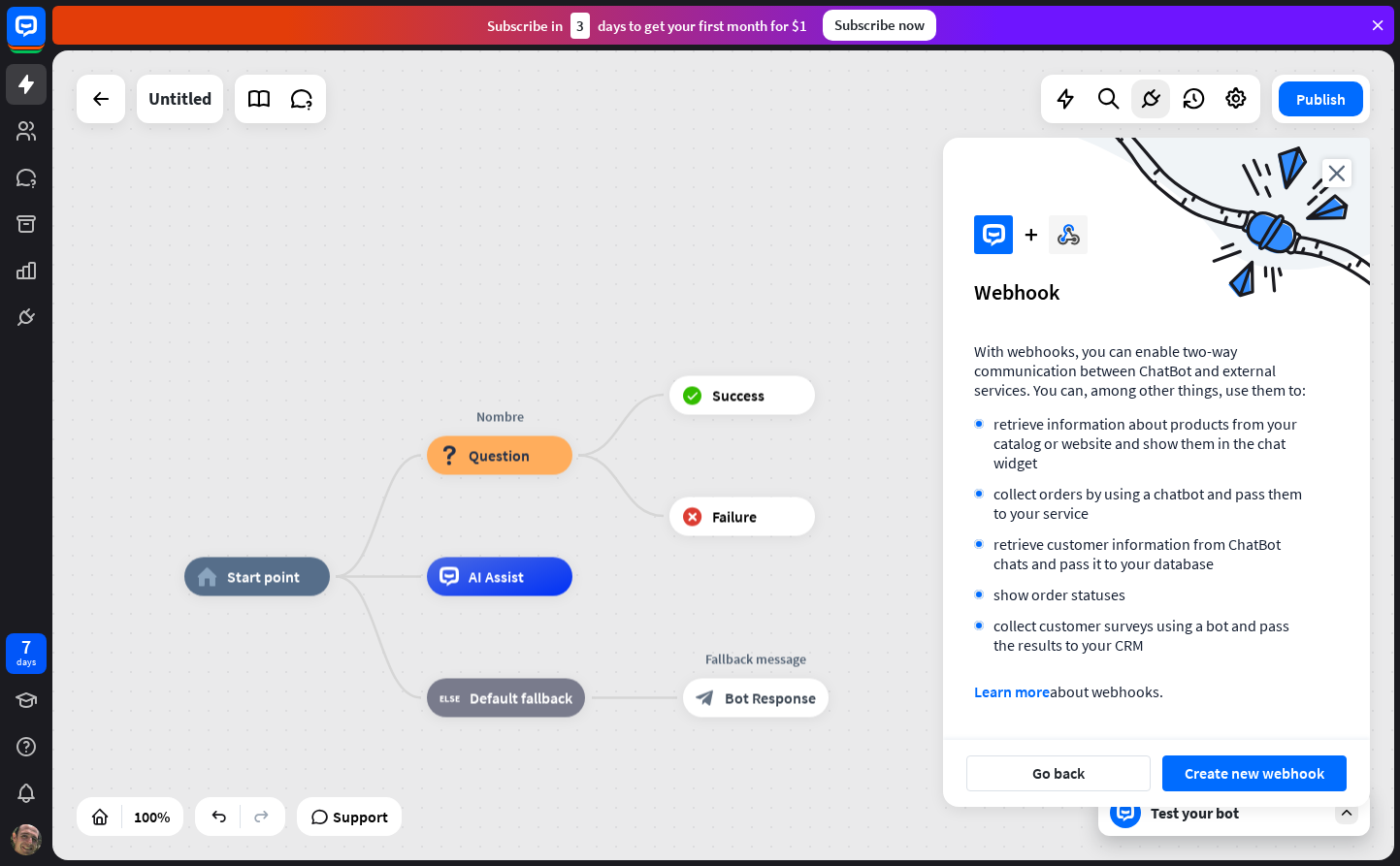
click at [1211, 775] on button "Create new webhook" at bounding box center [1254, 773] width 184 height 36
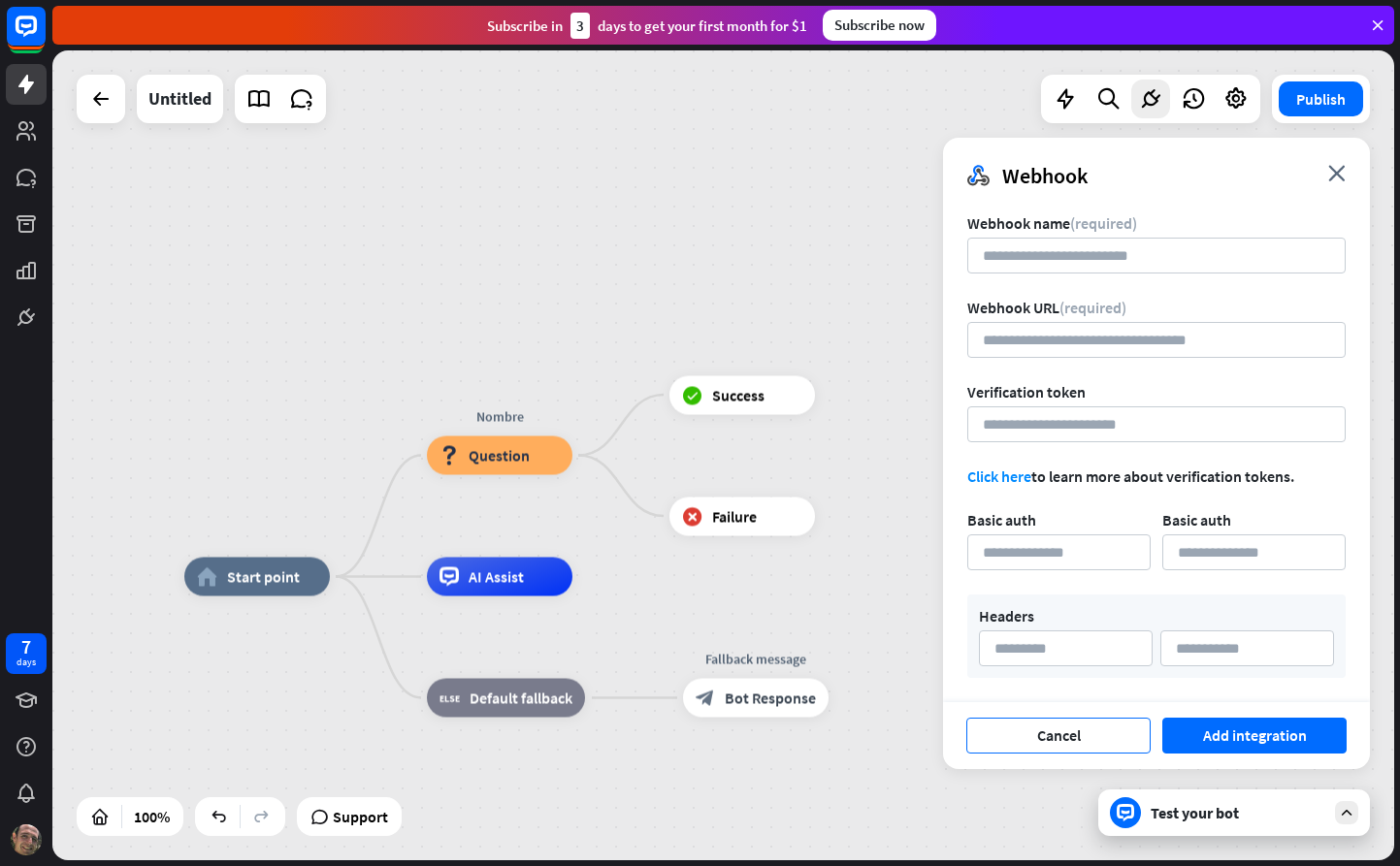
click at [1076, 748] on button "Cancel" at bounding box center [1058, 735] width 184 height 36
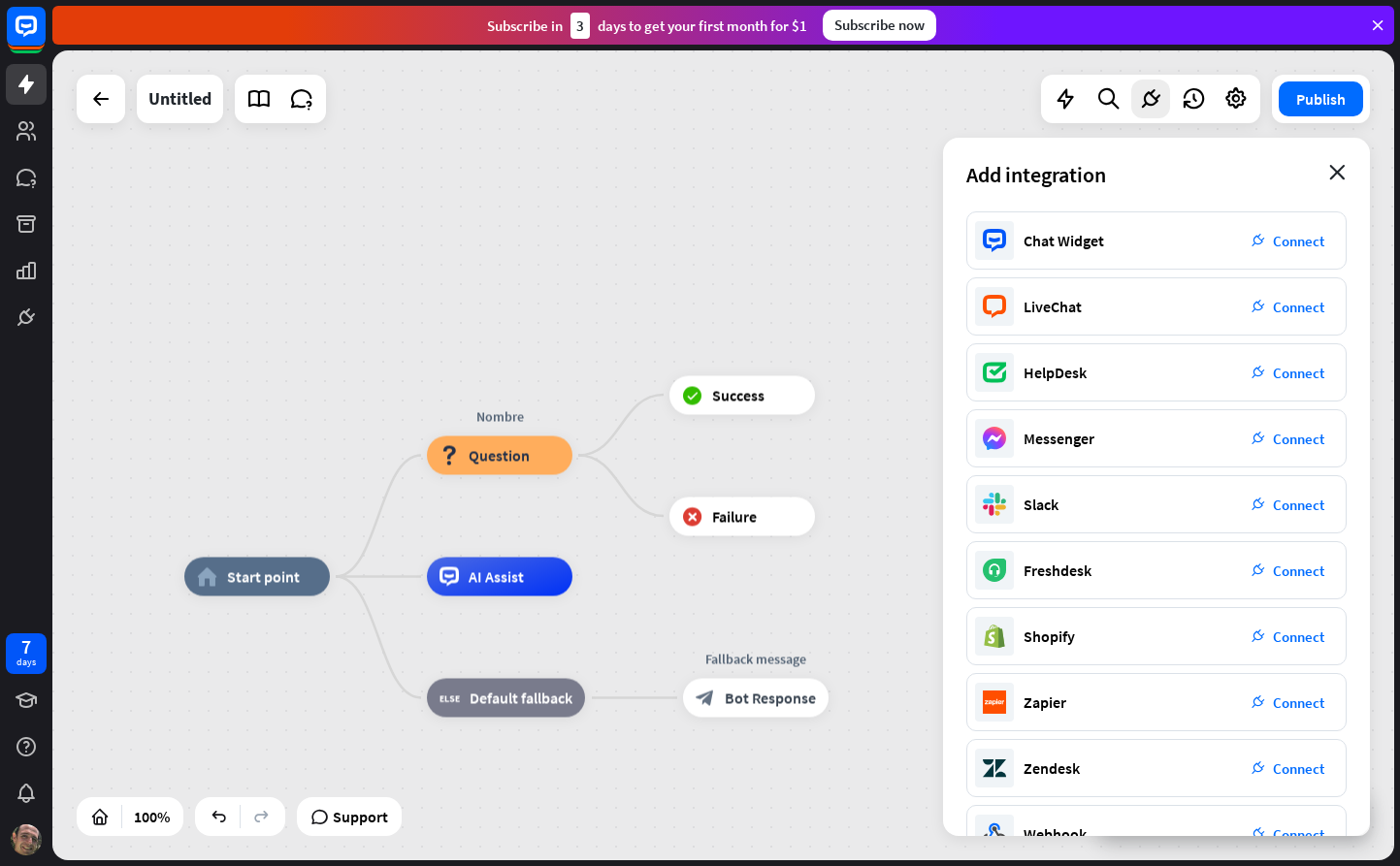
click at [1336, 169] on icon "close" at bounding box center [1337, 173] width 17 height 16
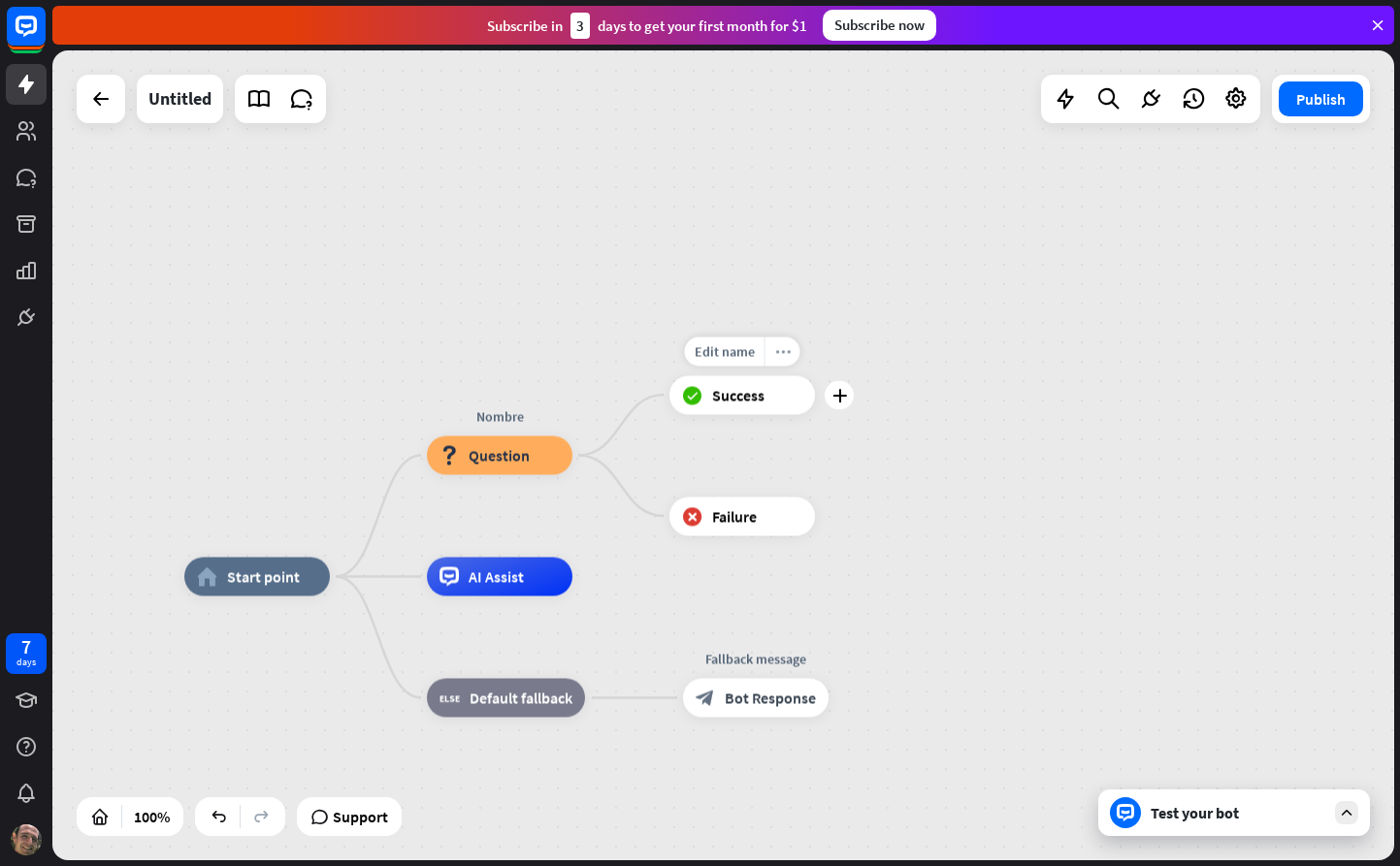
click at [785, 351] on icon "more_horiz" at bounding box center [783, 351] width 16 height 15
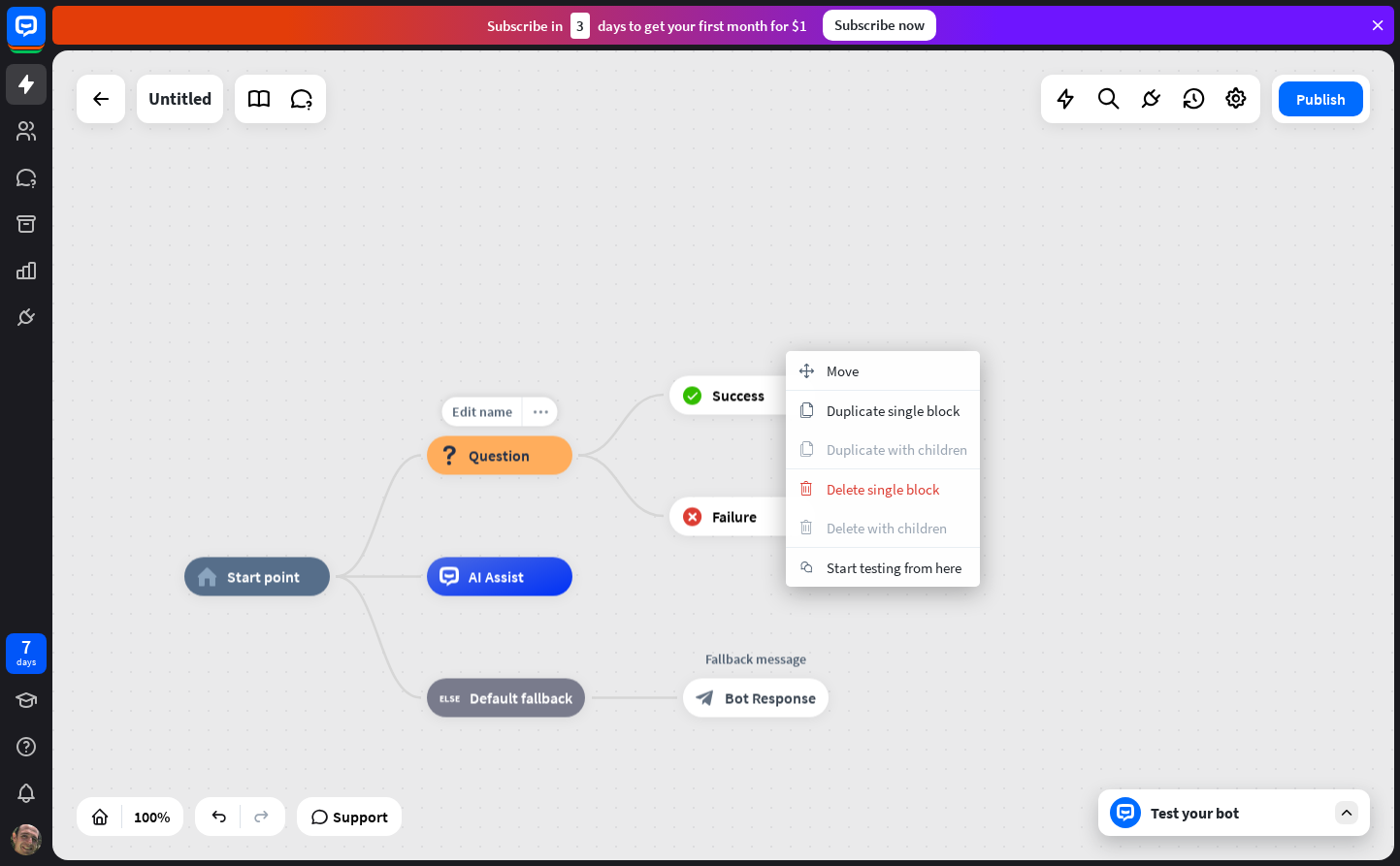
click at [547, 416] on div "more_horiz" at bounding box center [540, 413] width 36 height 29
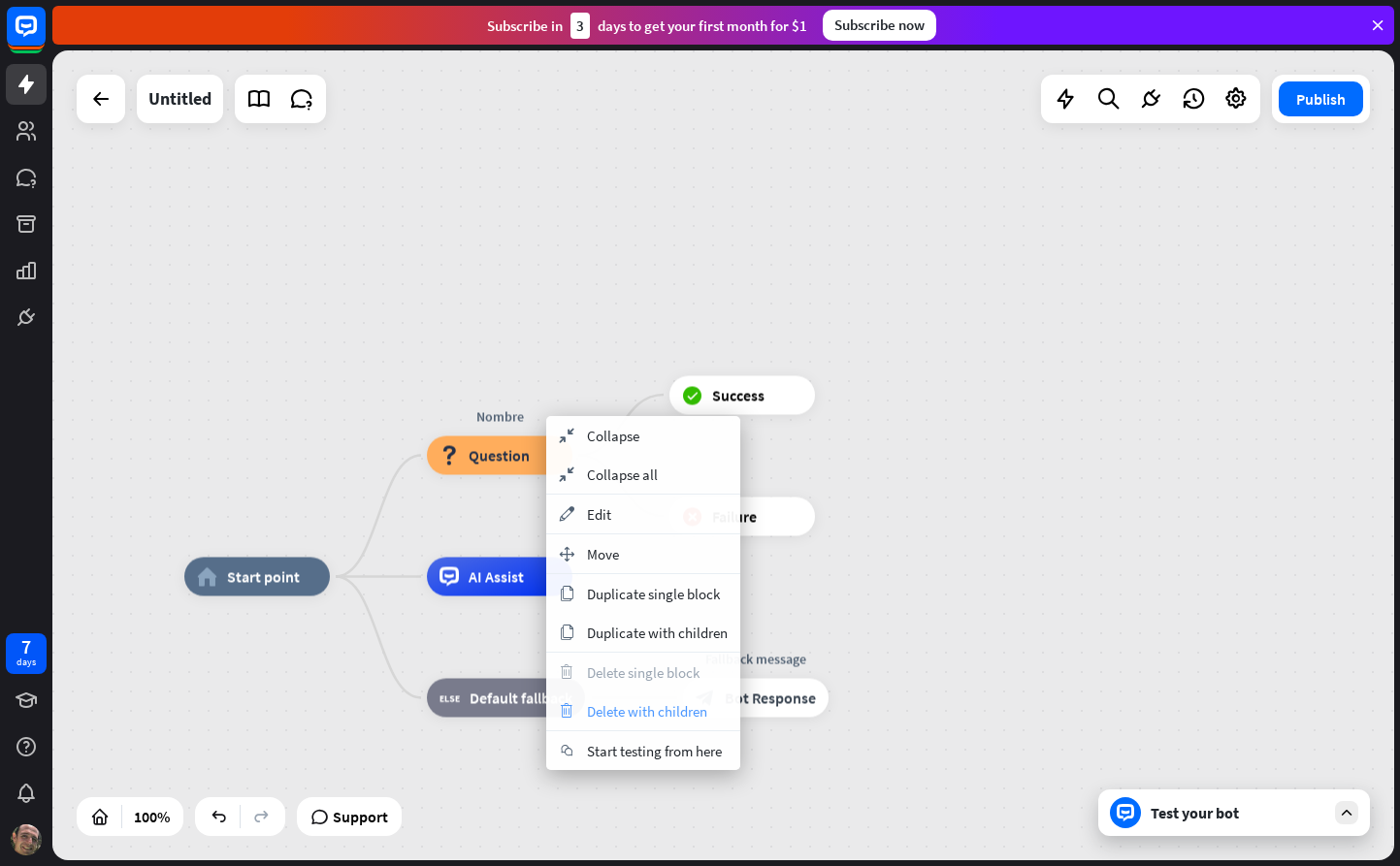
click at [631, 710] on span "Delete with children" at bounding box center [648, 711] width 120 height 18
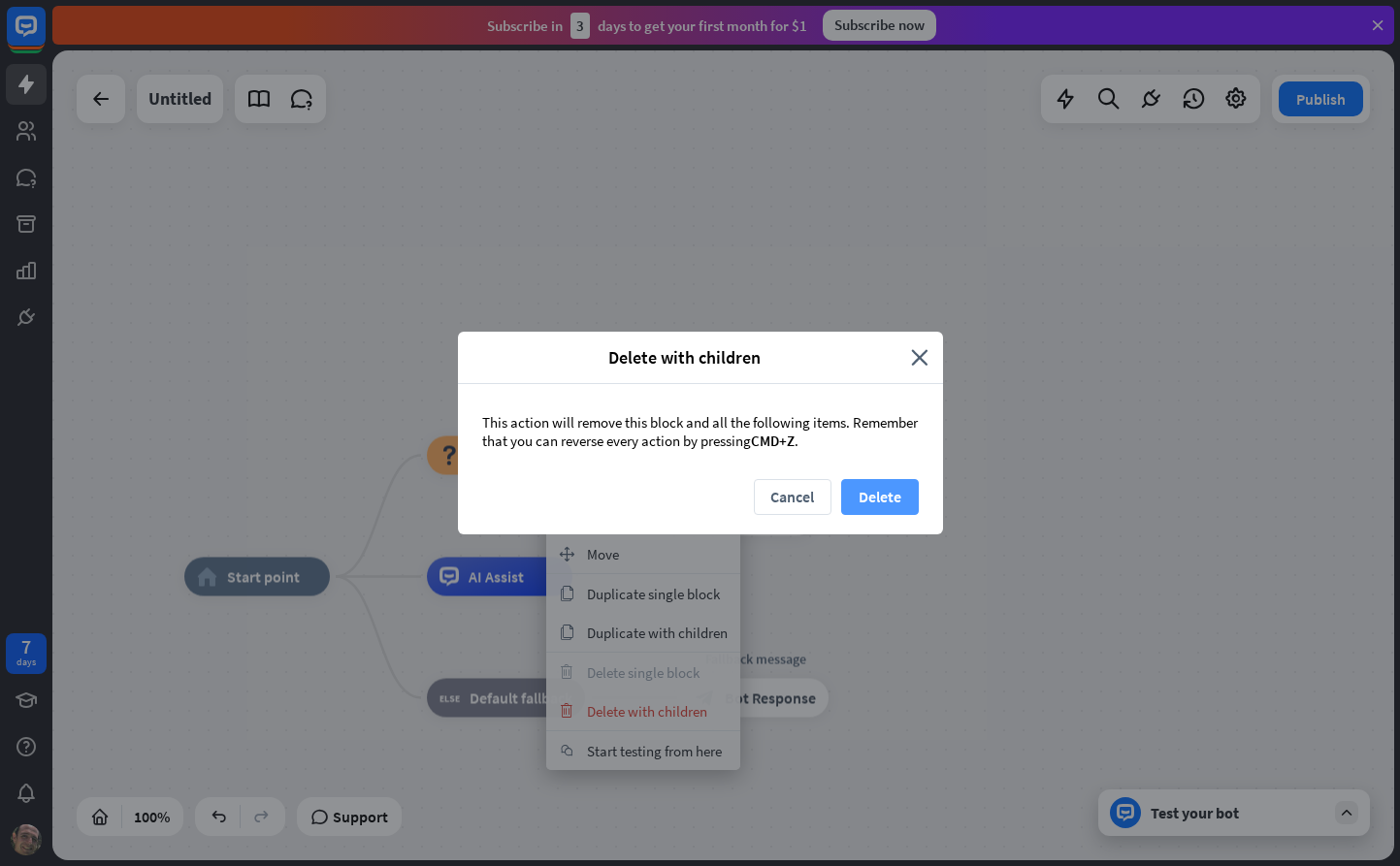
click at [885, 493] on button "Delete" at bounding box center [880, 497] width 78 height 36
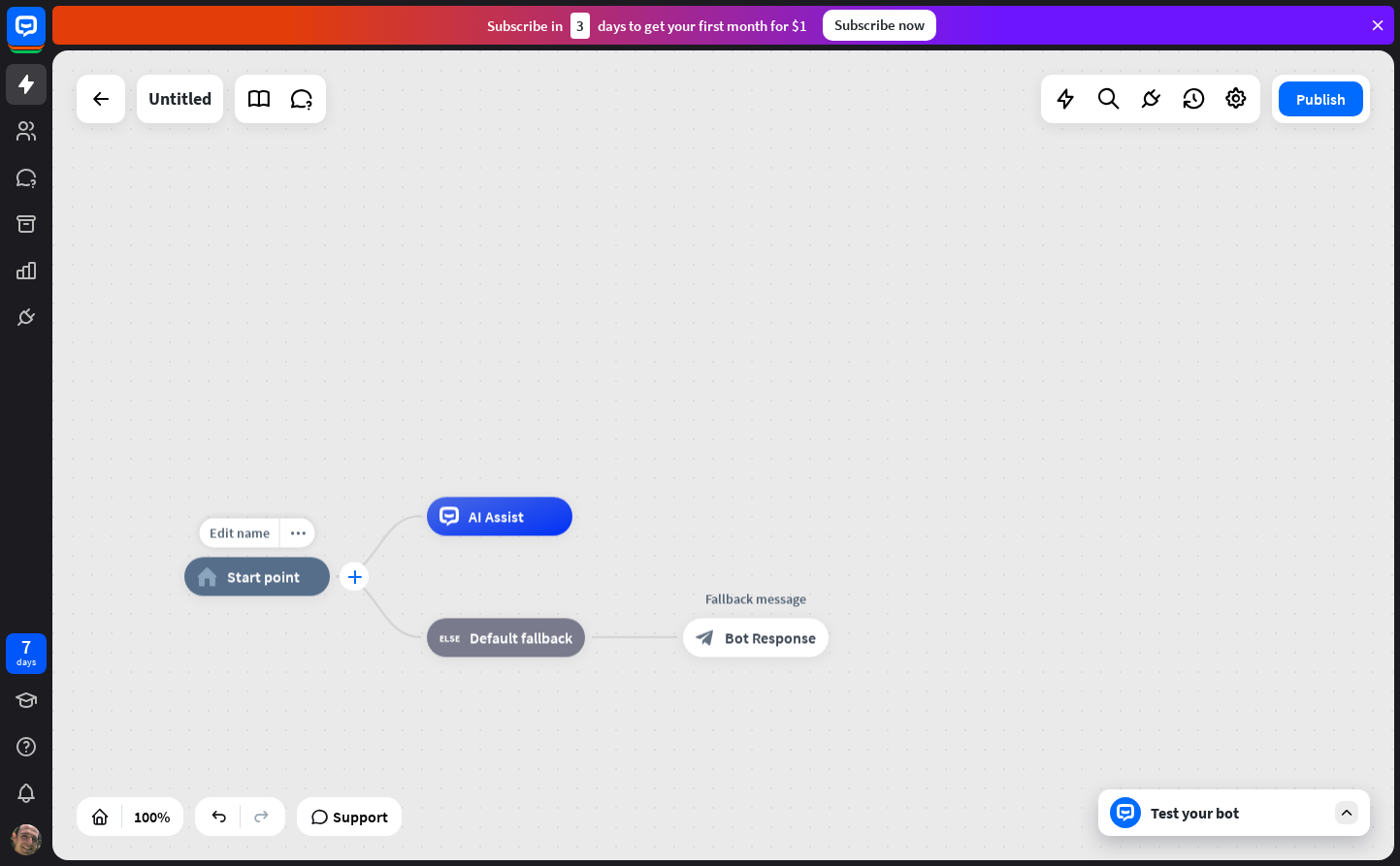
click at [358, 579] on icon "plus" at bounding box center [354, 578] width 15 height 14
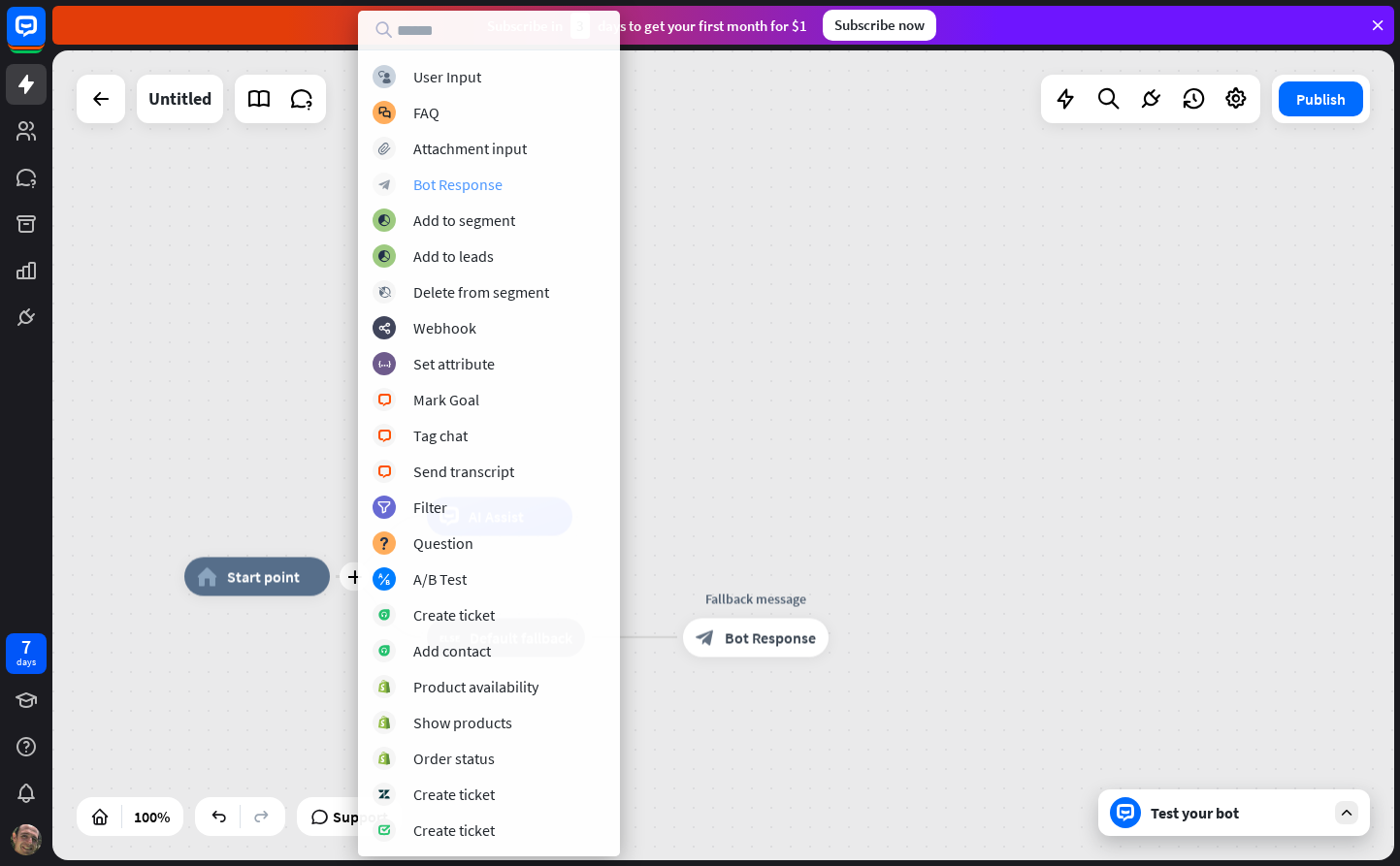
click at [453, 182] on div "Bot Response" at bounding box center [458, 184] width 89 height 19
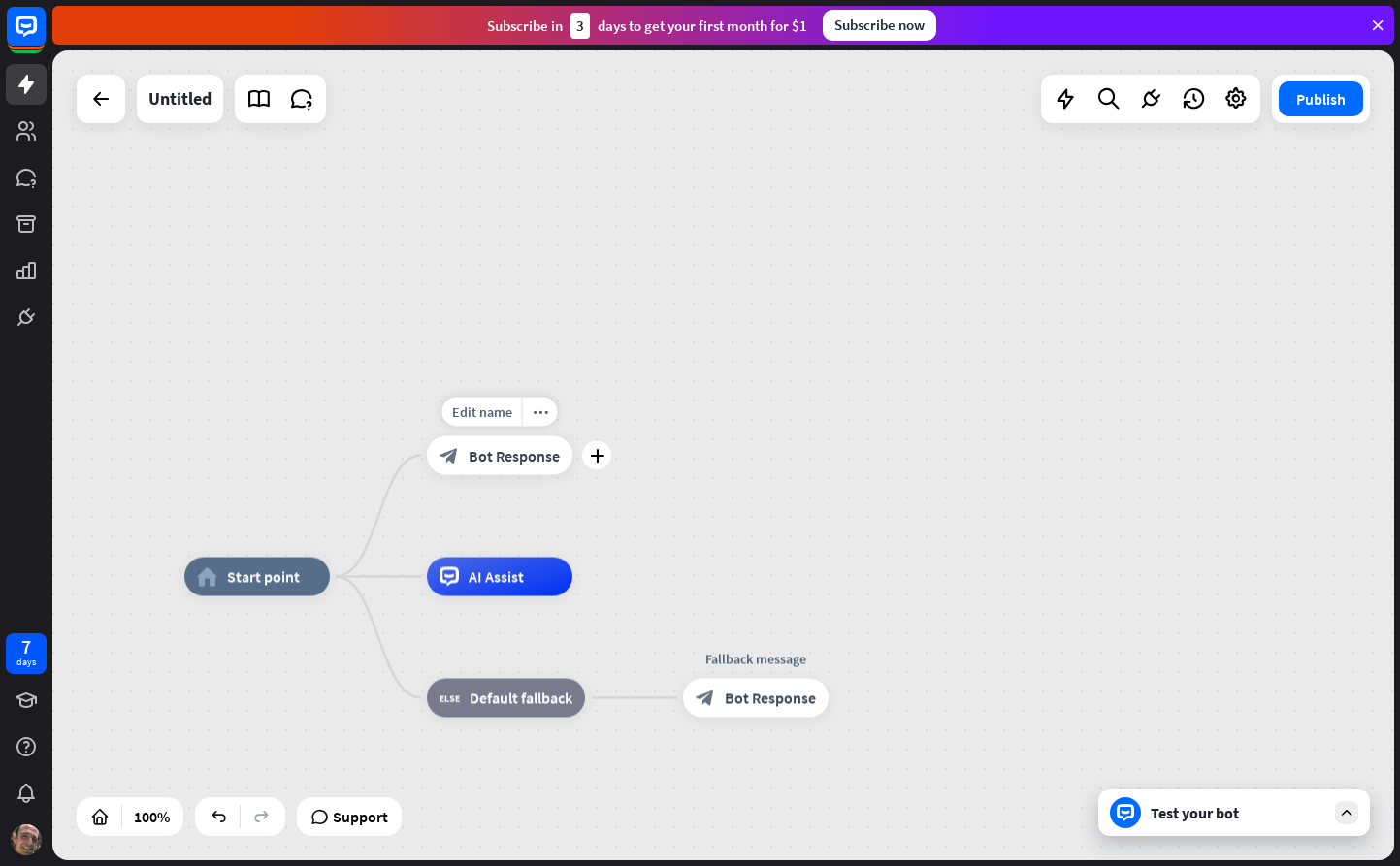
click at [491, 454] on span "Bot Response" at bounding box center [515, 456] width 91 height 19
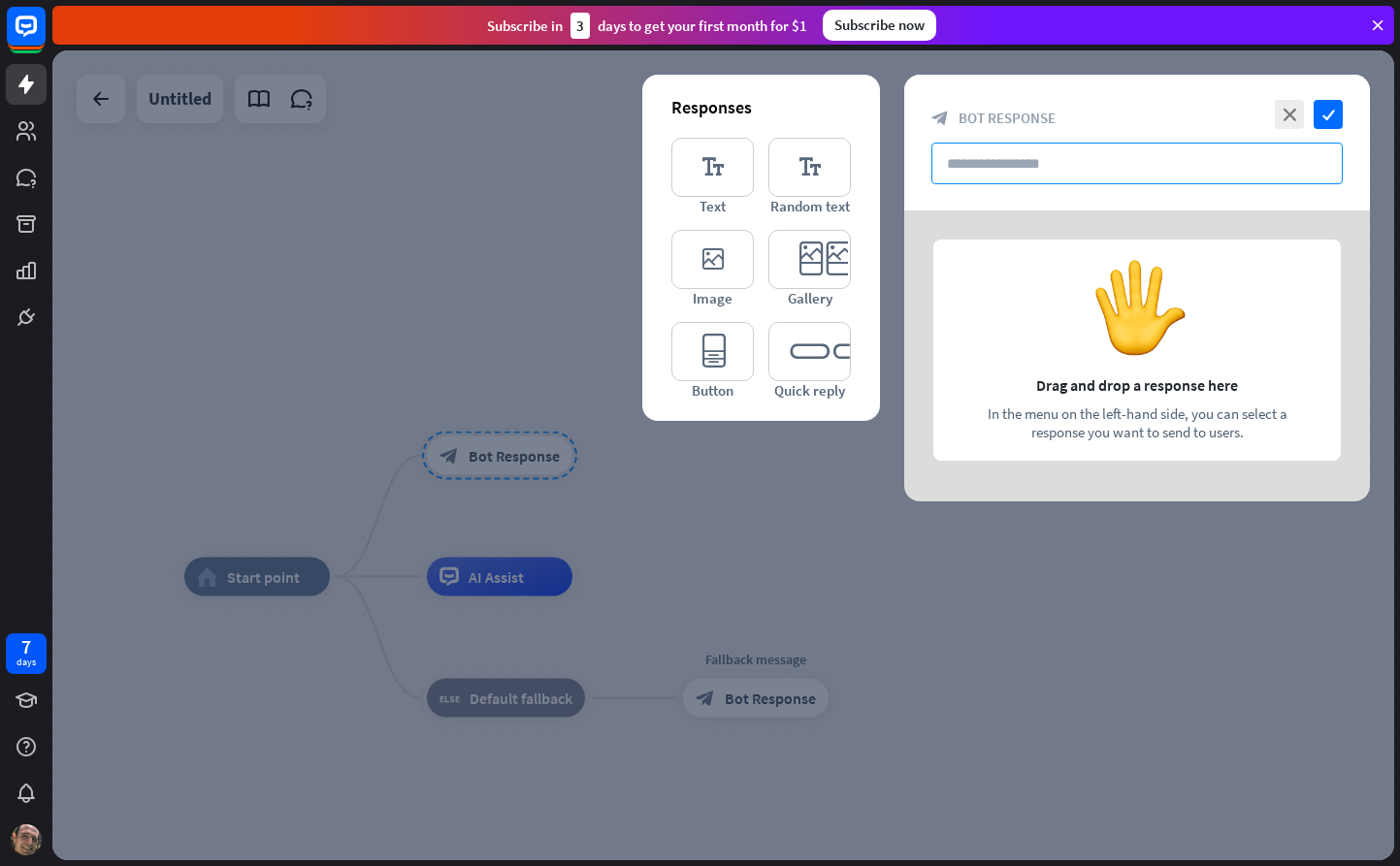
click at [1097, 169] on input "text" at bounding box center [1137, 163] width 412 height 42
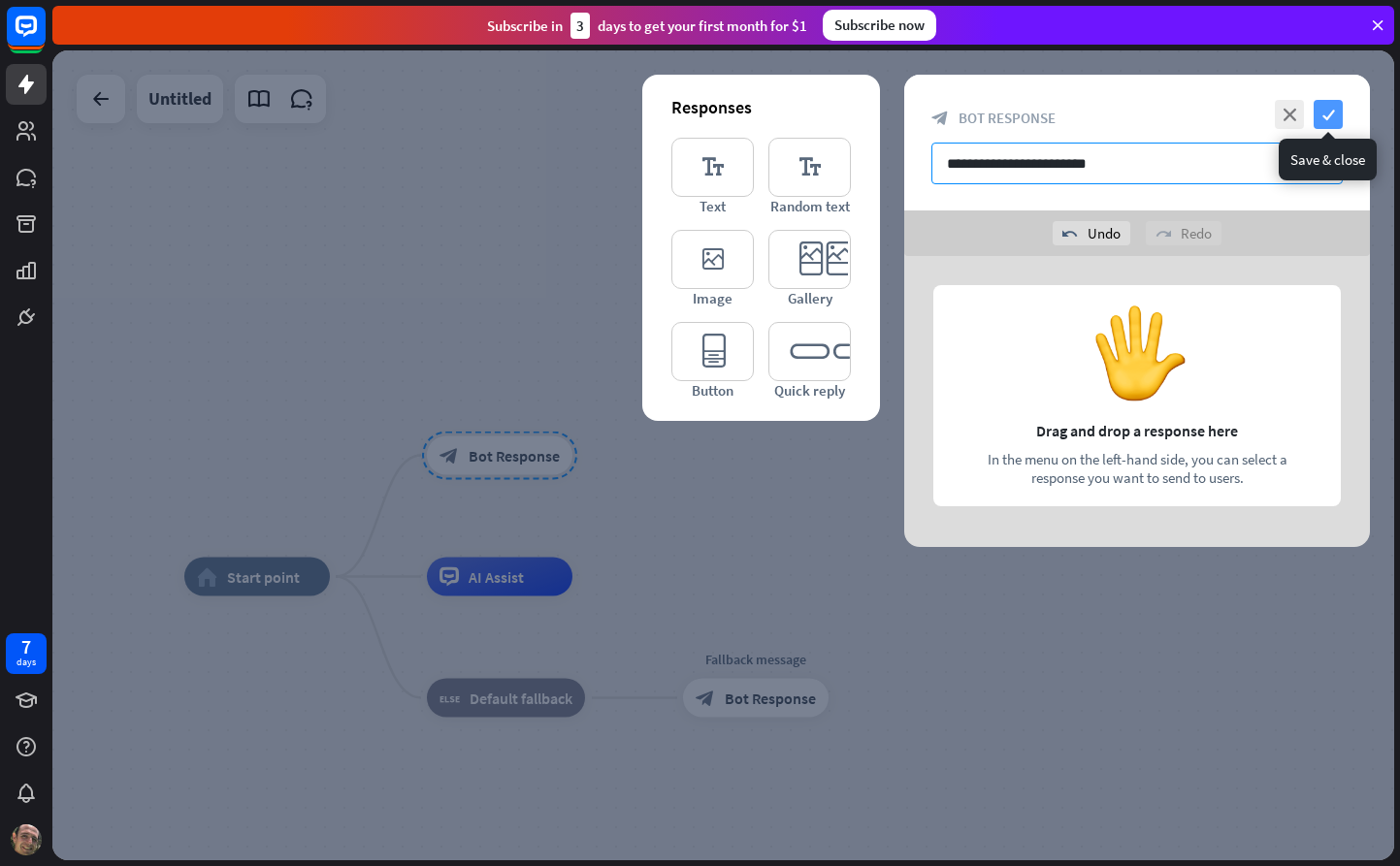
type input "**********"
click at [1323, 118] on icon "check" at bounding box center [1328, 115] width 29 height 29
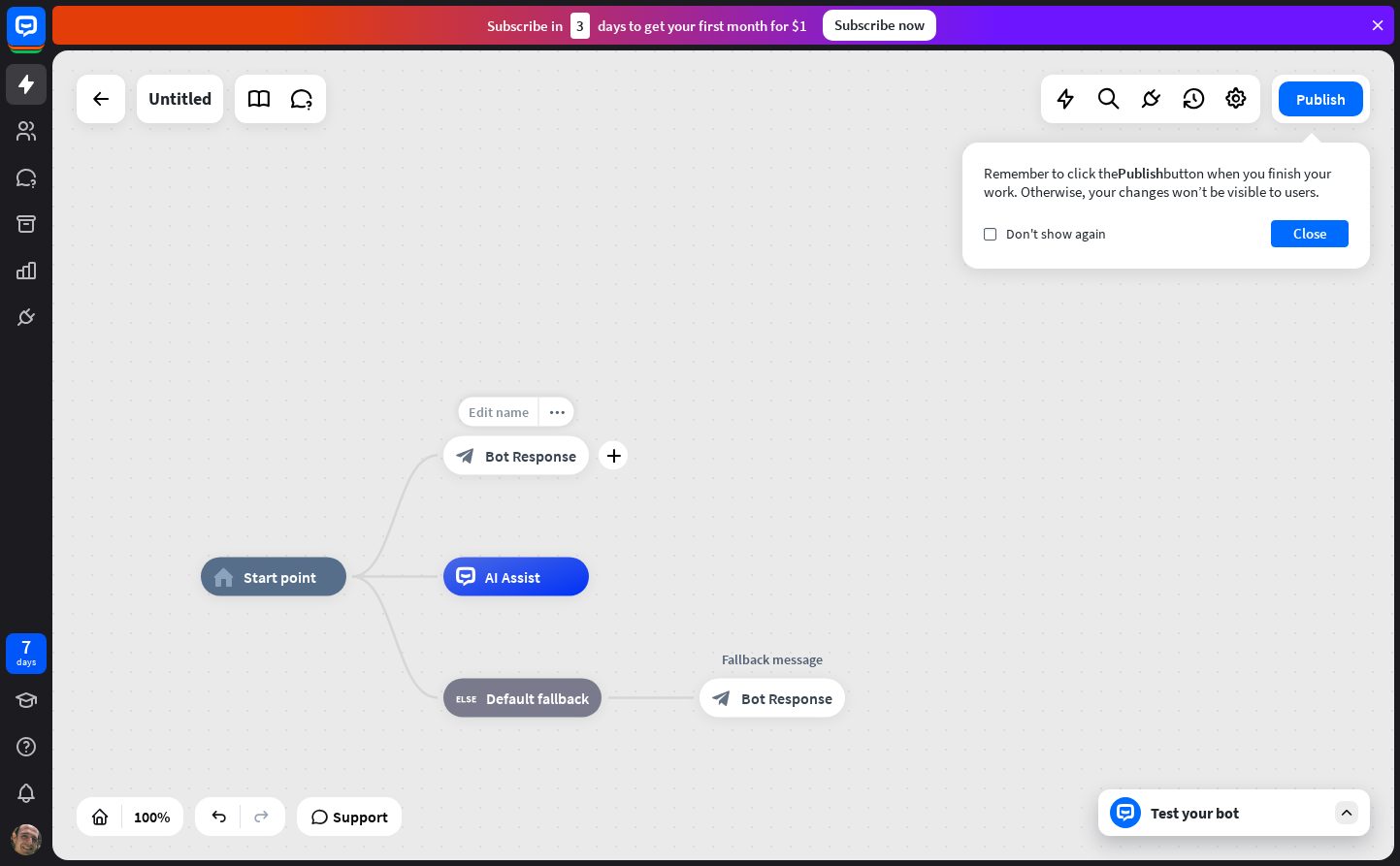
click at [522, 416] on span "Edit name" at bounding box center [499, 413] width 60 height 17
click at [650, 408] on div "**********" at bounding box center [723, 455] width 1342 height 810
click at [612, 460] on icon "plus" at bounding box center [613, 457] width 15 height 14
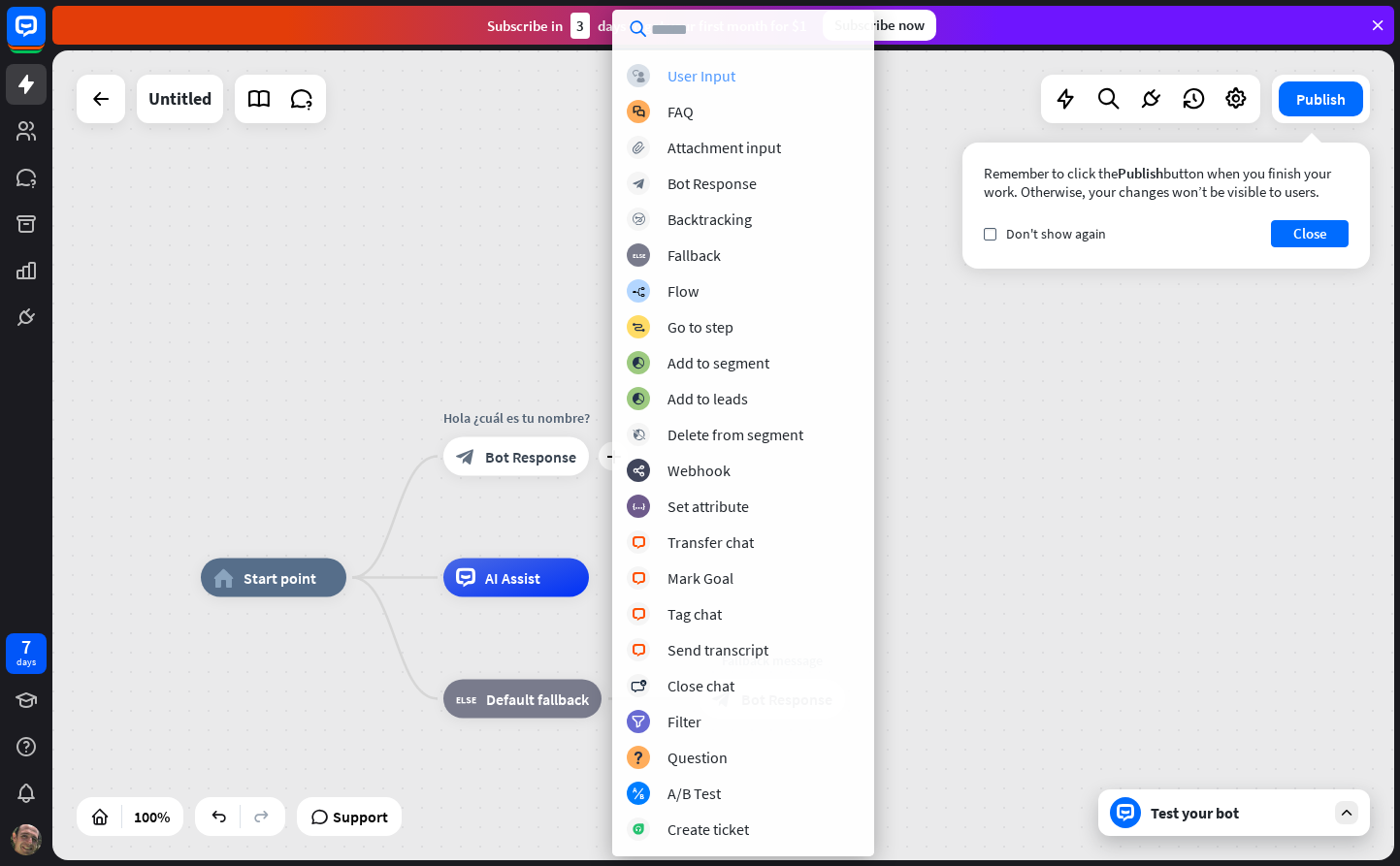
click at [706, 76] on div "User Input" at bounding box center [701, 76] width 68 height 19
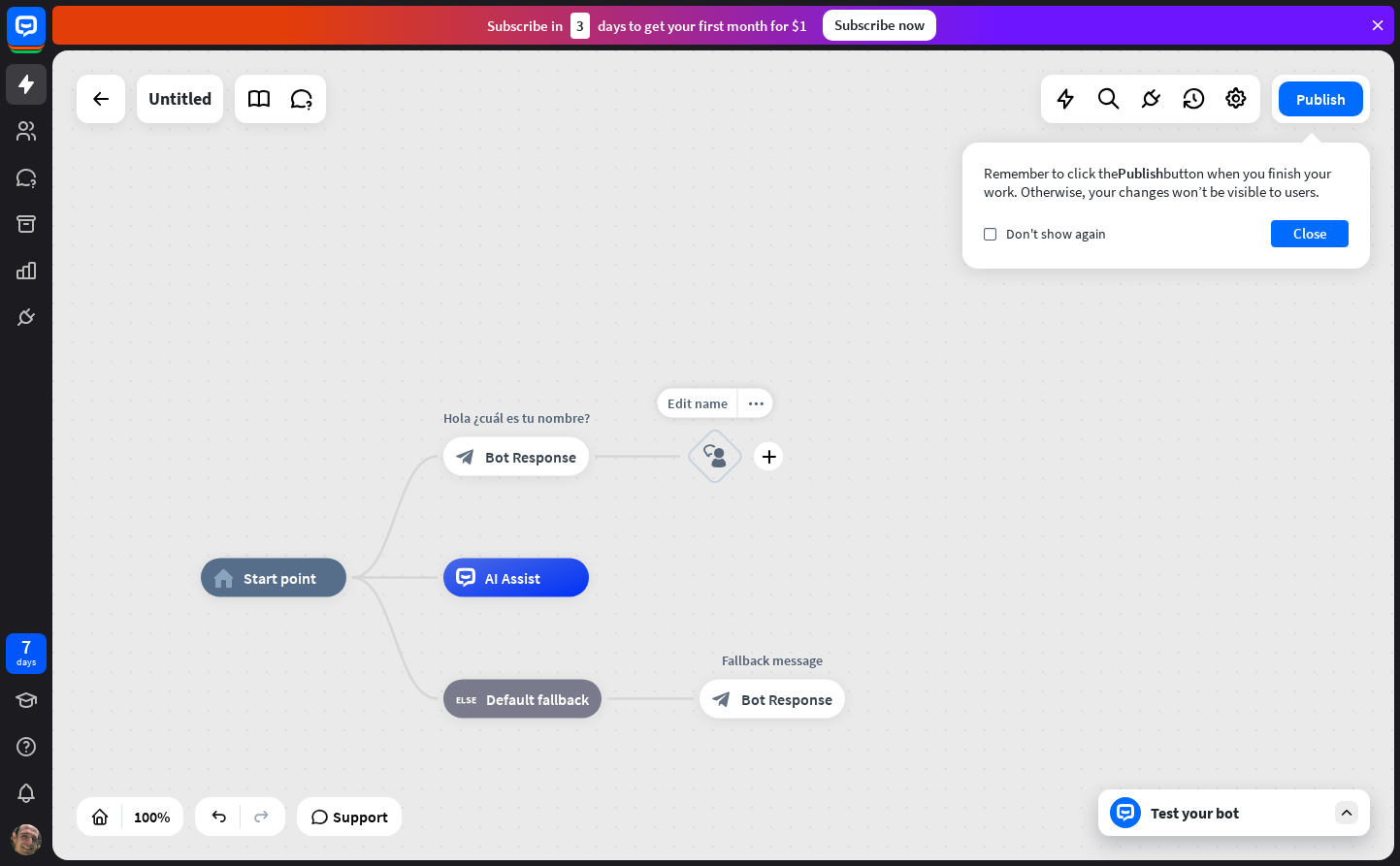
click at [715, 458] on icon "block_user_input" at bounding box center [715, 457] width 23 height 23
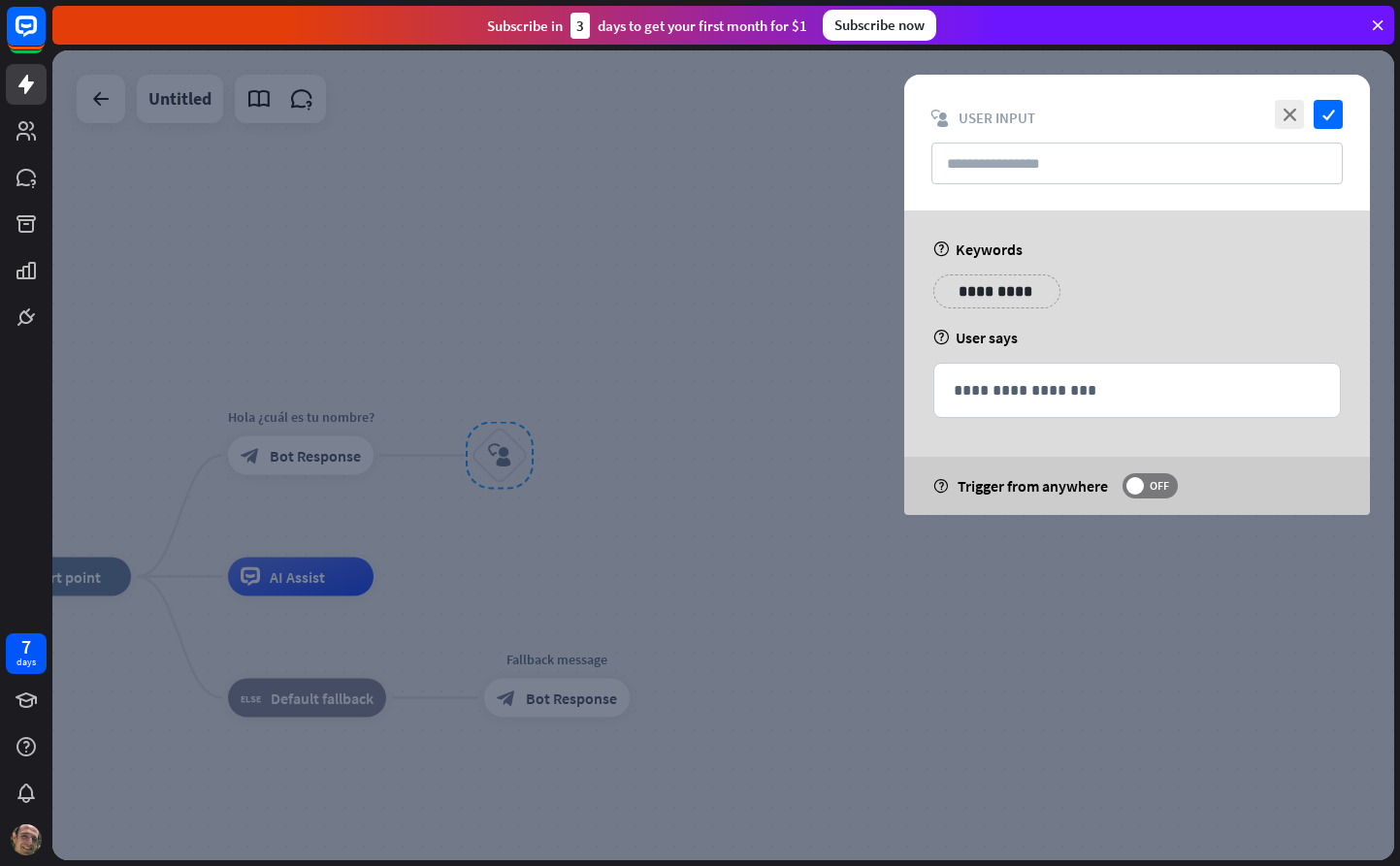
click at [1035, 288] on div "**********" at bounding box center [996, 291] width 127 height 34
click at [1130, 276] on div "**********" at bounding box center [1137, 299] width 419 height 49
click at [1057, 392] on p "**********" at bounding box center [1137, 390] width 367 height 24
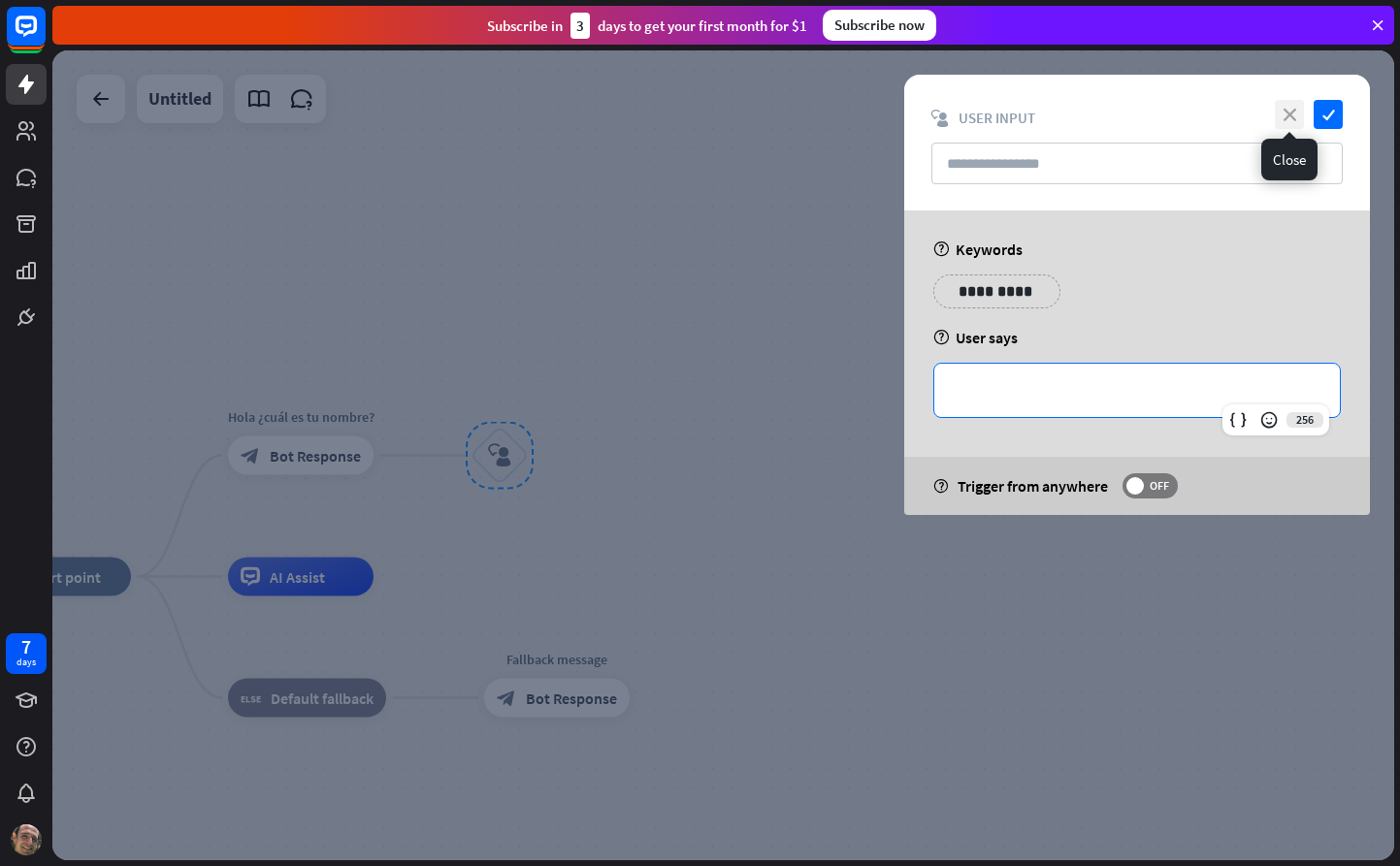
click at [1287, 113] on icon "close" at bounding box center [1289, 115] width 29 height 29
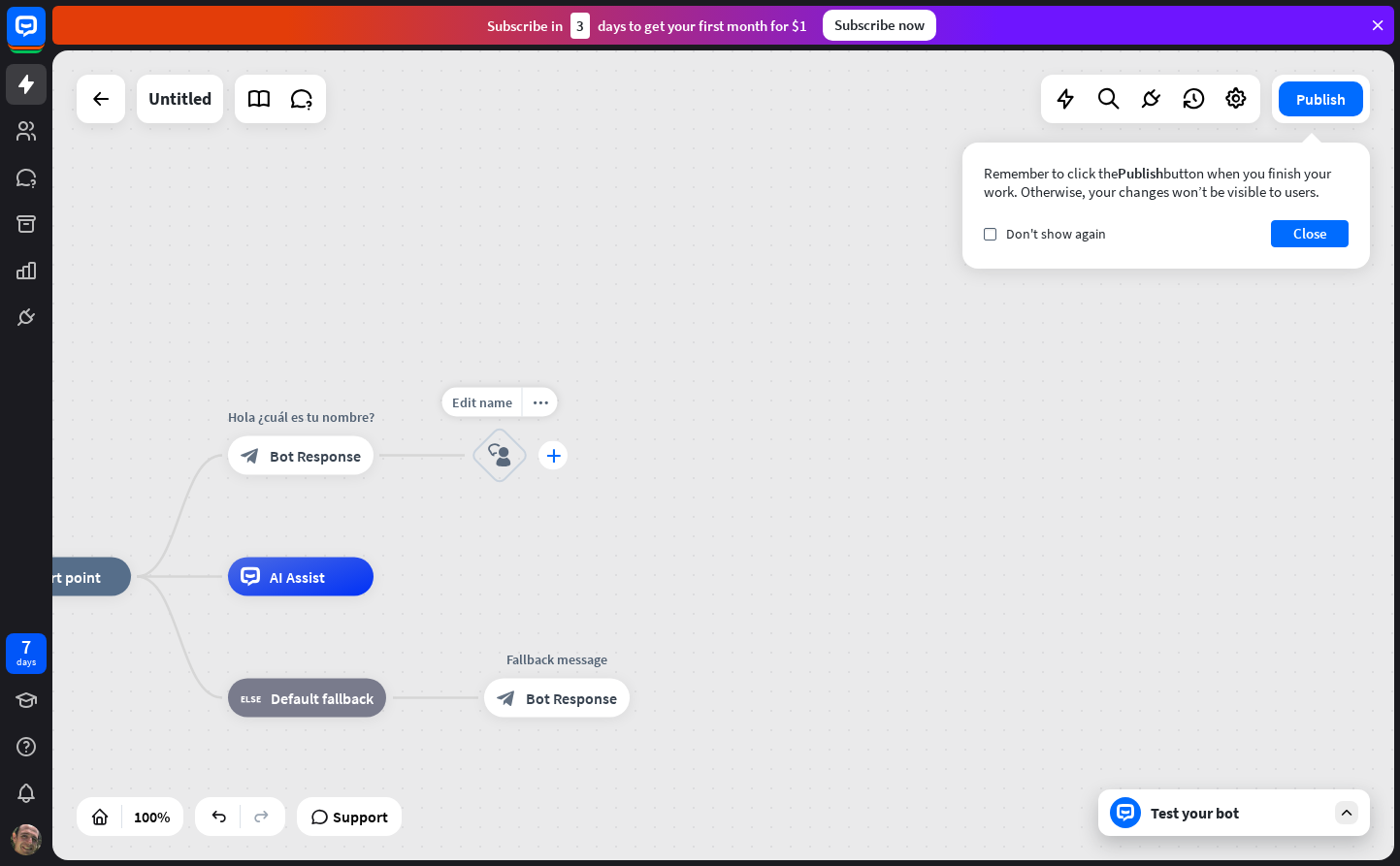
click at [552, 454] on icon "plus" at bounding box center [553, 456] width 15 height 14
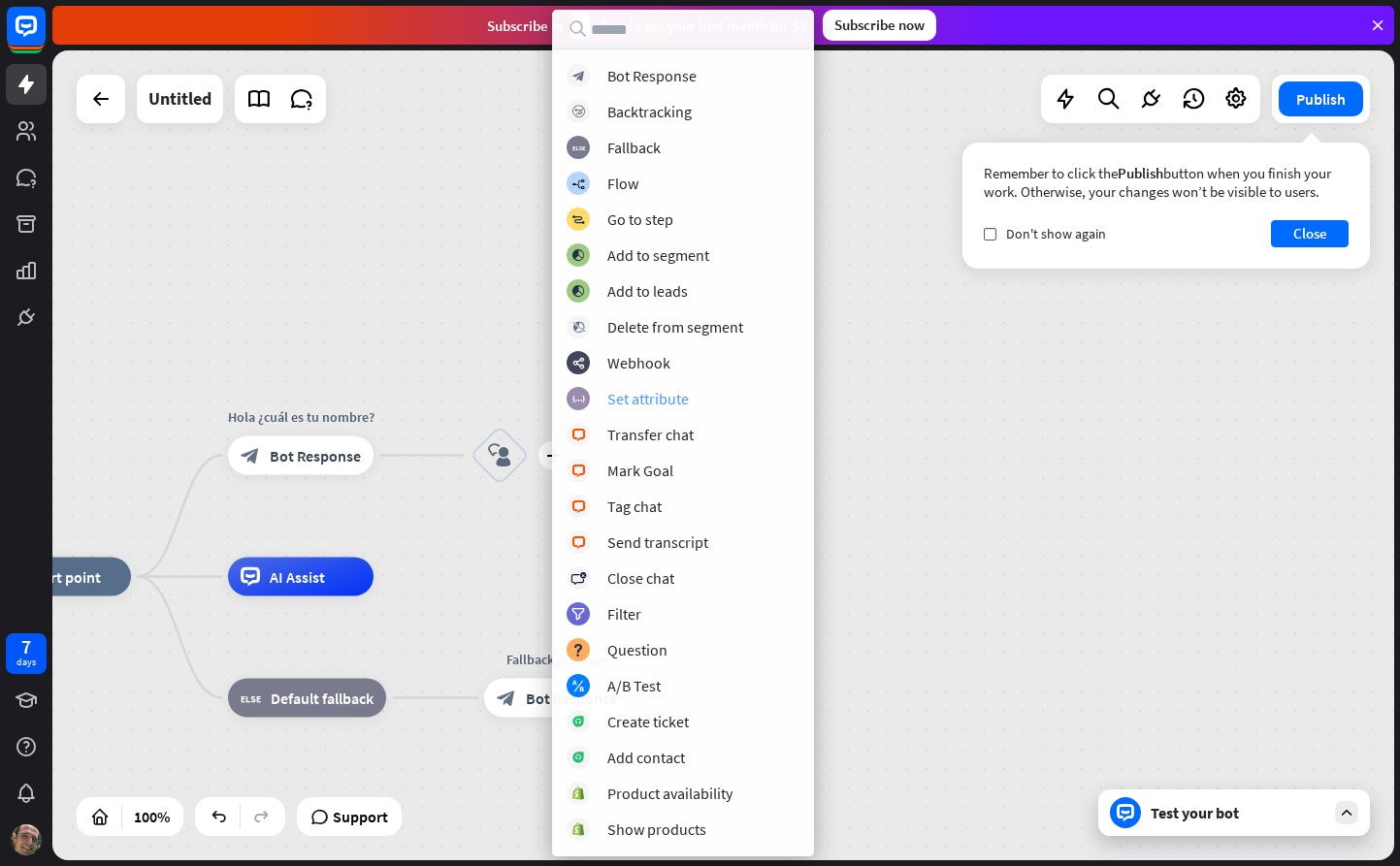
click at [656, 401] on div "Set attribute" at bounding box center [648, 399] width 82 height 19
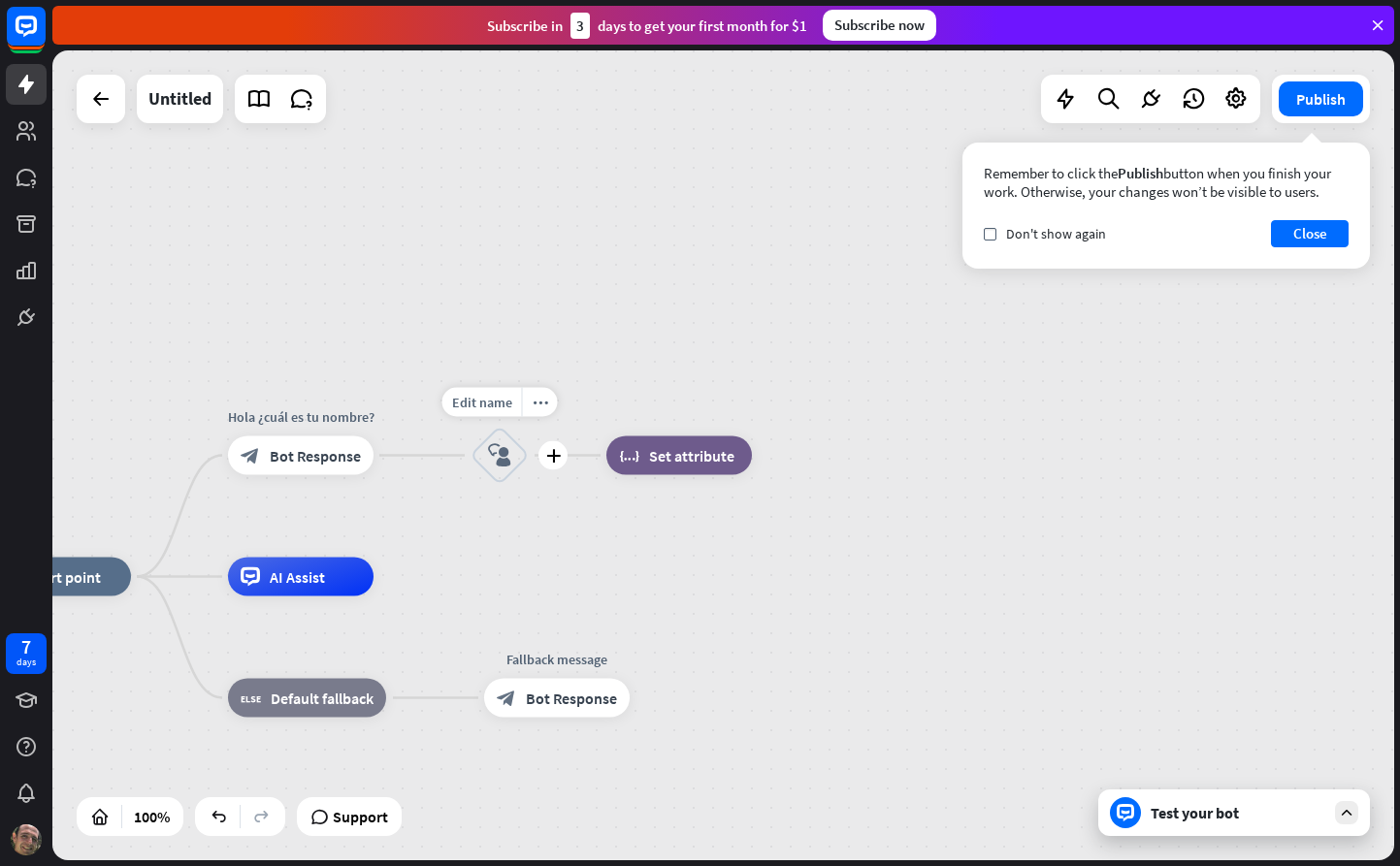
click at [507, 452] on icon "block_user_input" at bounding box center [500, 456] width 23 height 23
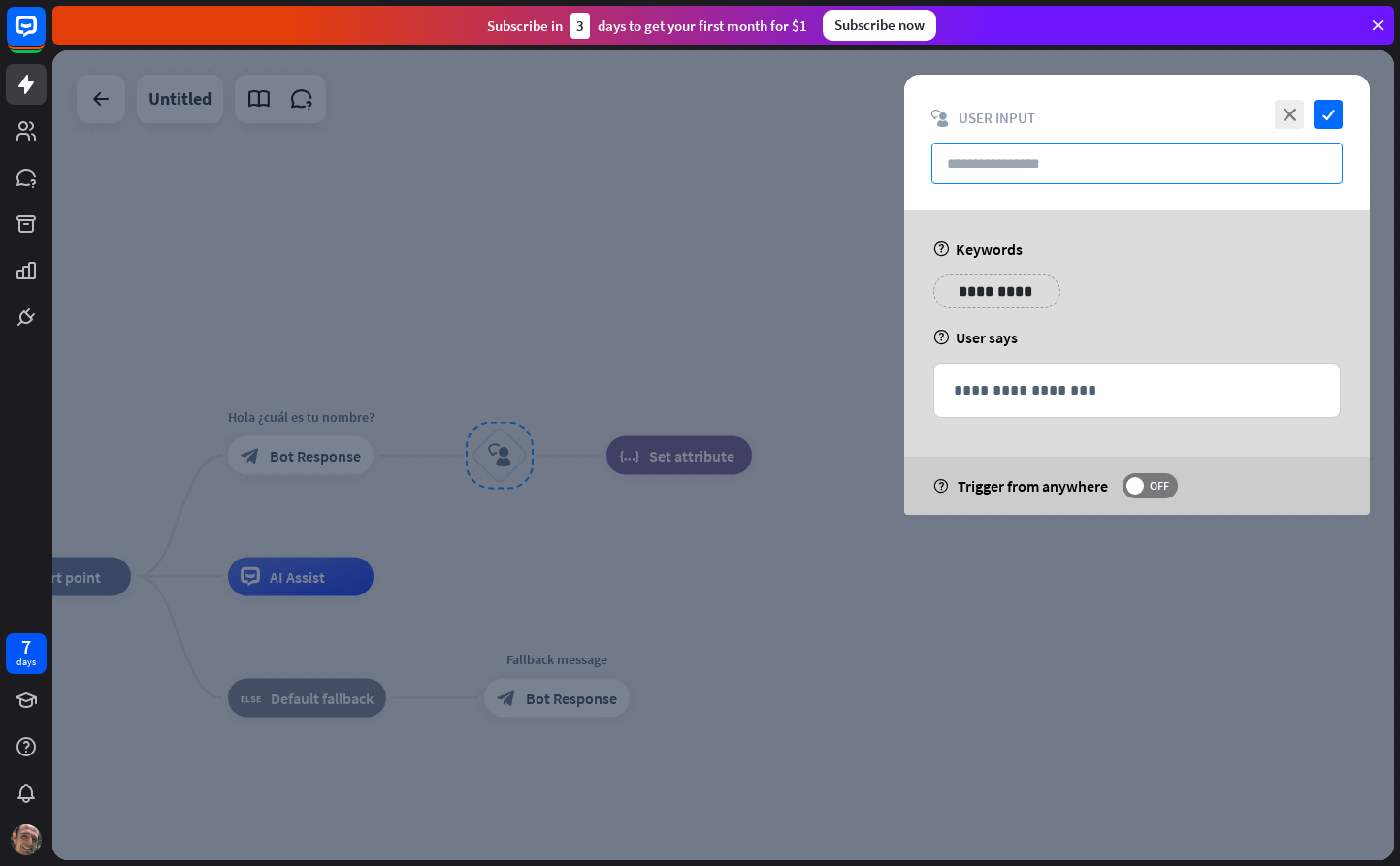
drag, startPoint x: 1027, startPoint y: 162, endPoint x: 1140, endPoint y: 202, distance: 119.9
click at [1027, 162] on input "text" at bounding box center [1137, 163] width 412 height 42
click at [786, 375] on div at bounding box center [723, 455] width 1342 height 810
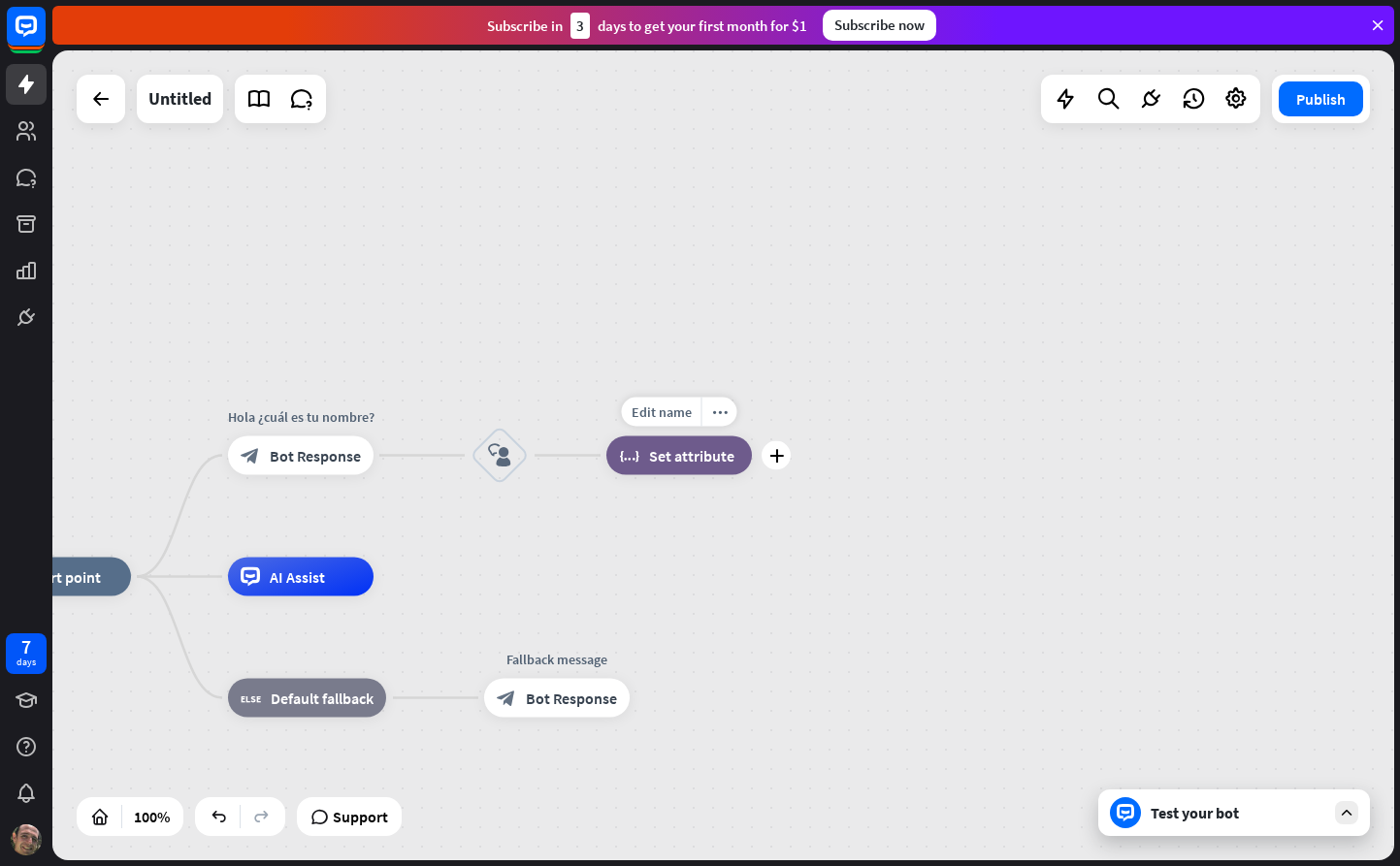
click at [724, 455] on span "Set attribute" at bounding box center [691, 456] width 85 height 19
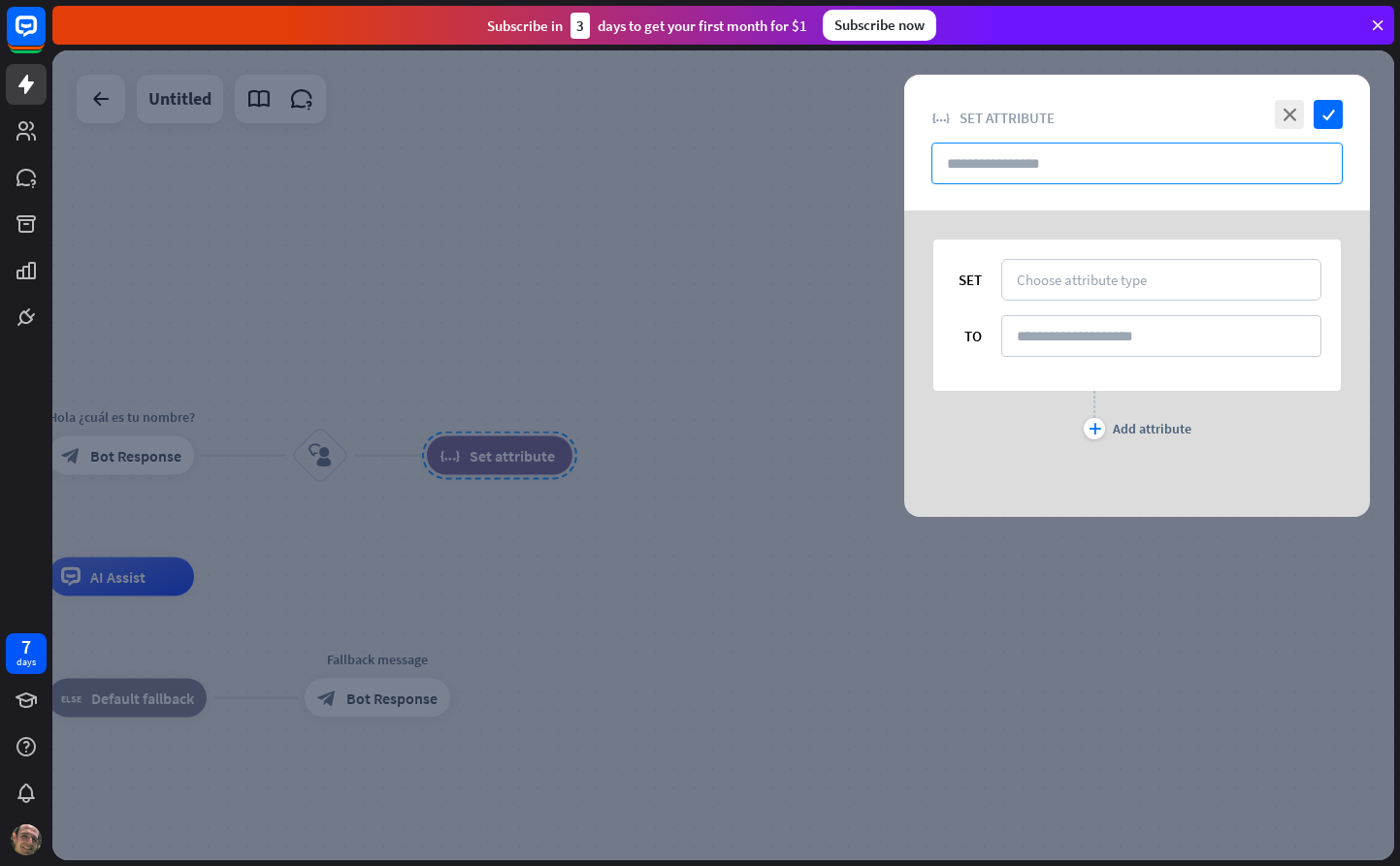
click at [1073, 164] on input "text" at bounding box center [1137, 163] width 412 height 42
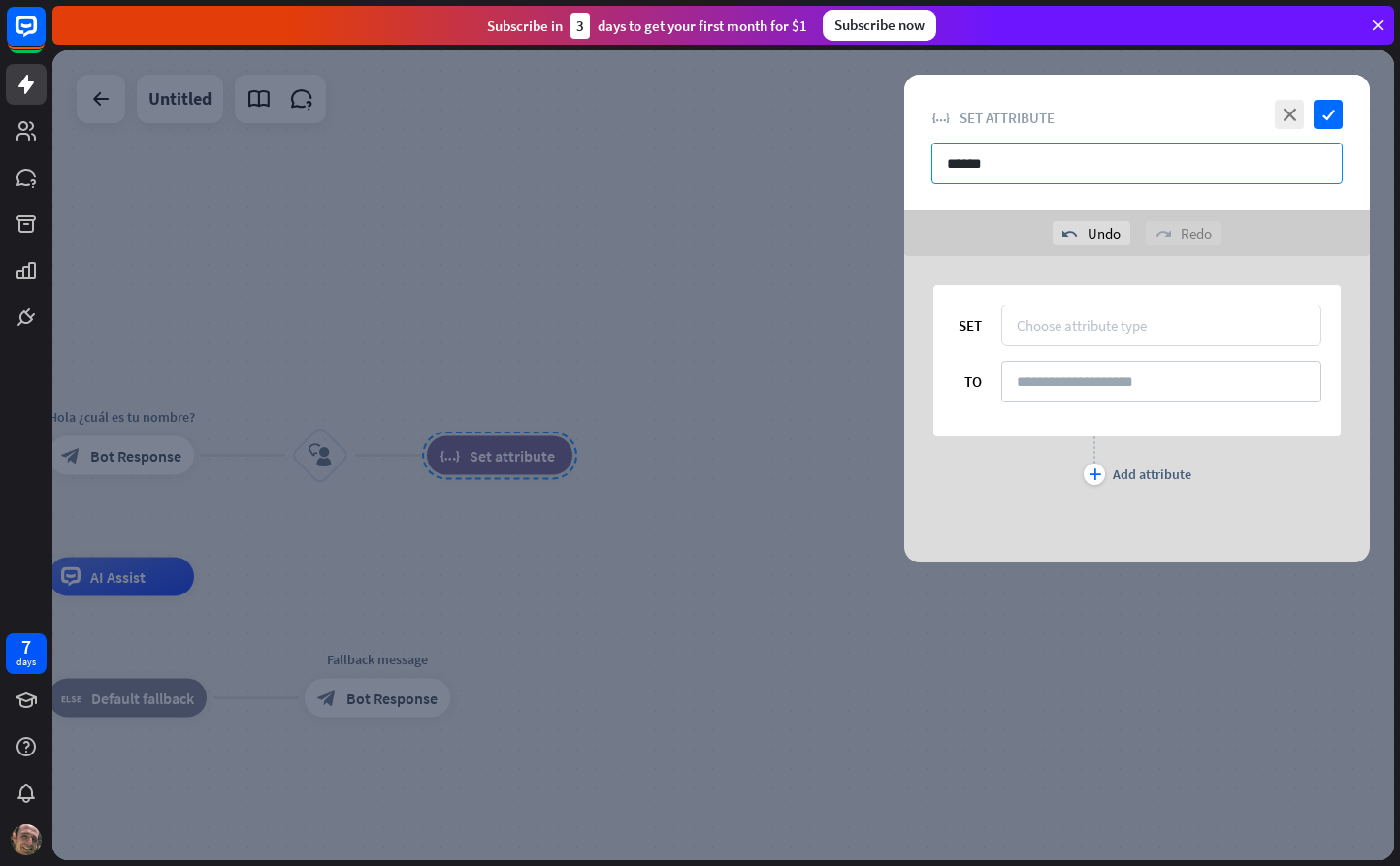
type input "******"
click at [1080, 321] on div "Choose attribute type" at bounding box center [1082, 325] width 130 height 18
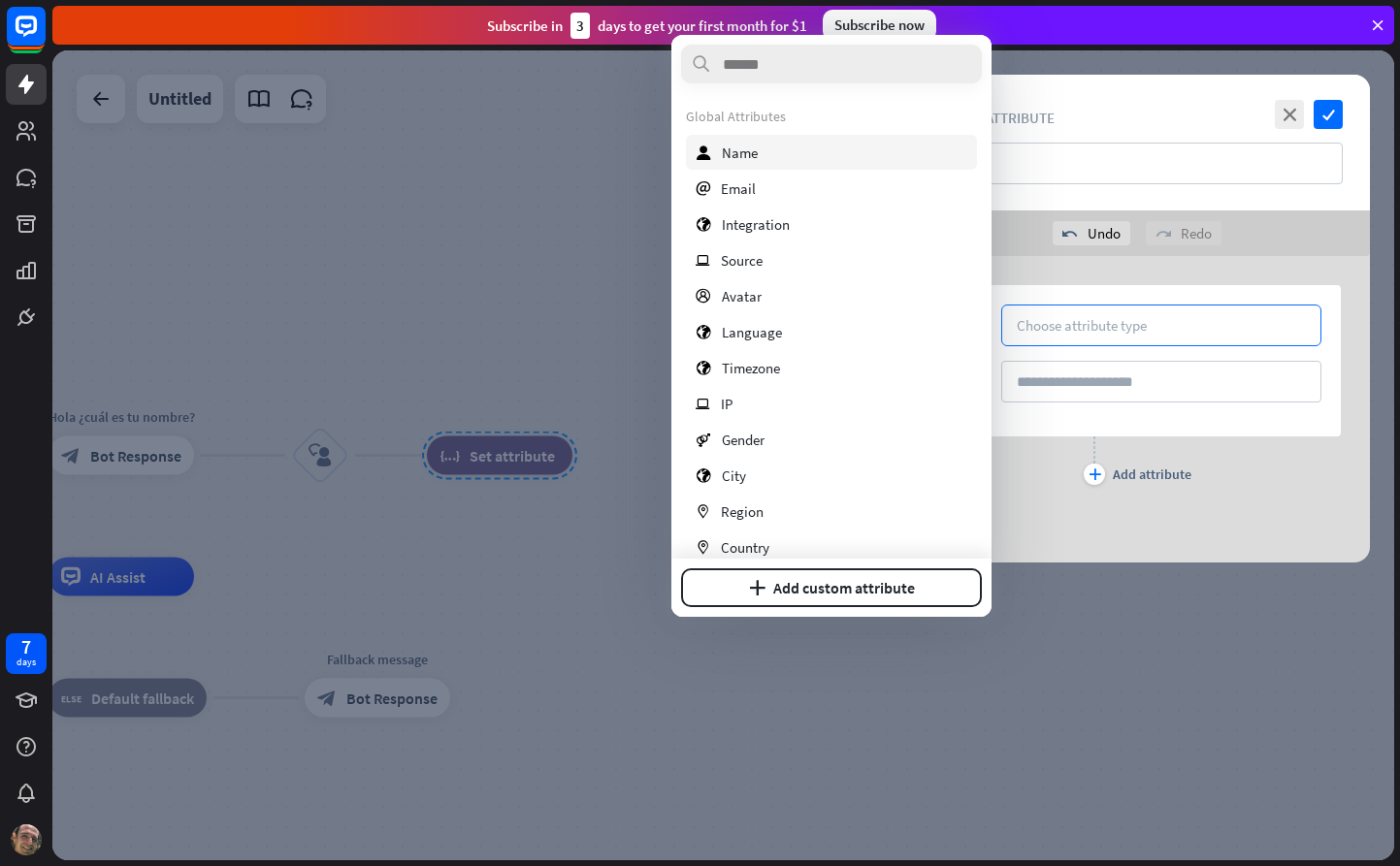
click at [752, 147] on span "Name" at bounding box center [739, 152] width 36 height 18
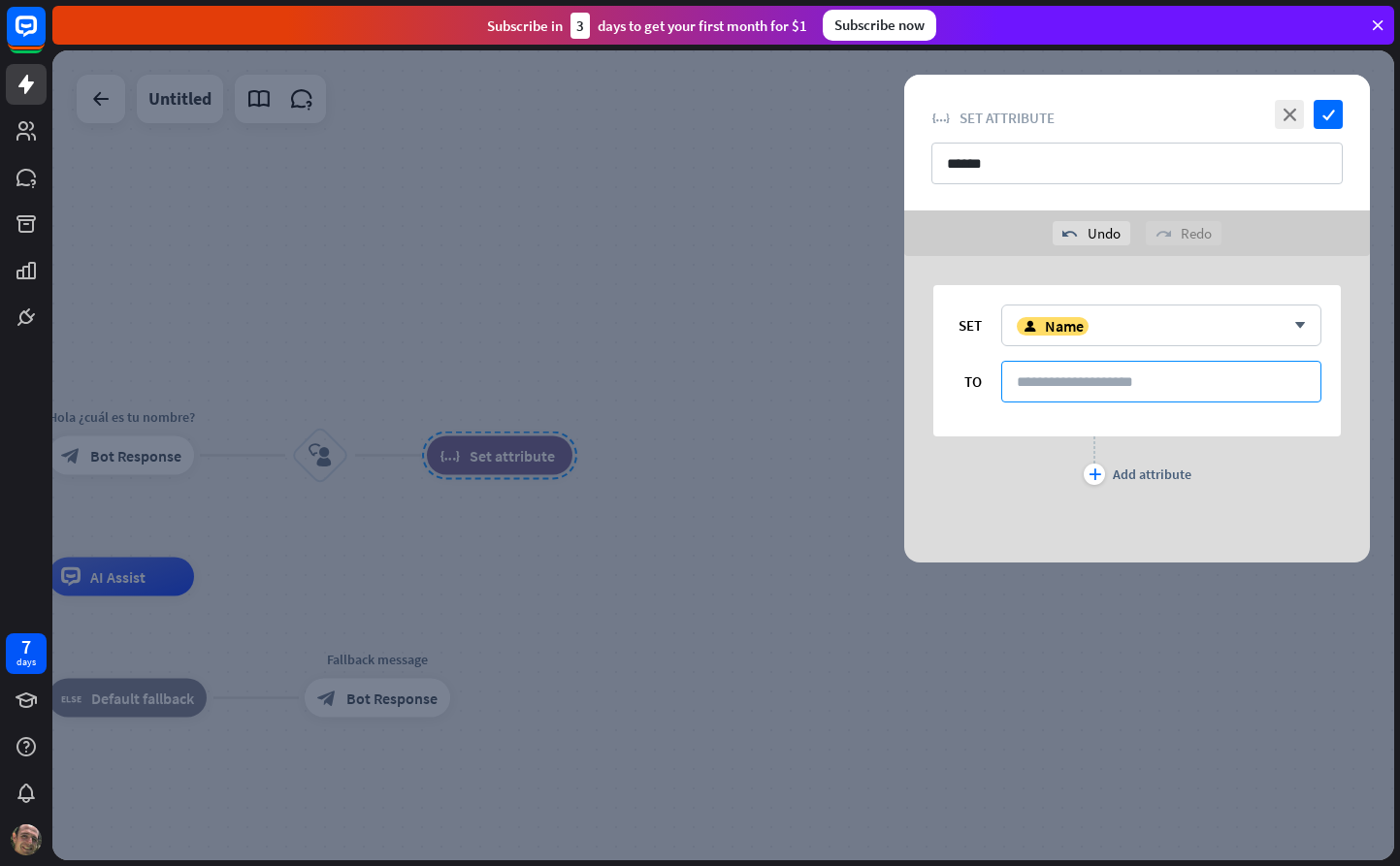
click at [1134, 384] on input at bounding box center [1161, 382] width 320 height 42
click at [1295, 322] on icon "arrow_down" at bounding box center [1295, 326] width 21 height 12
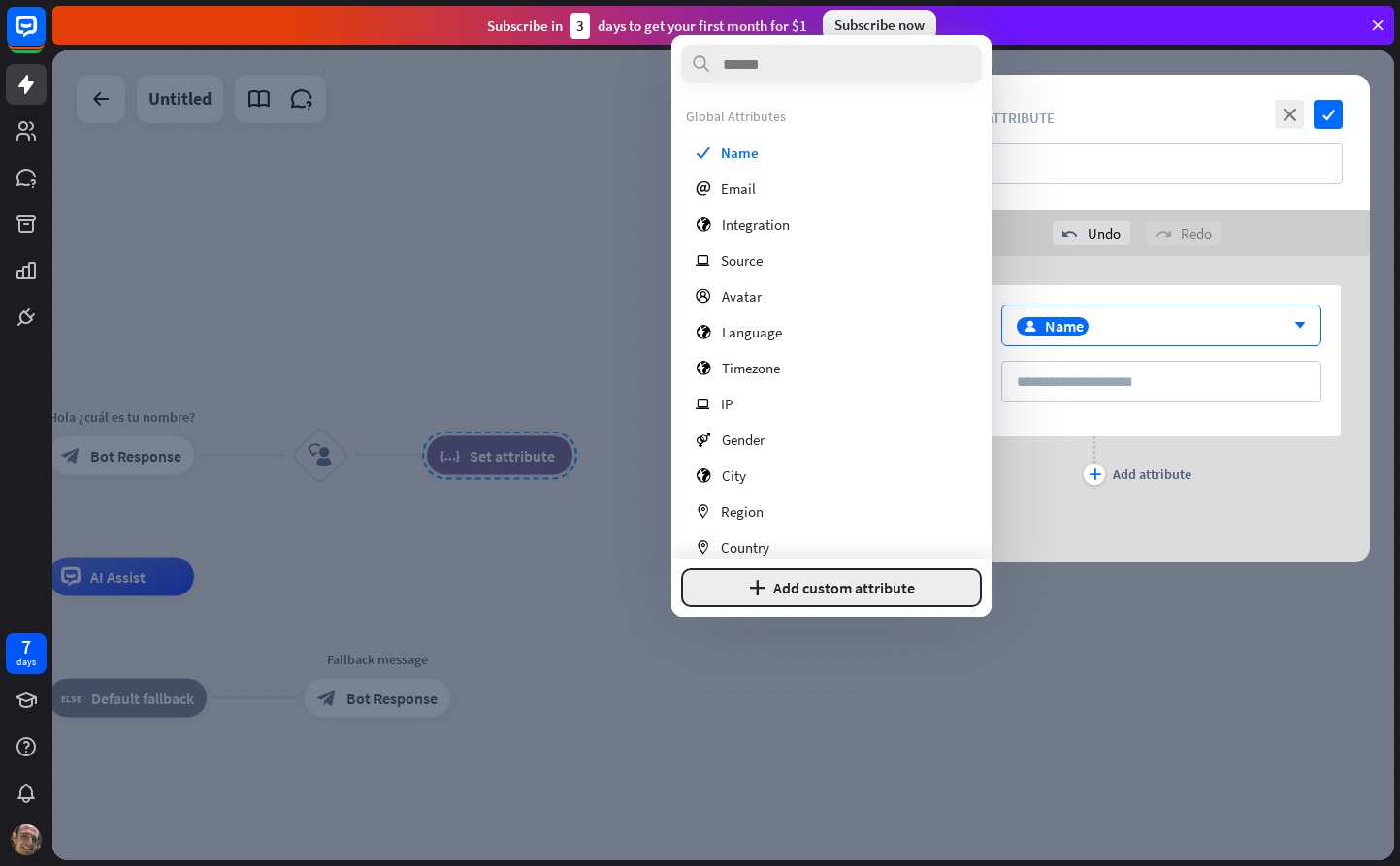
click at [886, 584] on button "plus Add custom attribute" at bounding box center [831, 588] width 301 height 39
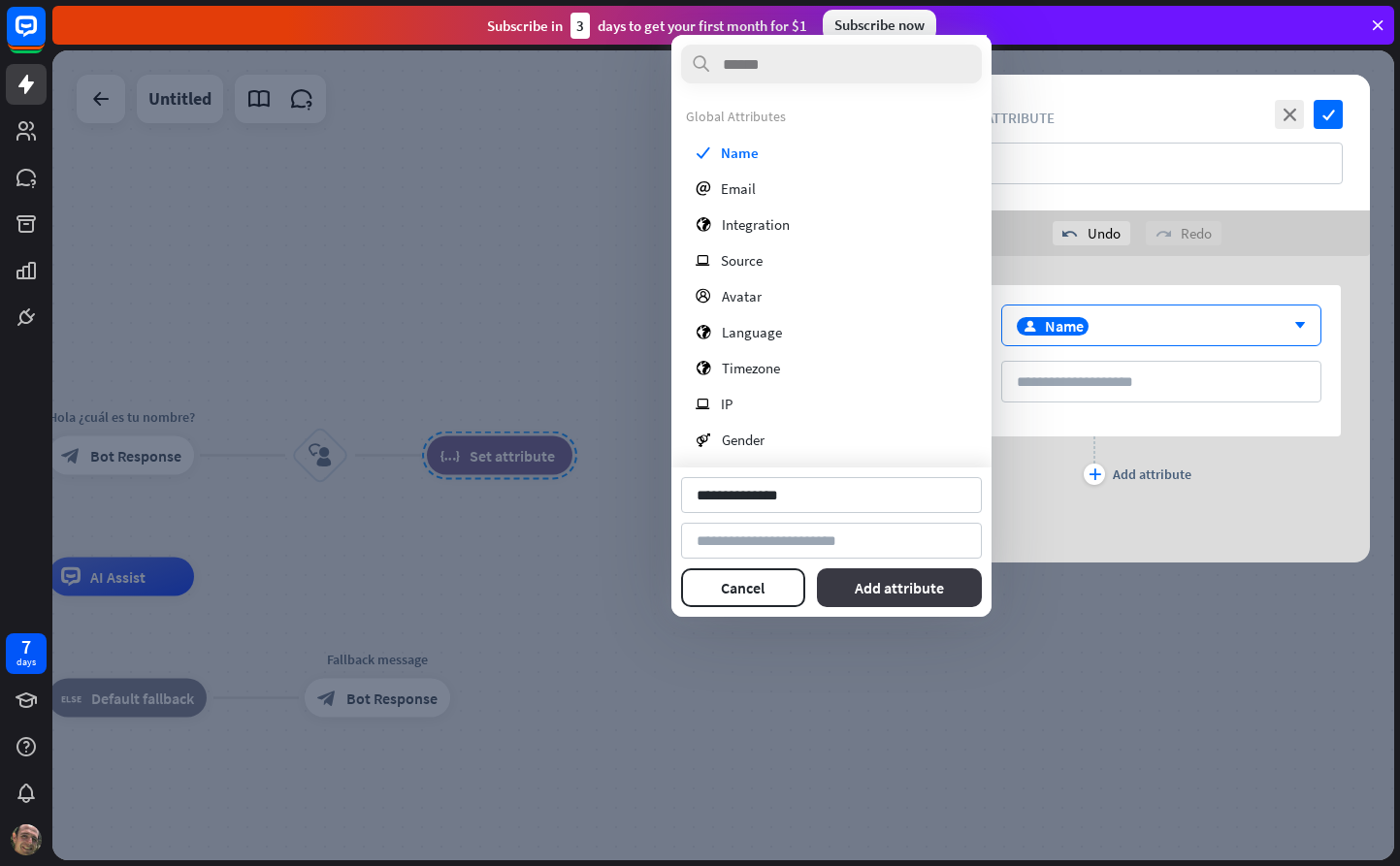
type input "**********"
click at [929, 585] on button "Add attribute" at bounding box center [899, 588] width 166 height 39
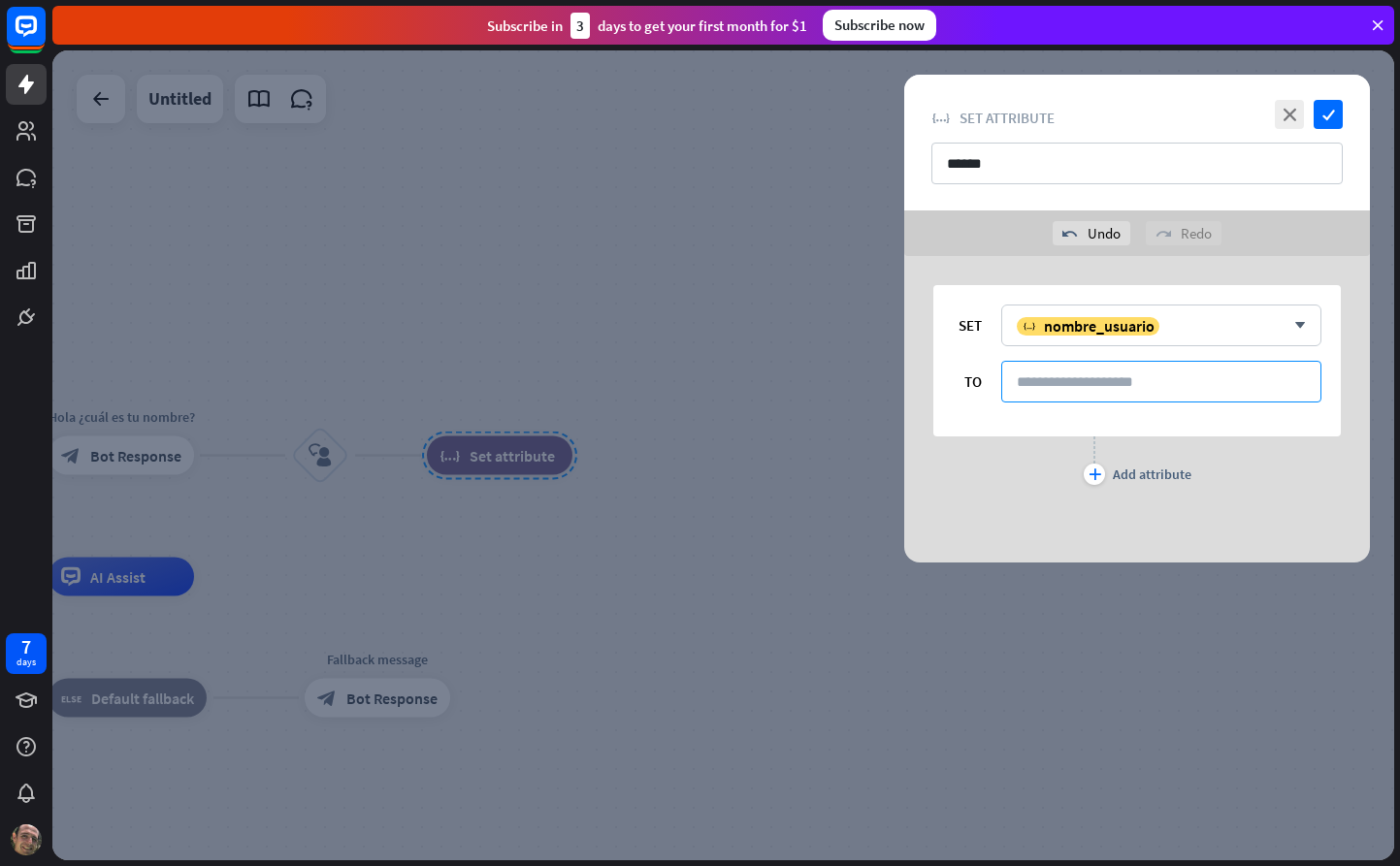
click at [1058, 389] on input at bounding box center [1161, 382] width 320 height 42
click at [1082, 388] on input at bounding box center [1161, 382] width 320 height 42
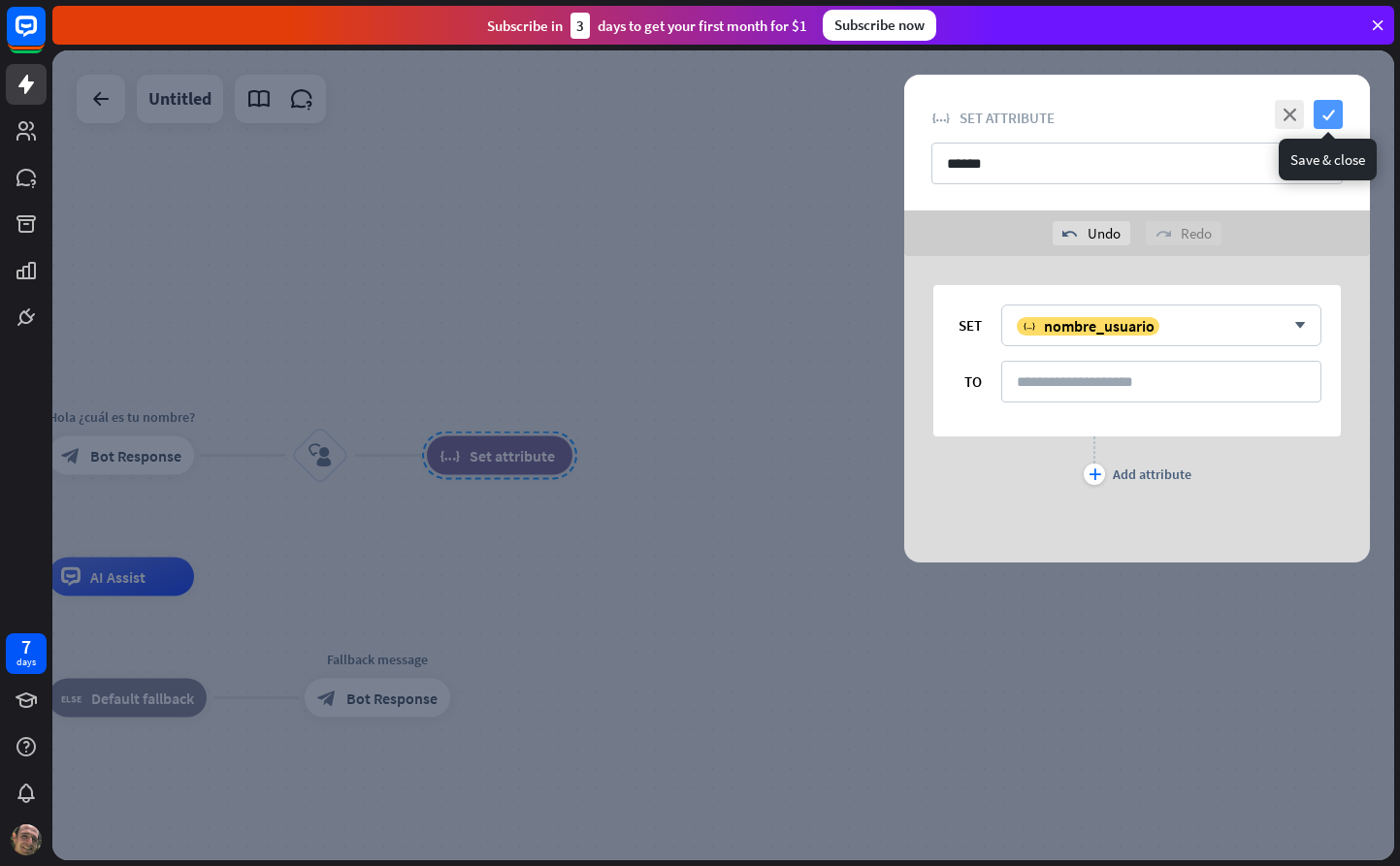
click at [1327, 116] on icon "check" at bounding box center [1328, 115] width 29 height 29
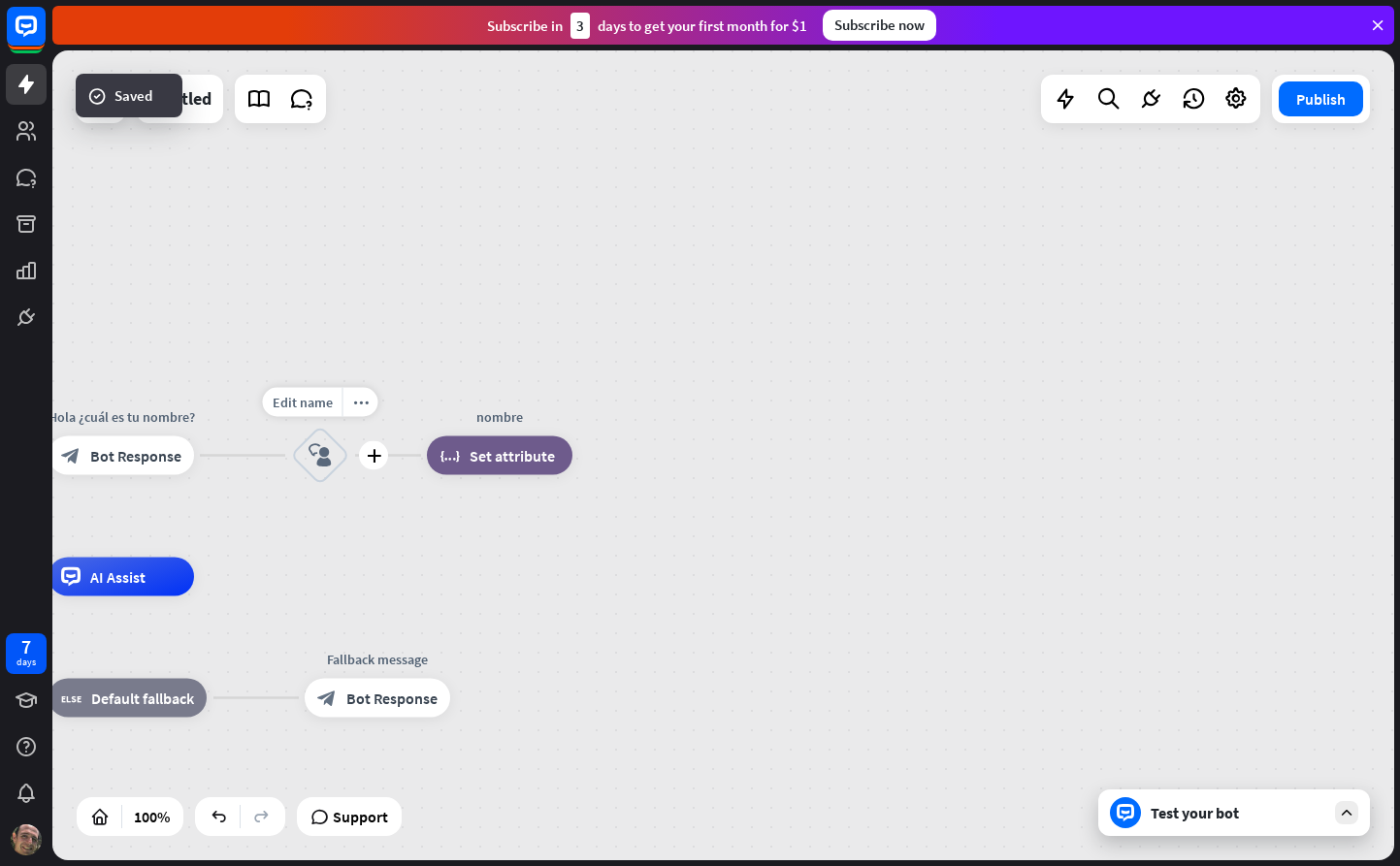
click at [310, 446] on icon "block_user_input" at bounding box center [320, 456] width 23 height 23
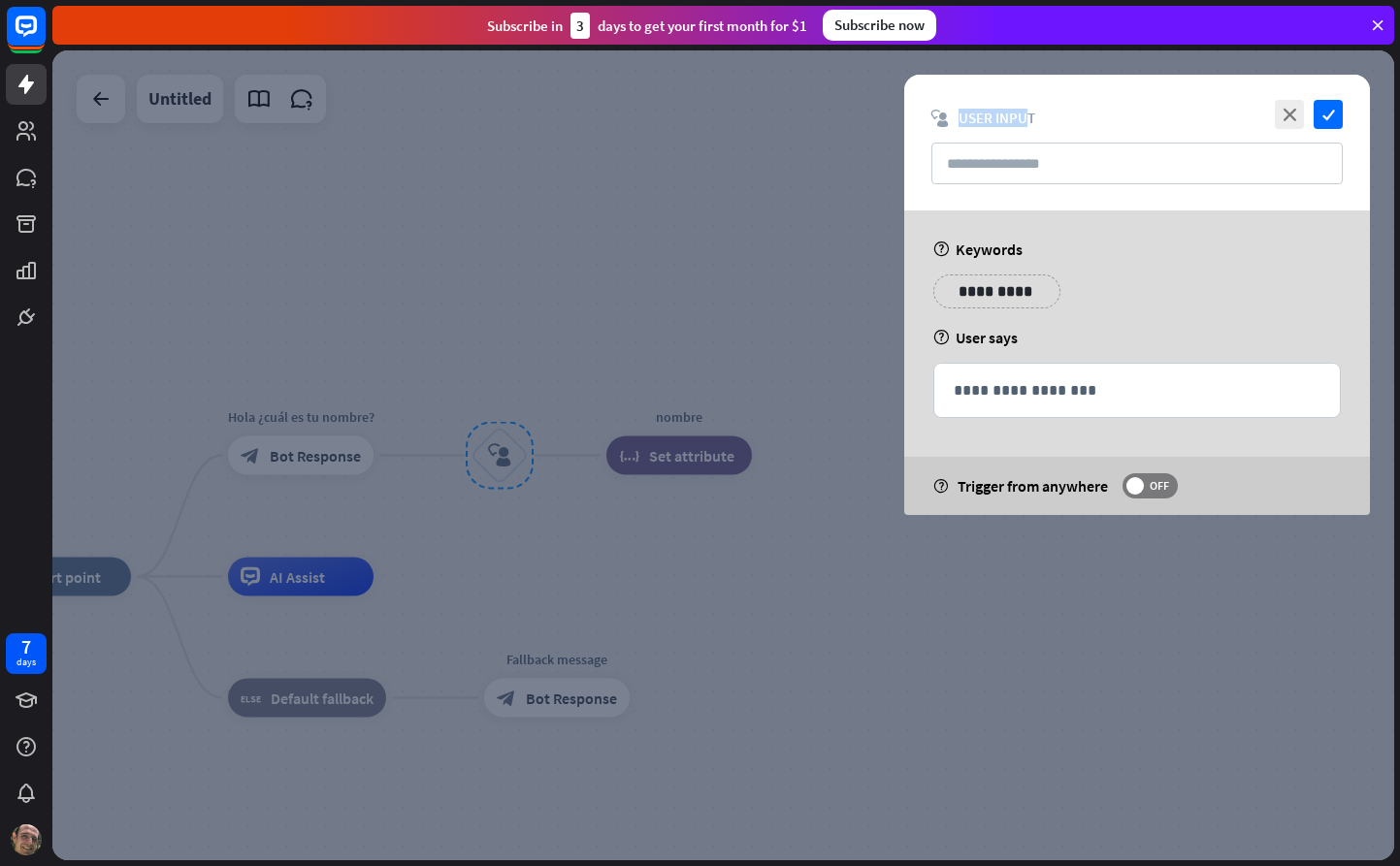
drag, startPoint x: 1022, startPoint y: 119, endPoint x: 959, endPoint y: 128, distance: 63.6
click at [960, 122] on span "User Input" at bounding box center [996, 117] width 77 height 18
click at [965, 160] on input "text" at bounding box center [1137, 163] width 412 height 42
click at [1290, 115] on icon "close" at bounding box center [1289, 115] width 29 height 29
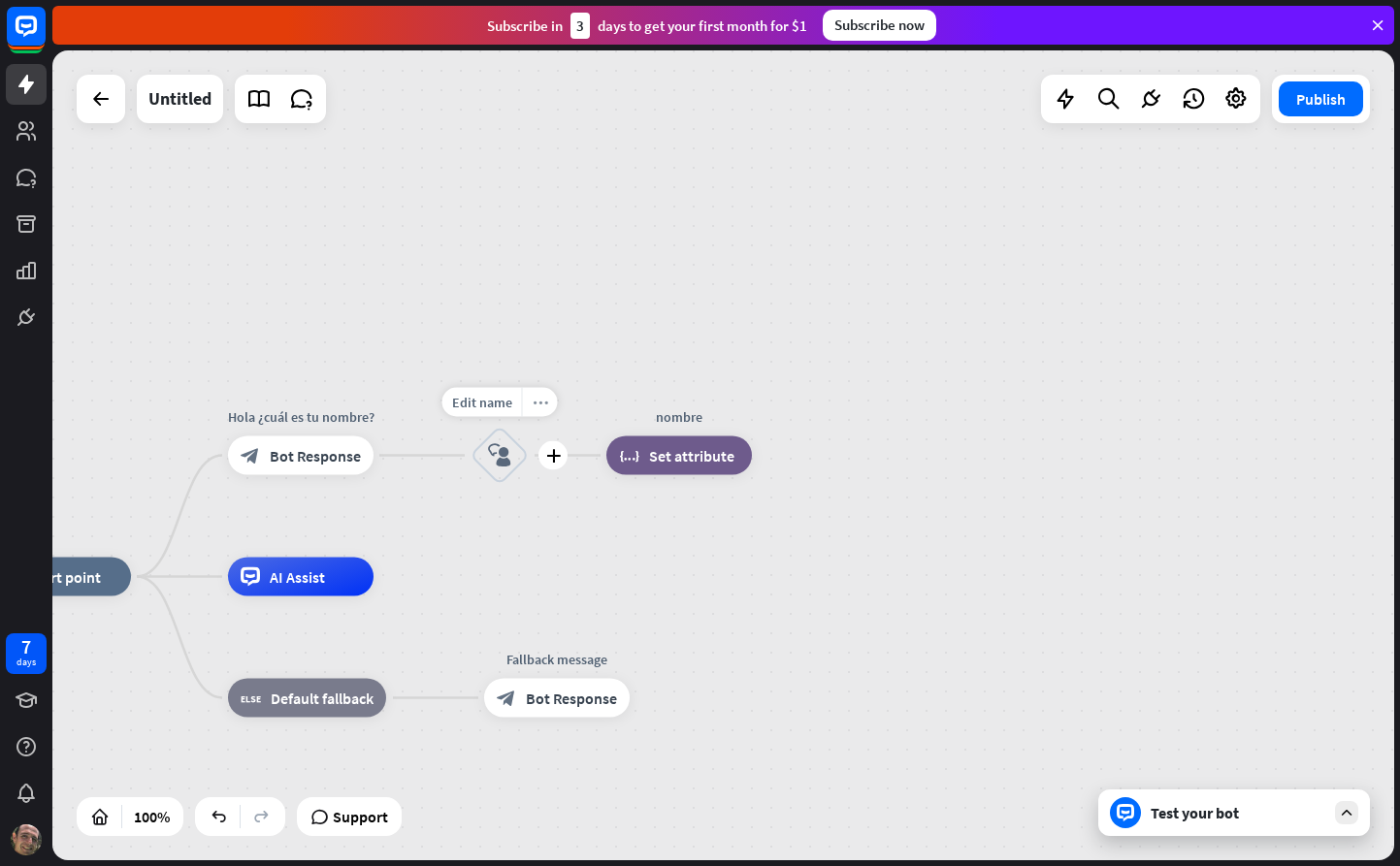
click at [547, 402] on div "more_horiz" at bounding box center [540, 403] width 36 height 29
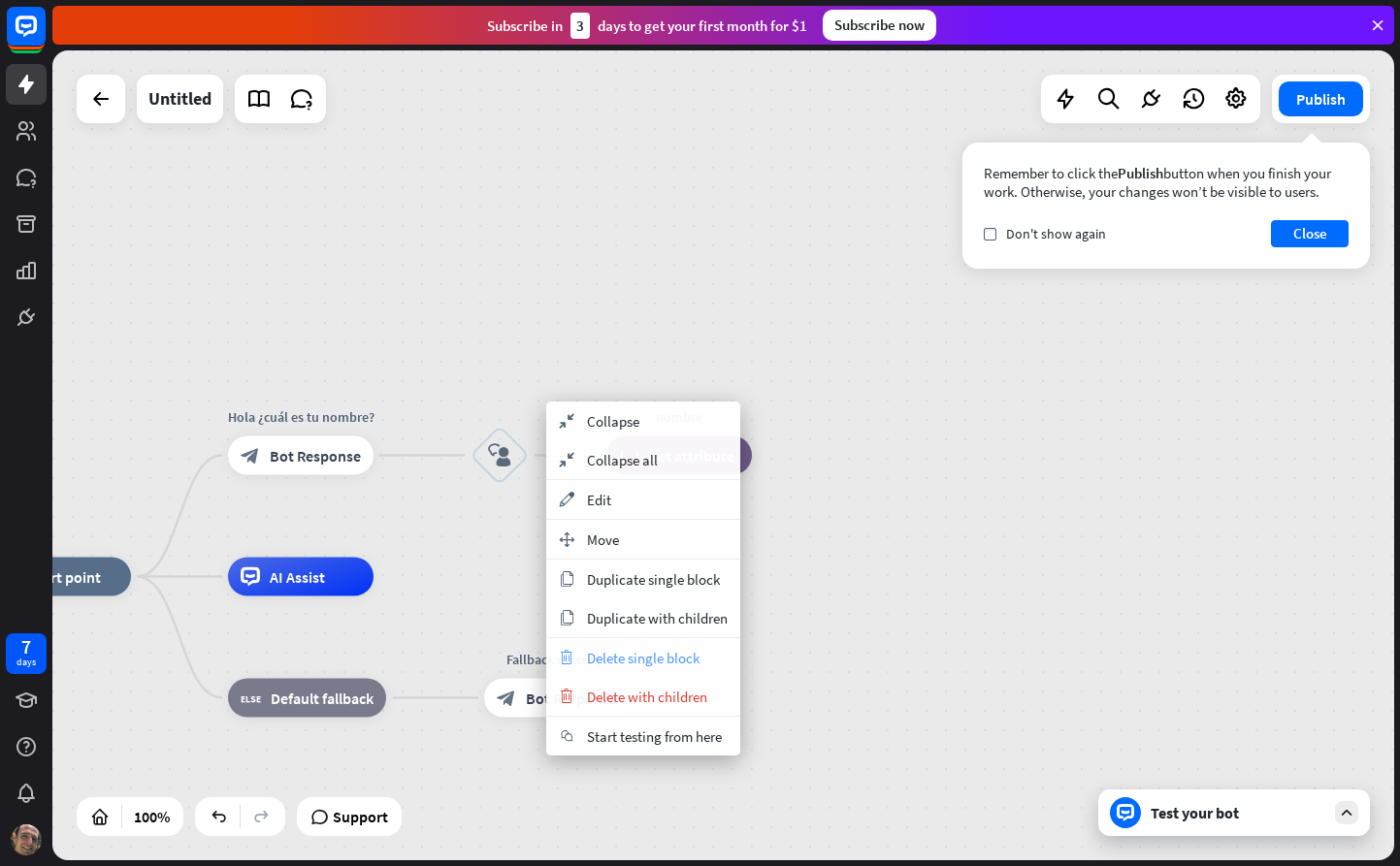
click at [601, 661] on span "Delete single block" at bounding box center [644, 657] width 113 height 18
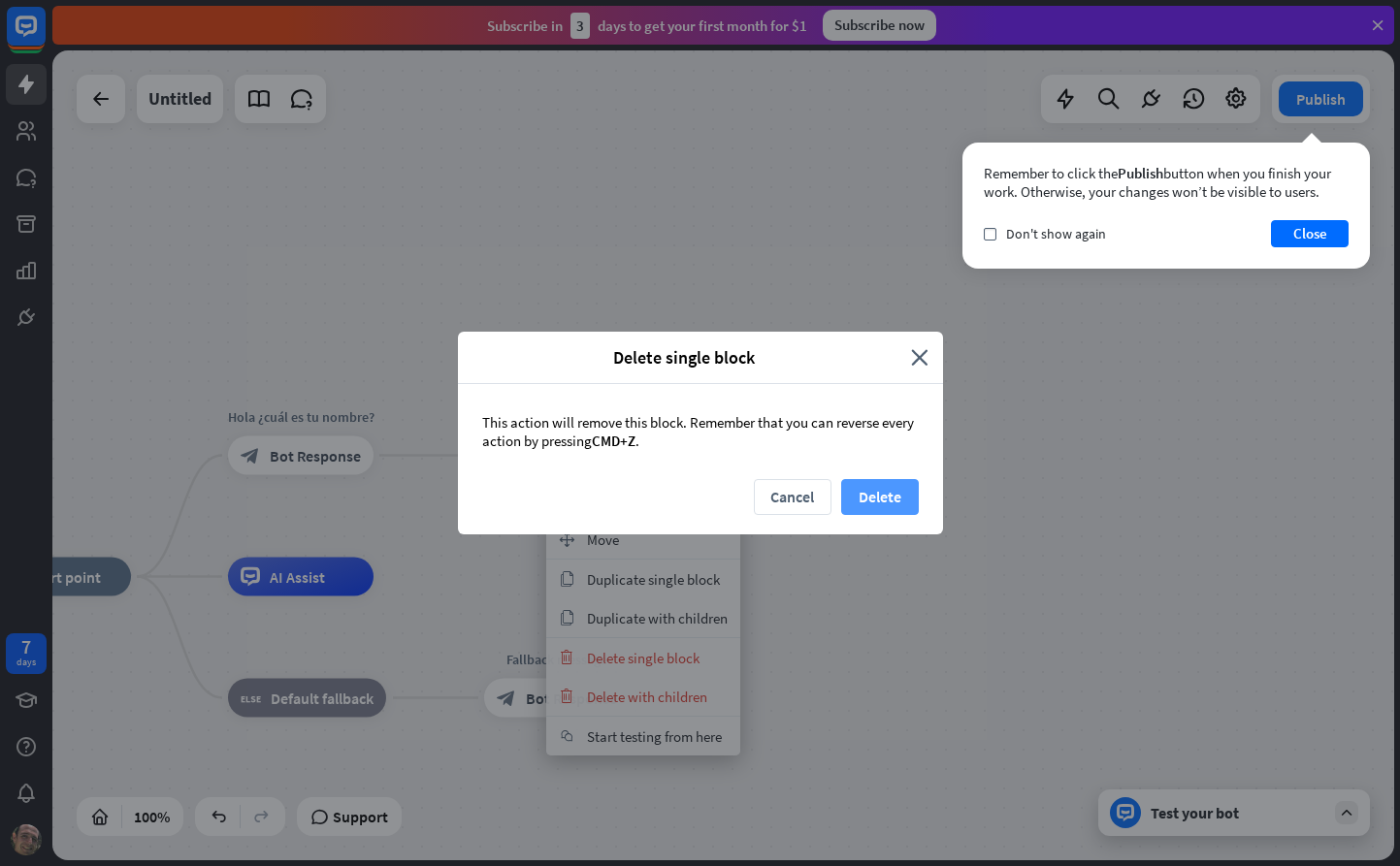
click at [904, 487] on button "Delete" at bounding box center [880, 497] width 78 height 36
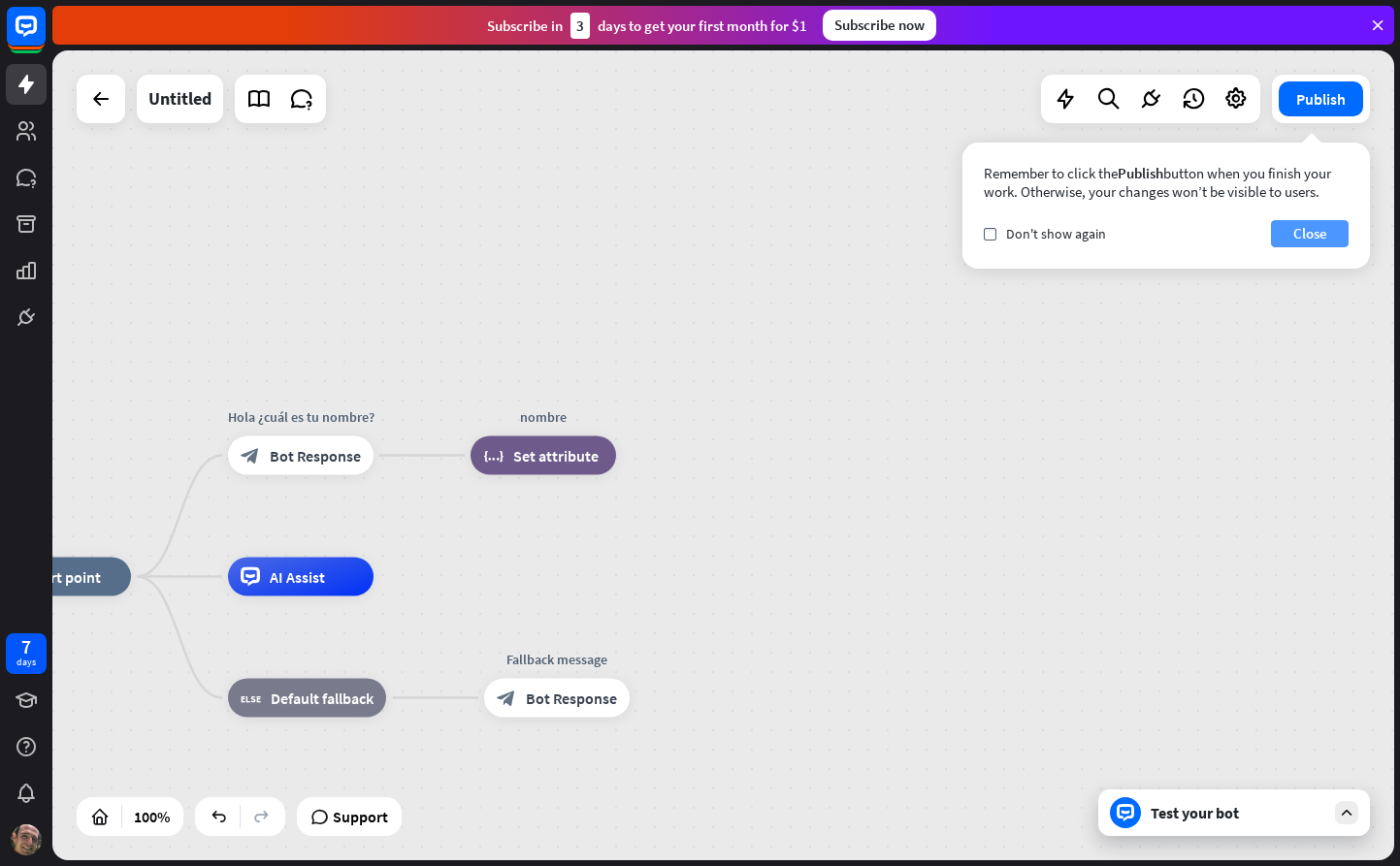
click at [1329, 227] on button "Close" at bounding box center [1310, 234] width 78 height 27
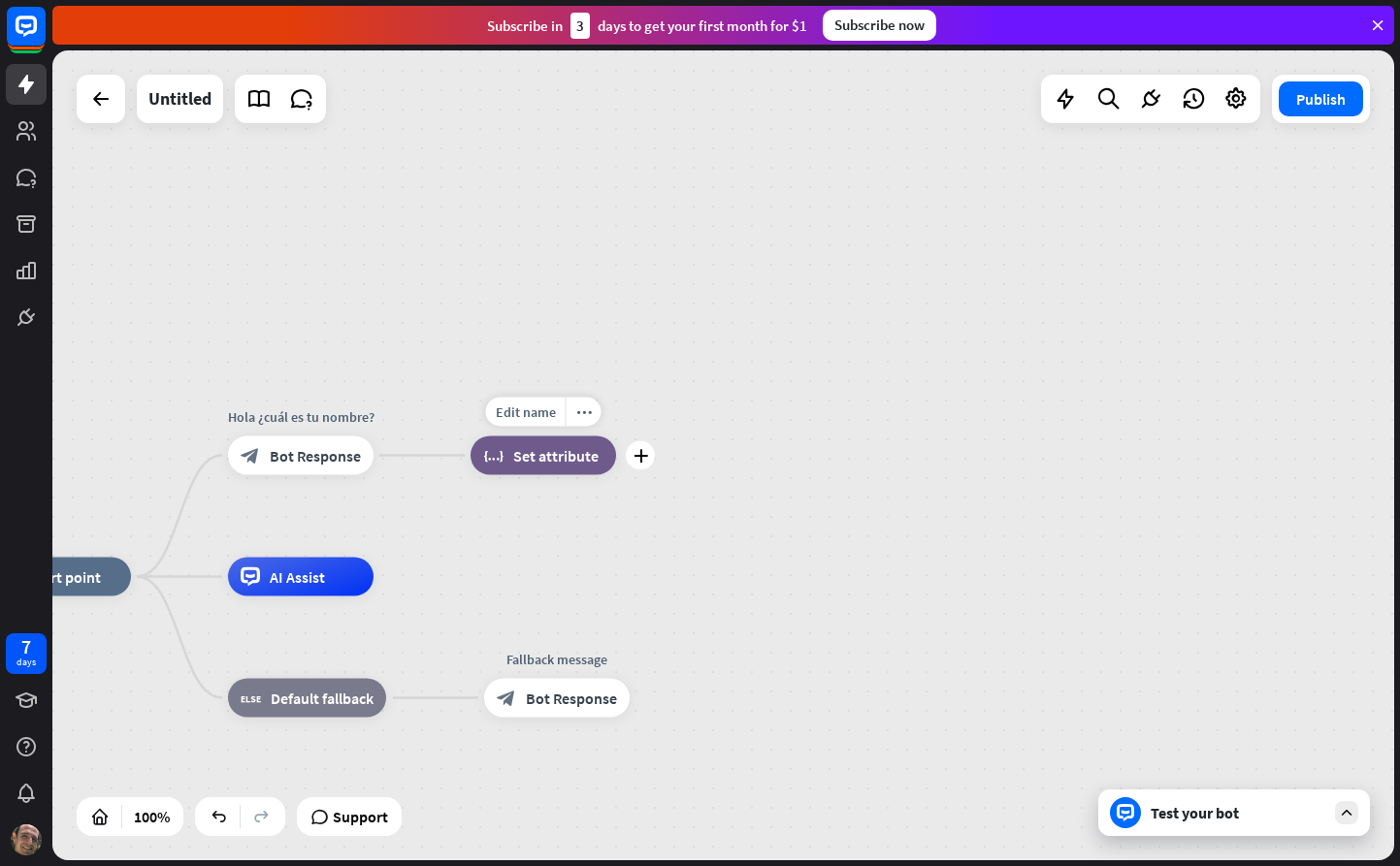
click at [544, 452] on span "Set attribute" at bounding box center [556, 456] width 85 height 19
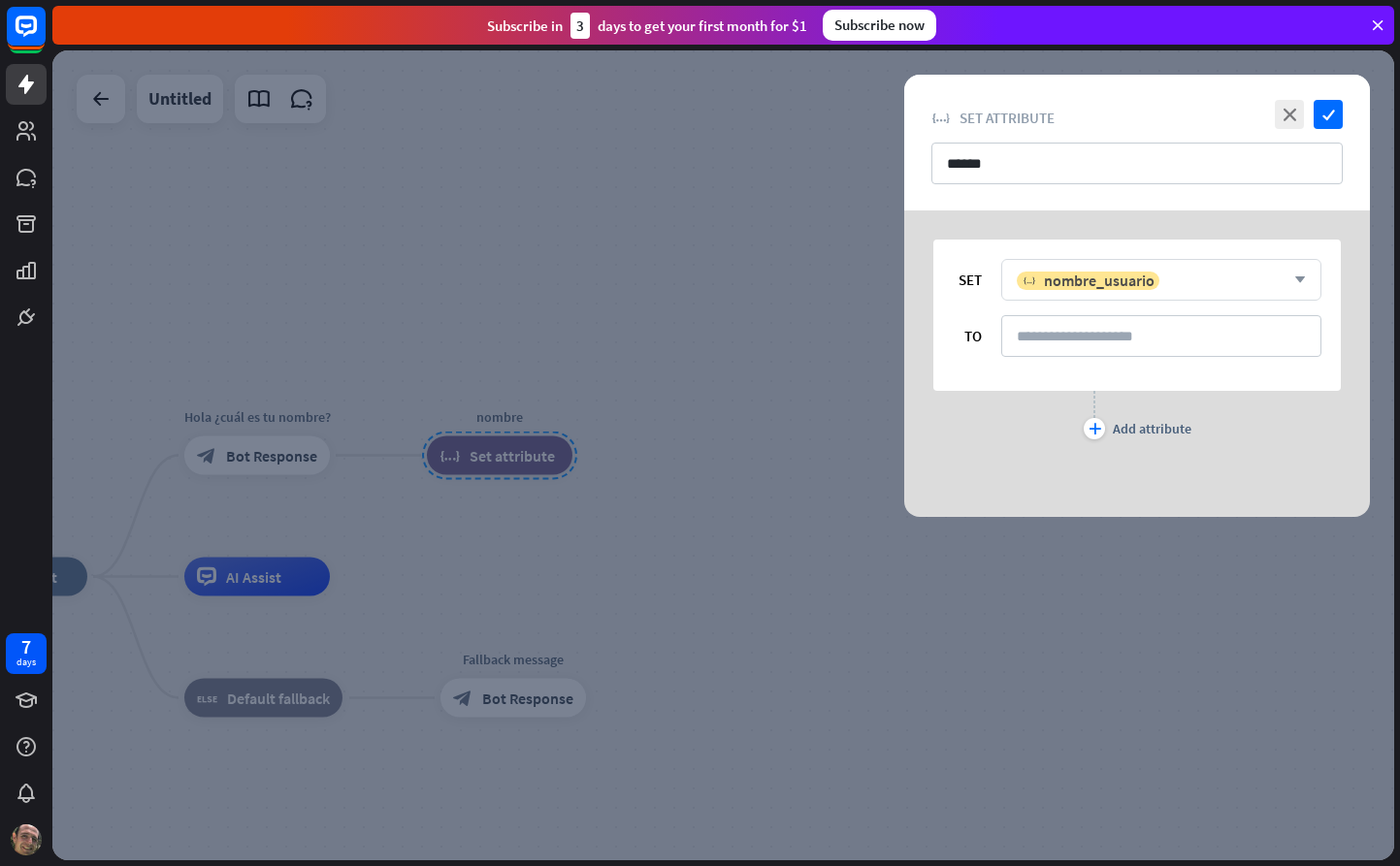
click at [1305, 278] on icon "arrow_down" at bounding box center [1295, 281] width 21 height 12
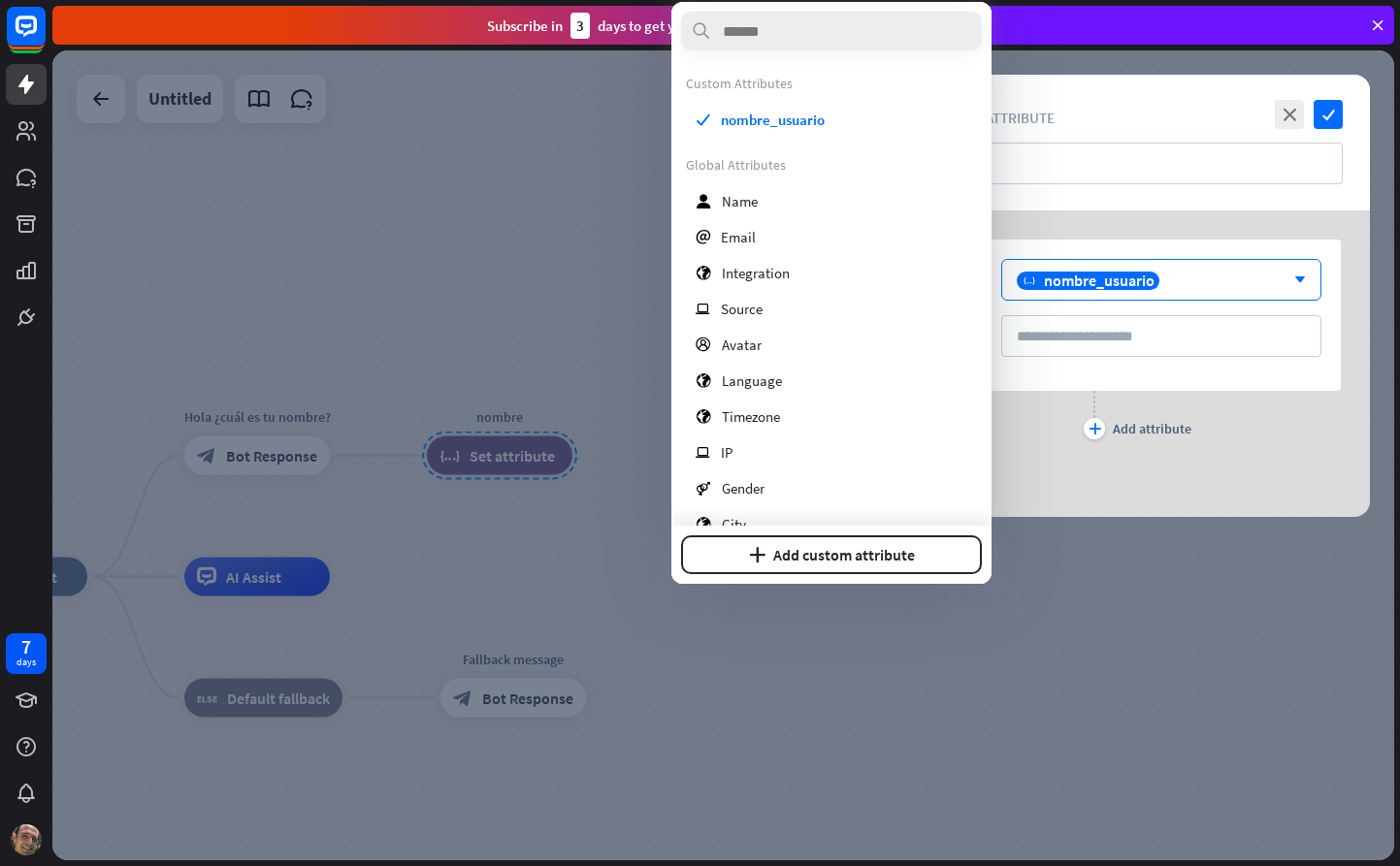
click at [1217, 211] on div "SET variable nombre_usuario arrow_down TO plus Add attribute" at bounding box center [1137, 340] width 466 height 258
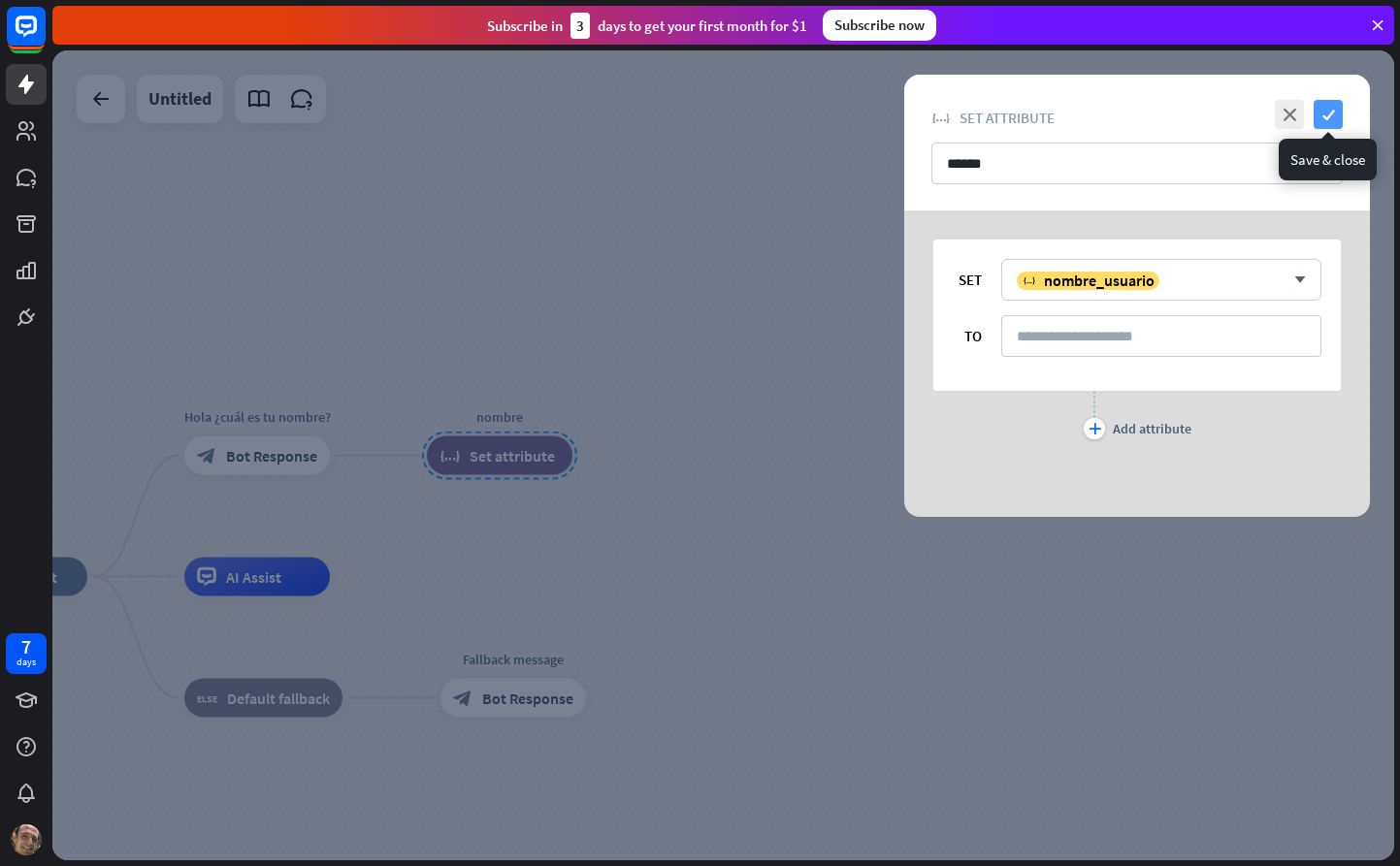
click at [1334, 118] on icon "check" at bounding box center [1328, 115] width 29 height 29
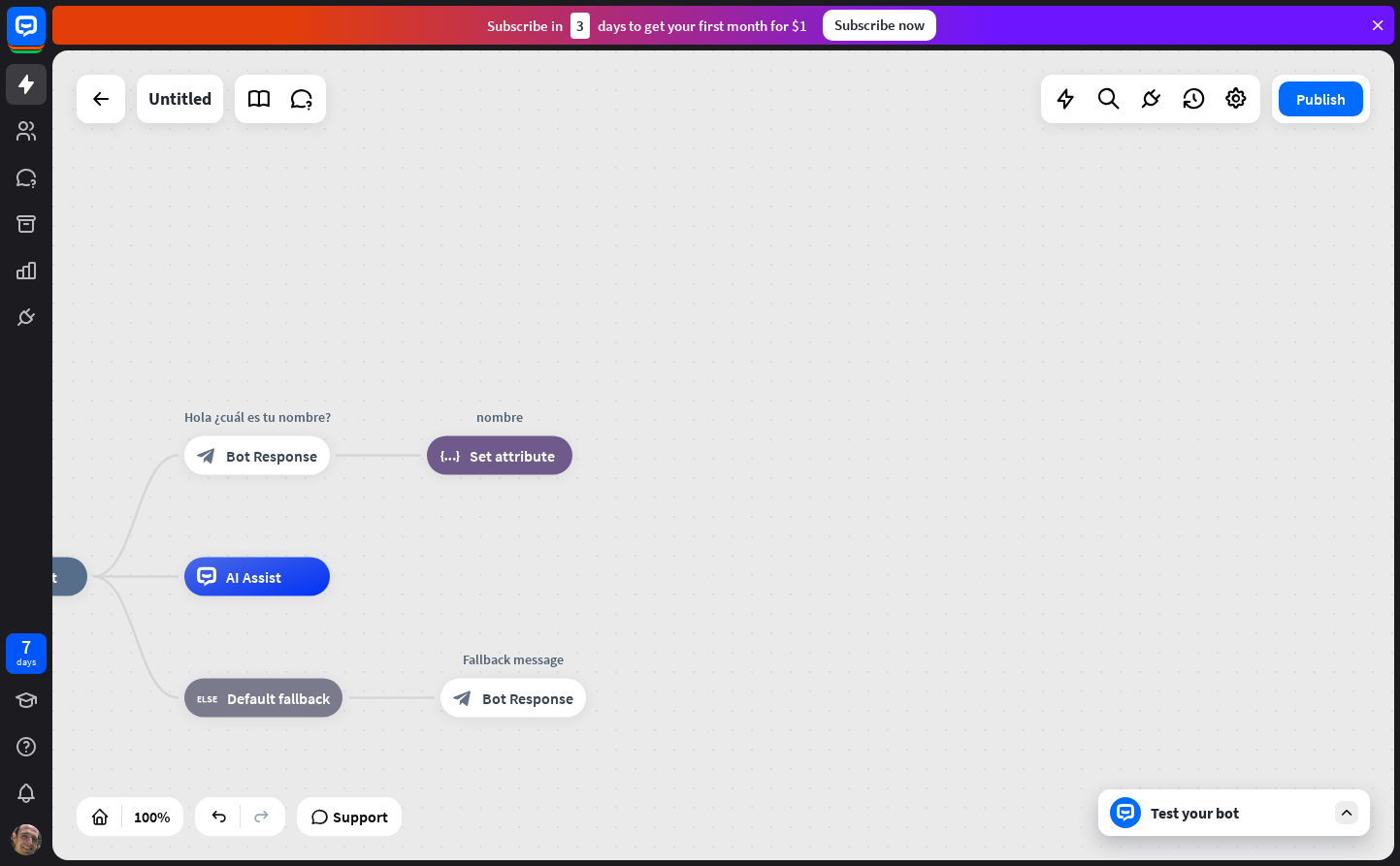
click at [1185, 812] on div "Test your bot" at bounding box center [1238, 813] width 175 height 19
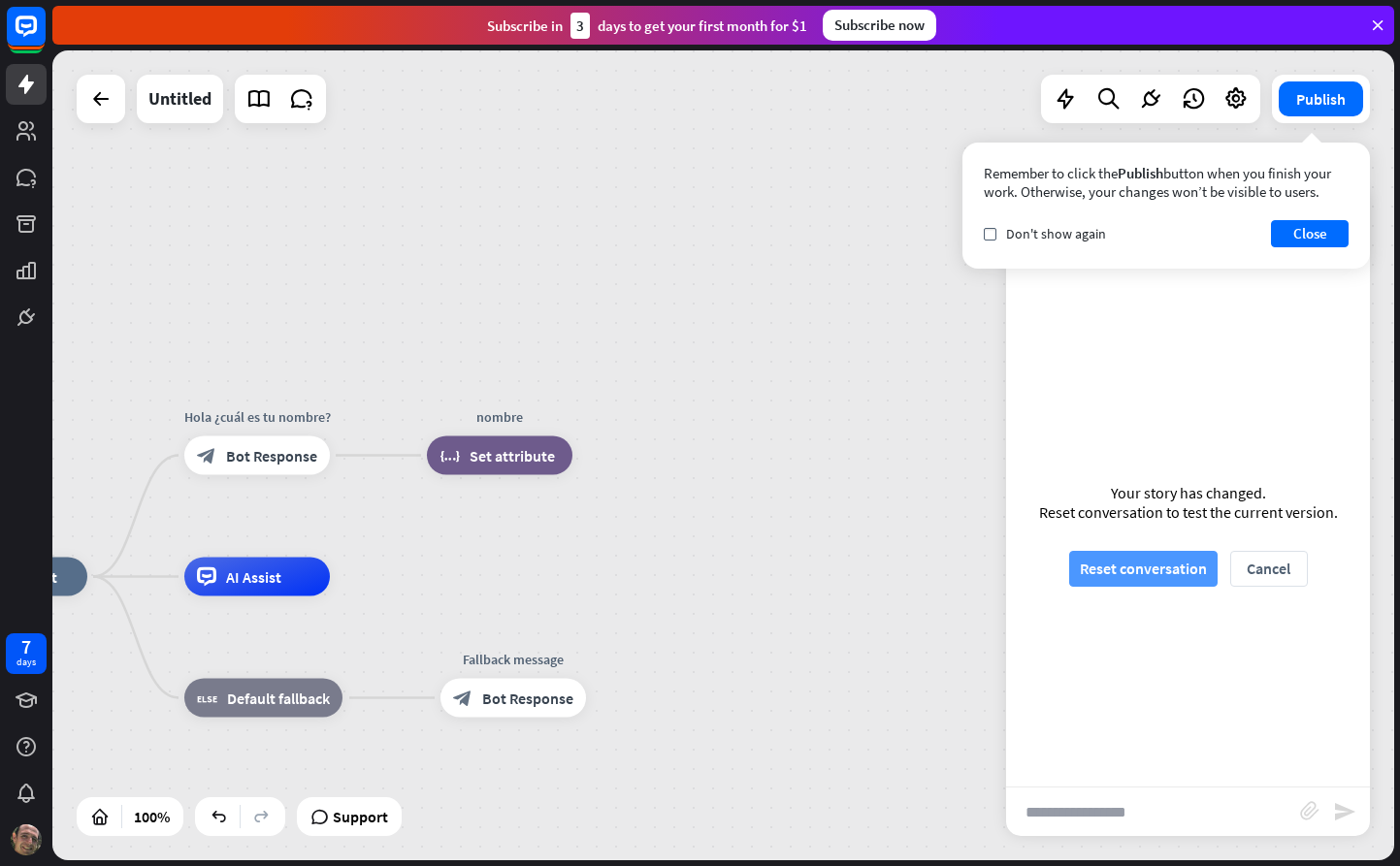
click at [1176, 567] on button "Reset conversation" at bounding box center [1143, 569] width 149 height 36
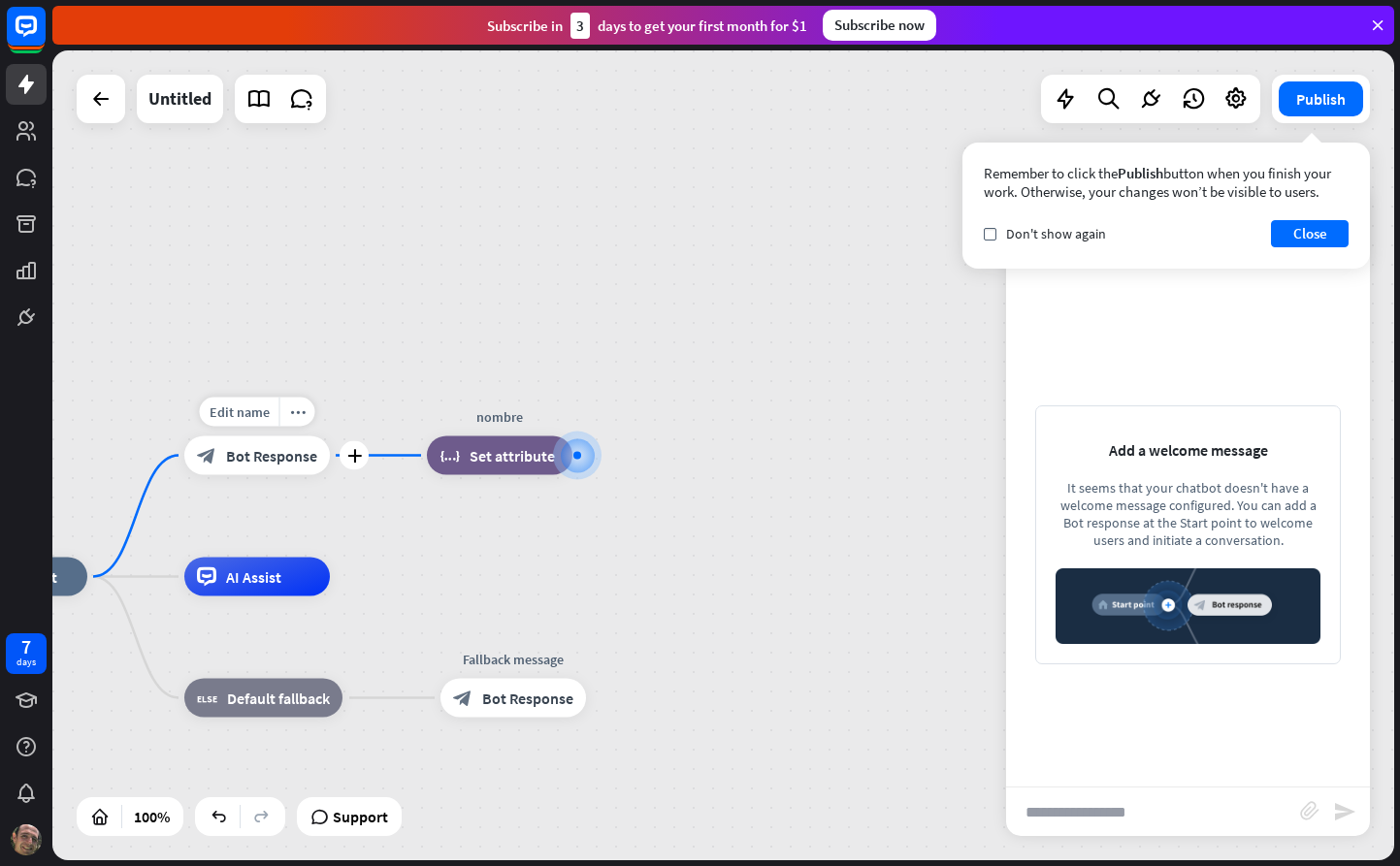
click at [257, 458] on span "Bot Response" at bounding box center [272, 456] width 91 height 19
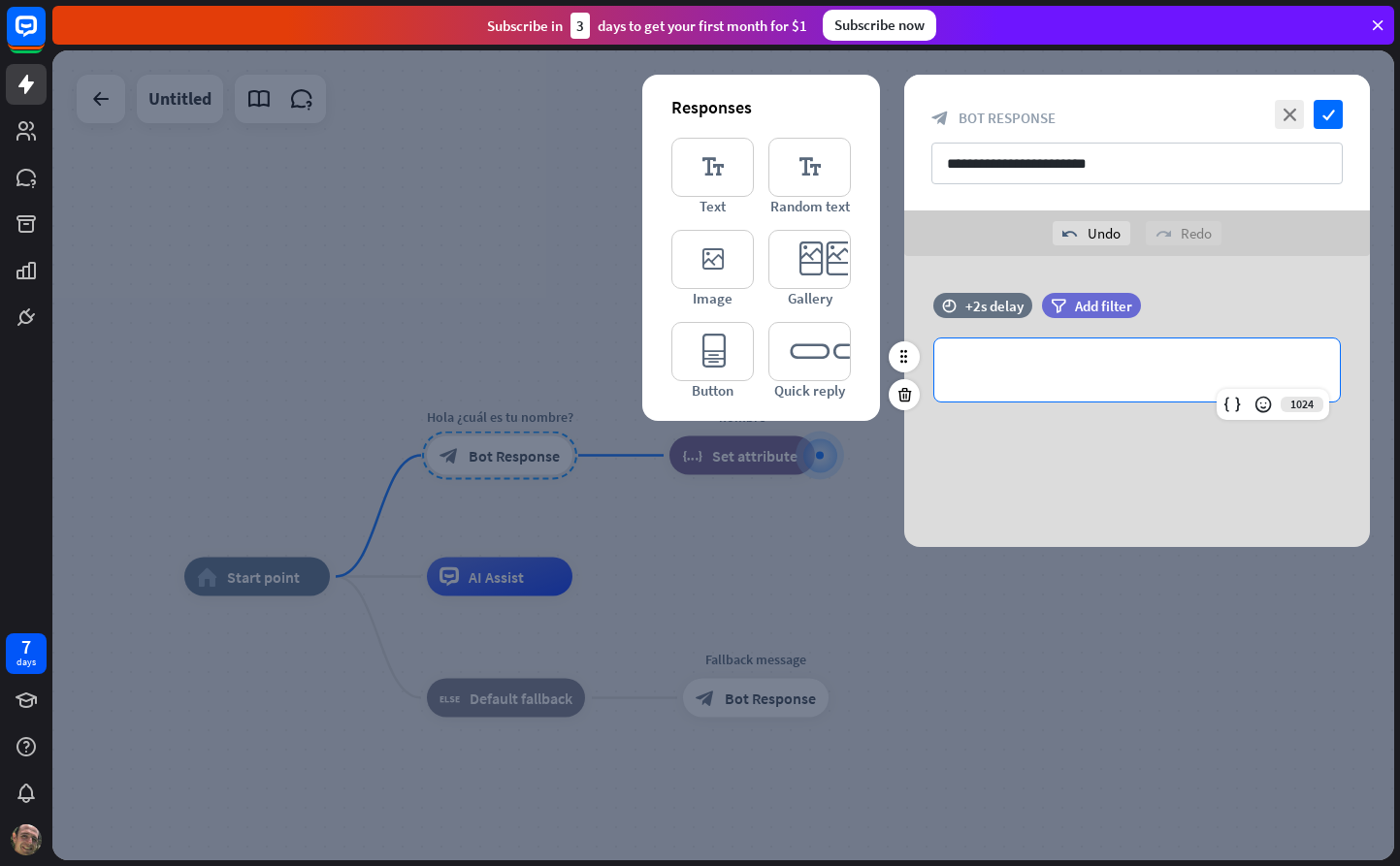
click at [1035, 367] on p "**********" at bounding box center [1137, 370] width 367 height 24
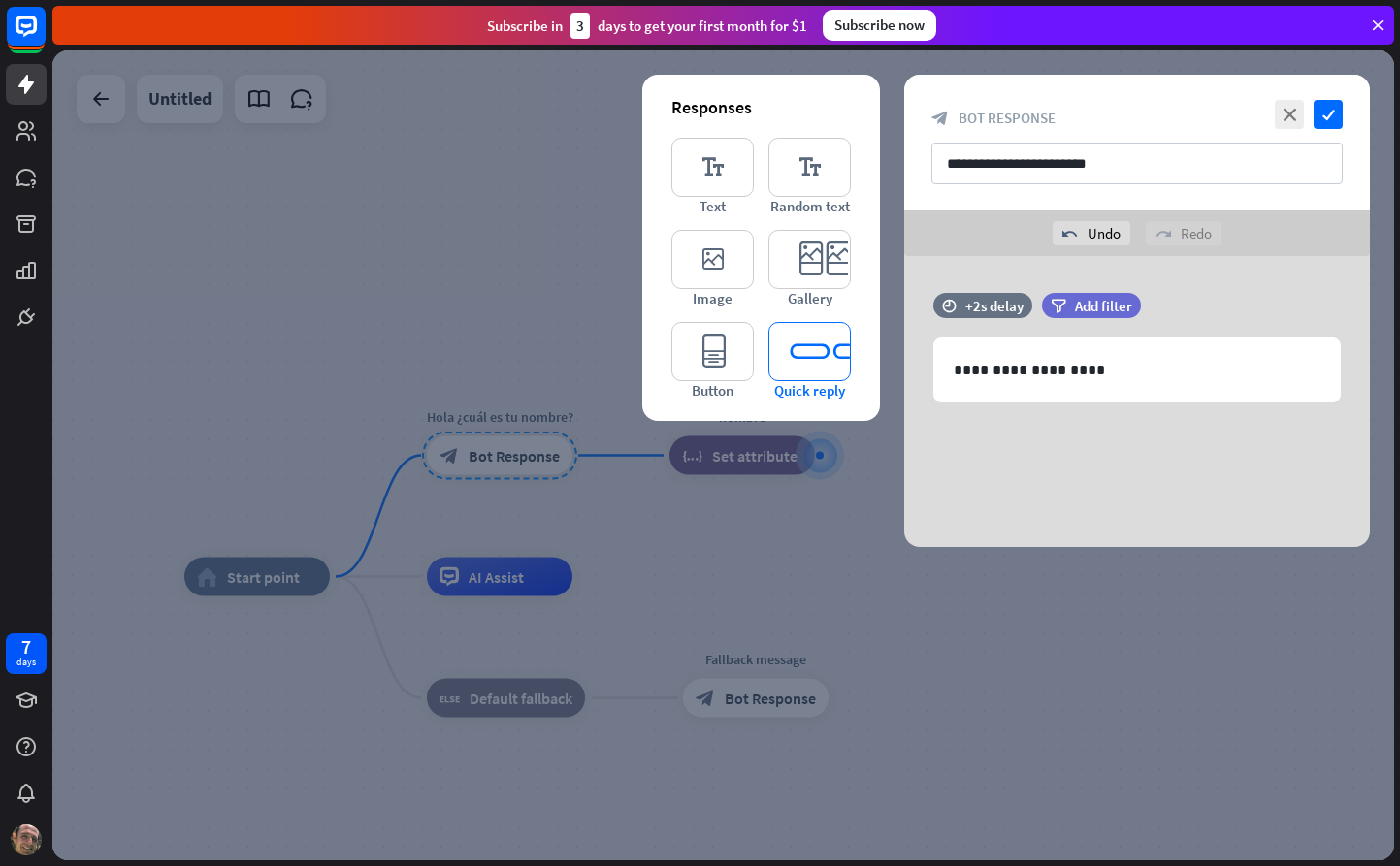
click at [803, 362] on icon "editor_quick_replies" at bounding box center [809, 351] width 83 height 59
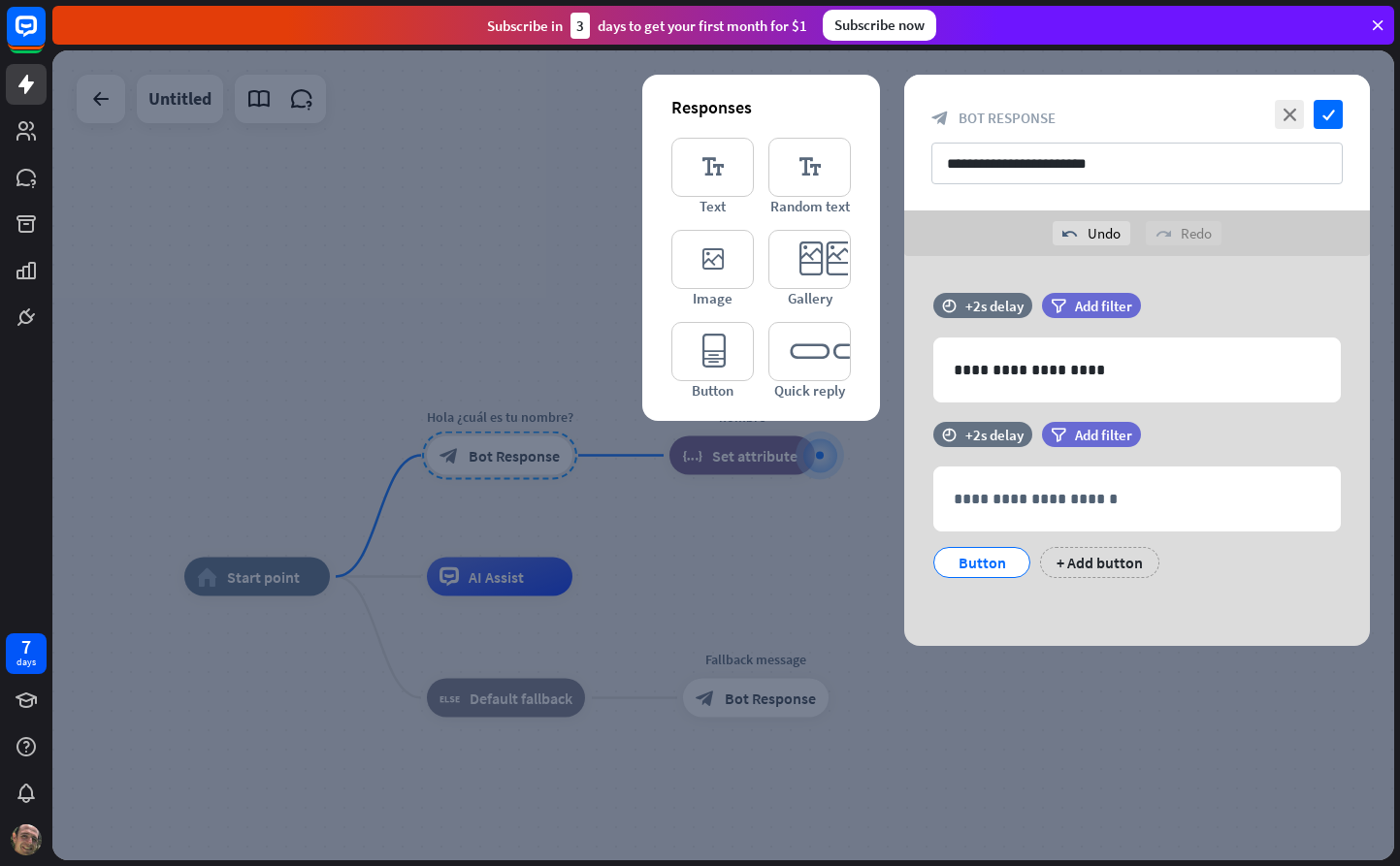
click at [911, 523] on icon at bounding box center [904, 524] width 18 height 17
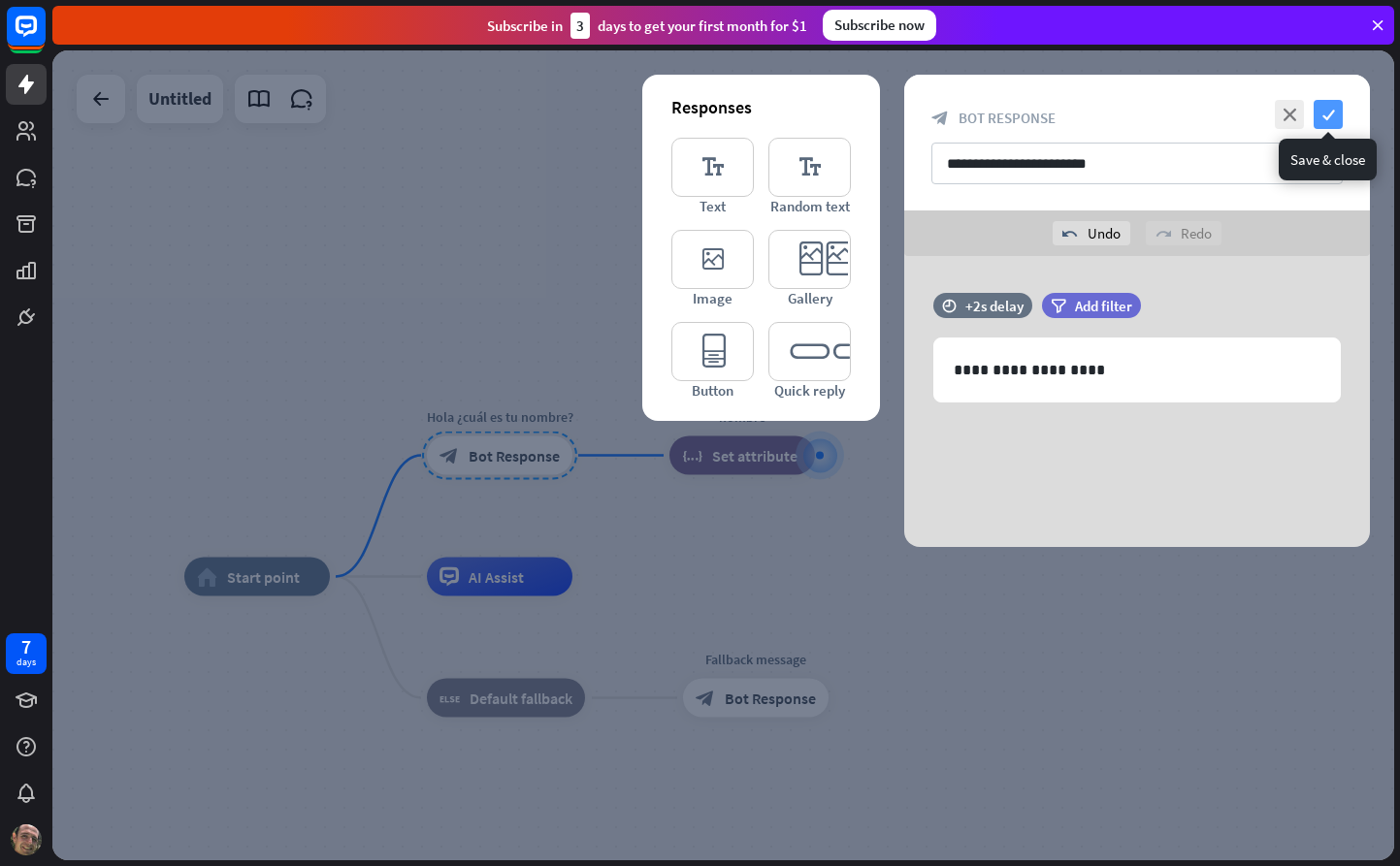
click at [1333, 116] on icon "check" at bounding box center [1328, 115] width 29 height 29
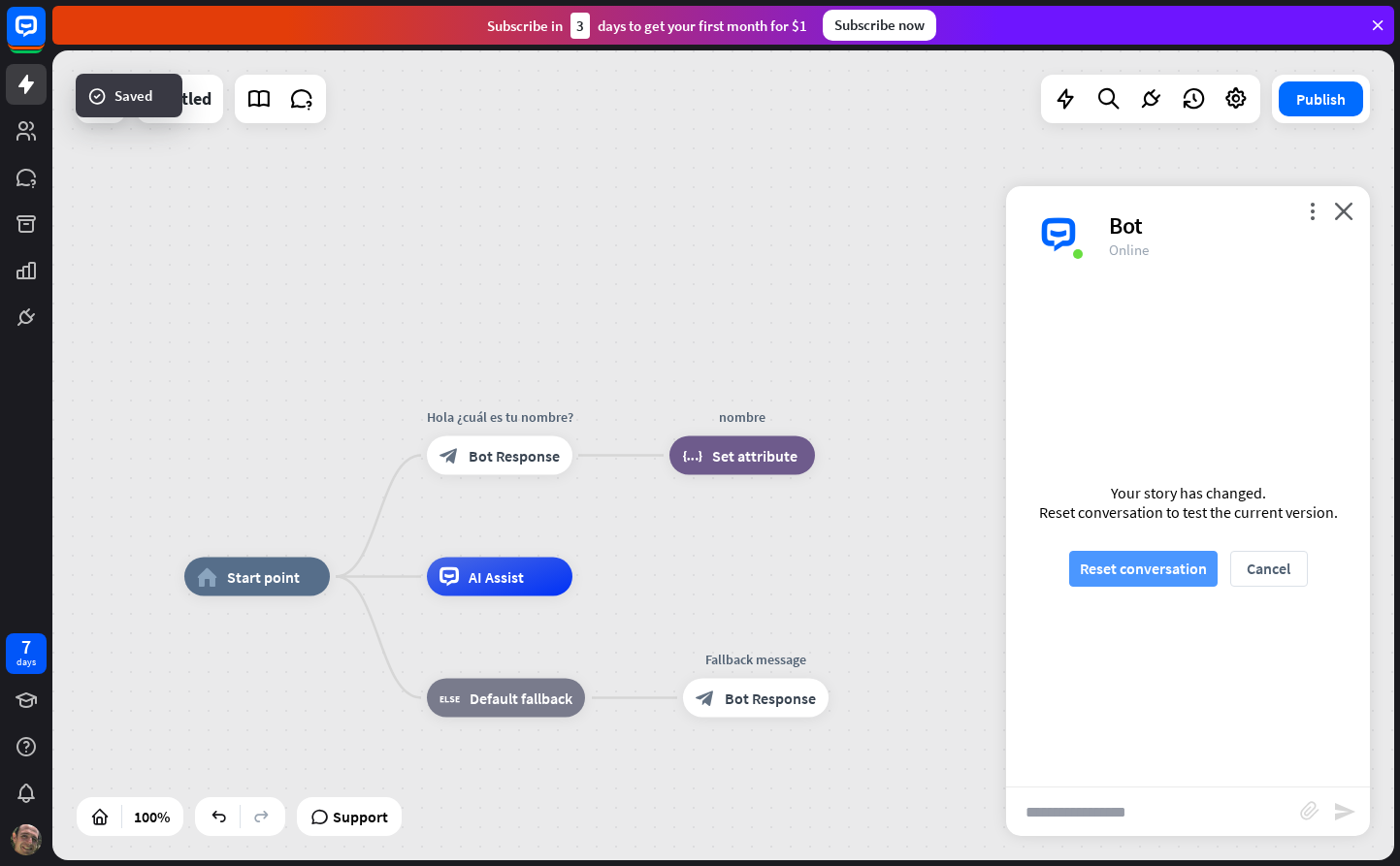
click at [1180, 573] on button "Reset conversation" at bounding box center [1143, 569] width 149 height 36
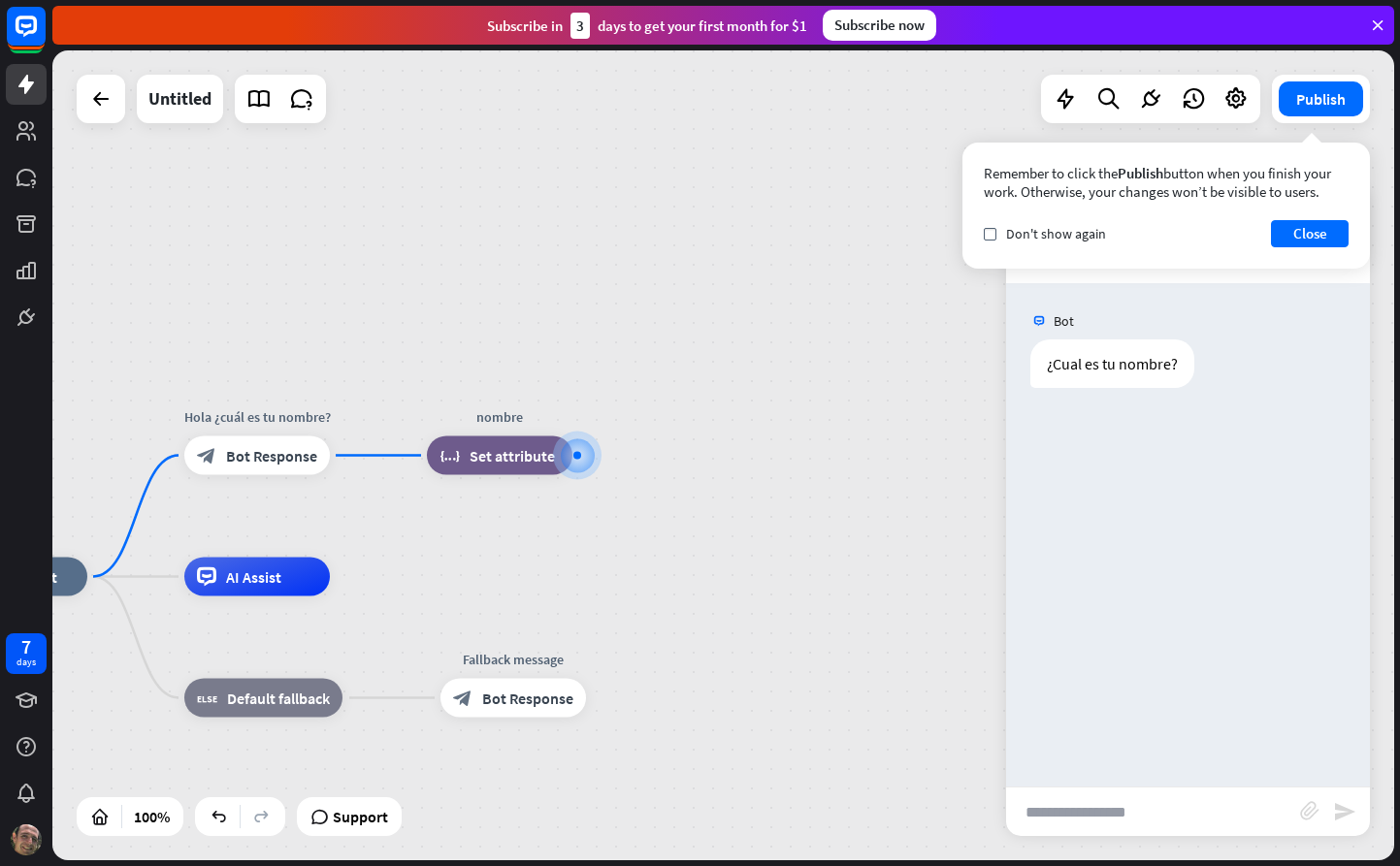
click at [1104, 808] on input "text" at bounding box center [1152, 812] width 294 height 49
type input "****"
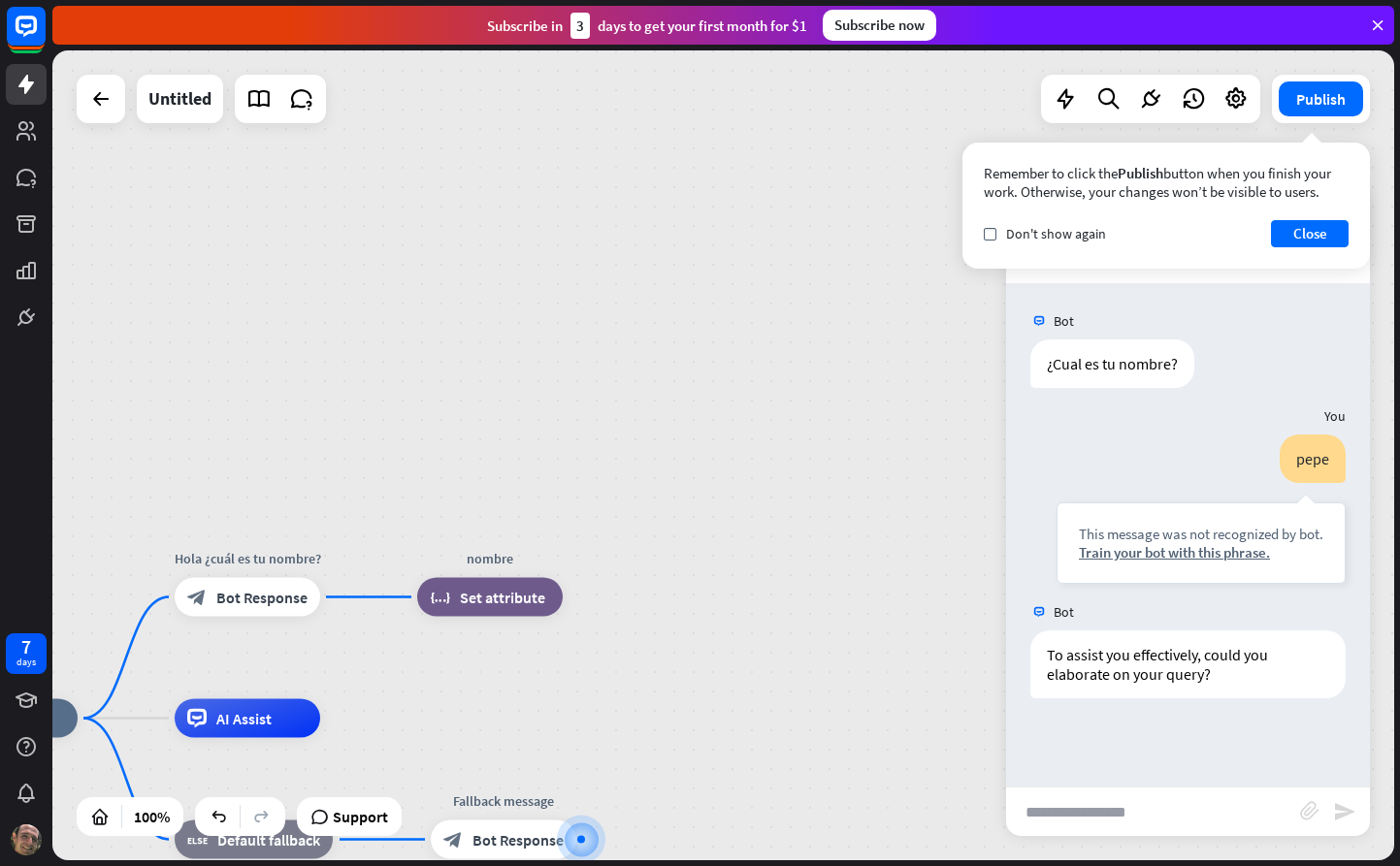
click at [1317, 248] on div "Remember to click the Publish button when you finish your work. Otherwise, your…" at bounding box center [1166, 206] width 408 height 126
click at [1321, 241] on button "Close" at bounding box center [1310, 234] width 78 height 27
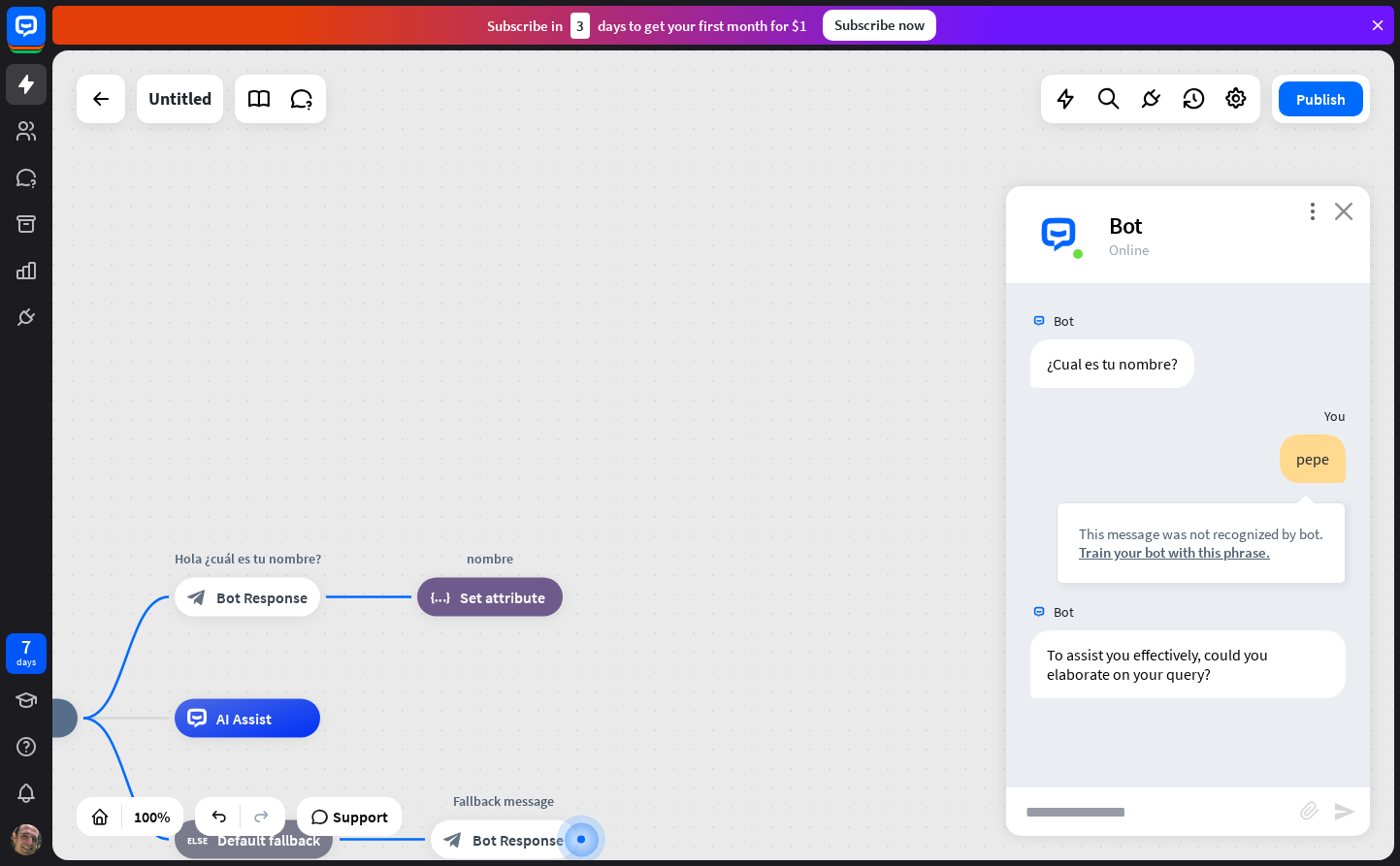
click at [1343, 219] on icon "close" at bounding box center [1344, 211] width 19 height 18
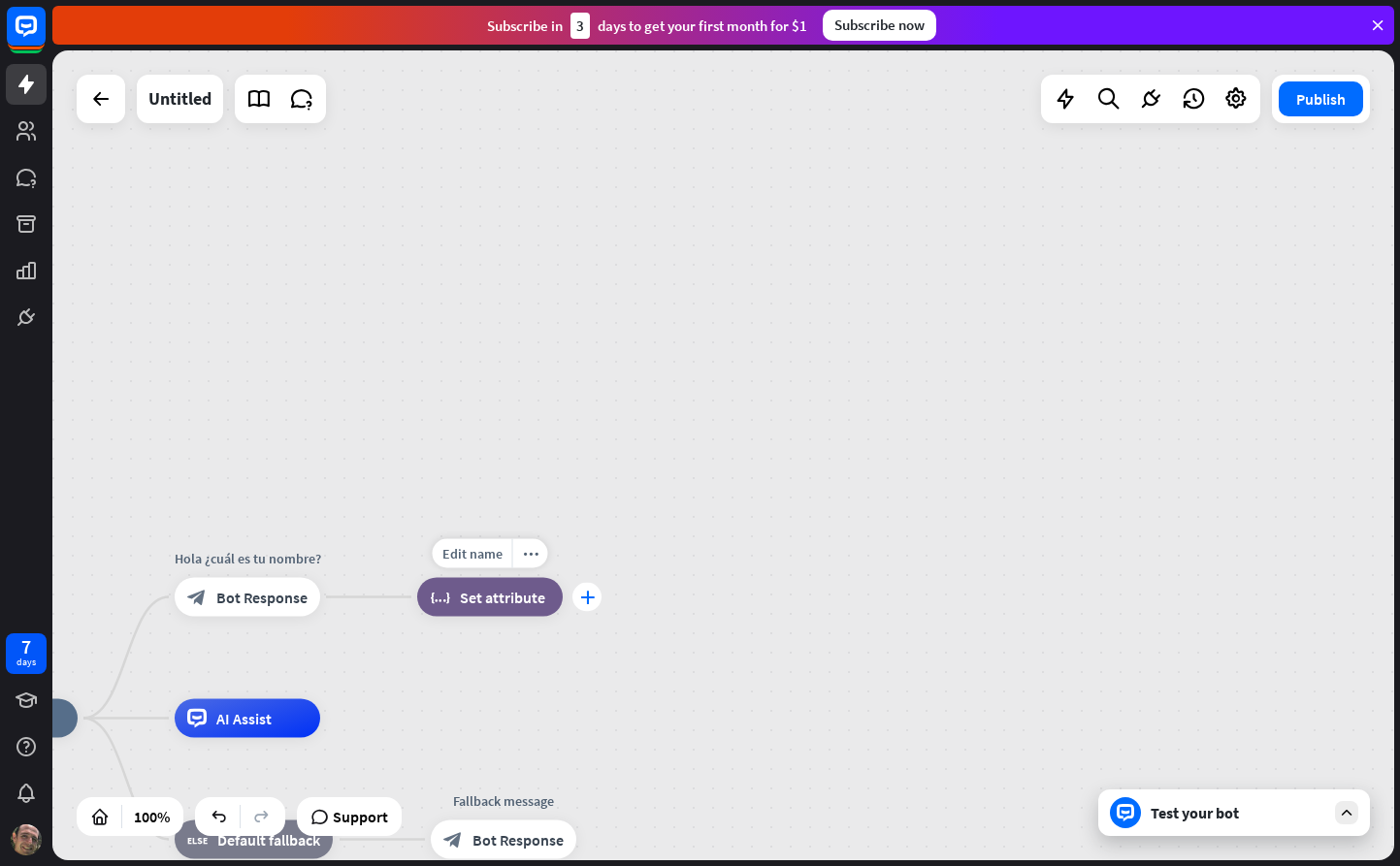
click at [577, 593] on div "plus" at bounding box center [587, 598] width 29 height 29
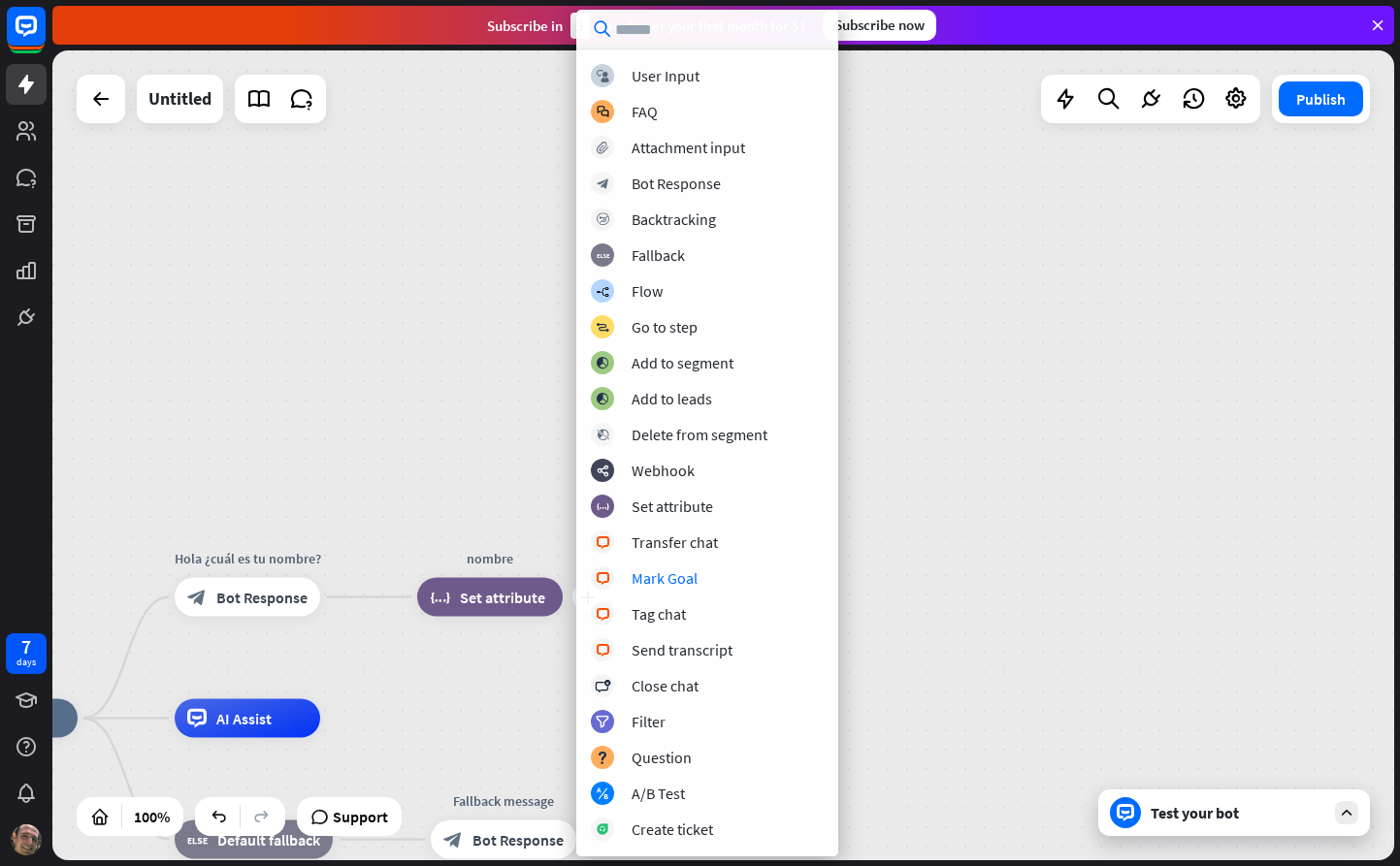
drag, startPoint x: 1018, startPoint y: 489, endPoint x: 1214, endPoint y: 209, distance: 341.8
click at [1024, 476] on div "home_2 Start point Hola ¿cuál es tu nombre? block_bot_response Bot Response plu…" at bounding box center [723, 455] width 1342 height 810
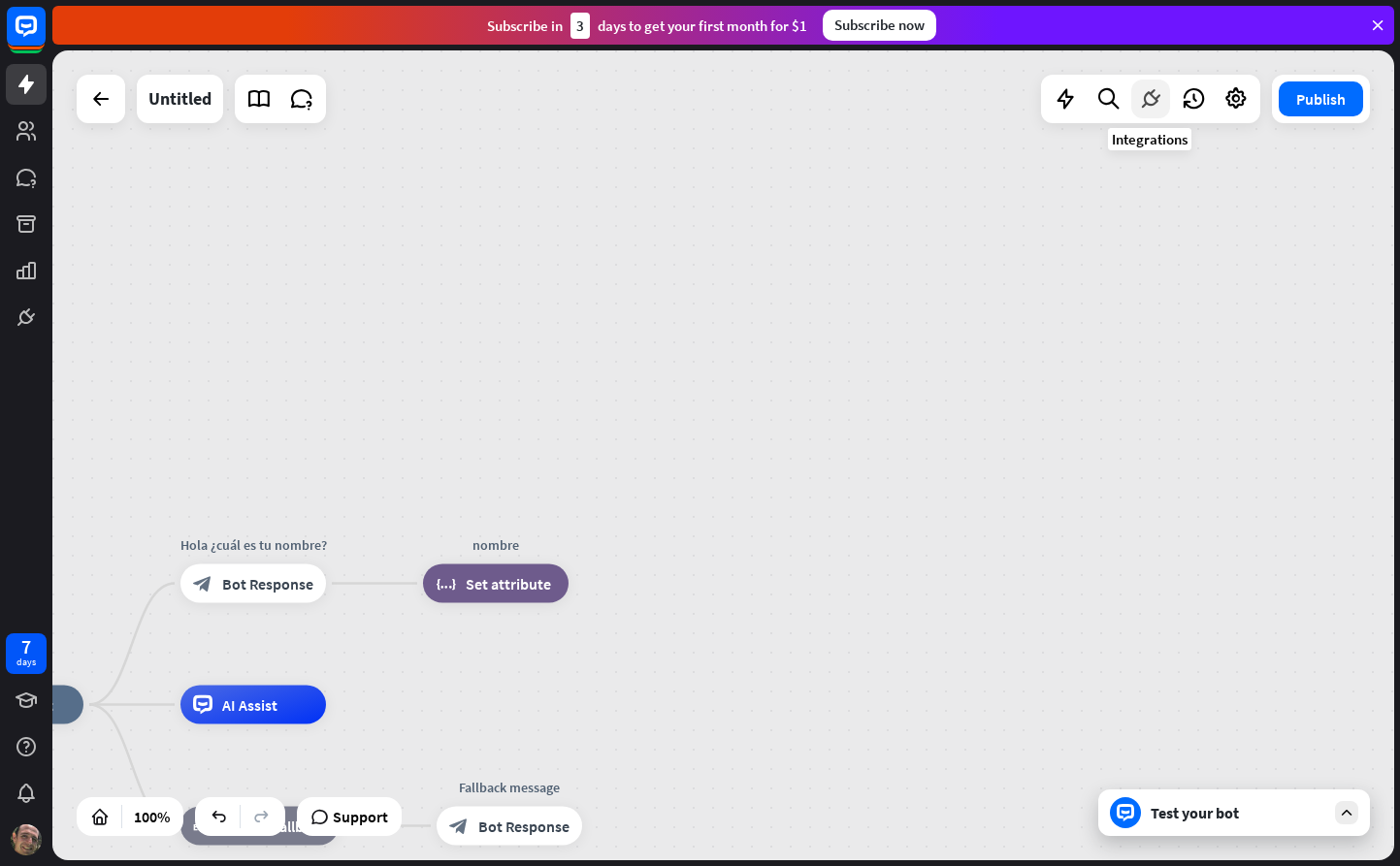
click at [1151, 104] on icon at bounding box center [1150, 99] width 25 height 25
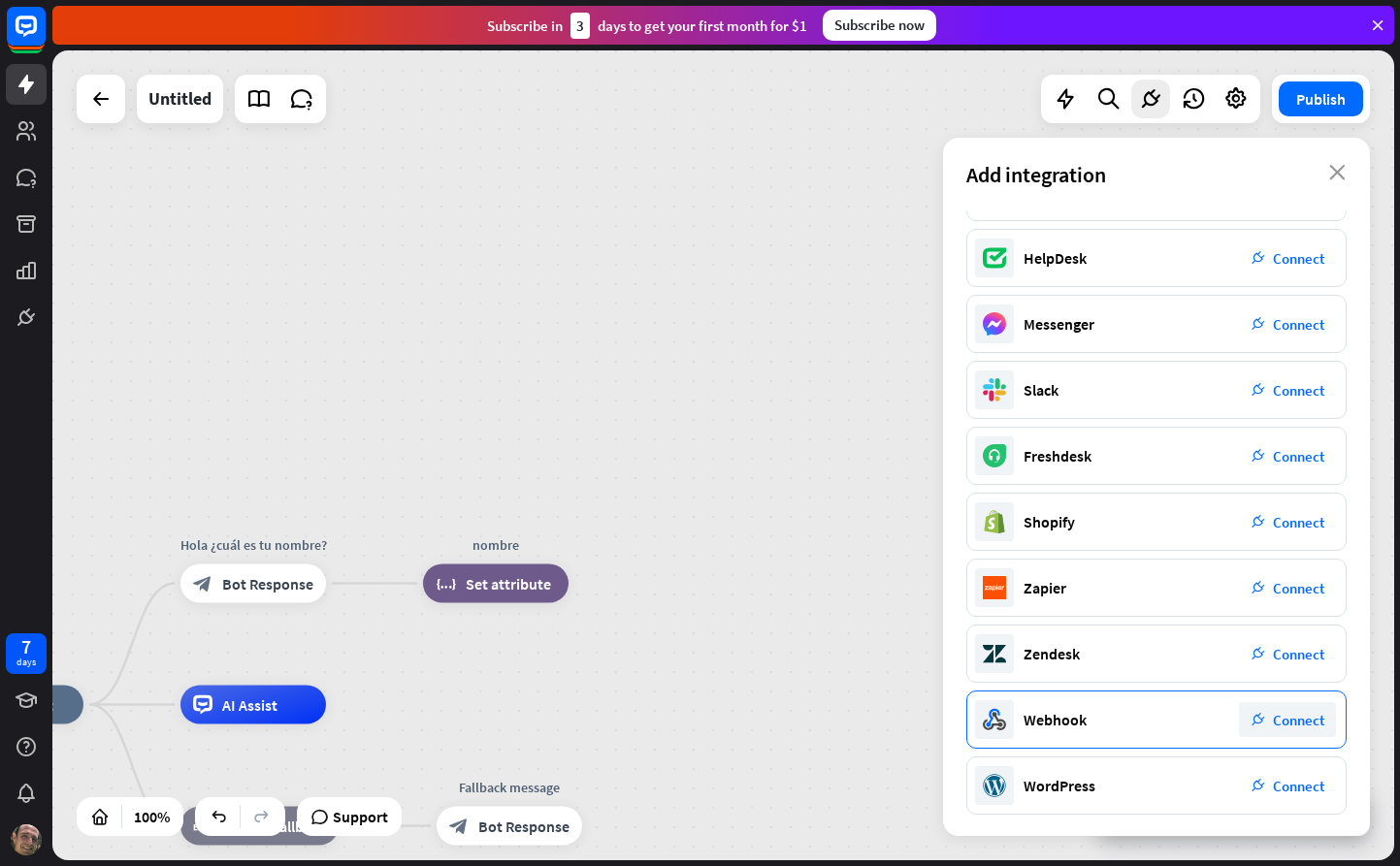
scroll to position [117, 0]
click at [1059, 708] on div "Webhook" at bounding box center [1054, 717] width 63 height 19
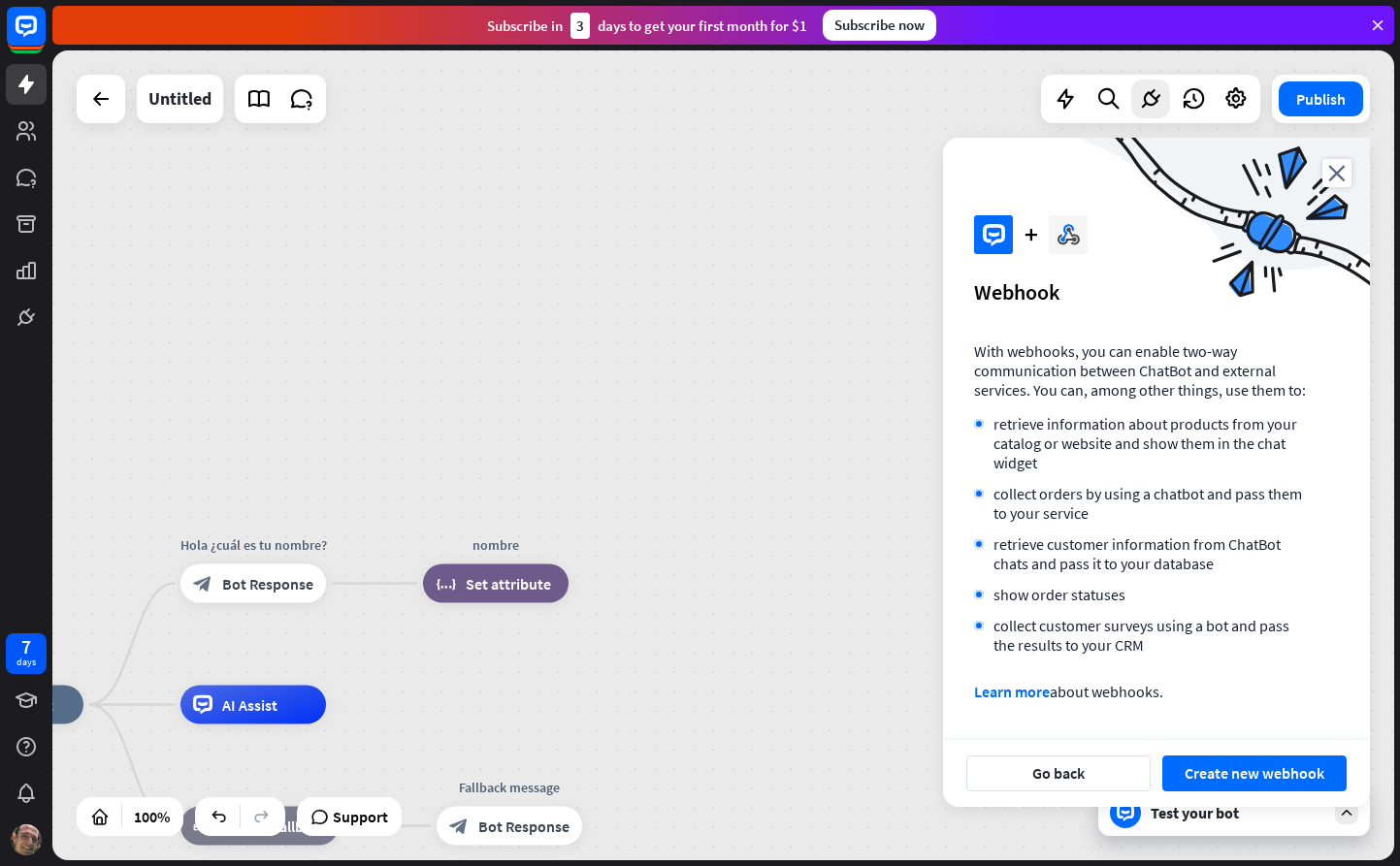
click at [1269, 787] on button "Create new webhook" at bounding box center [1254, 773] width 184 height 36
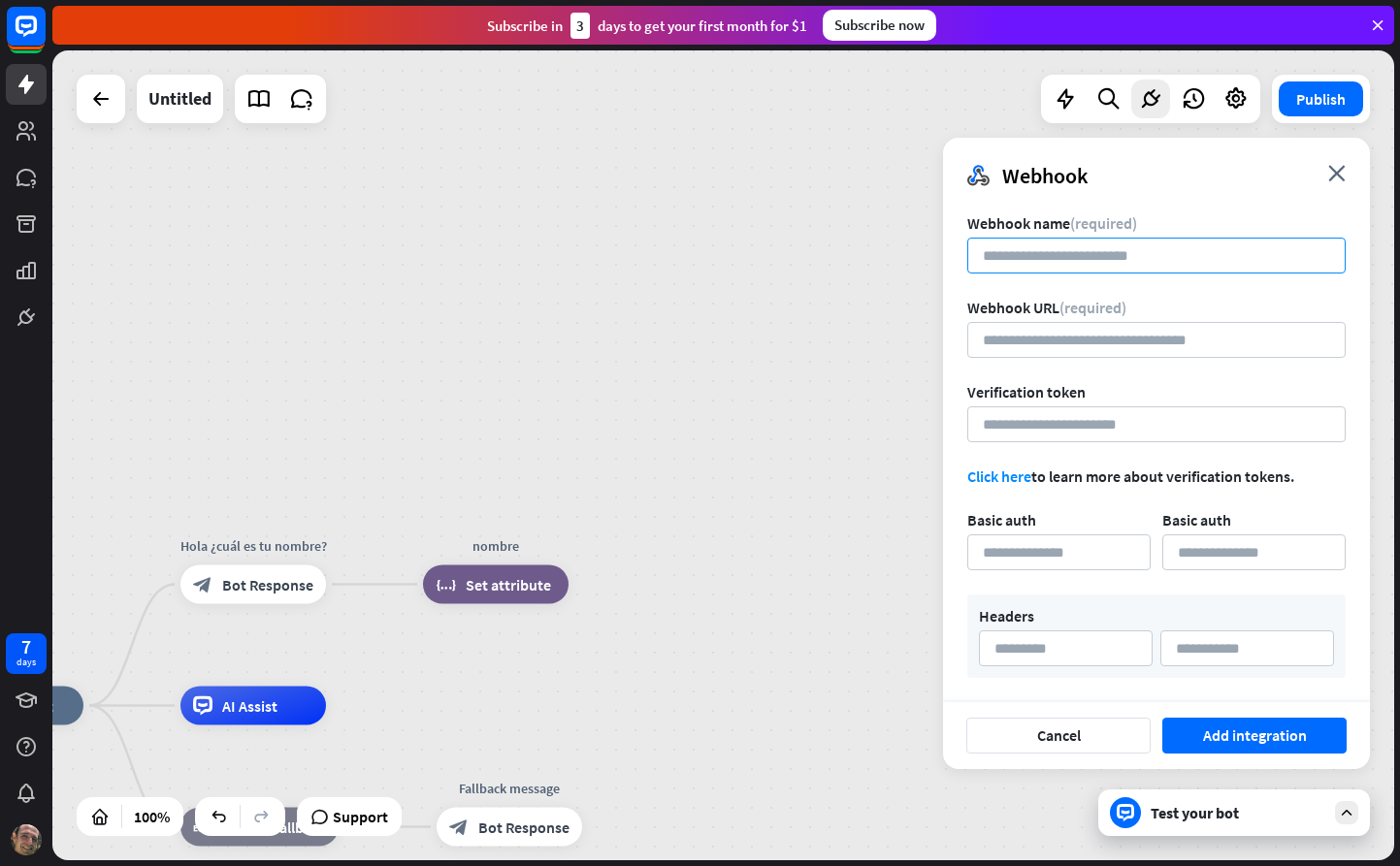
click at [1062, 264] on input at bounding box center [1156, 255] width 379 height 36
type input "******"
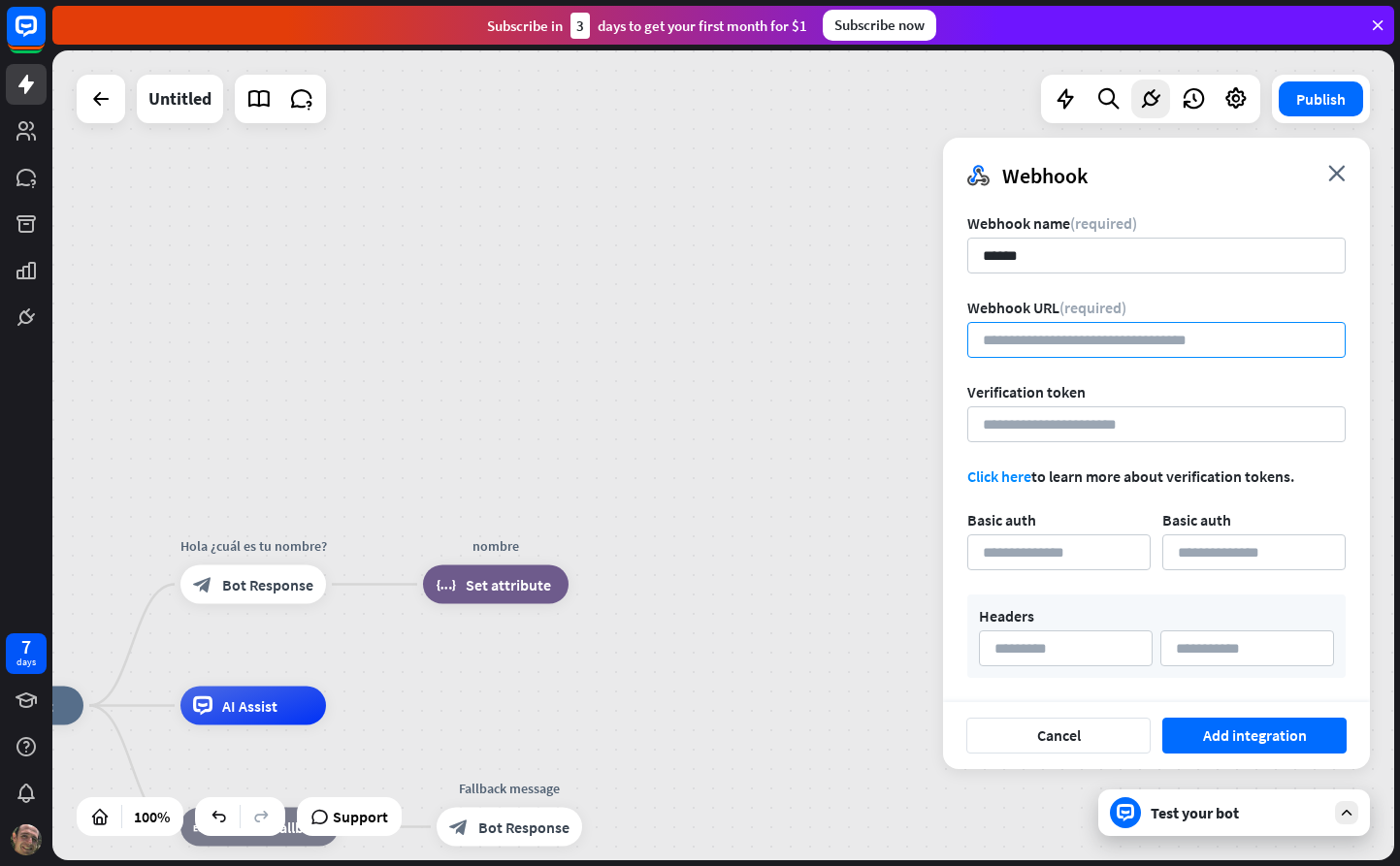
click at [1071, 350] on input "url" at bounding box center [1156, 340] width 379 height 36
paste input "**********"
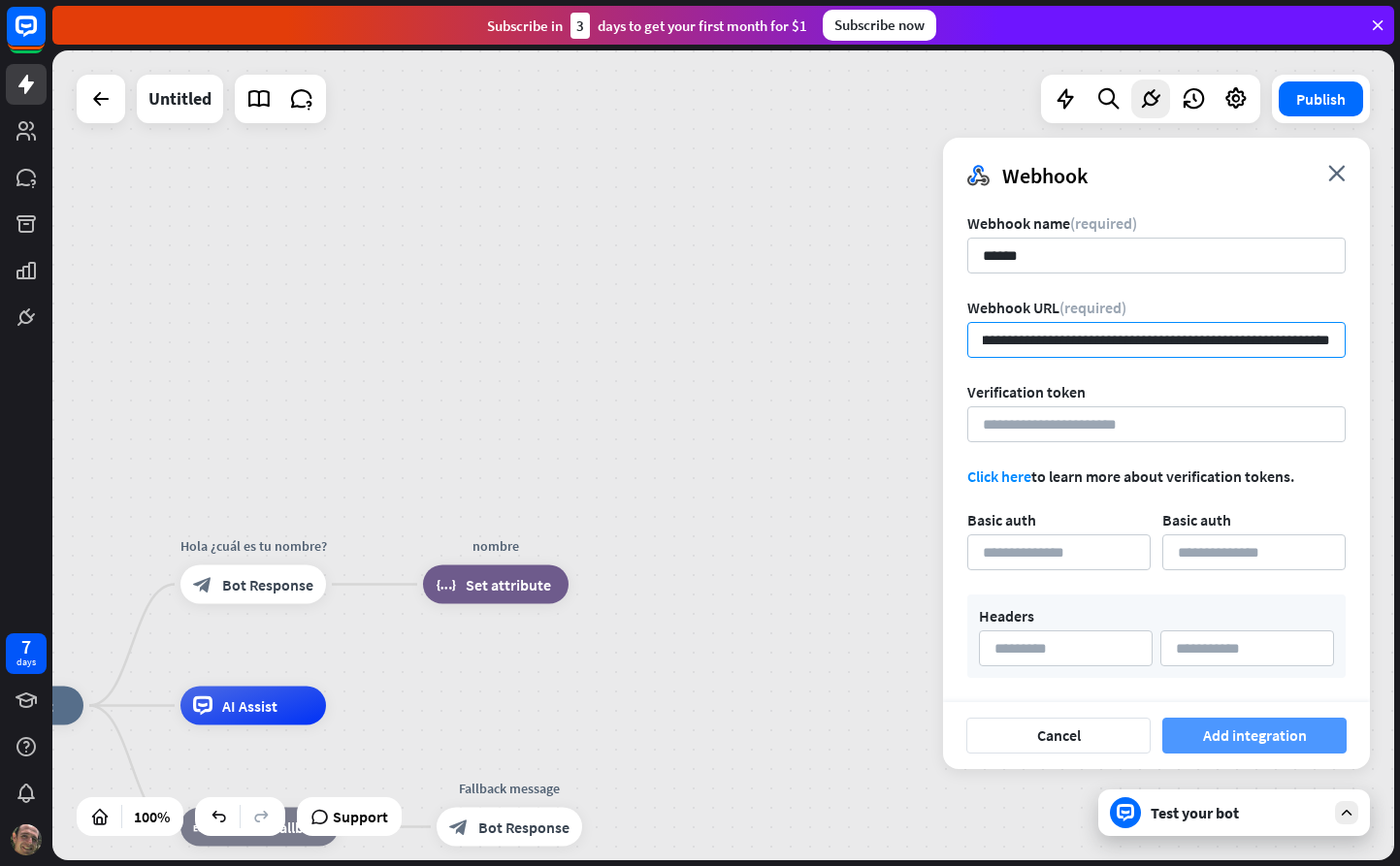
type input "**********"
click at [1276, 746] on button "Add integration" at bounding box center [1254, 735] width 184 height 36
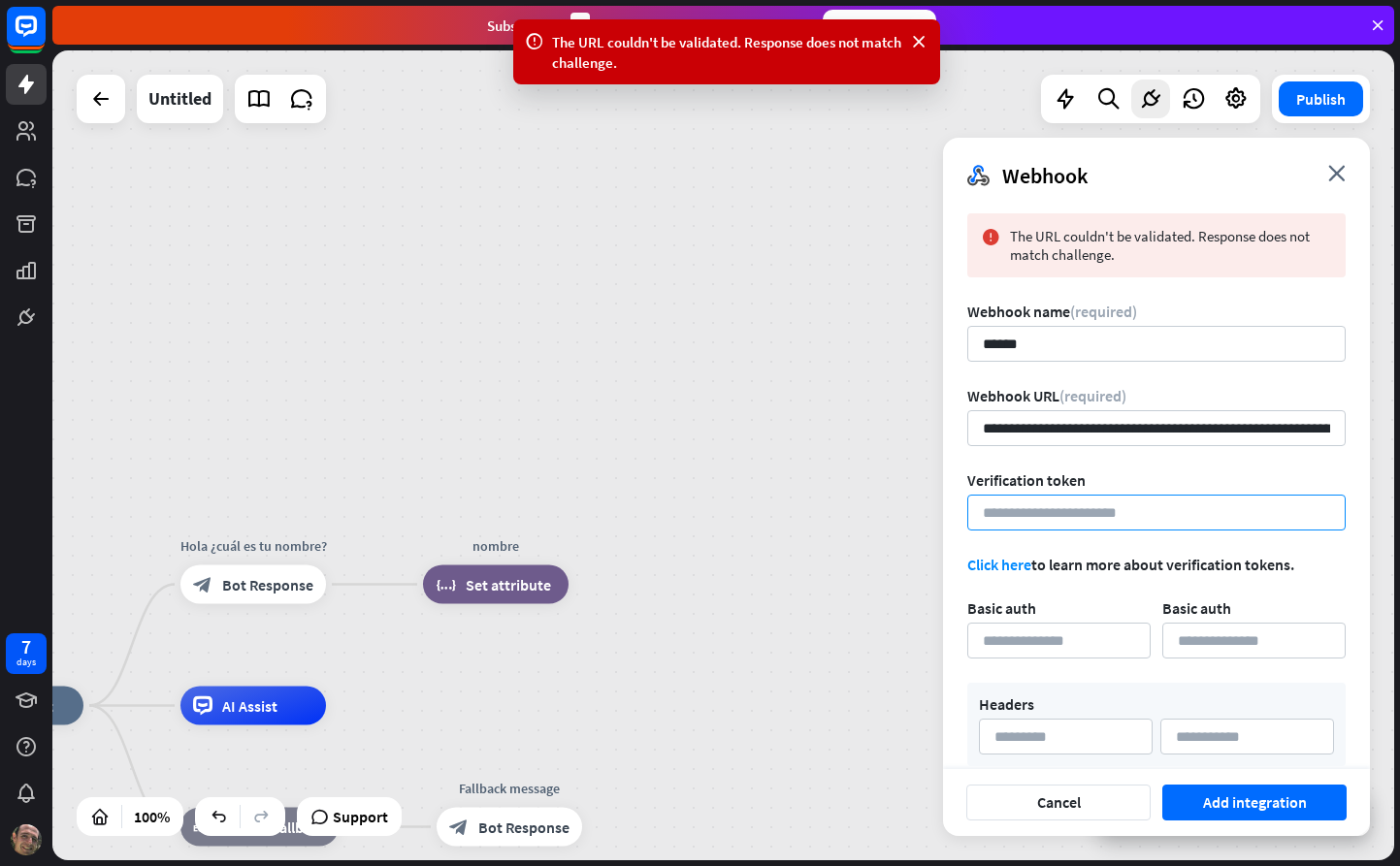
click at [1098, 516] on input at bounding box center [1156, 513] width 379 height 36
type input "******"
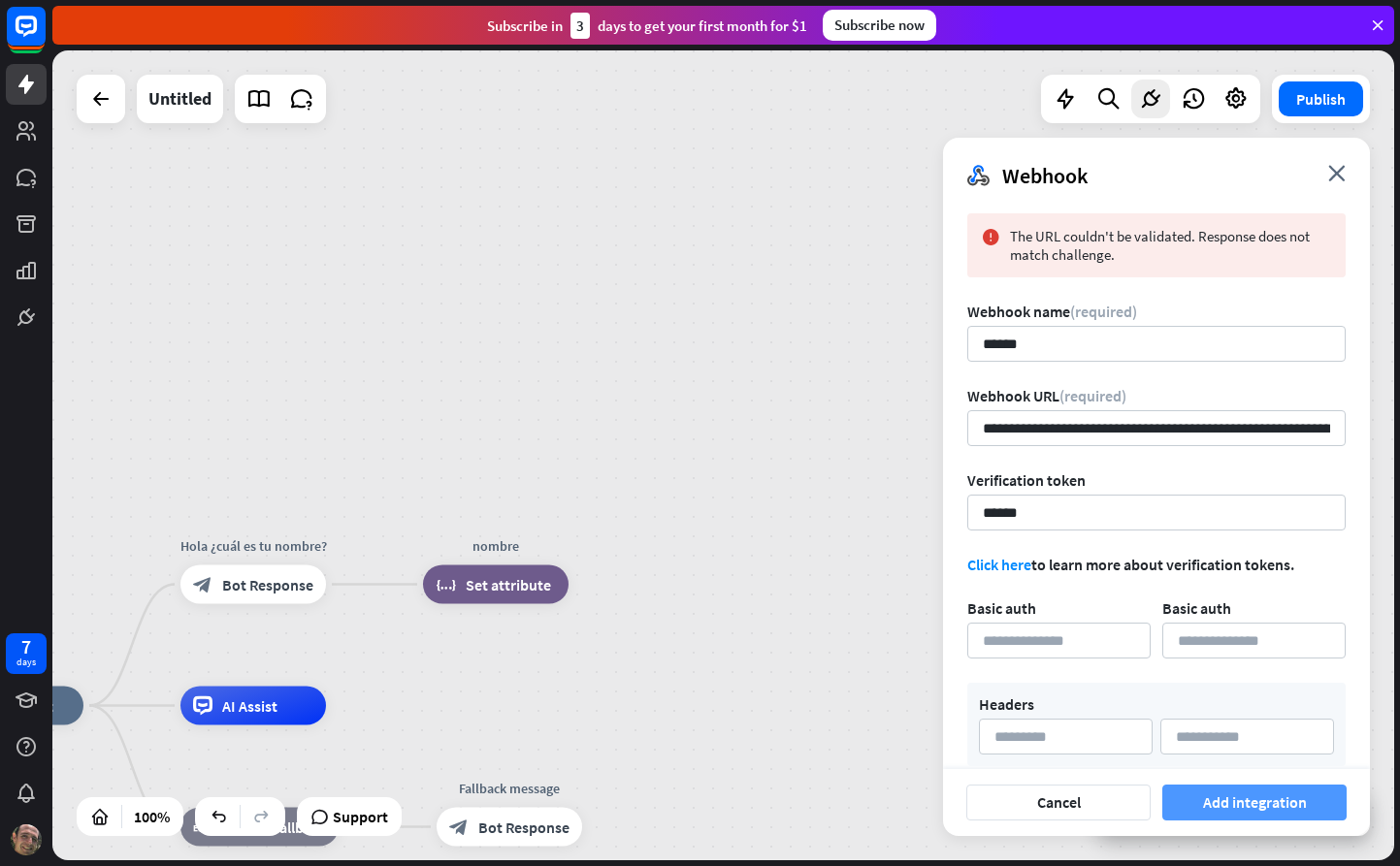
click at [1267, 810] on button "Add integration" at bounding box center [1254, 802] width 184 height 36
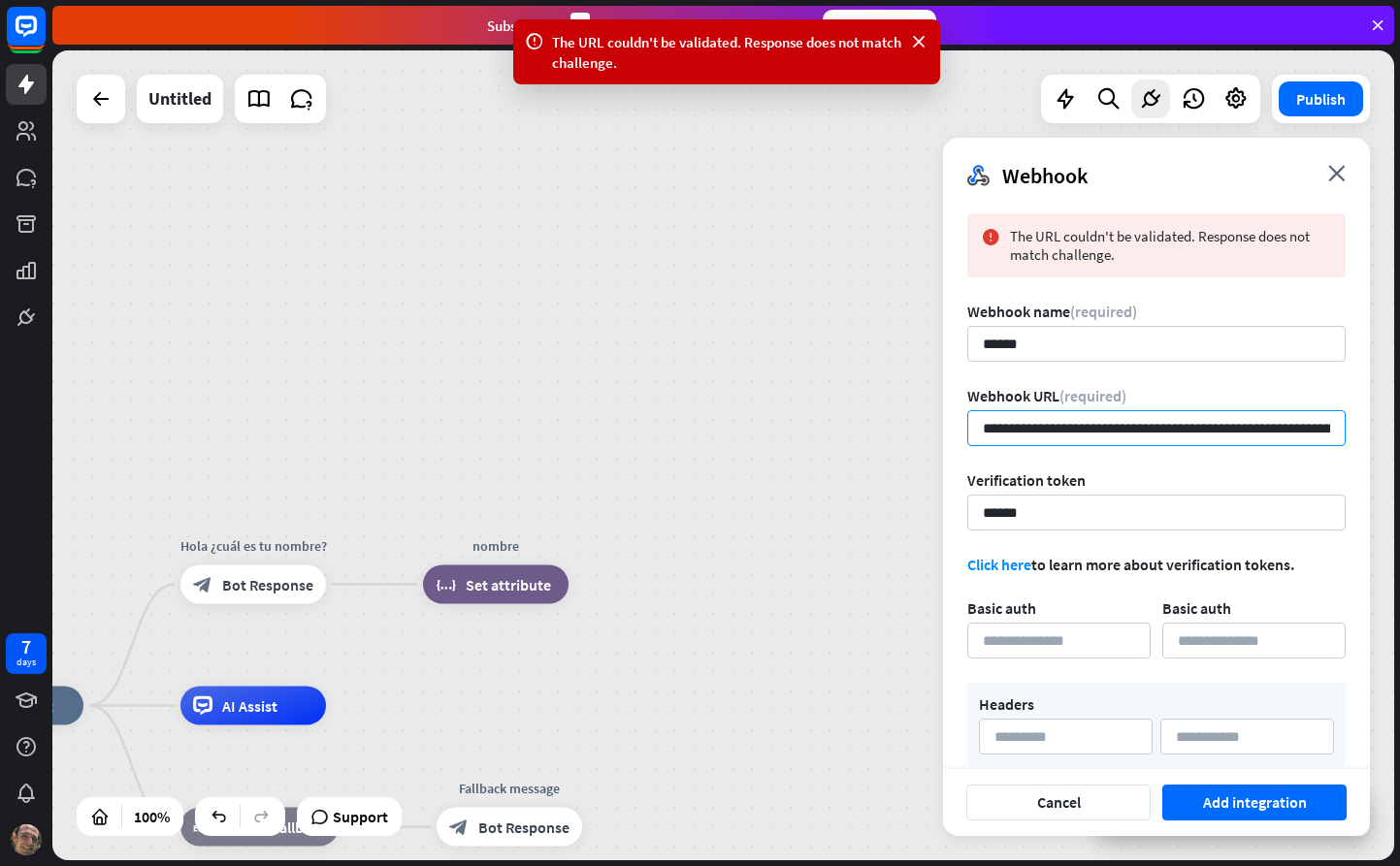
click at [1033, 423] on input "**********" at bounding box center [1156, 428] width 379 height 36
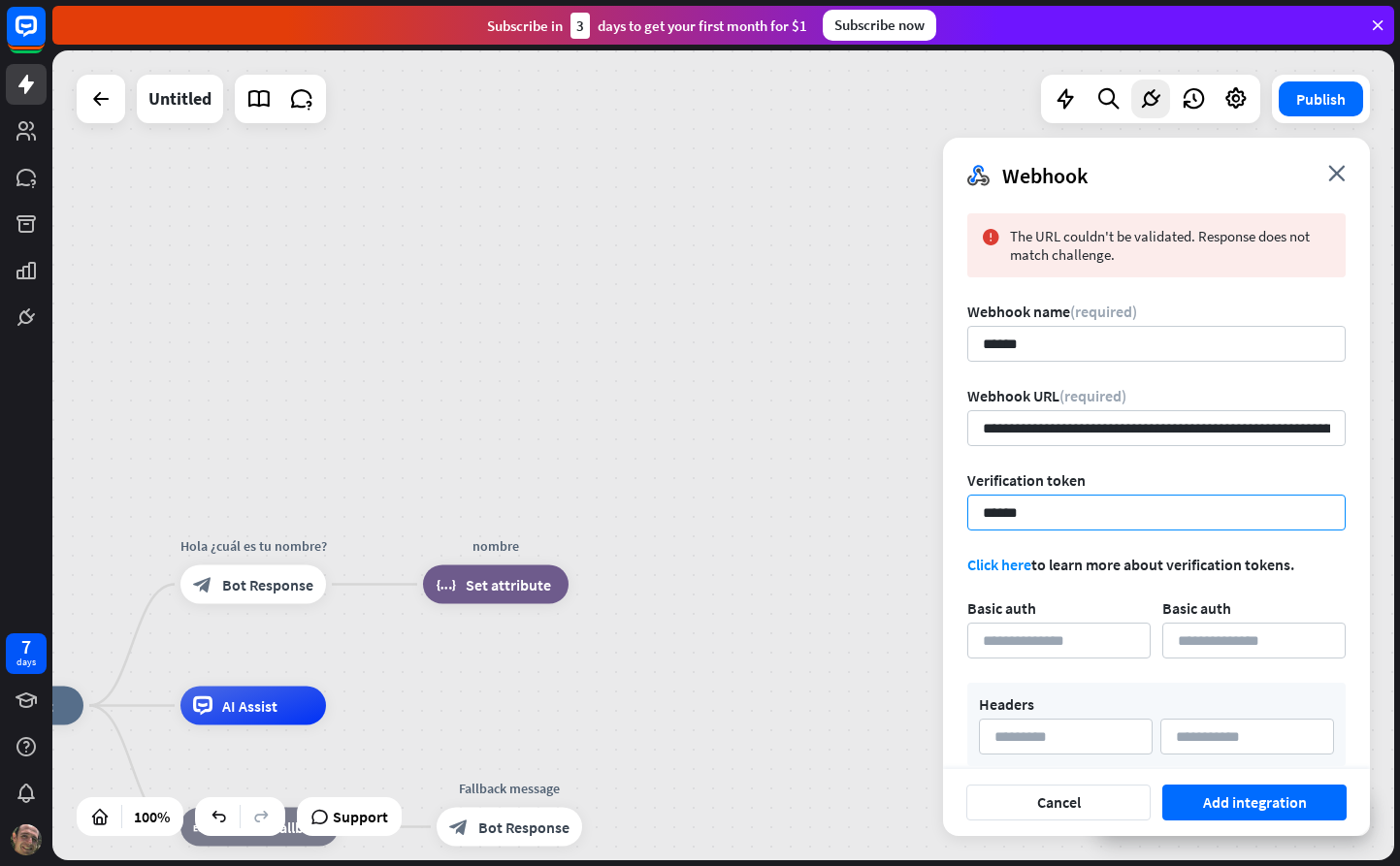
drag, startPoint x: 1026, startPoint y: 505, endPoint x: 949, endPoint y: 558, distance: 93.5
click at [932, 498] on div "home_2 Start point Hola ¿cuál es tu nombre? block_bot_response Bot Response nom…" at bounding box center [723, 455] width 1342 height 810
click at [1012, 559] on link "Click here" at bounding box center [999, 565] width 64 height 19
